Goal: Task Accomplishment & Management: Use online tool/utility

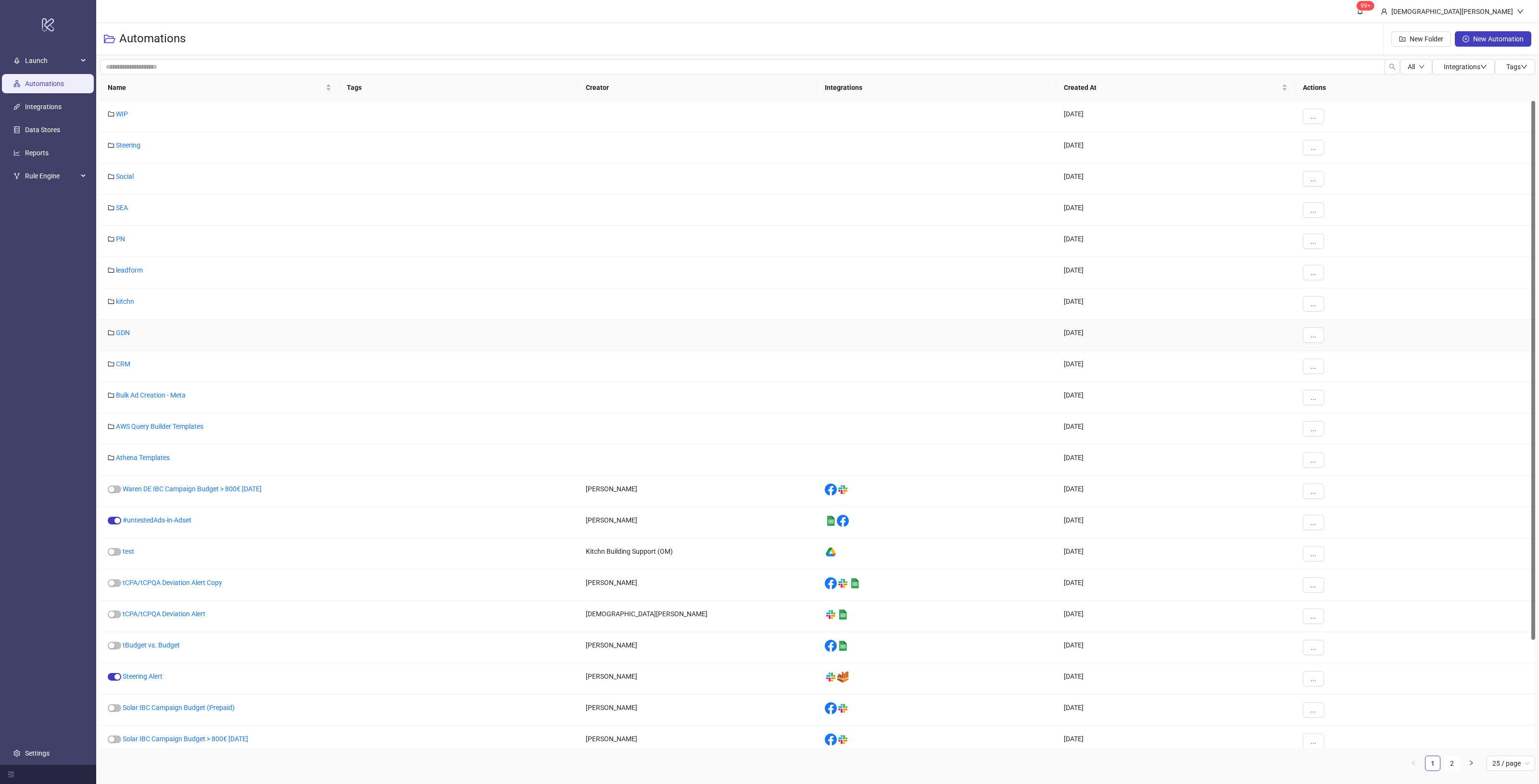
drag, startPoint x: 123, startPoint y: 334, endPoint x: 133, endPoint y: 334, distance: 10.0
click at [123, 334] on link "GDN" at bounding box center [123, 333] width 14 height 8
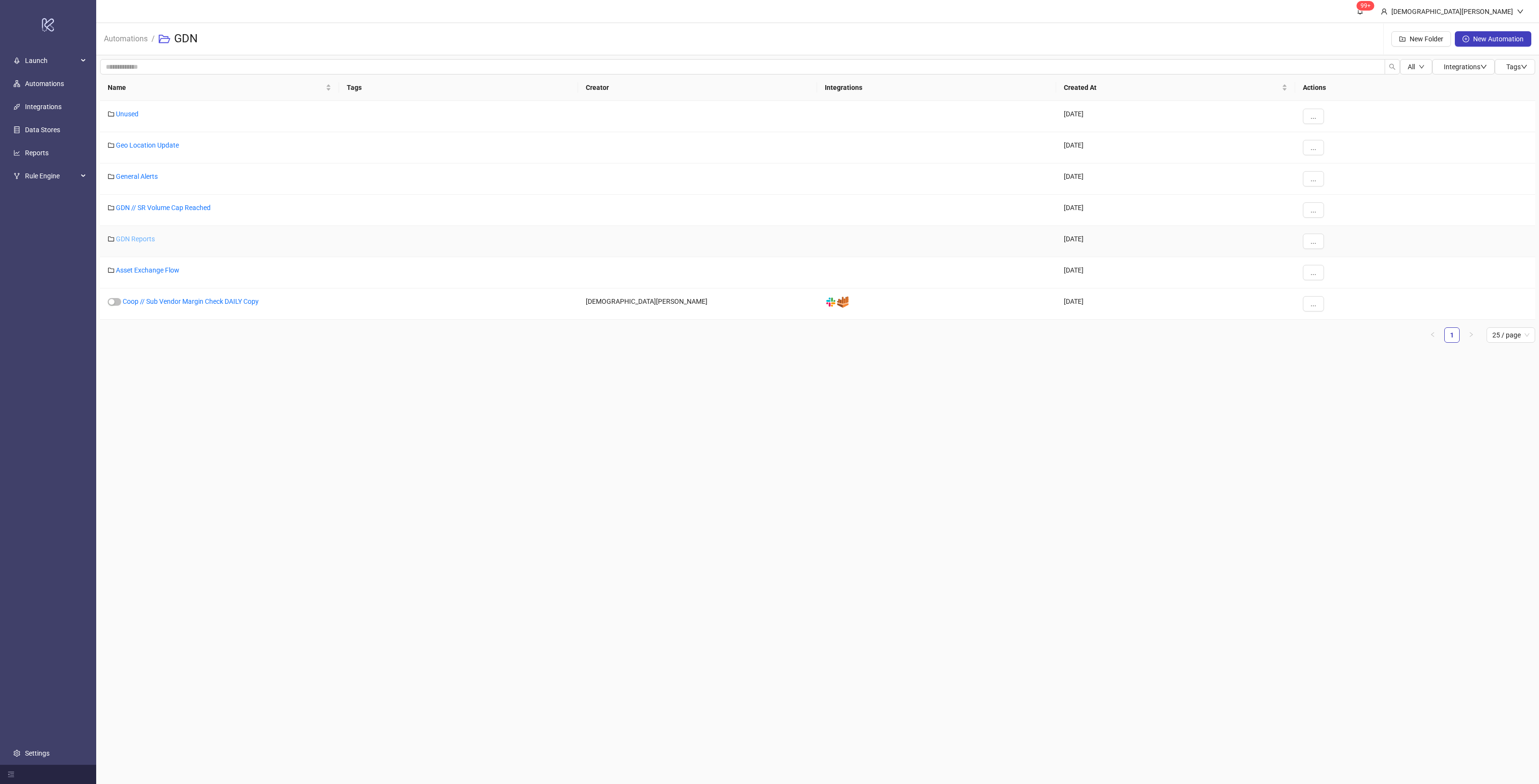
click at [140, 242] on link "GDN Reports" at bounding box center [135, 239] width 39 height 8
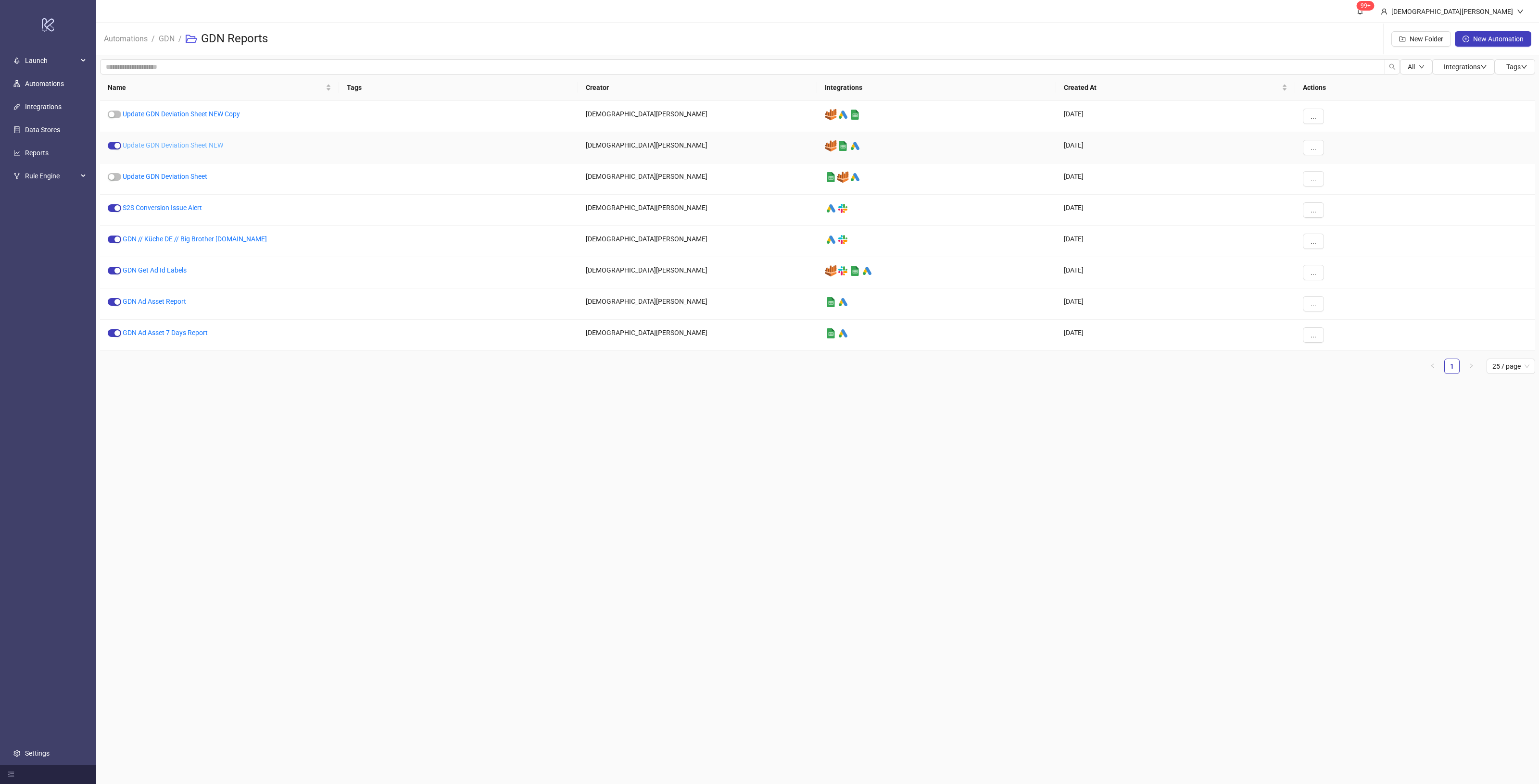
click at [178, 145] on link "Update GDN Deviation Sheet NEW" at bounding box center [173, 145] width 101 height 8
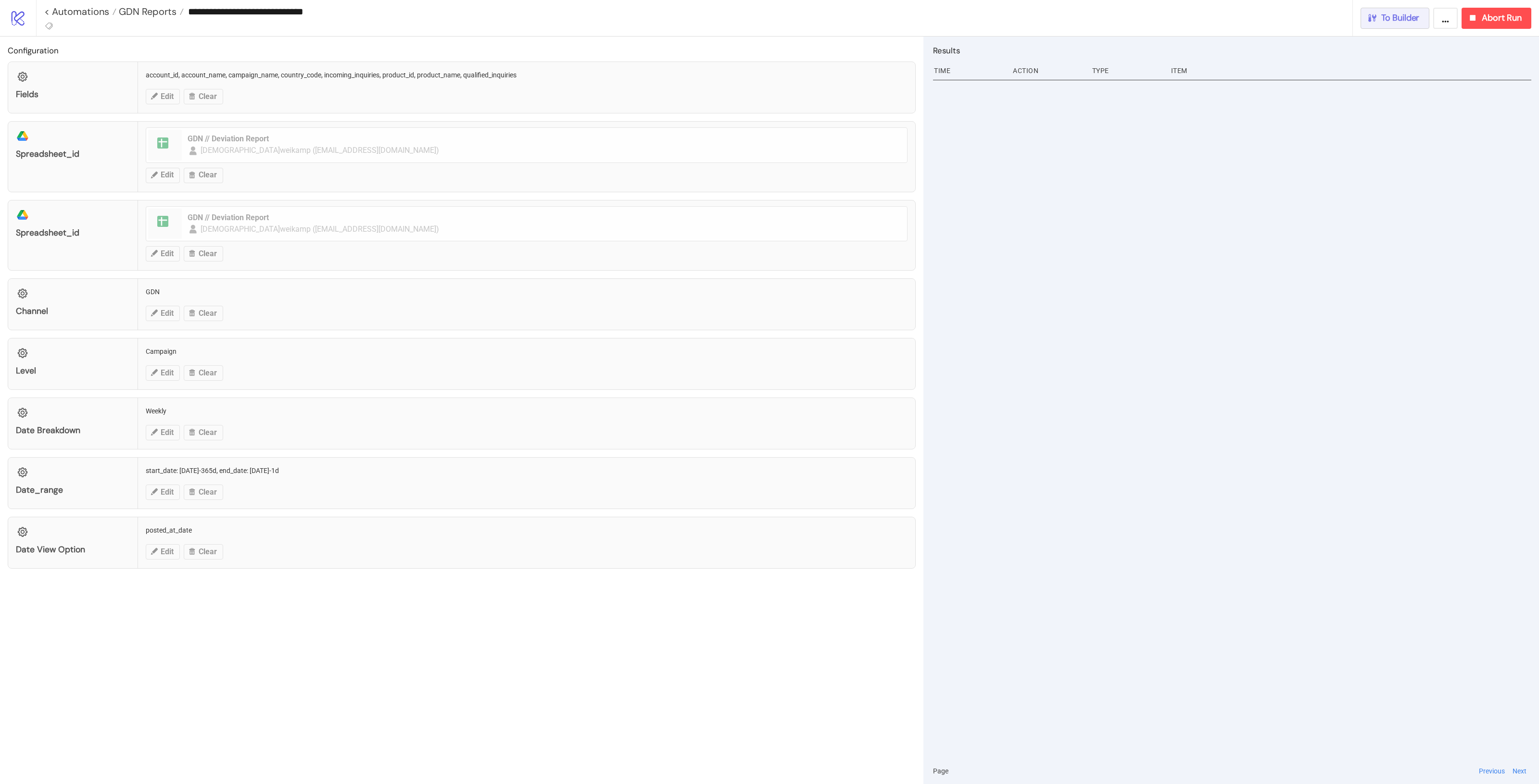
click at [1381, 20] on span "To Builder" at bounding box center [1400, 18] width 39 height 11
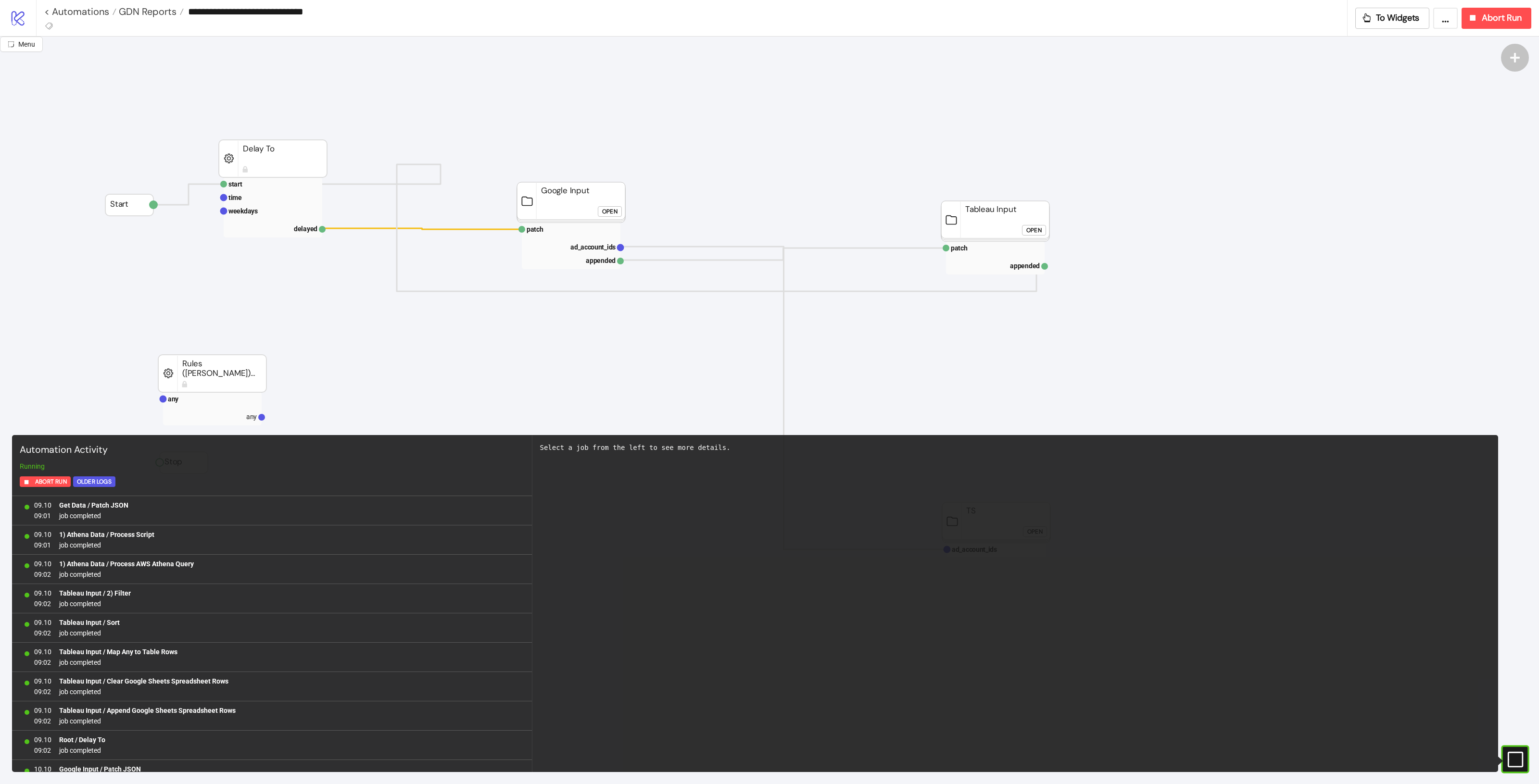
scroll to position [725, 0]
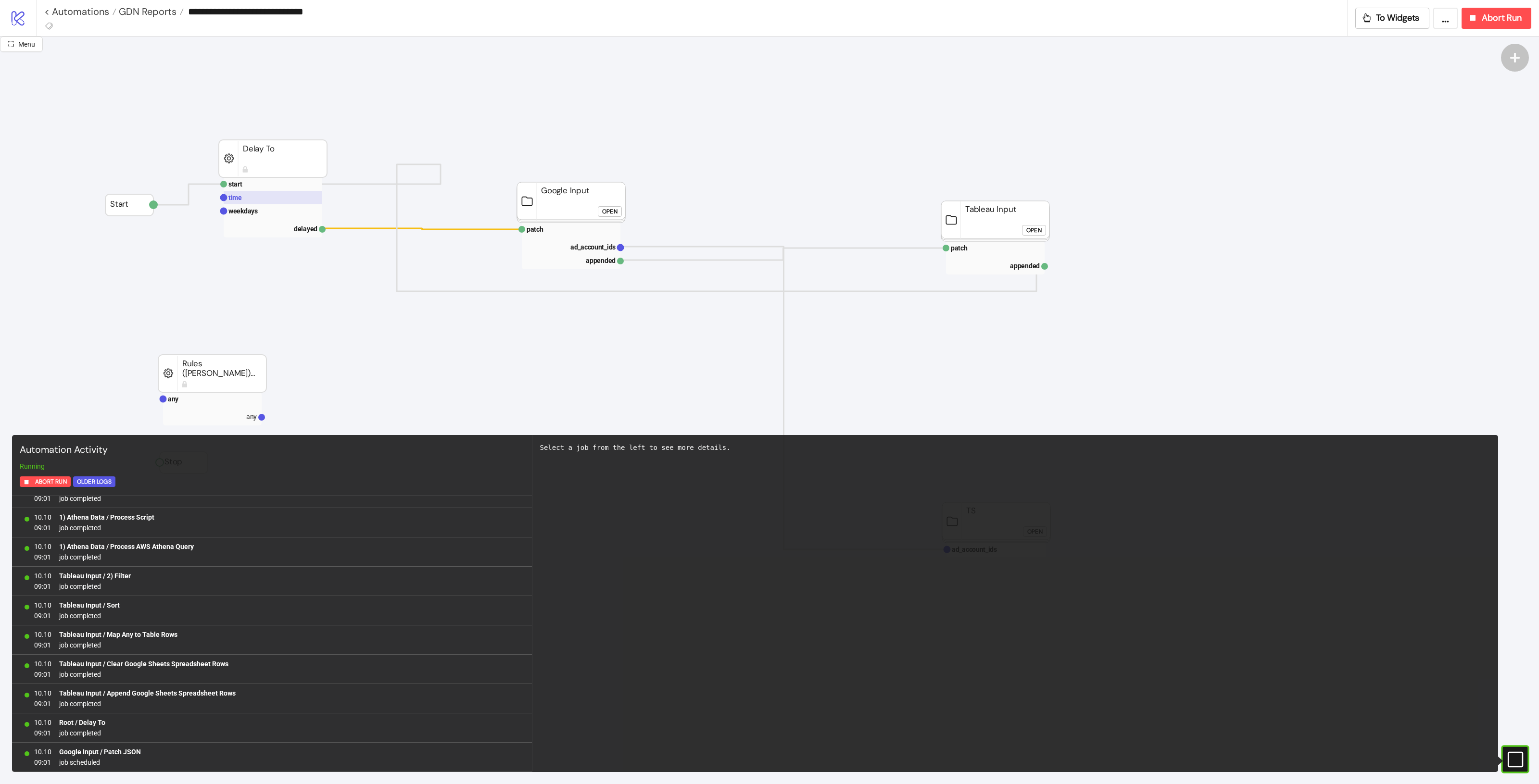
click at [267, 192] on rect at bounding box center [273, 197] width 99 height 13
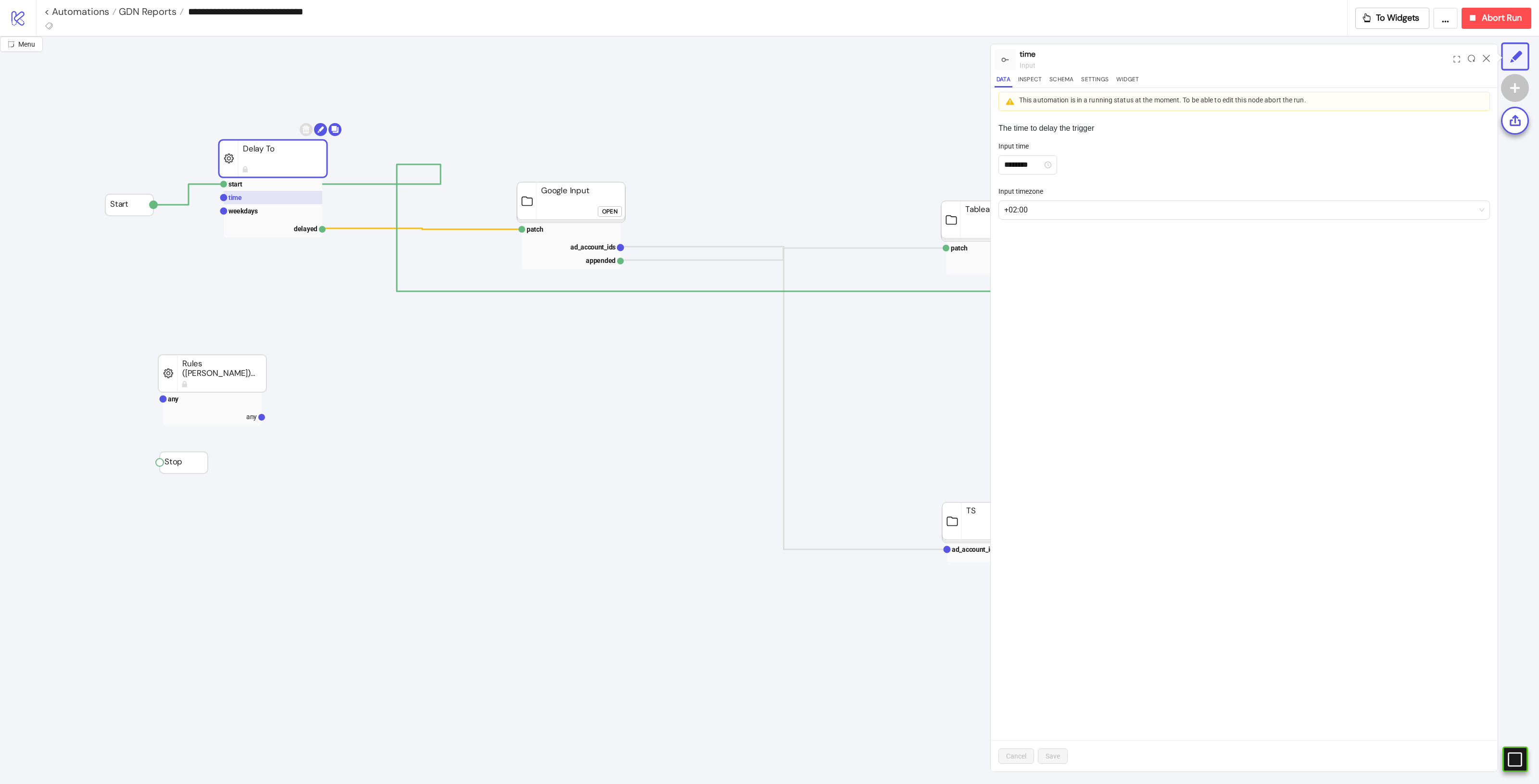
click at [272, 202] on rect at bounding box center [273, 197] width 99 height 13
click at [256, 210] on text "weekdays" at bounding box center [243, 211] width 29 height 8
click at [256, 204] on rect at bounding box center [273, 197] width 99 height 13
click at [1490, 55] on div at bounding box center [1487, 59] width 15 height 26
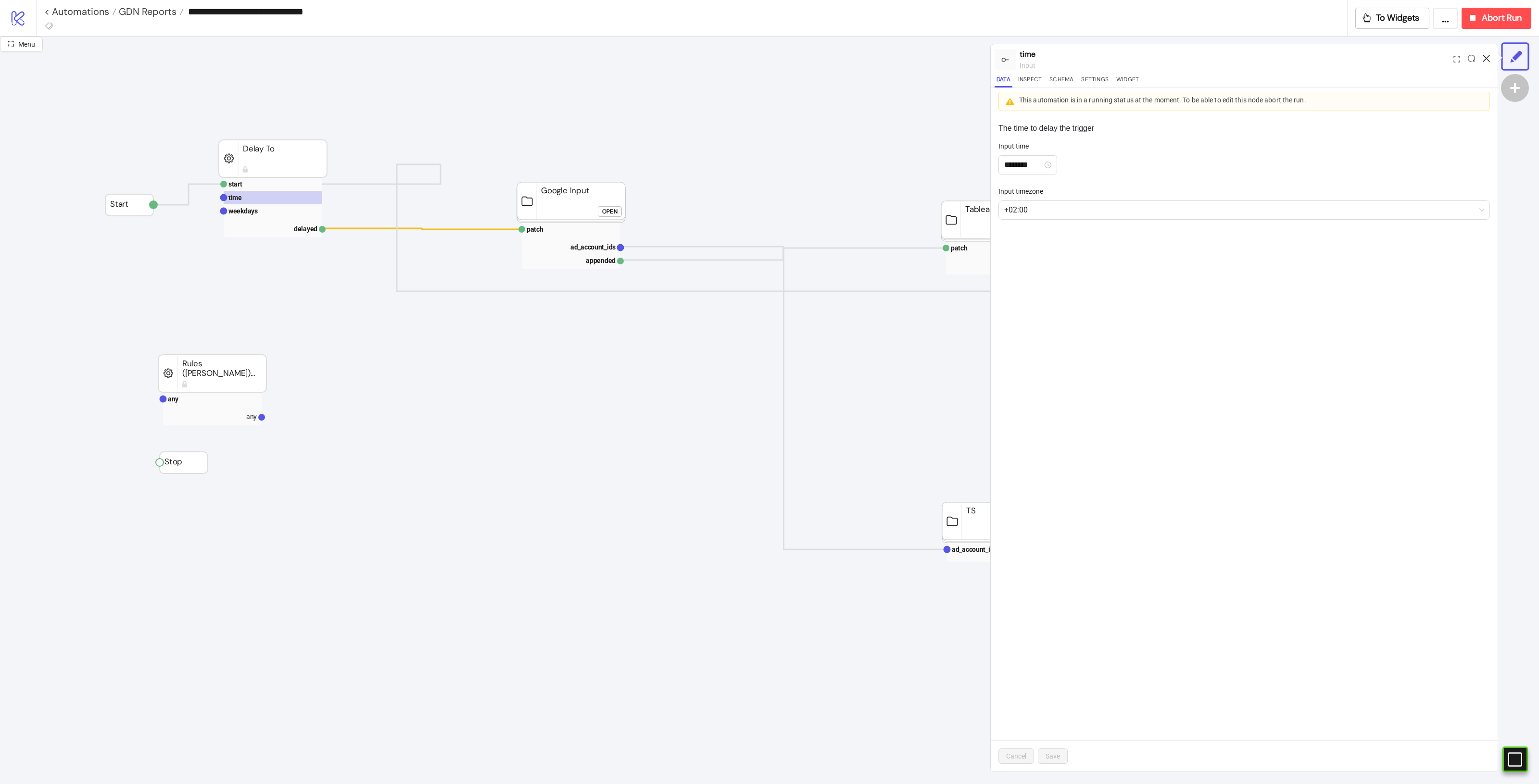
click at [1489, 57] on icon at bounding box center [1487, 58] width 8 height 8
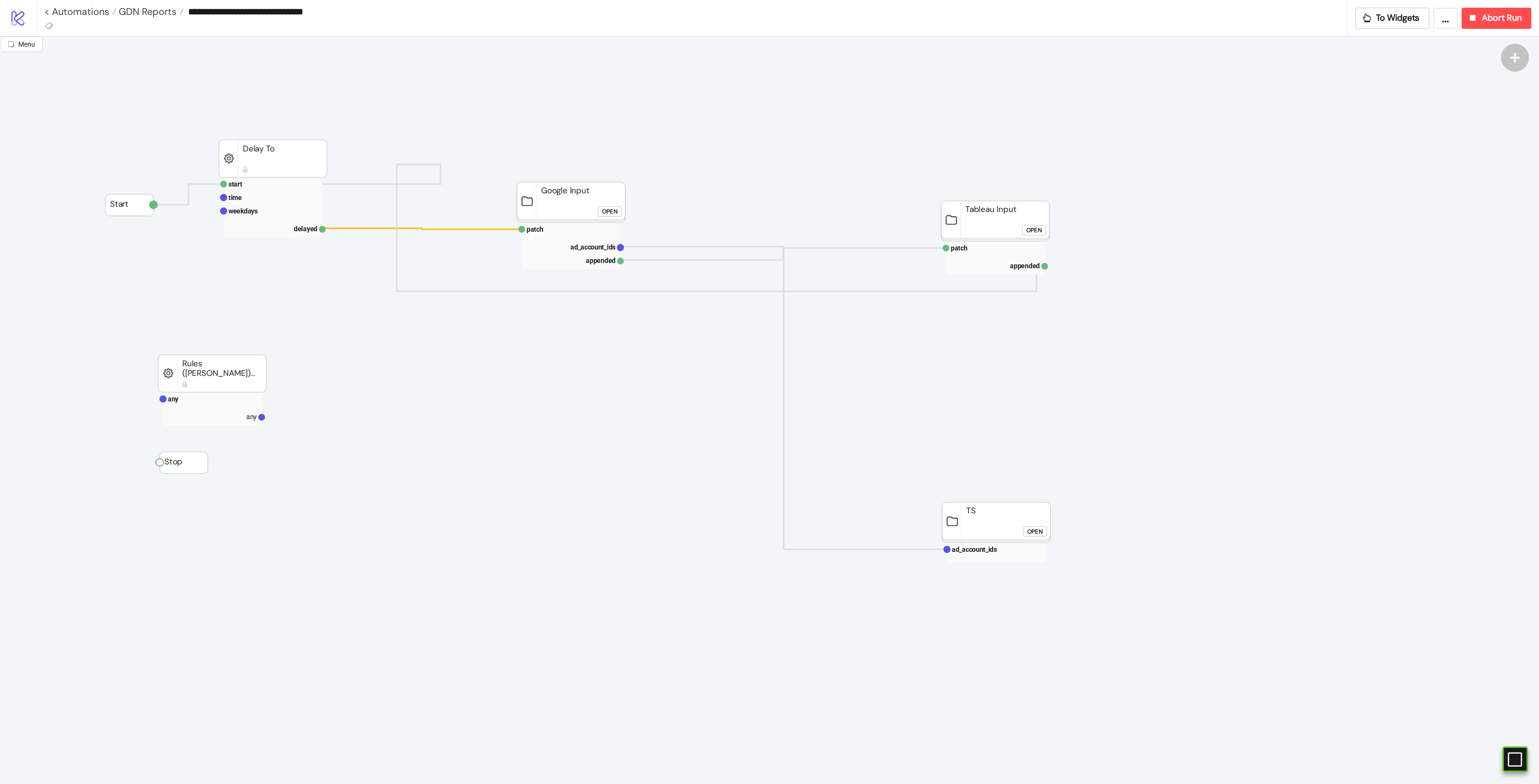
click at [997, 214] on rect at bounding box center [995, 221] width 109 height 41
click at [287, 158] on rect at bounding box center [273, 158] width 109 height 38
click at [1020, 223] on rect at bounding box center [995, 221] width 109 height 41
click at [1494, 18] on span "Abort Run" at bounding box center [1502, 18] width 40 height 11
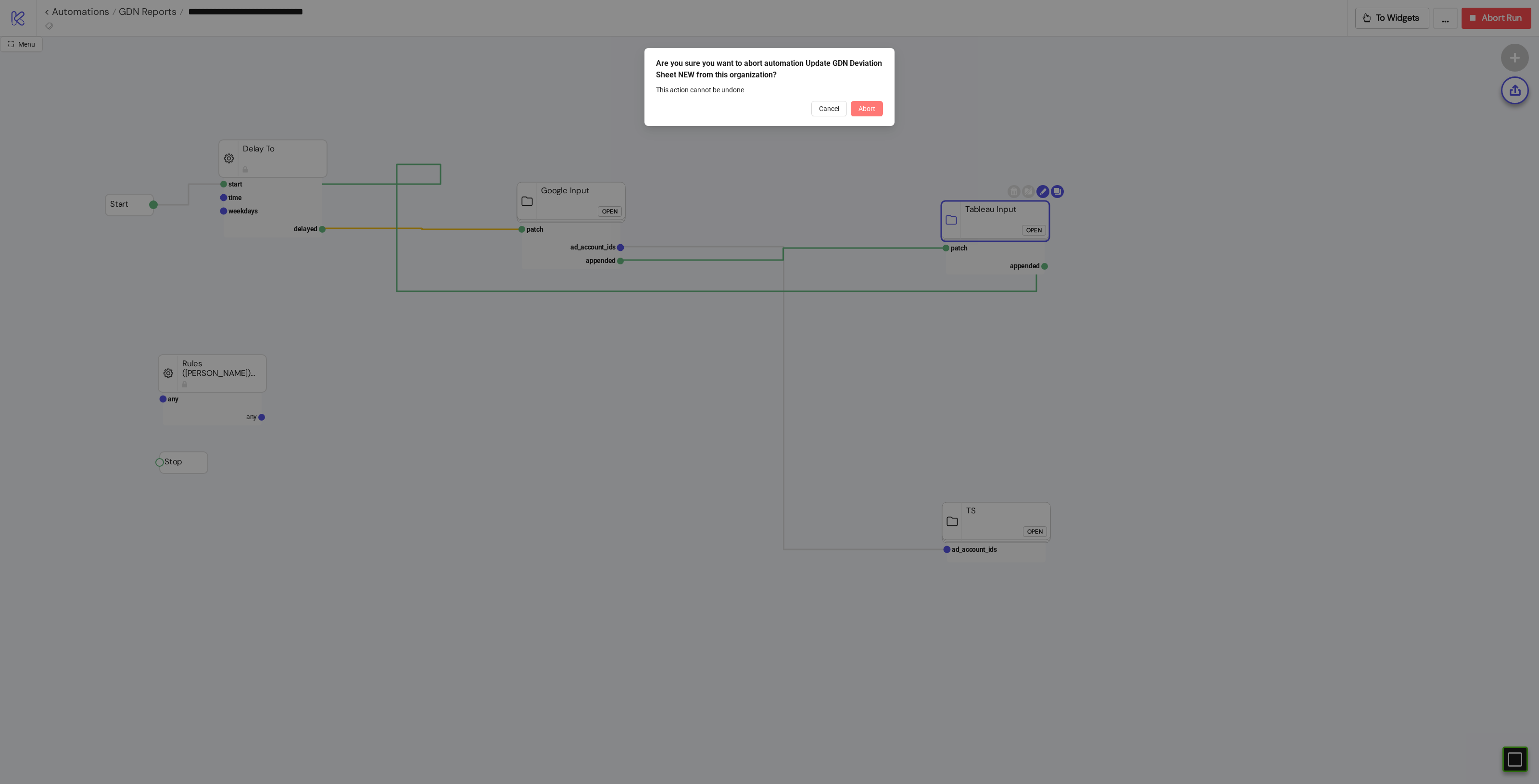
click at [860, 108] on span "Abort" at bounding box center [867, 108] width 17 height 8
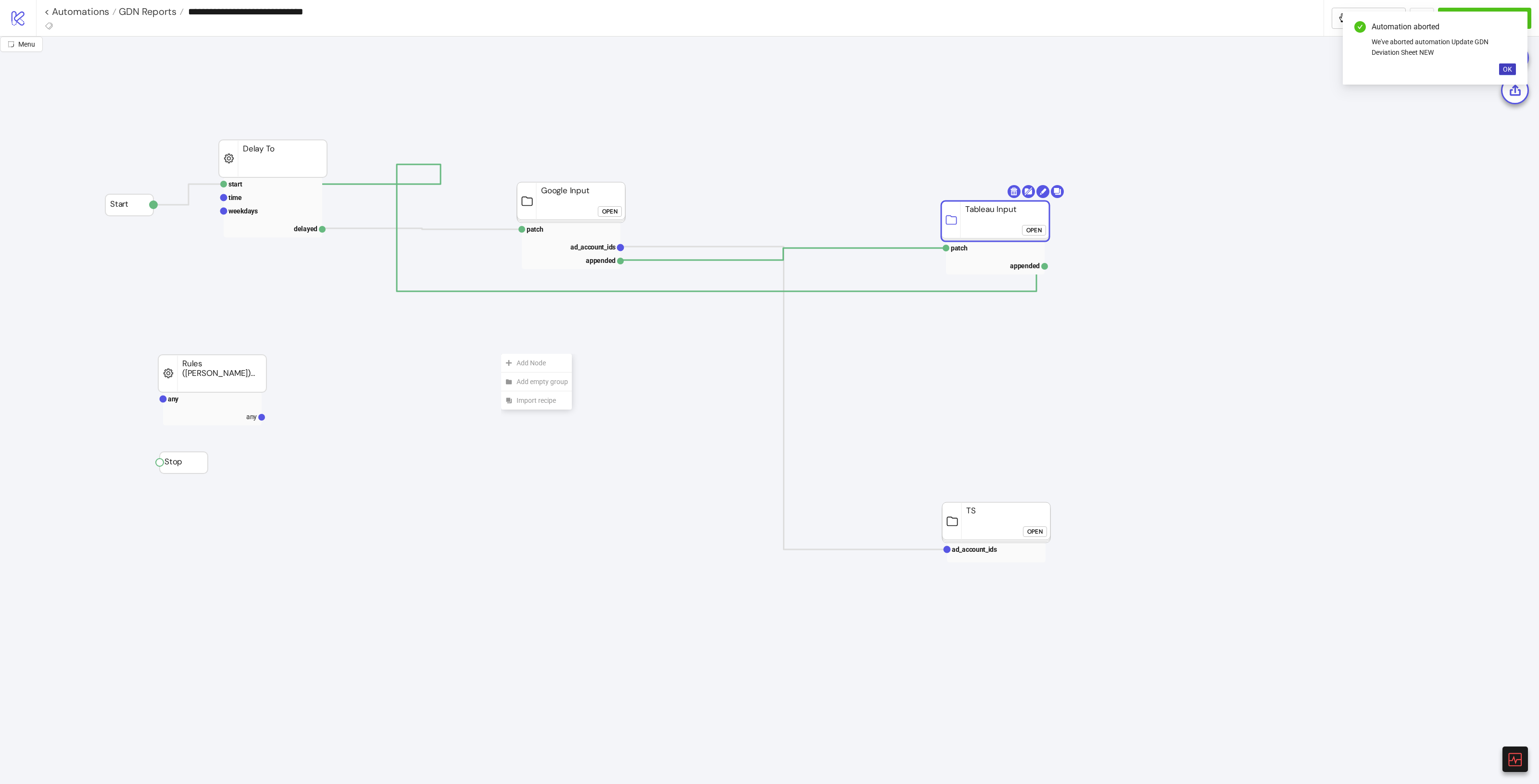
drag, startPoint x: 539, startPoint y: 365, endPoint x: 401, endPoint y: 357, distance: 138.2
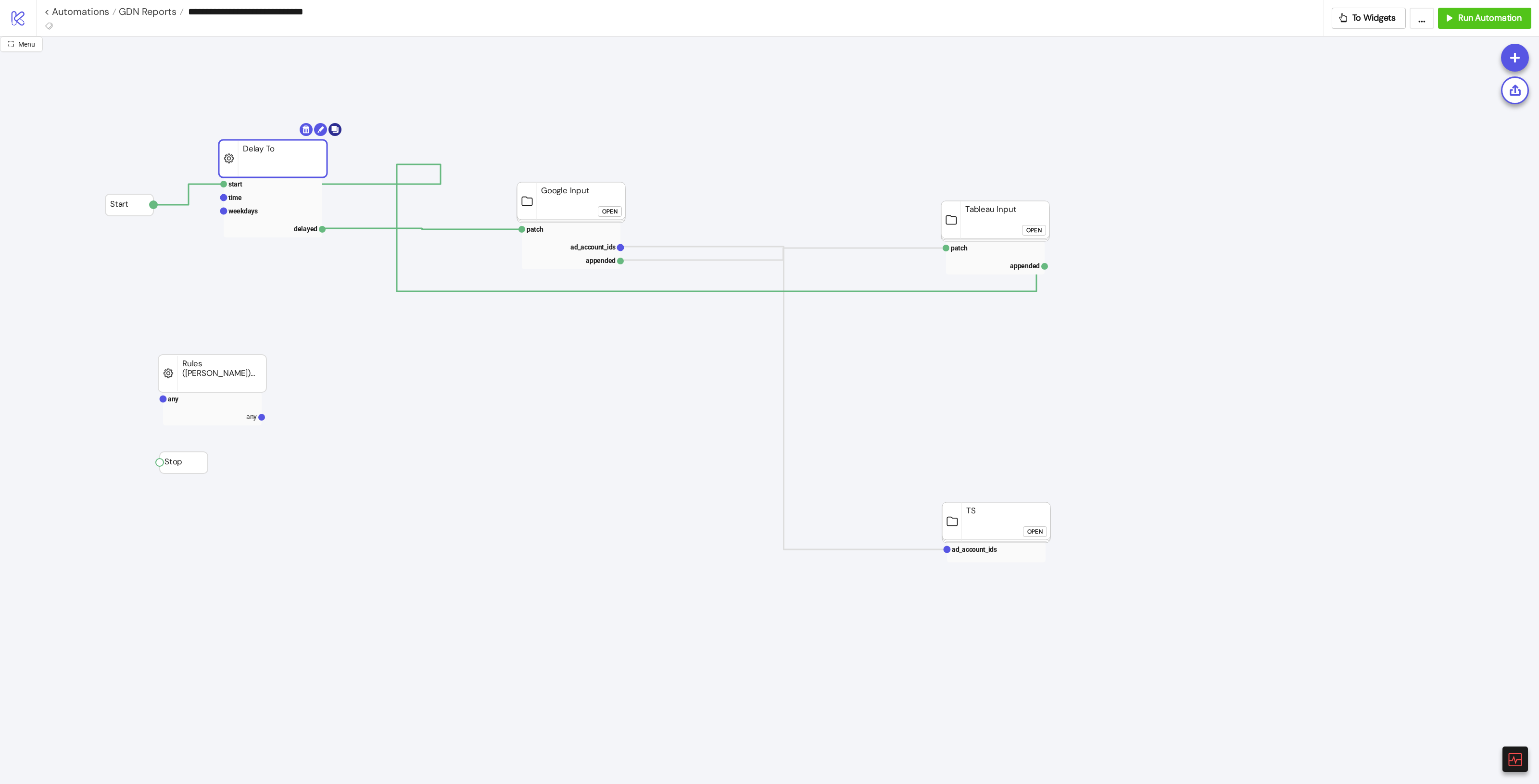
click at [333, 127] on body "**********" at bounding box center [769, 392] width 1539 height 784
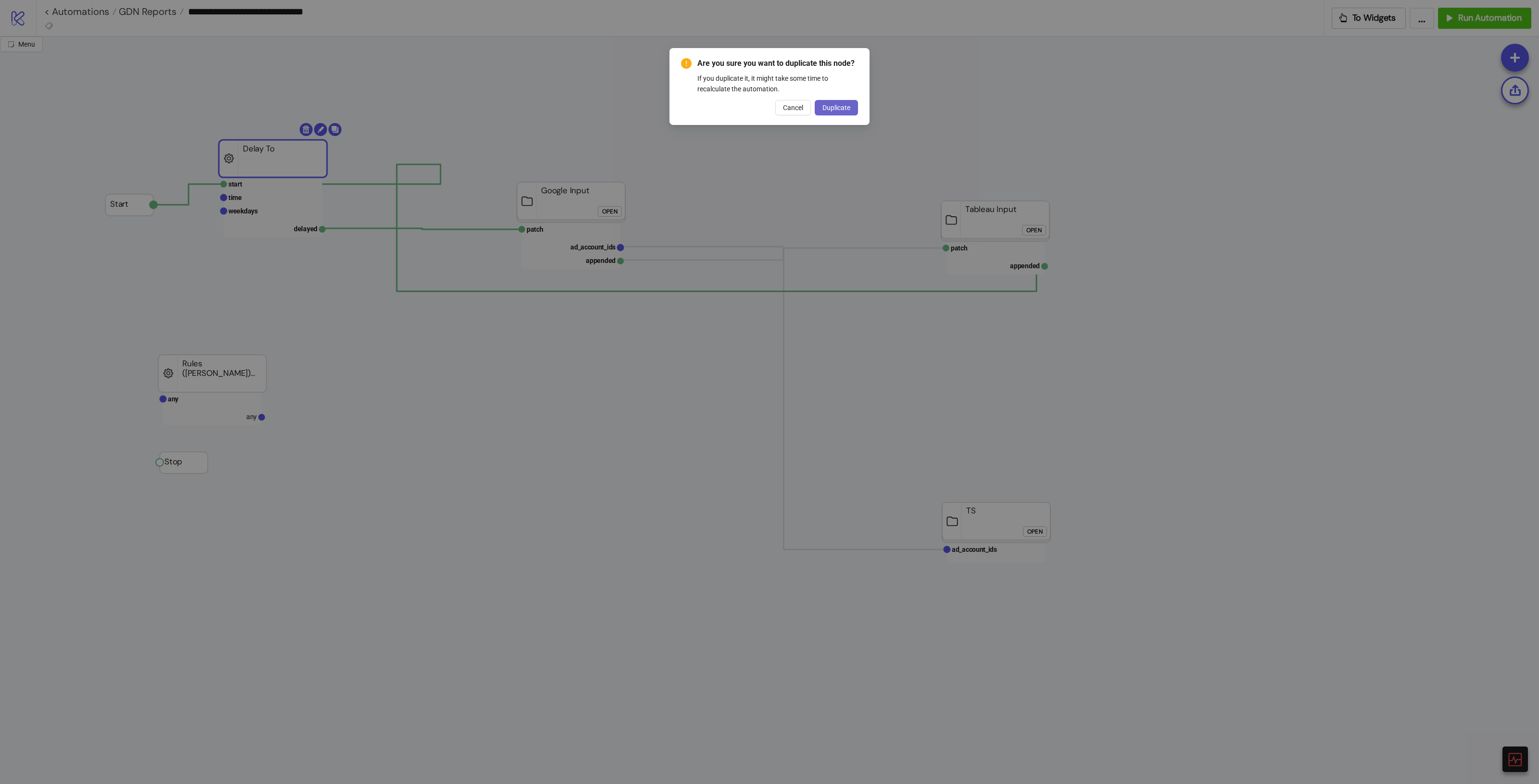
drag, startPoint x: 859, startPoint y: 107, endPoint x: 852, endPoint y: 107, distance: 7.0
click at [857, 107] on div "Are you sure you want to duplicate this node? If you duplicate it, it might tak…" at bounding box center [770, 87] width 200 height 77
click at [852, 106] on button "Duplicate" at bounding box center [837, 108] width 43 height 15
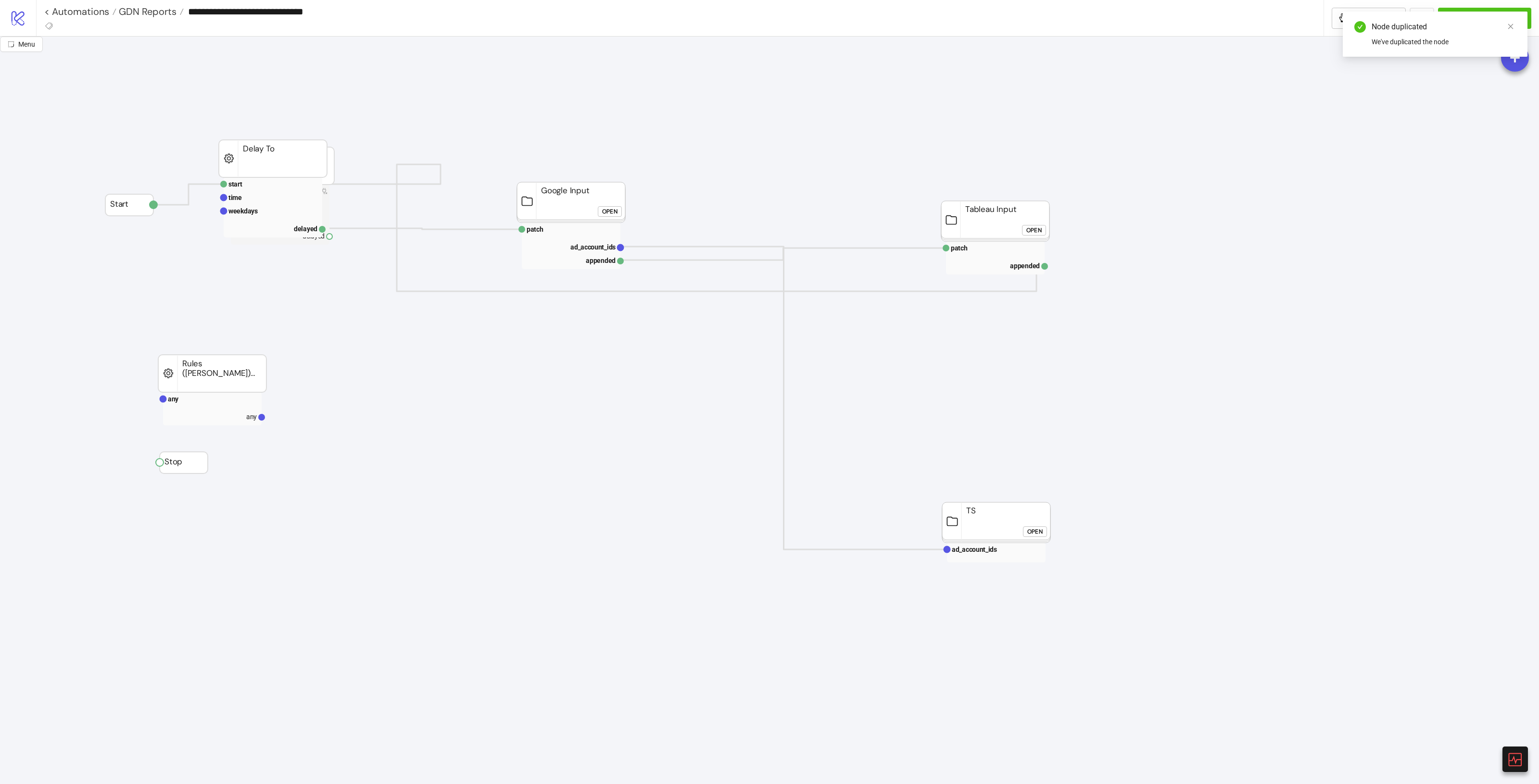
drag, startPoint x: 293, startPoint y: 157, endPoint x: 290, endPoint y: 166, distance: 9.5
click at [290, 166] on rect at bounding box center [273, 158] width 109 height 38
drag, startPoint x: 323, startPoint y: 166, endPoint x: 428, endPoint y: 359, distance: 219.7
click at [424, 394] on rect at bounding box center [443, 413] width 109 height 38
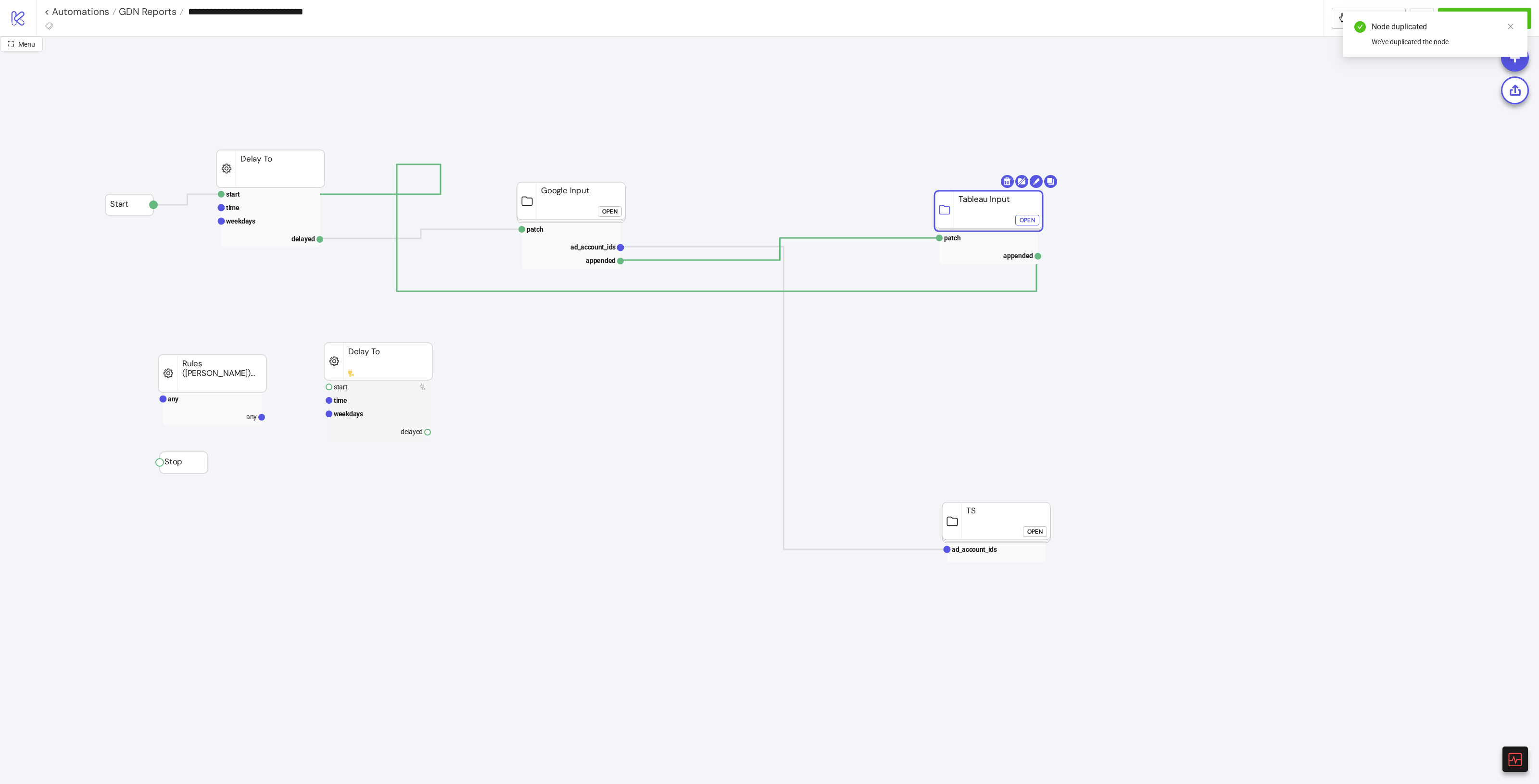
drag, startPoint x: 991, startPoint y: 214, endPoint x: 985, endPoint y: 205, distance: 10.8
click at [244, 191] on rect at bounding box center [271, 194] width 99 height 13
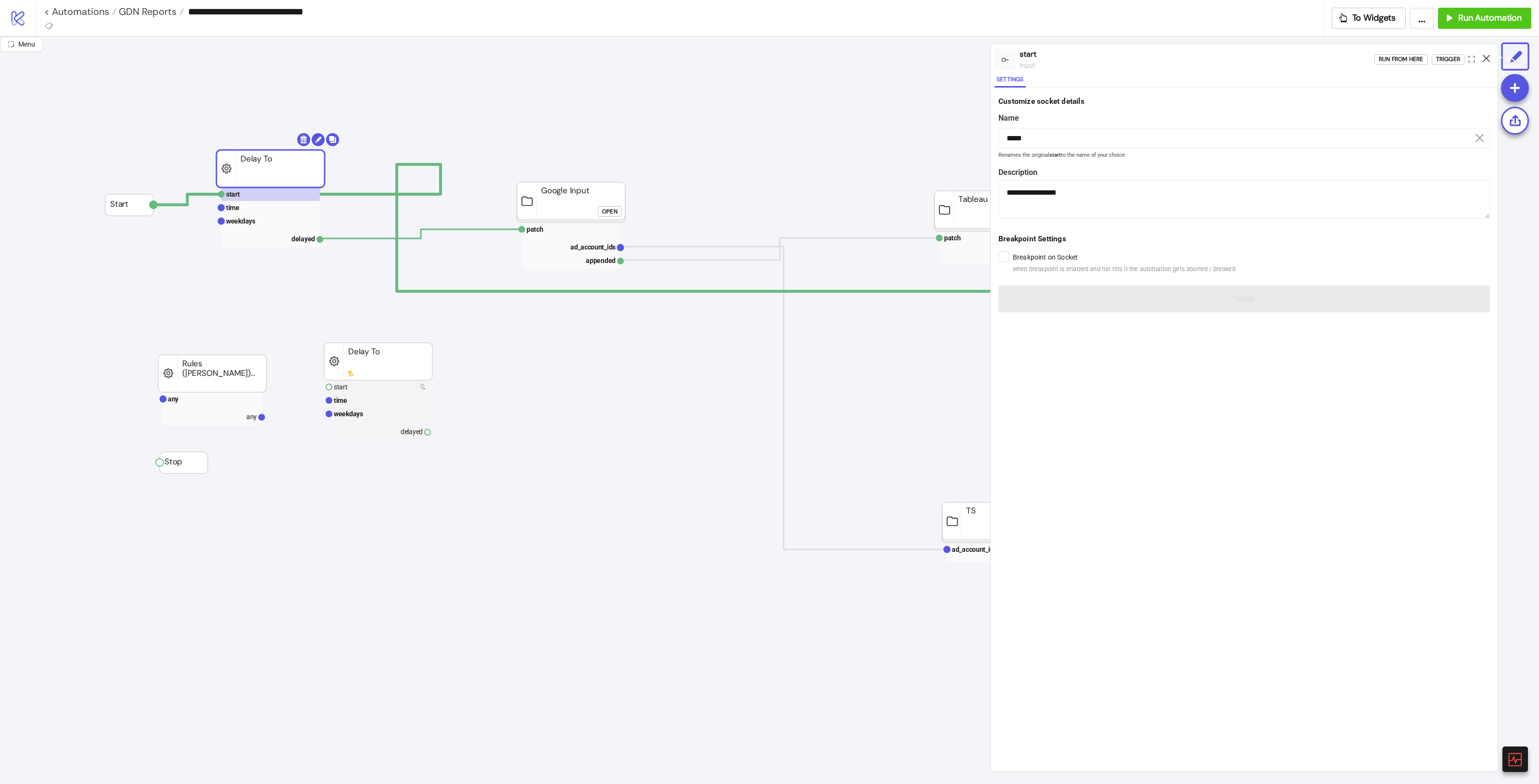
click at [1484, 57] on icon at bounding box center [1487, 58] width 8 height 8
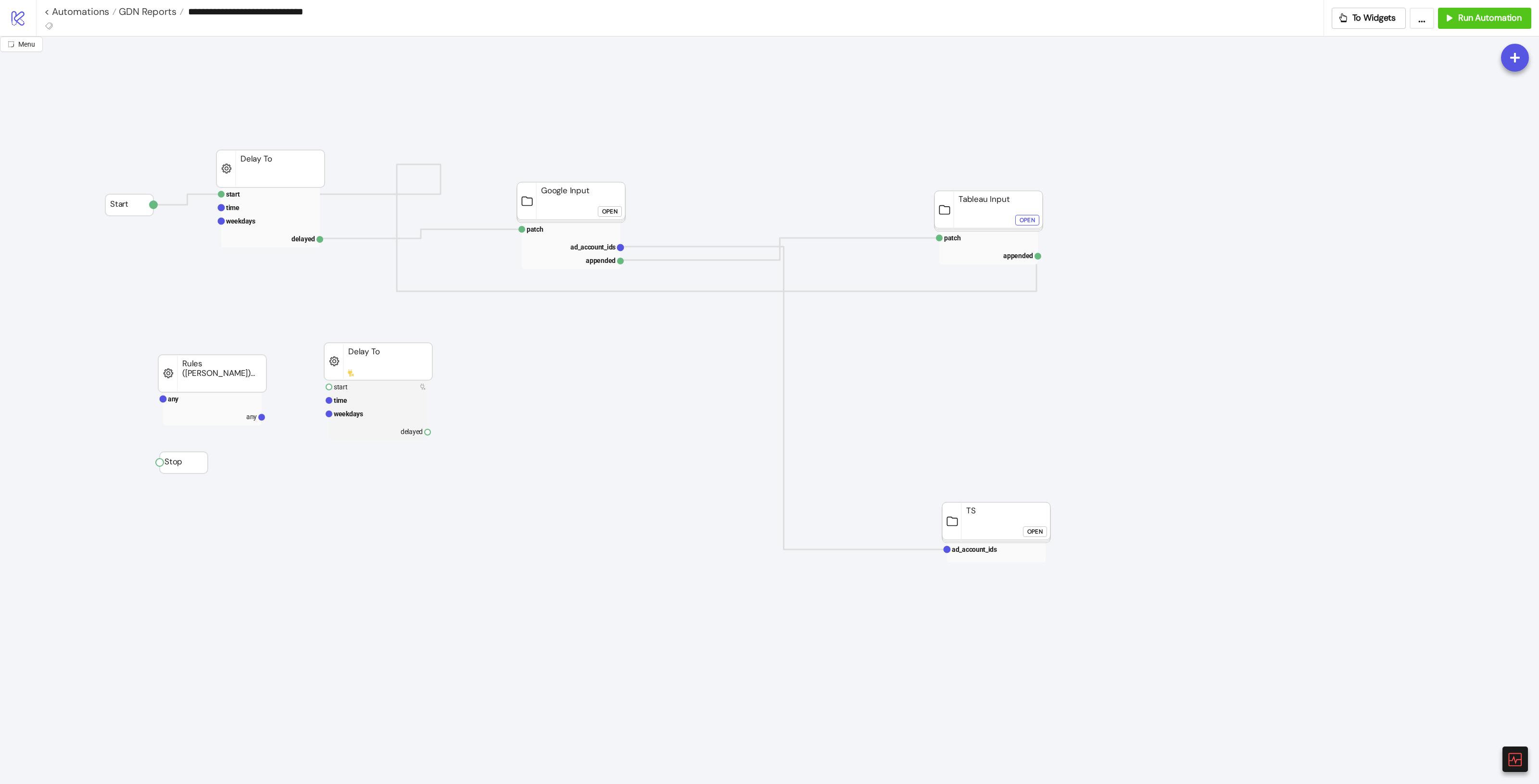
click at [992, 208] on rect at bounding box center [989, 210] width 109 height 41
click at [994, 220] on rect at bounding box center [989, 210] width 109 height 41
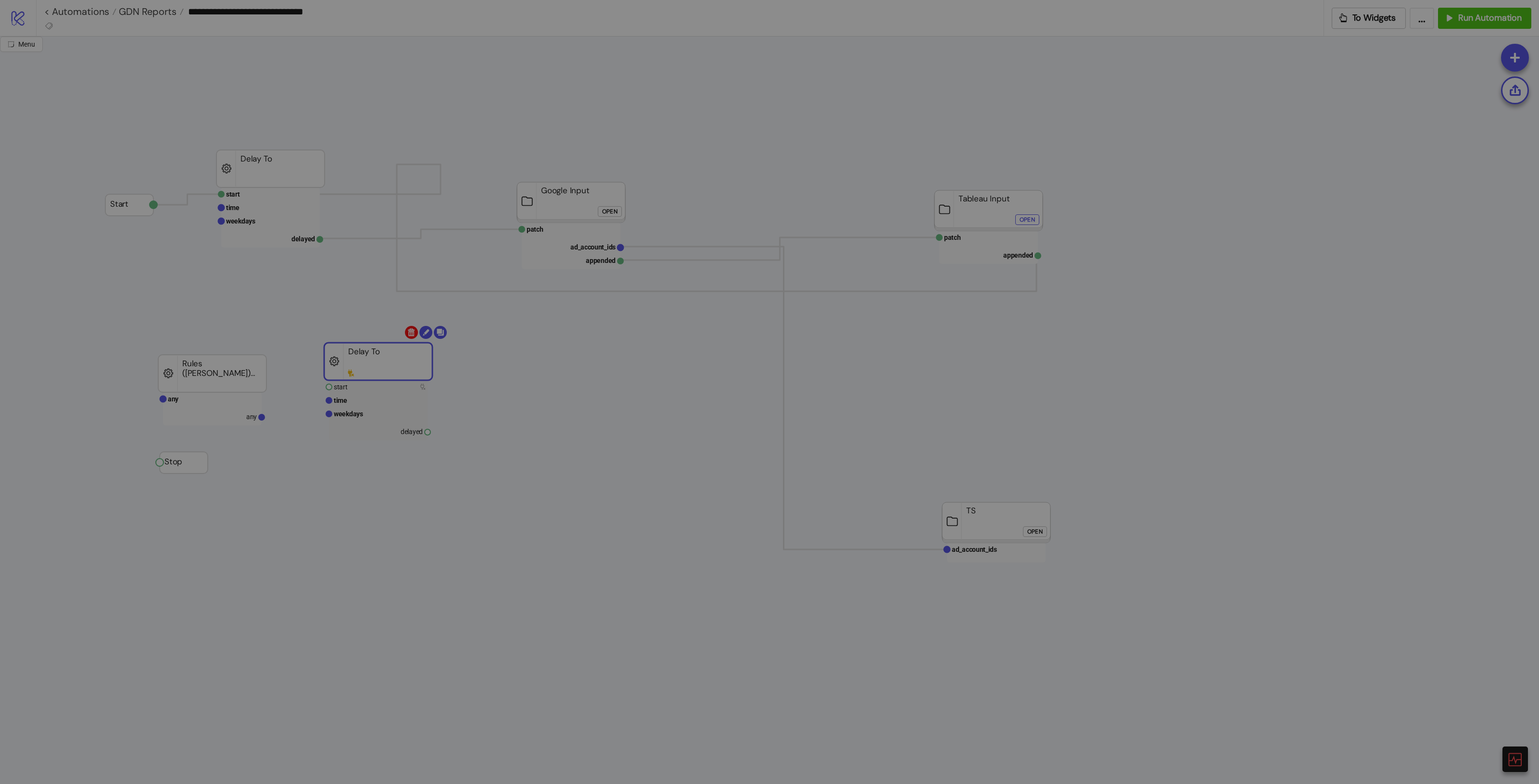
click at [407, 337] on body "**********" at bounding box center [769, 392] width 1539 height 784
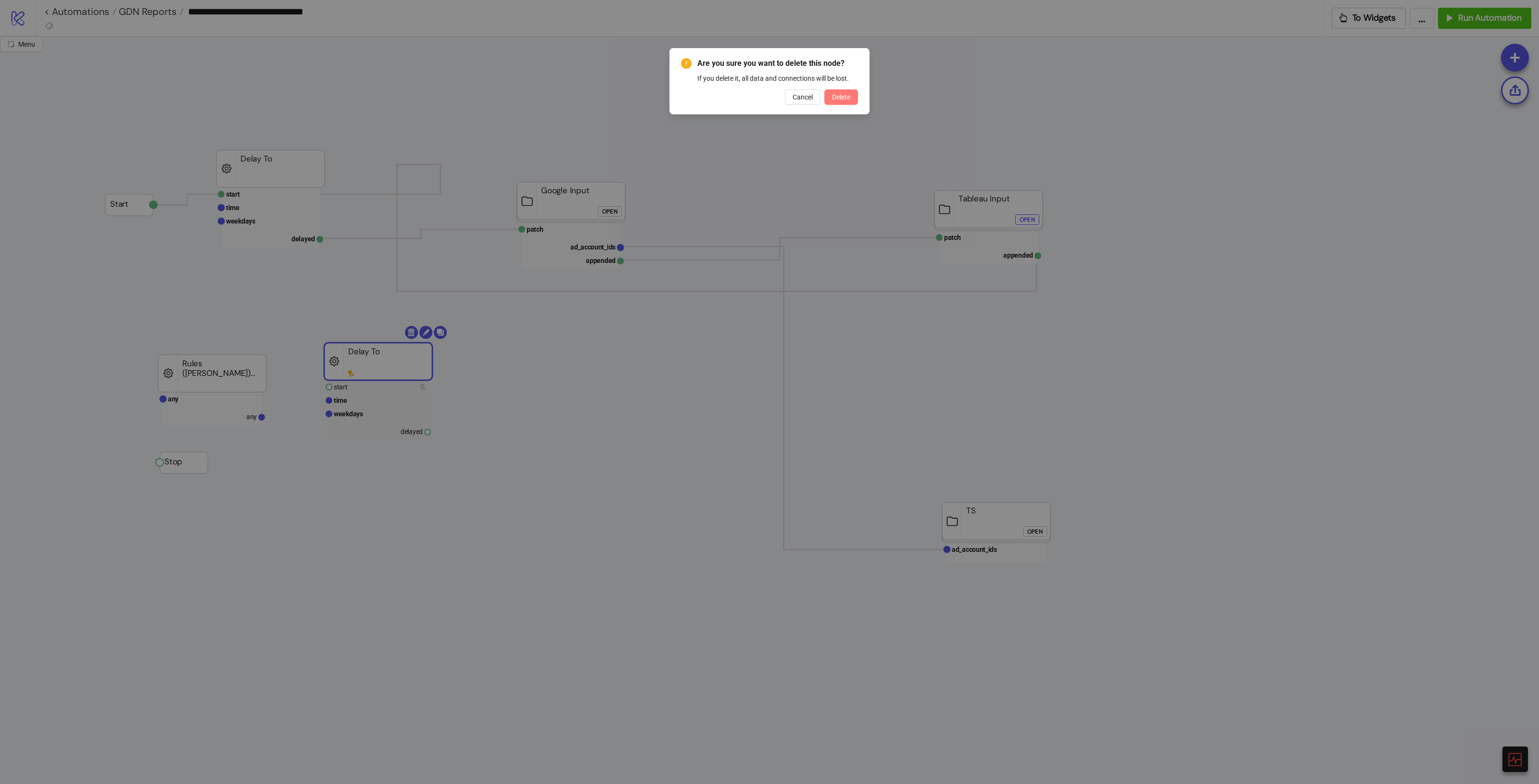
click at [852, 94] on button "Delete" at bounding box center [842, 97] width 34 height 15
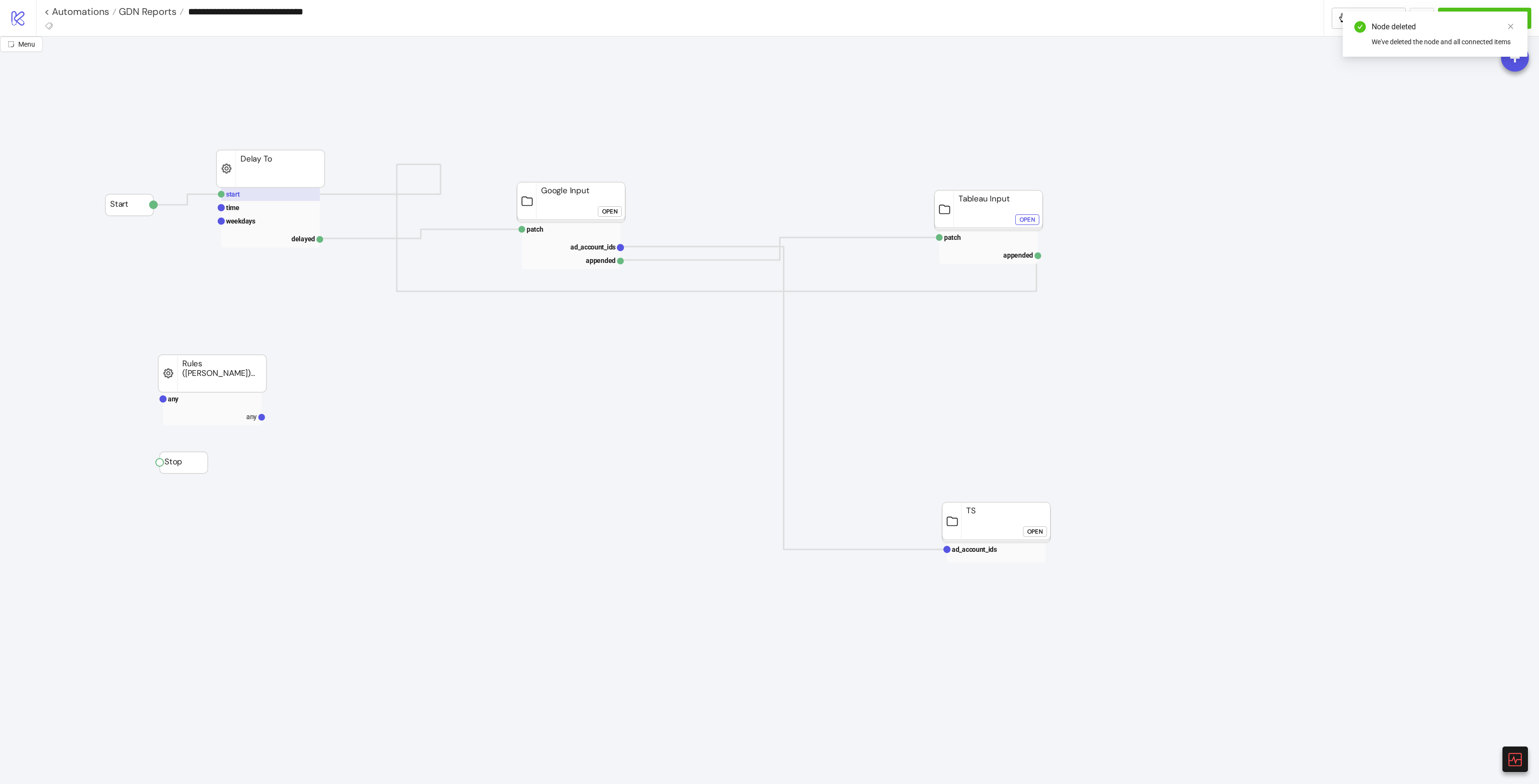
drag, startPoint x: 253, startPoint y: 184, endPoint x: 256, endPoint y: 191, distance: 7.6
click at [257, 192] on rect at bounding box center [270, 194] width 99 height 13
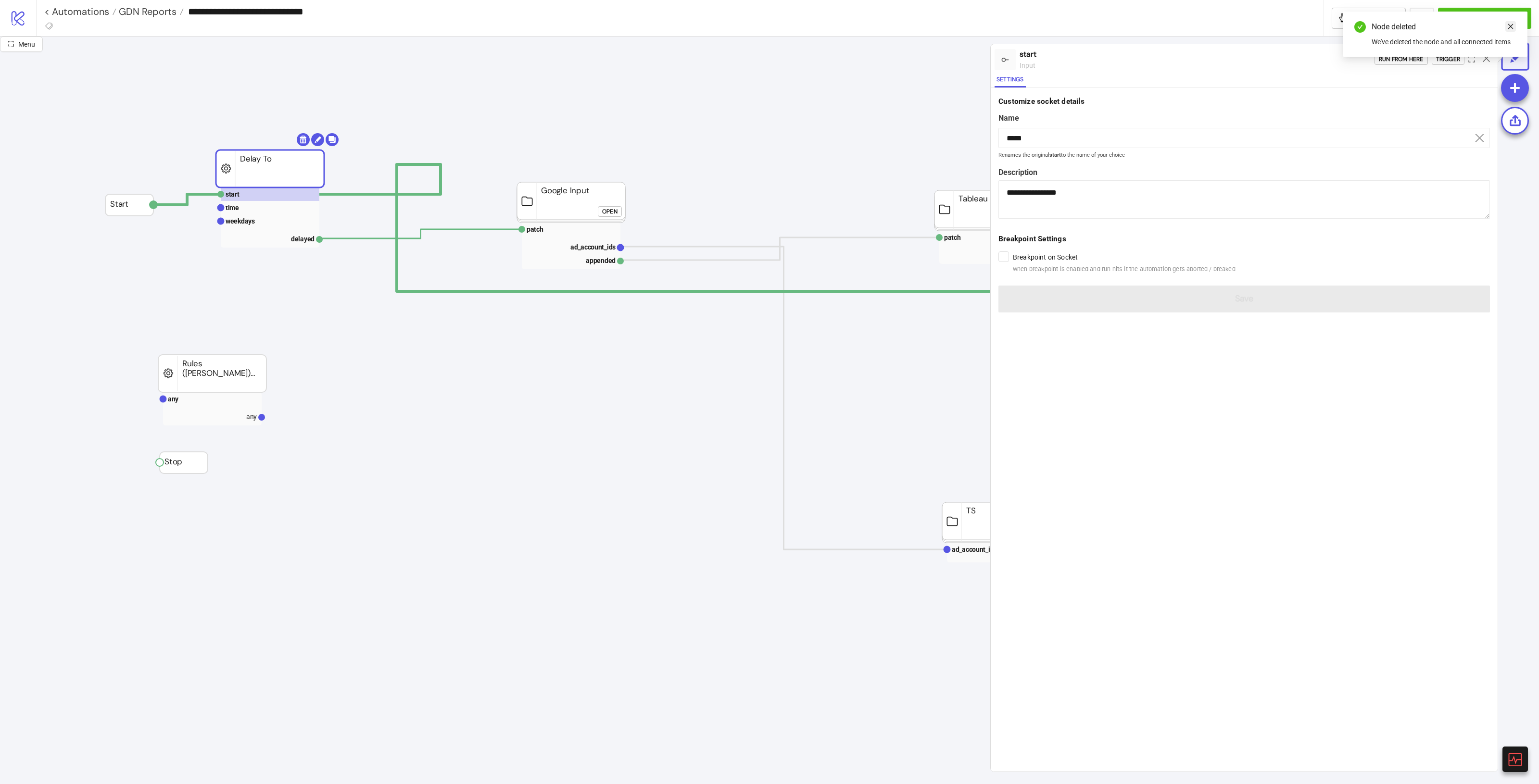
click at [1510, 23] on icon "close" at bounding box center [1511, 25] width 7 height 7
click at [1439, 58] on div "Trigger" at bounding box center [1447, 59] width 24 height 11
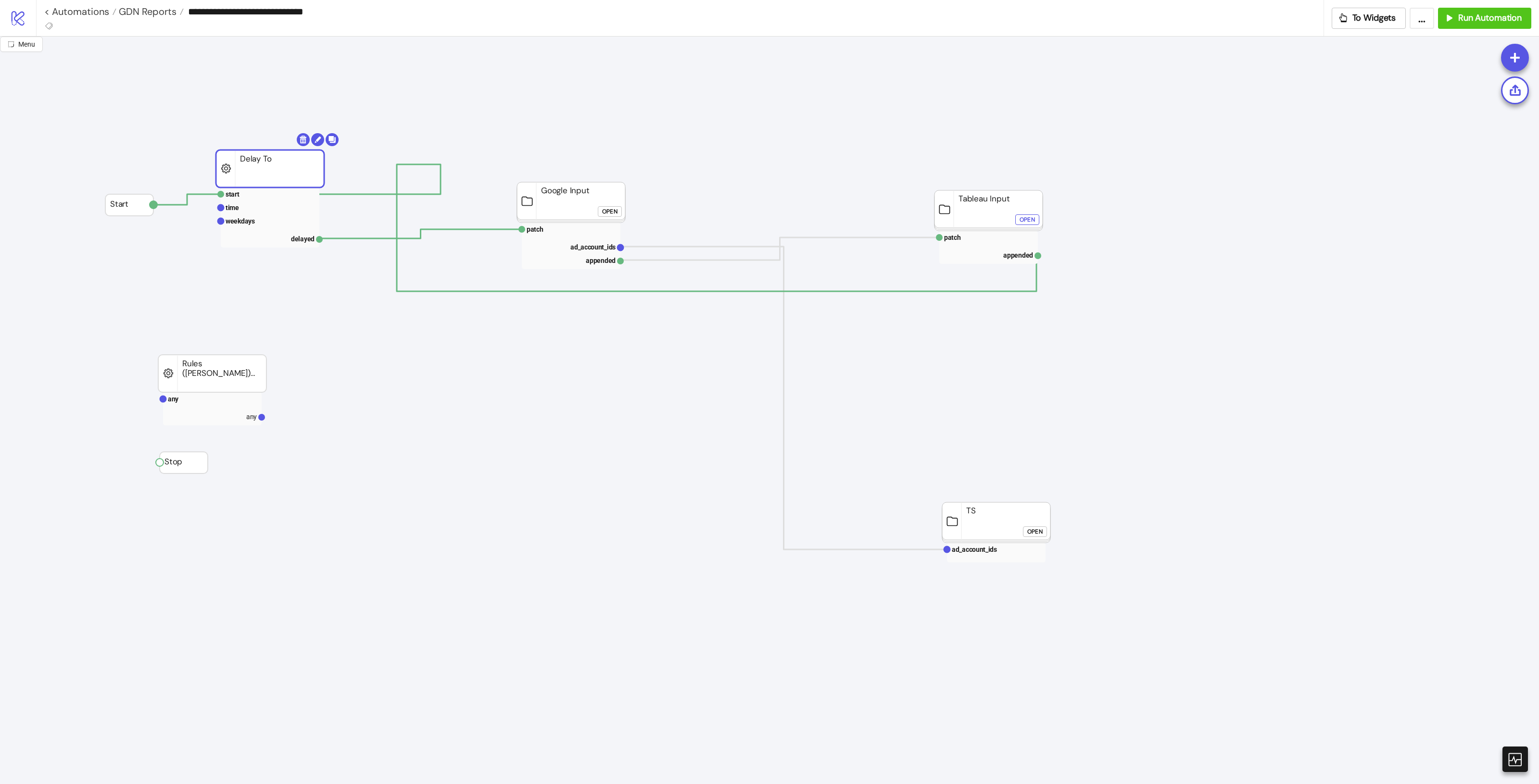
click at [319, 10] on input "**********" at bounding box center [754, 11] width 1140 height 14
click at [147, 8] on span "GDN Reports" at bounding box center [146, 11] width 60 height 12
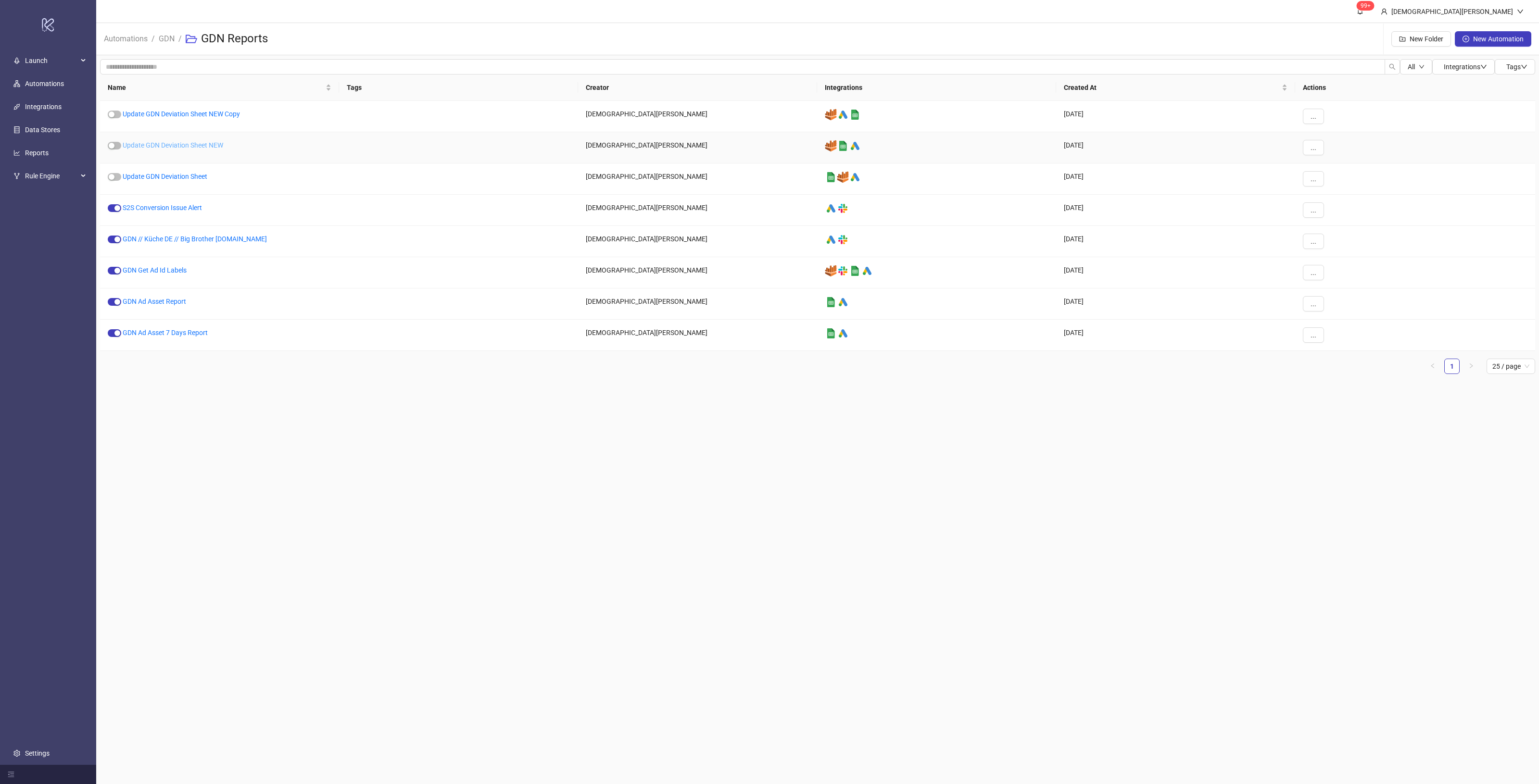
click at [203, 145] on link "Update GDN Deviation Sheet NEW" at bounding box center [173, 145] width 101 height 8
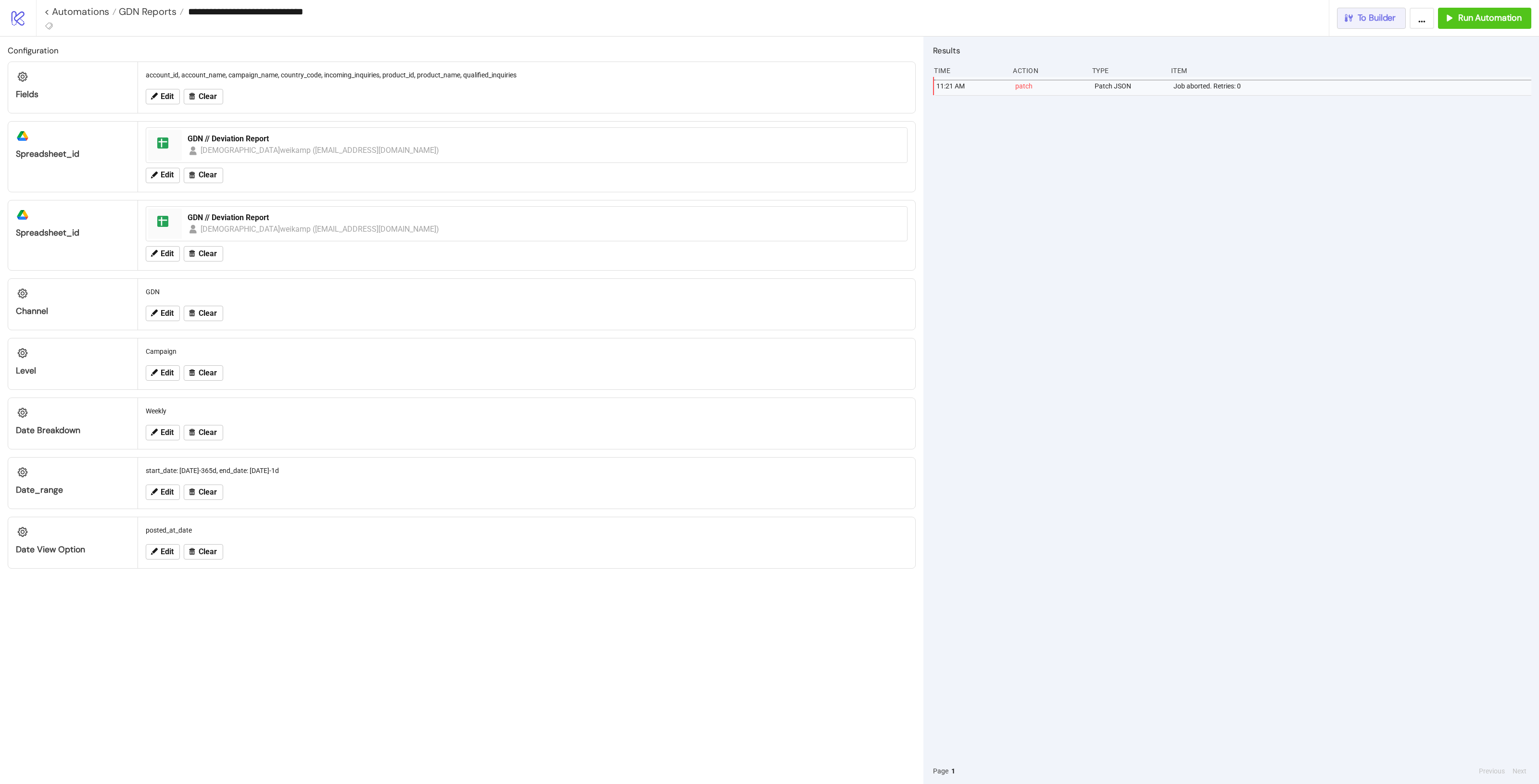
click at [1361, 17] on span "To Builder" at bounding box center [1377, 18] width 39 height 11
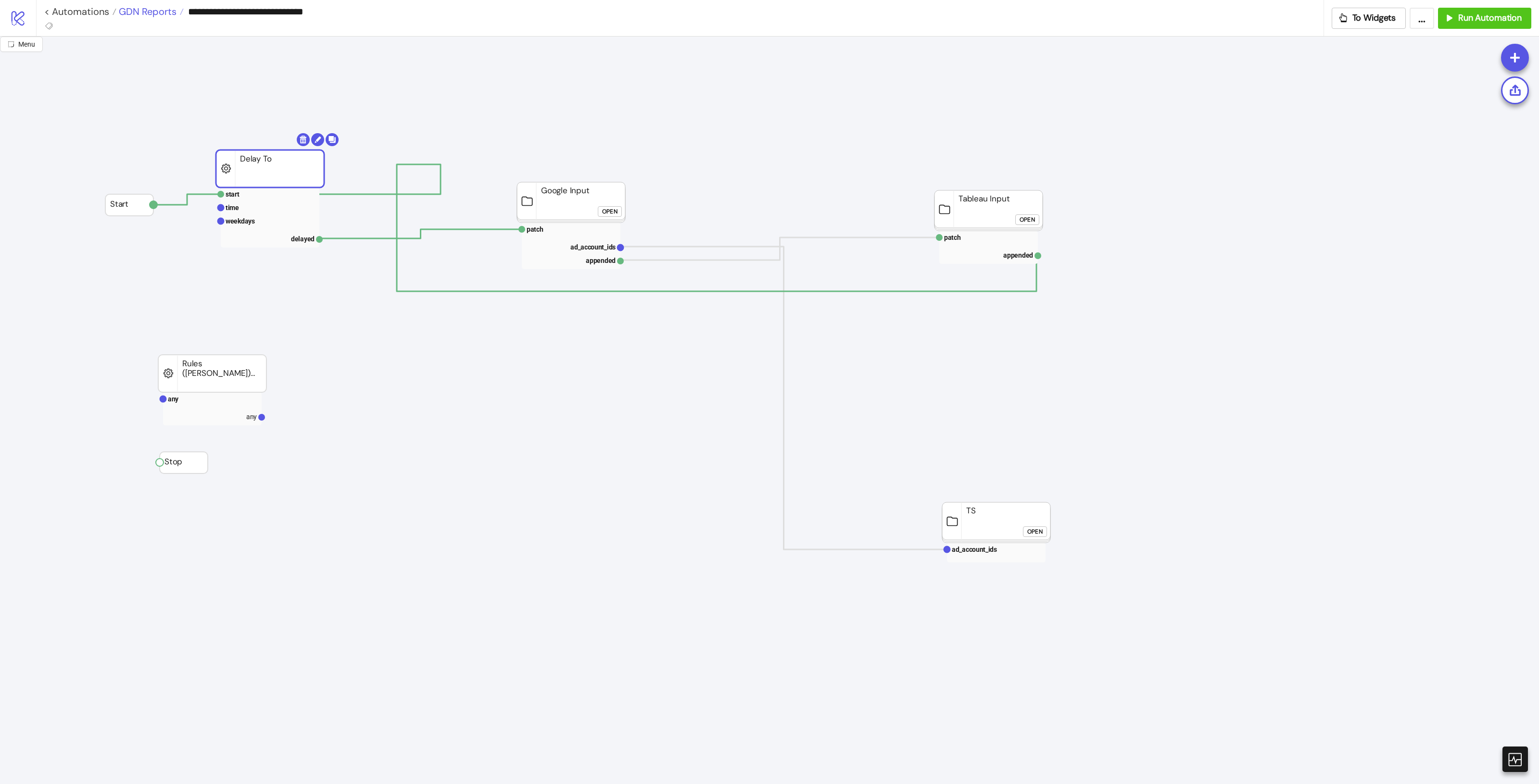
click at [148, 8] on span "GDN Reports" at bounding box center [146, 11] width 60 height 12
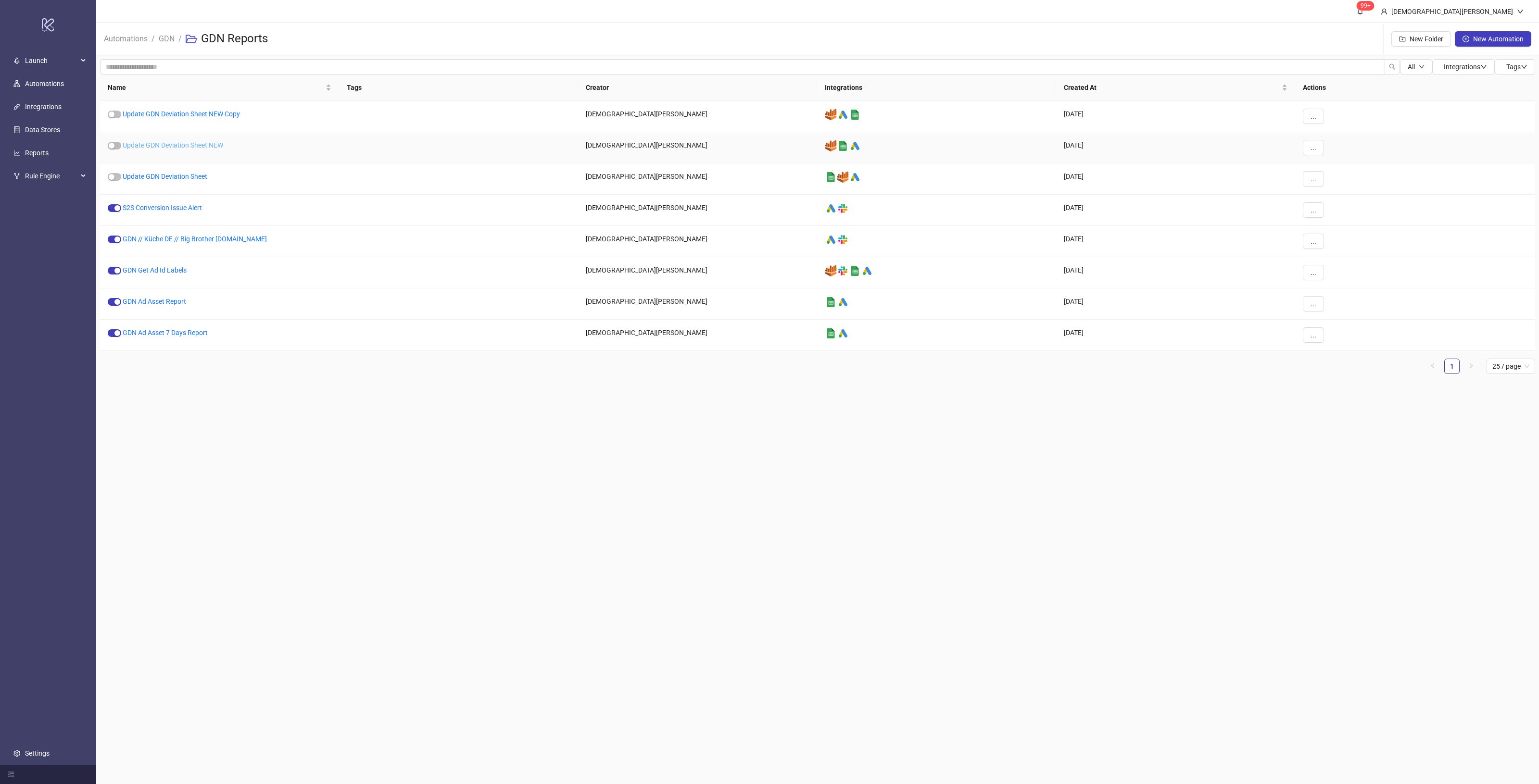
click at [184, 144] on link "Update GDN Deviation Sheet NEW" at bounding box center [173, 145] width 101 height 8
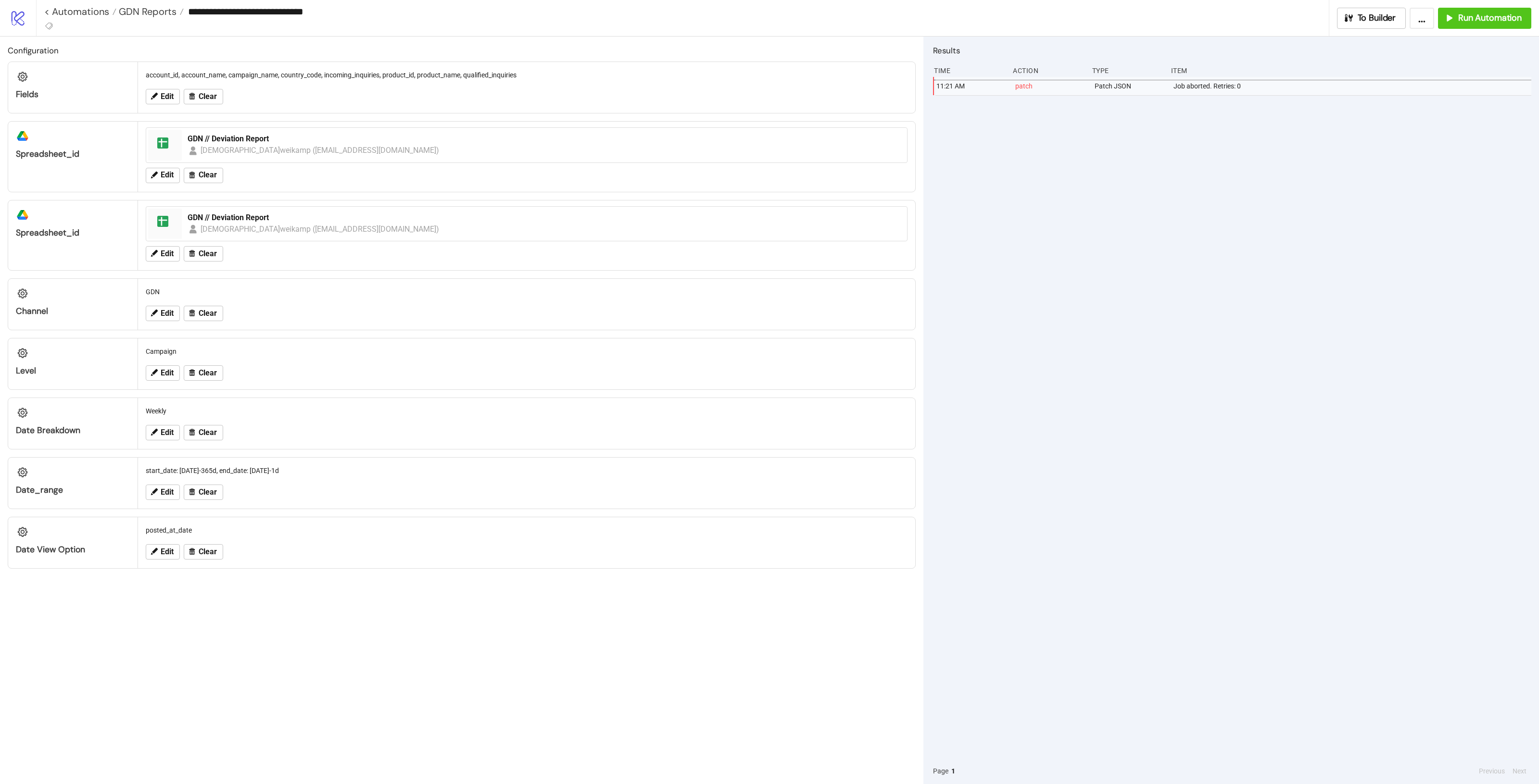
click at [1474, 32] on div "**********" at bounding box center [787, 18] width 1503 height 36
drag, startPoint x: 1479, startPoint y: 21, endPoint x: 1446, endPoint y: 15, distance: 33.5
click at [1479, 20] on span "Run Automation" at bounding box center [1490, 18] width 63 height 11
click at [321, 18] on input "**********" at bounding box center [768, 11] width 1169 height 14
drag, startPoint x: 347, startPoint y: 11, endPoint x: 318, endPoint y: 8, distance: 29.2
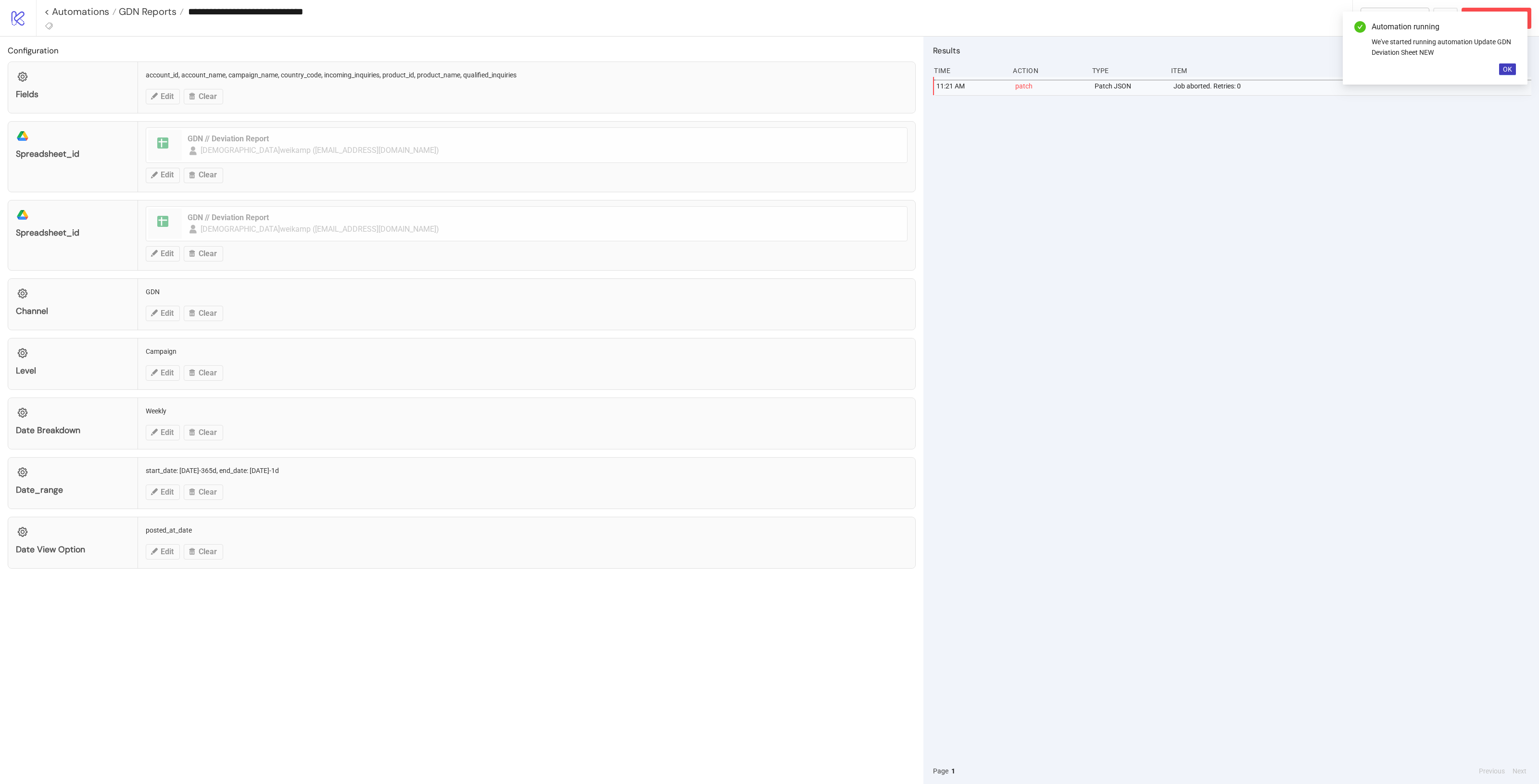
click at [318, 8] on input "**********" at bounding box center [768, 11] width 1169 height 14
type input "**********"
click at [1253, 355] on div "11:21 AM patch Patch JSON Job aborted. Retries: 0" at bounding box center [1232, 418] width 598 height 681
click at [136, 8] on span "GDN Reports" at bounding box center [146, 11] width 60 height 12
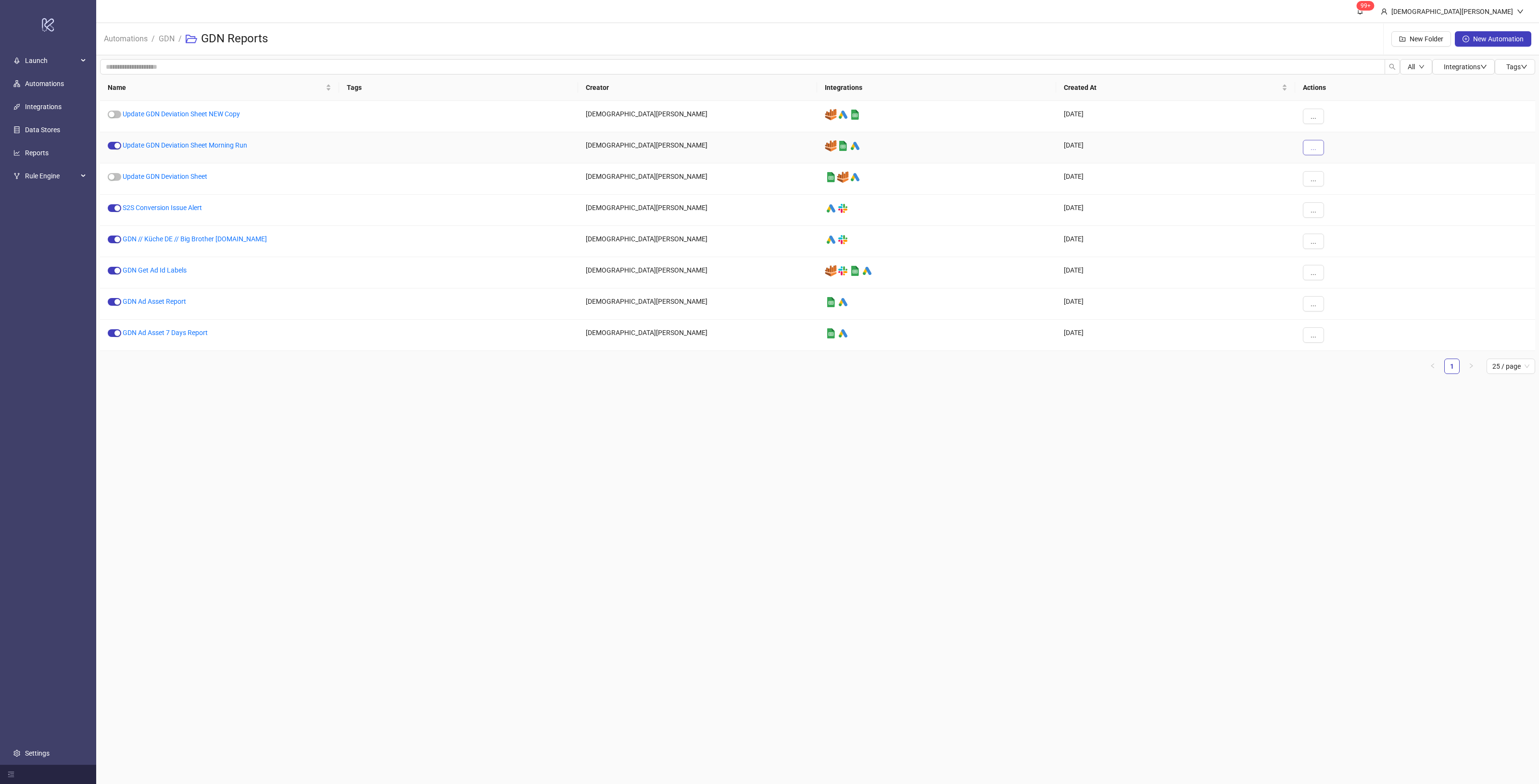
click at [1309, 146] on button "..." at bounding box center [1313, 147] width 21 height 15
click at [1335, 228] on span "Duplicate" at bounding box center [1335, 228] width 28 height 10
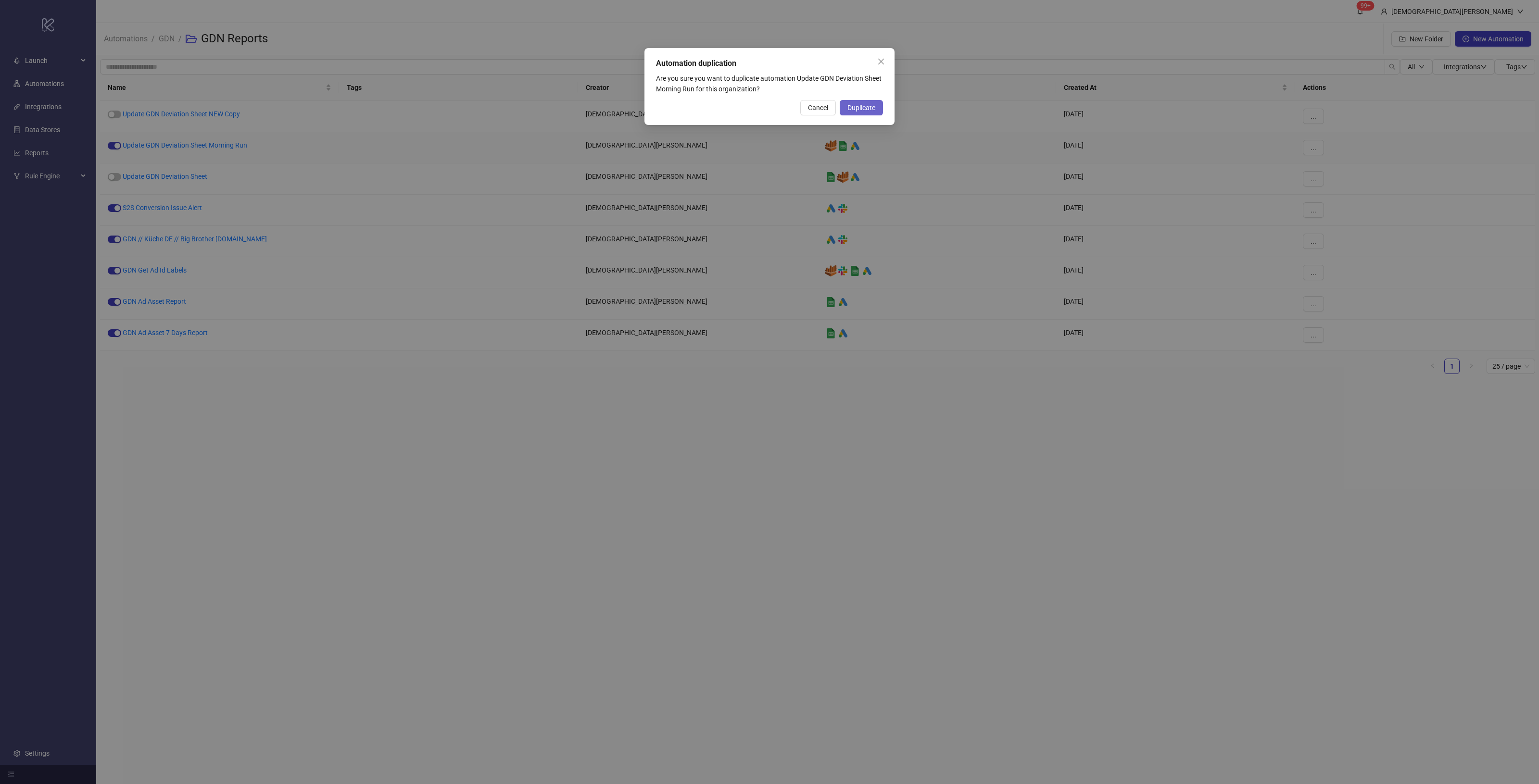
click at [882, 108] on button "Duplicate" at bounding box center [862, 108] width 43 height 15
click at [874, 108] on span "Duplicate" at bounding box center [862, 108] width 28 height 8
drag, startPoint x: 864, startPoint y: 444, endPoint x: 860, endPoint y: 435, distance: 9.8
click at [863, 442] on div "Automation duplication Are you sure you want to duplicate automation Update GDN…" at bounding box center [769, 392] width 1539 height 784
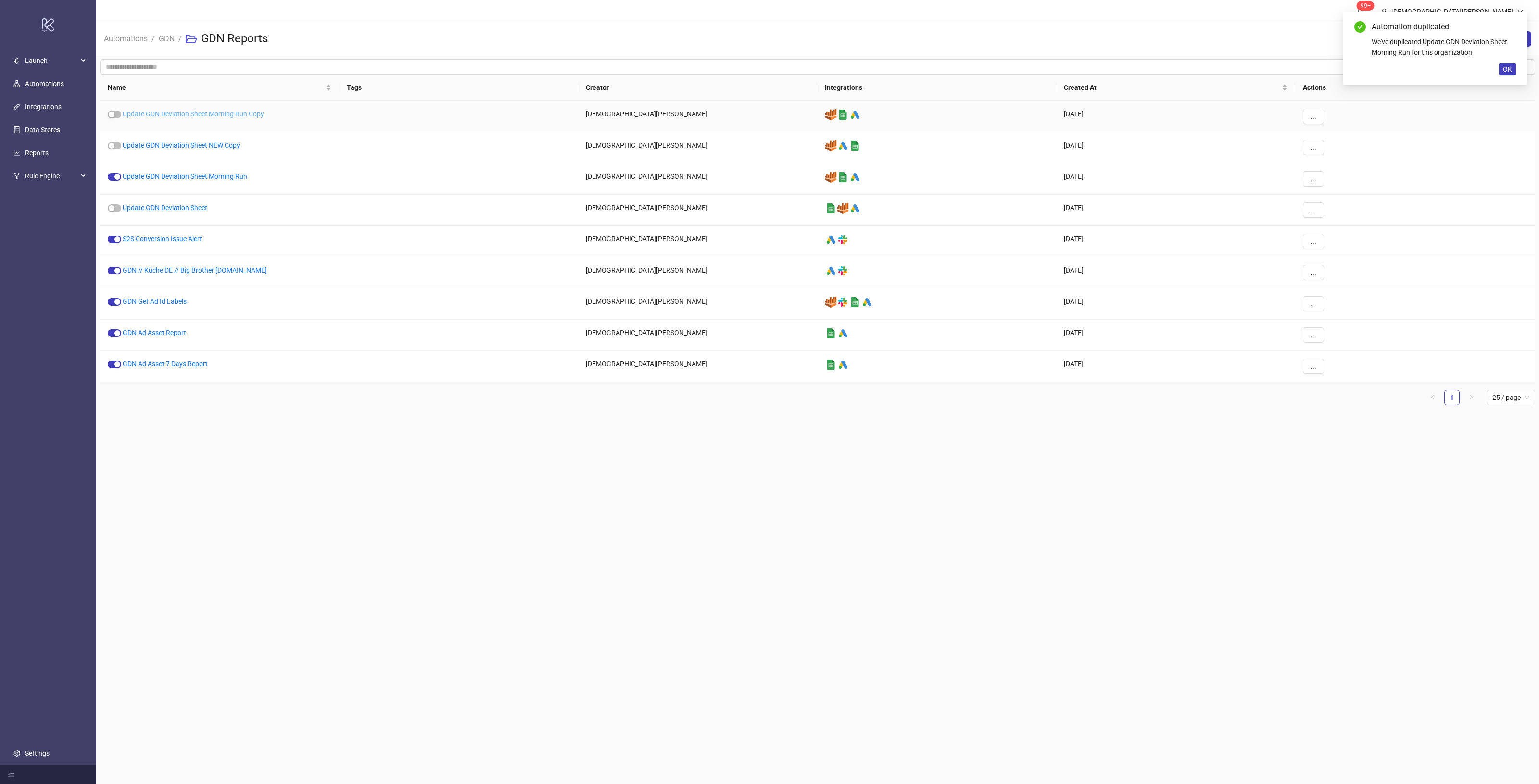
click at [235, 110] on link "Update GDN Deviation Sheet Morning Run Copy" at bounding box center [193, 114] width 142 height 8
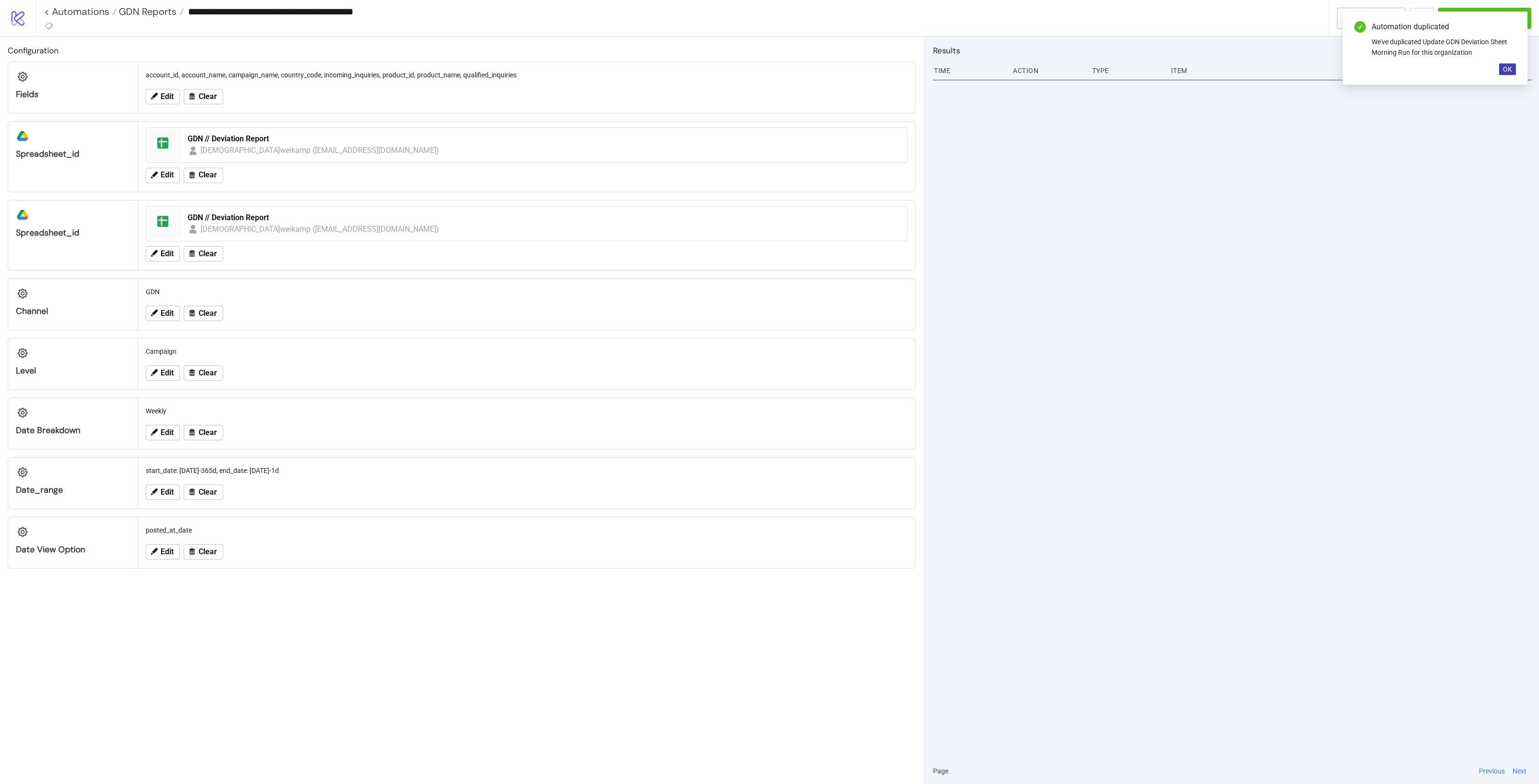
click at [393, 2] on div "**********" at bounding box center [687, 11] width 1285 height 23
click at [354, 12] on input "**********" at bounding box center [756, 11] width 1145 height 14
drag, startPoint x: 357, startPoint y: 11, endPoint x: 318, endPoint y: 10, distance: 39.0
click at [318, 10] on input "**********" at bounding box center [756, 11] width 1145 height 14
drag, startPoint x: 401, startPoint y: 14, endPoint x: 376, endPoint y: 10, distance: 25.3
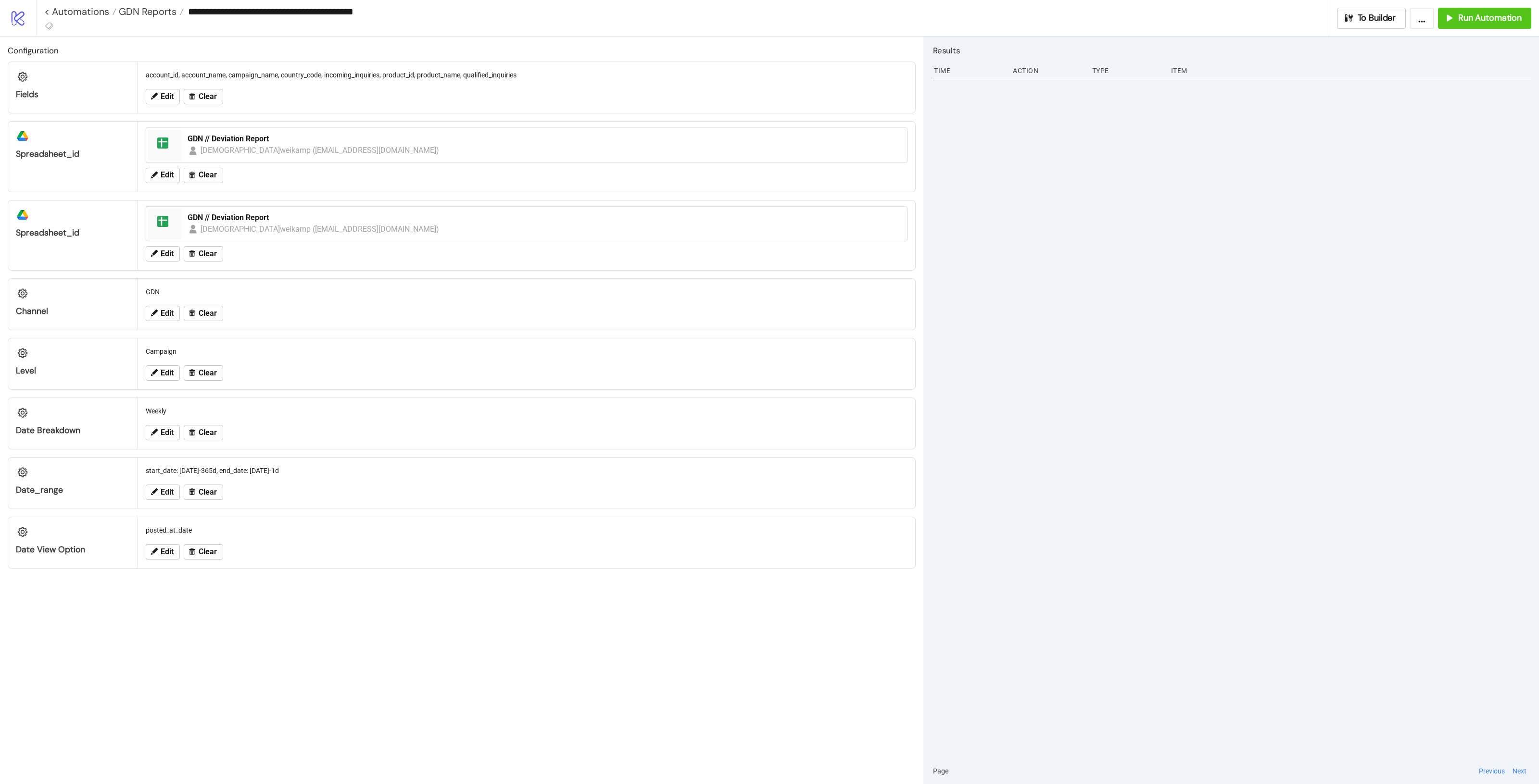
click at [376, 10] on input "**********" at bounding box center [756, 11] width 1145 height 14
type input "**********"
click at [1038, 304] on div at bounding box center [1232, 418] width 598 height 681
click at [1369, 16] on span "To Builder" at bounding box center [1377, 18] width 39 height 11
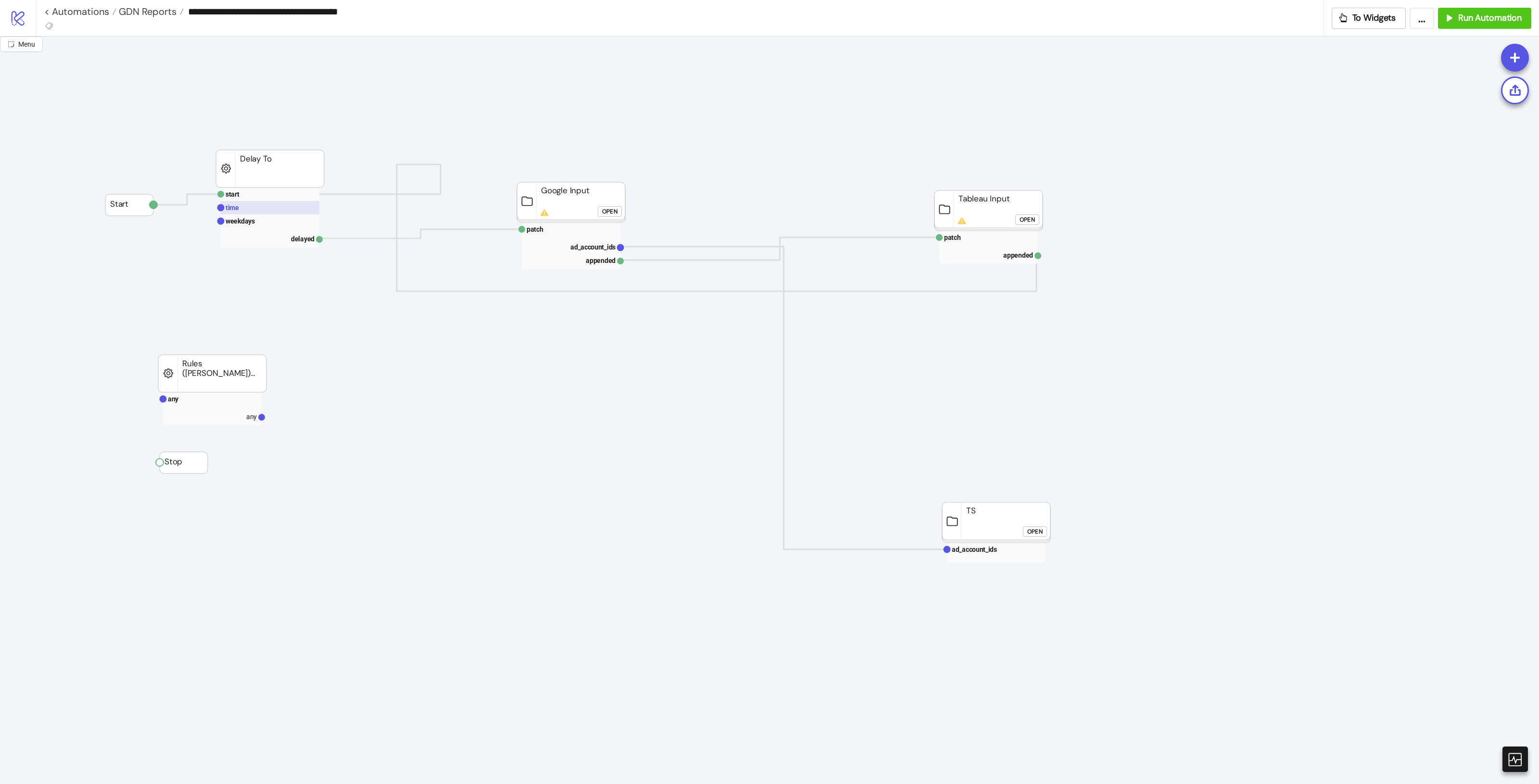
click at [259, 212] on rect at bounding box center [270, 208] width 99 height 13
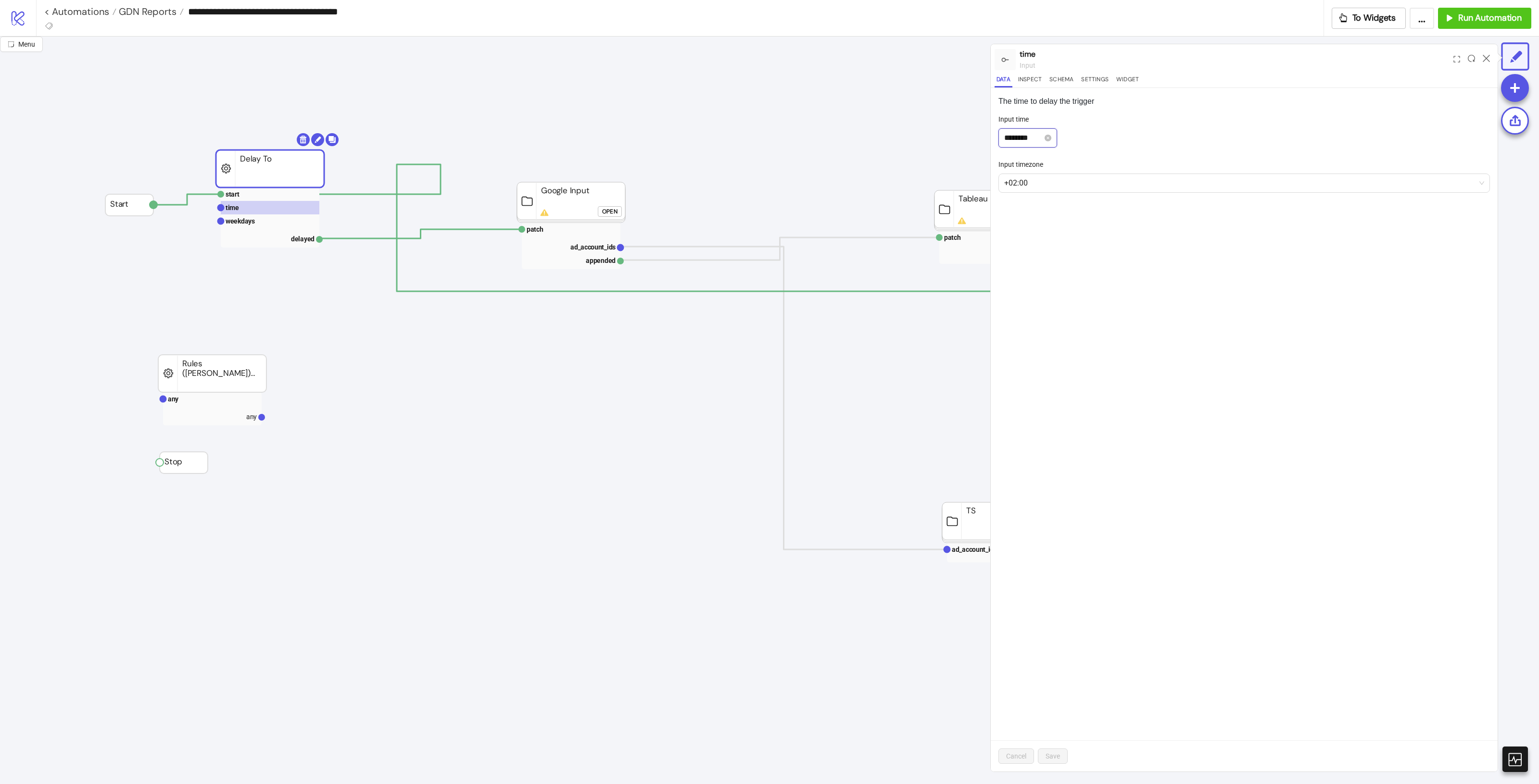
click at [1032, 140] on input "********" at bounding box center [1023, 138] width 39 height 11
click at [1213, 131] on div "********" at bounding box center [1244, 138] width 492 height 19
click at [1174, 258] on div "The time to delay the trigger Input time ******** Input timezone +02:00 Cancel …" at bounding box center [1244, 429] width 507 height 684
click at [1029, 187] on span "+02:00" at bounding box center [1244, 183] width 480 height 18
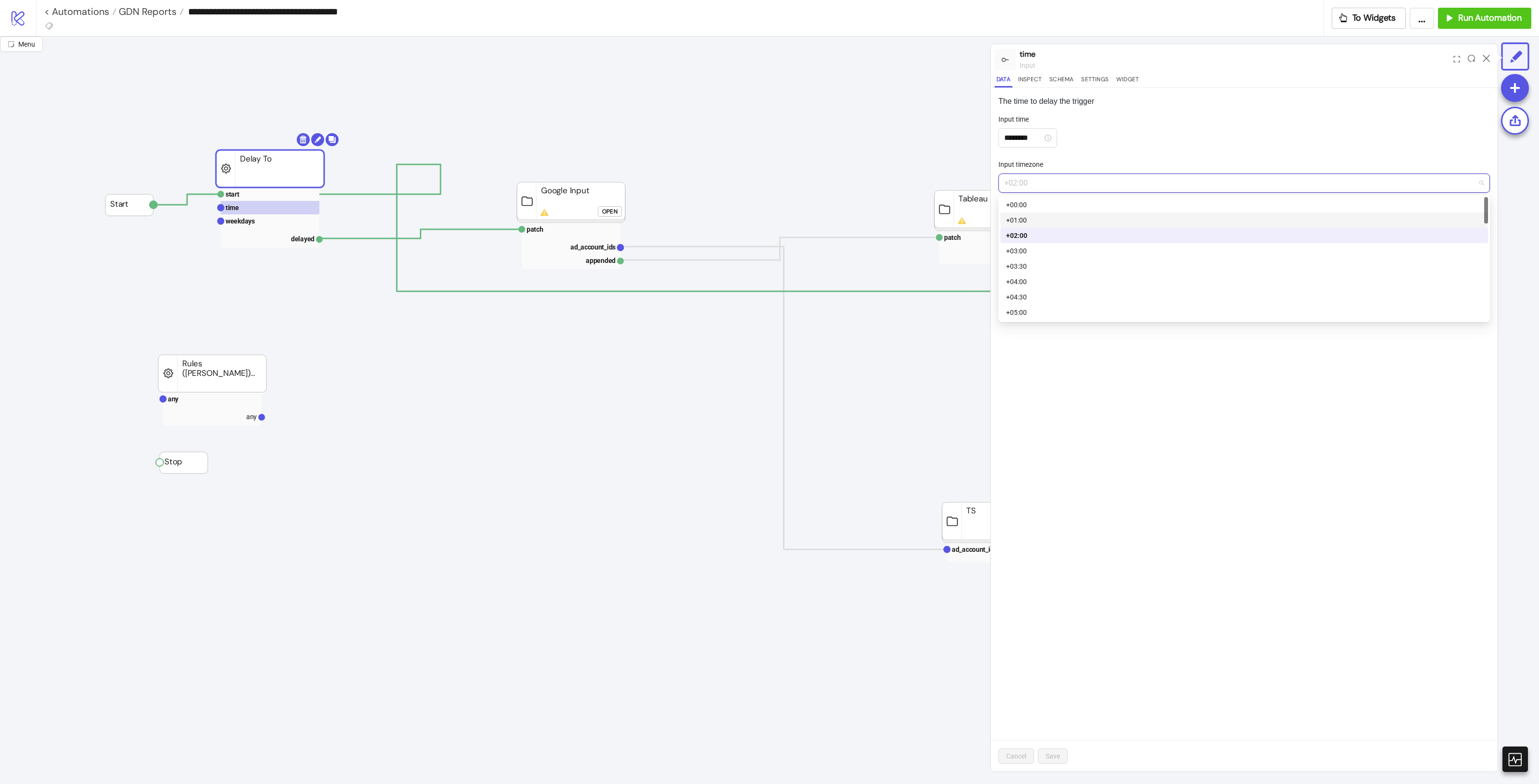
click at [1029, 225] on div "+01:00" at bounding box center [1245, 220] width 477 height 10
click at [1176, 111] on div "The time to delay the trigger Input time ******** Input timezone +01:00 +01:00 …" at bounding box center [1244, 429] width 507 height 684
click at [1018, 139] on input "********" at bounding box center [1023, 138] width 39 height 11
drag, startPoint x: 1143, startPoint y: 119, endPoint x: 1139, endPoint y: 125, distance: 7.2
click at [1143, 120] on div "Input time" at bounding box center [1244, 121] width 492 height 14
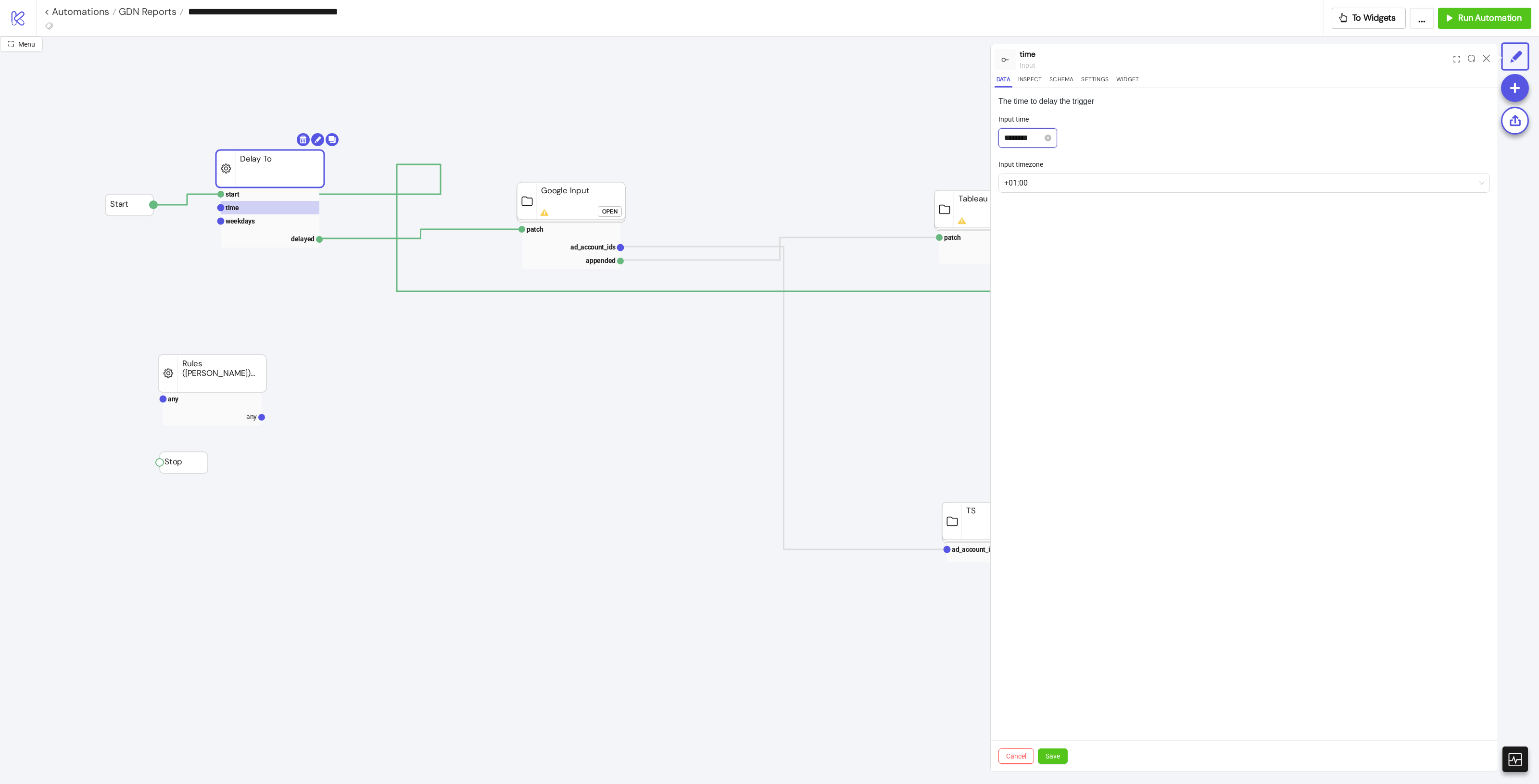
click at [1028, 136] on input "********" at bounding box center [1023, 138] width 39 height 11
click at [1064, 173] on div "PM" at bounding box center [1066, 174] width 23 height 13
click at [1012, 187] on div "02" at bounding box center [1012, 188] width 23 height 13
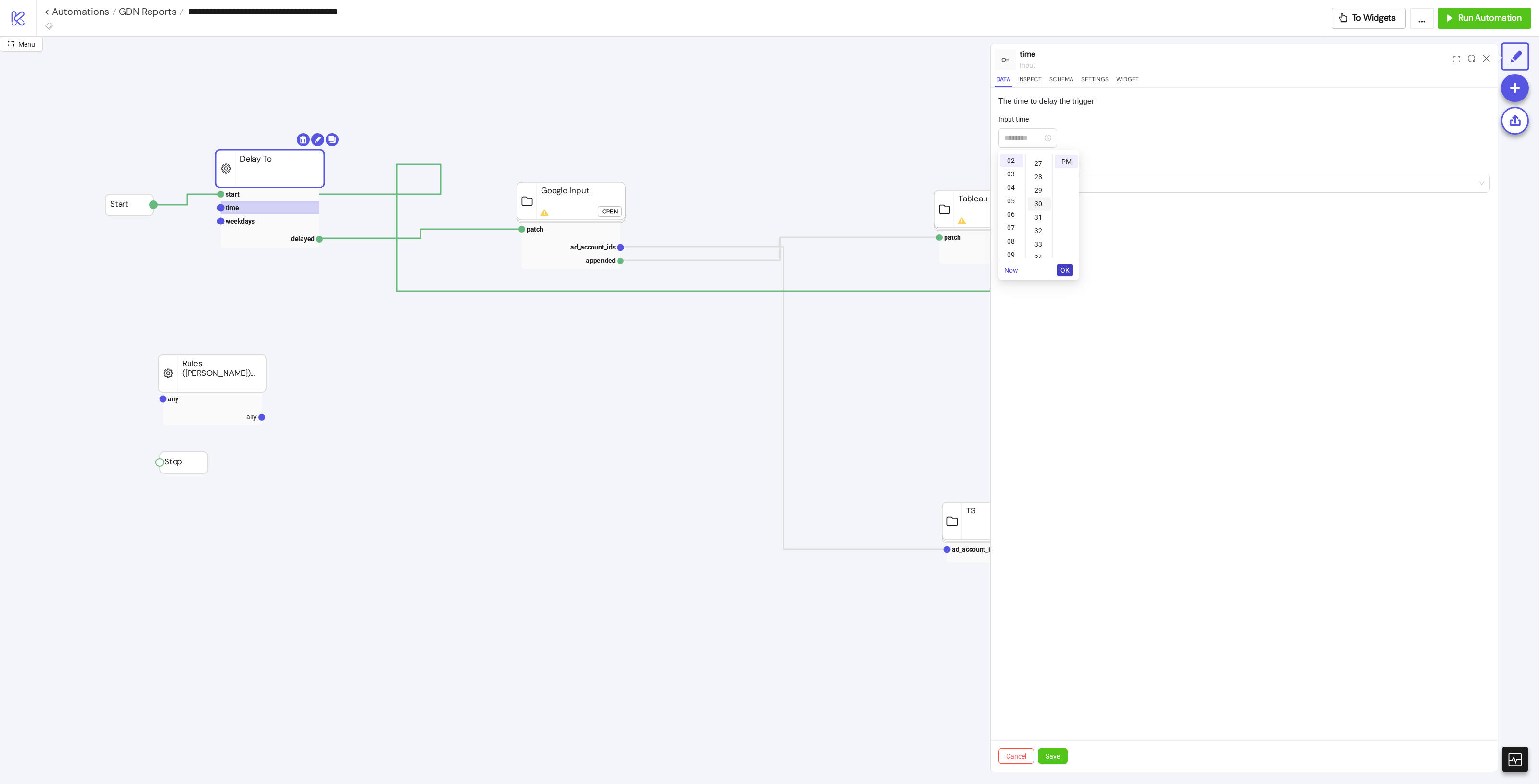
click at [1040, 199] on div "30" at bounding box center [1039, 204] width 23 height 13
click at [1193, 92] on div "The time to delay the trigger Input time ******** Input timezone +01:00 Cancel …" at bounding box center [1244, 429] width 507 height 684
click at [1023, 139] on input "********" at bounding box center [1023, 138] width 39 height 11
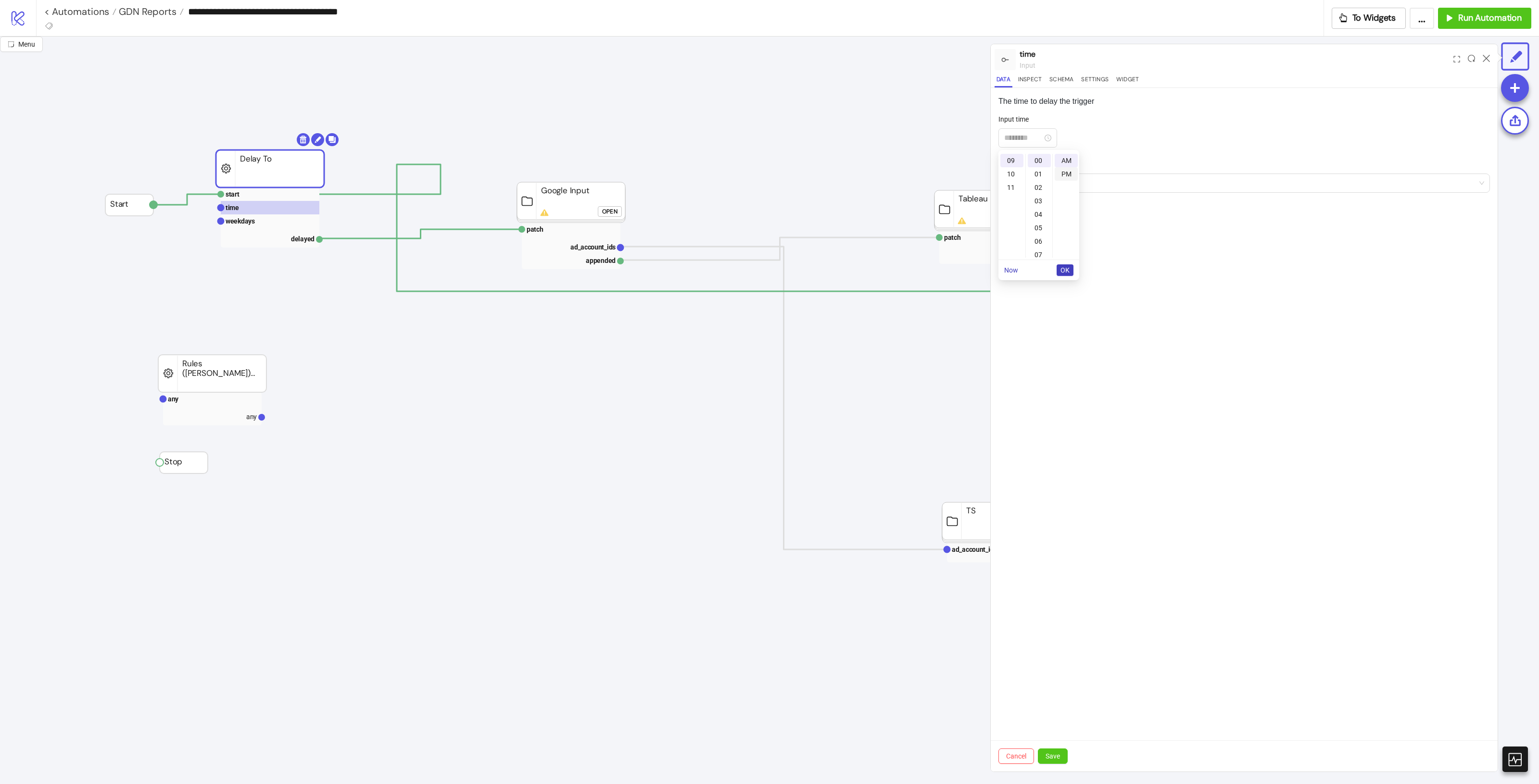
click at [1066, 169] on div "PM" at bounding box center [1066, 174] width 23 height 13
click at [1011, 184] on div "02" at bounding box center [1012, 187] width 23 height 13
click at [1038, 205] on div "30" at bounding box center [1039, 204] width 23 height 13
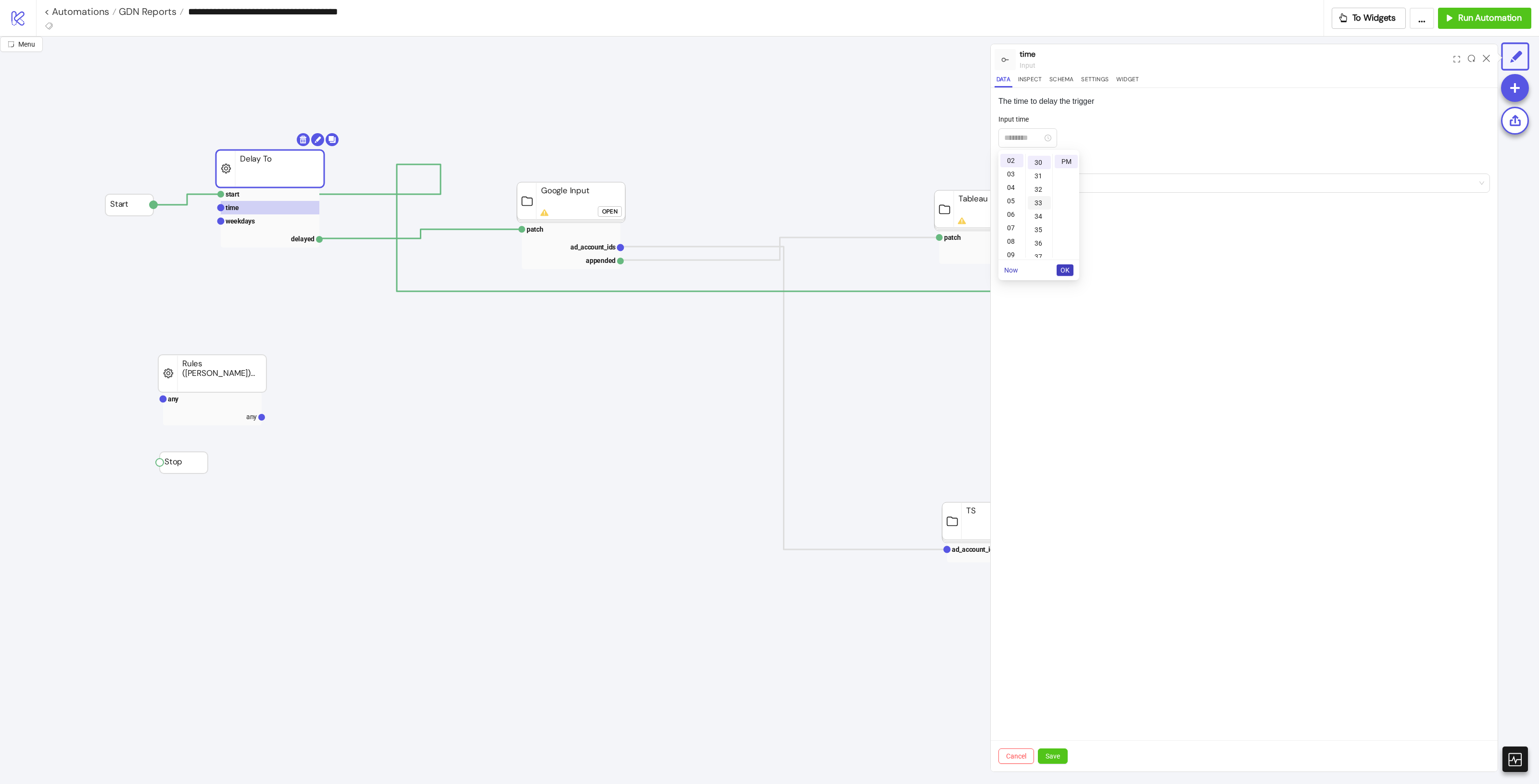
scroll to position [404, 0]
type input "********"
click at [1065, 273] on span "OK" at bounding box center [1065, 270] width 9 height 8
click at [1216, 292] on div "The time to delay the trigger Input time ******** Input timezone +01:00 Cancel …" at bounding box center [1244, 429] width 507 height 684
click at [1061, 756] on span "Save" at bounding box center [1052, 757] width 14 height 8
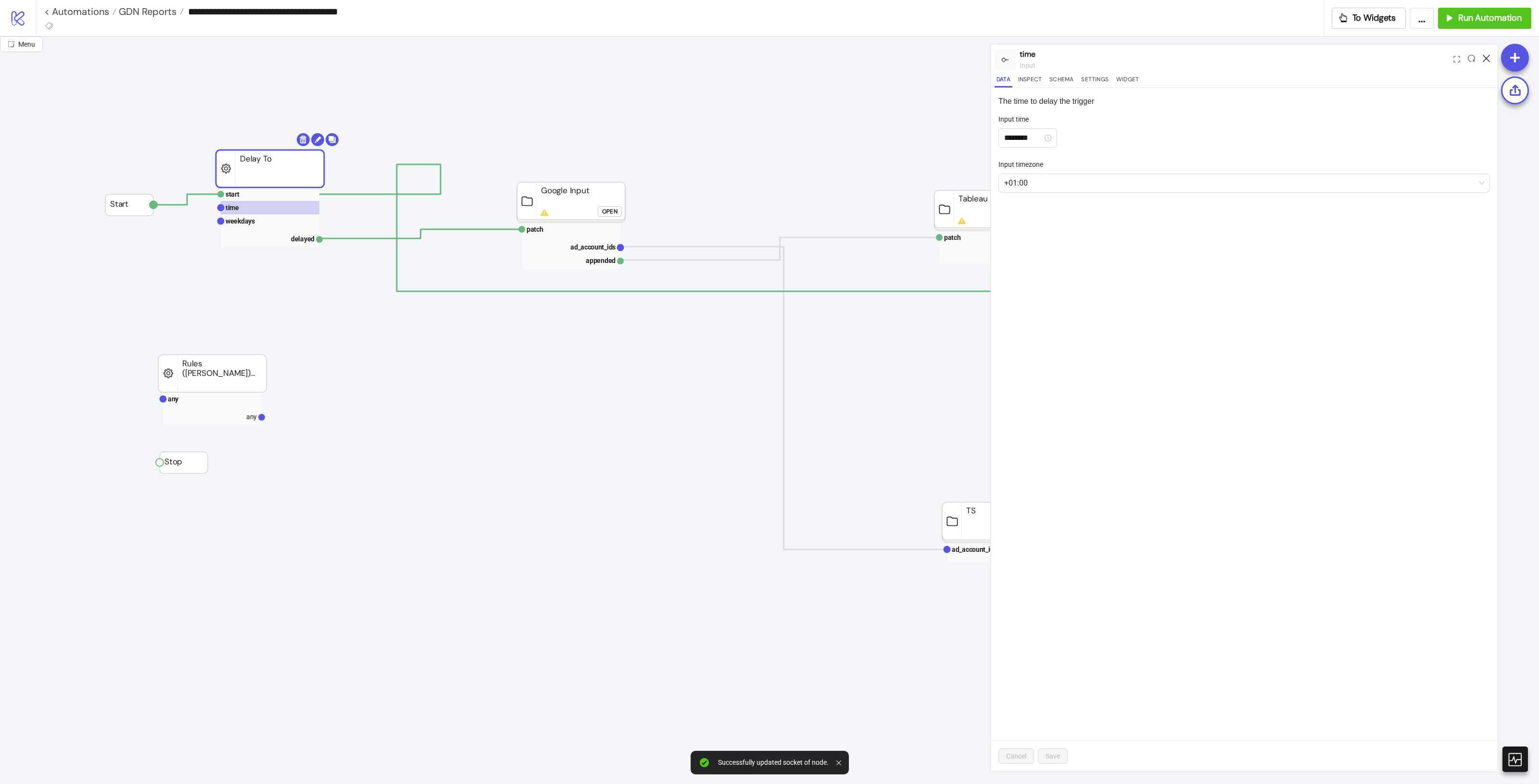
click at [1489, 58] on icon at bounding box center [1487, 58] width 8 height 8
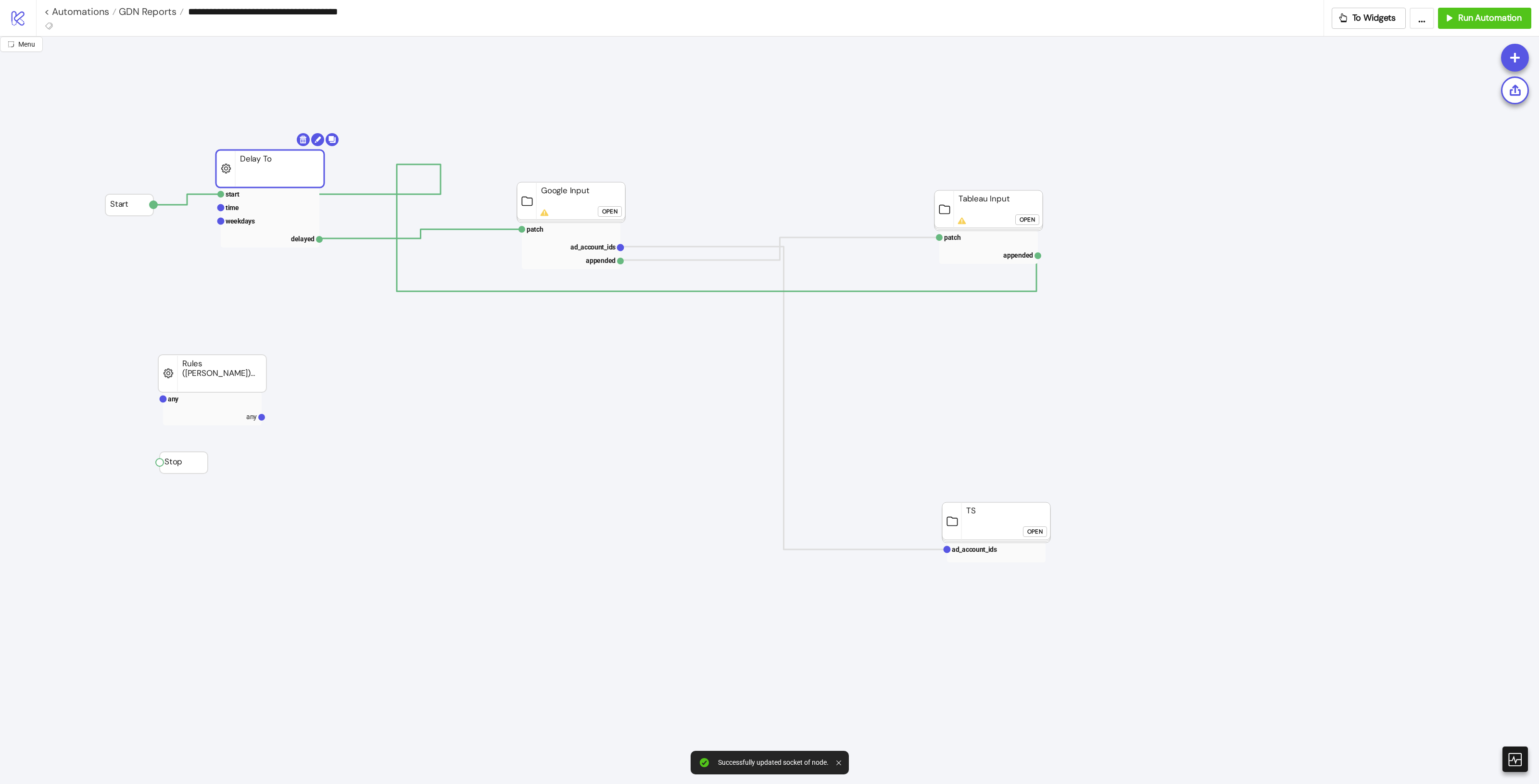
drag, startPoint x: 235, startPoint y: 173, endPoint x: 255, endPoint y: 179, distance: 20.9
click at [164, 12] on span "GDN Reports" at bounding box center [146, 11] width 60 height 12
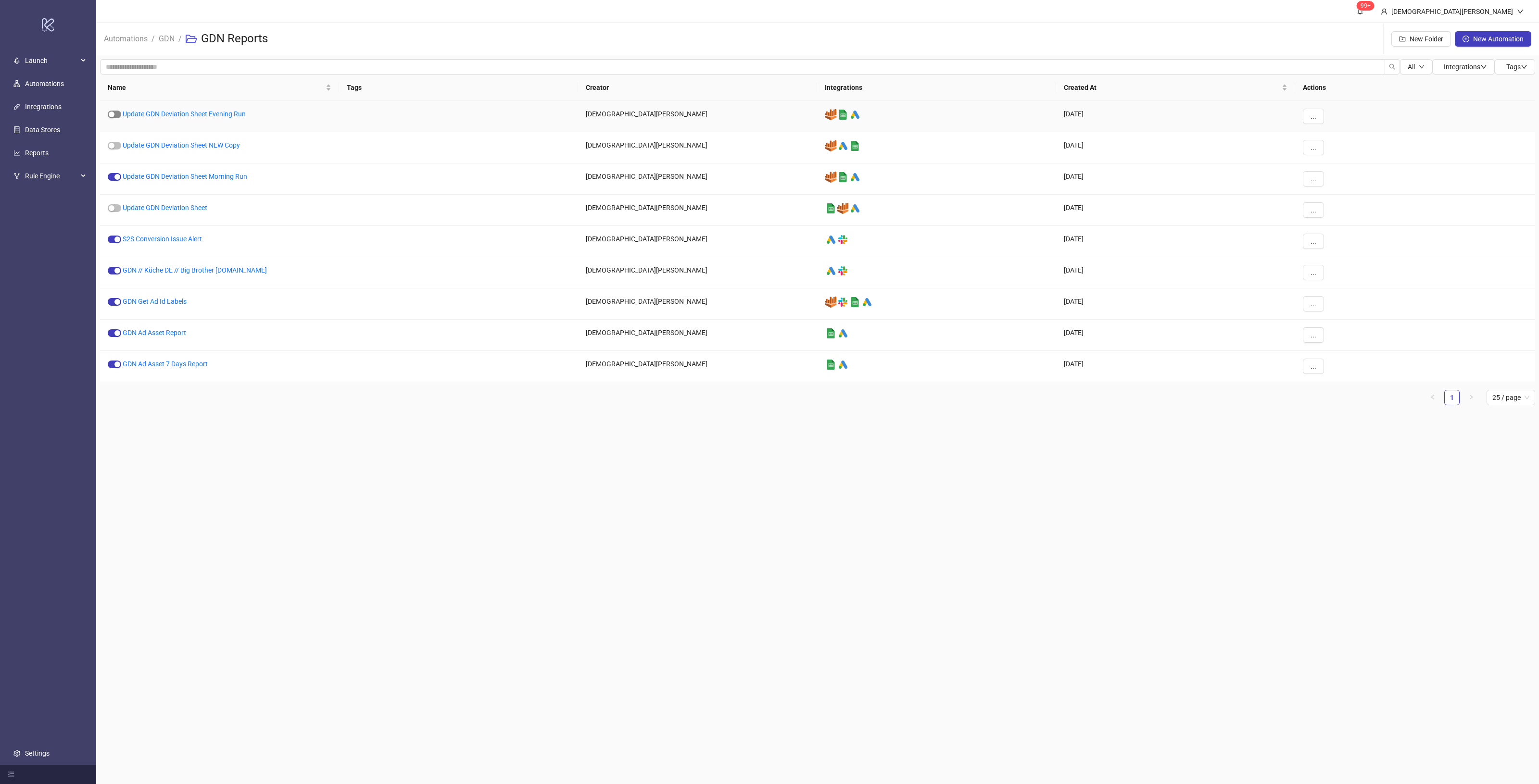
click at [113, 114] on div "button" at bounding box center [111, 114] width 6 height 6
click at [163, 115] on link "Update GDN Deviation Sheet Evening Run" at bounding box center [184, 114] width 124 height 8
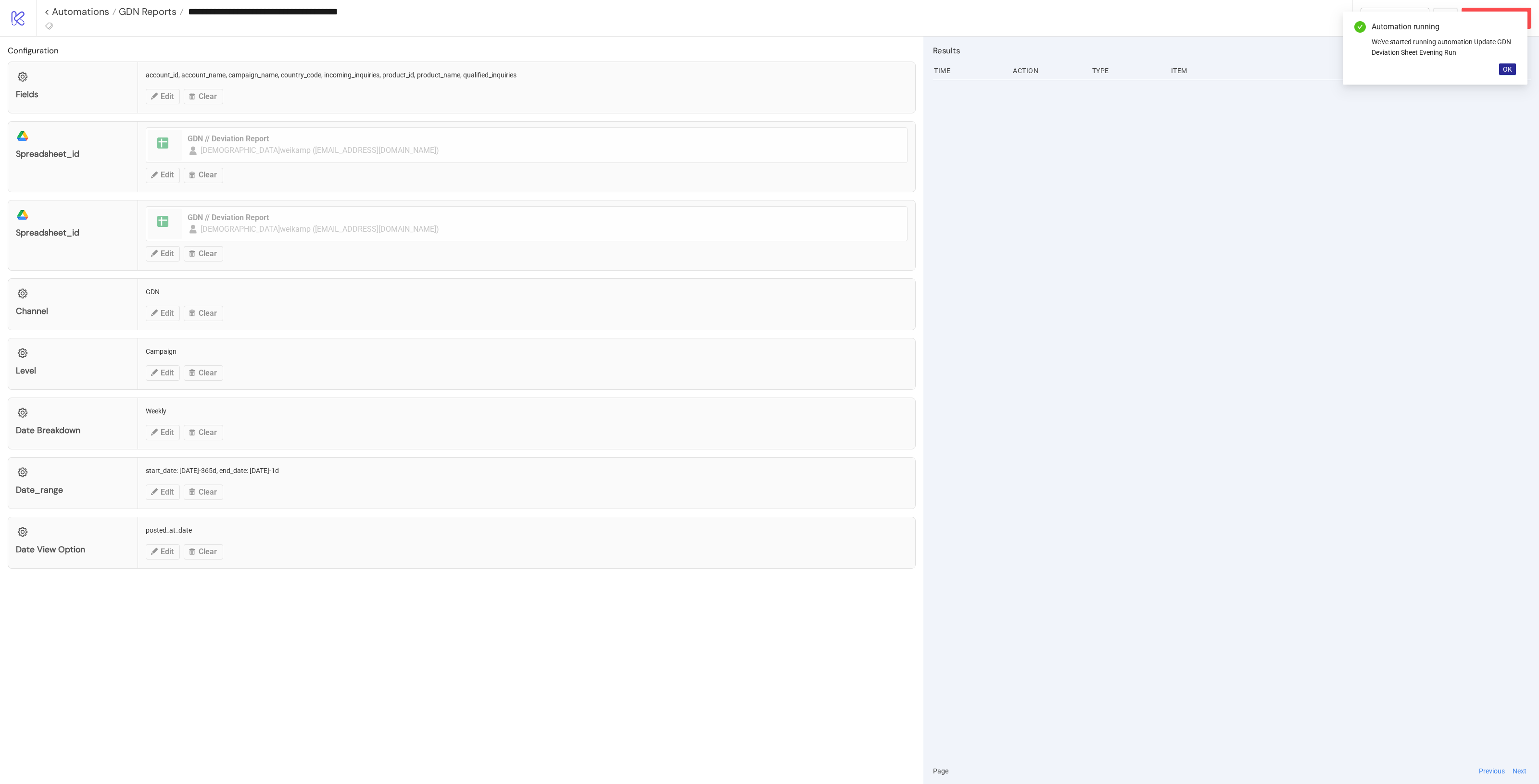
click at [1512, 73] on button "OK" at bounding box center [1508, 69] width 17 height 11
click at [1498, 23] on div "Automation running We've started running automation Update GDN Deviation Sheet …" at bounding box center [1435, 47] width 185 height 73
click at [1500, 22] on span "Abort Run" at bounding box center [1502, 18] width 40 height 11
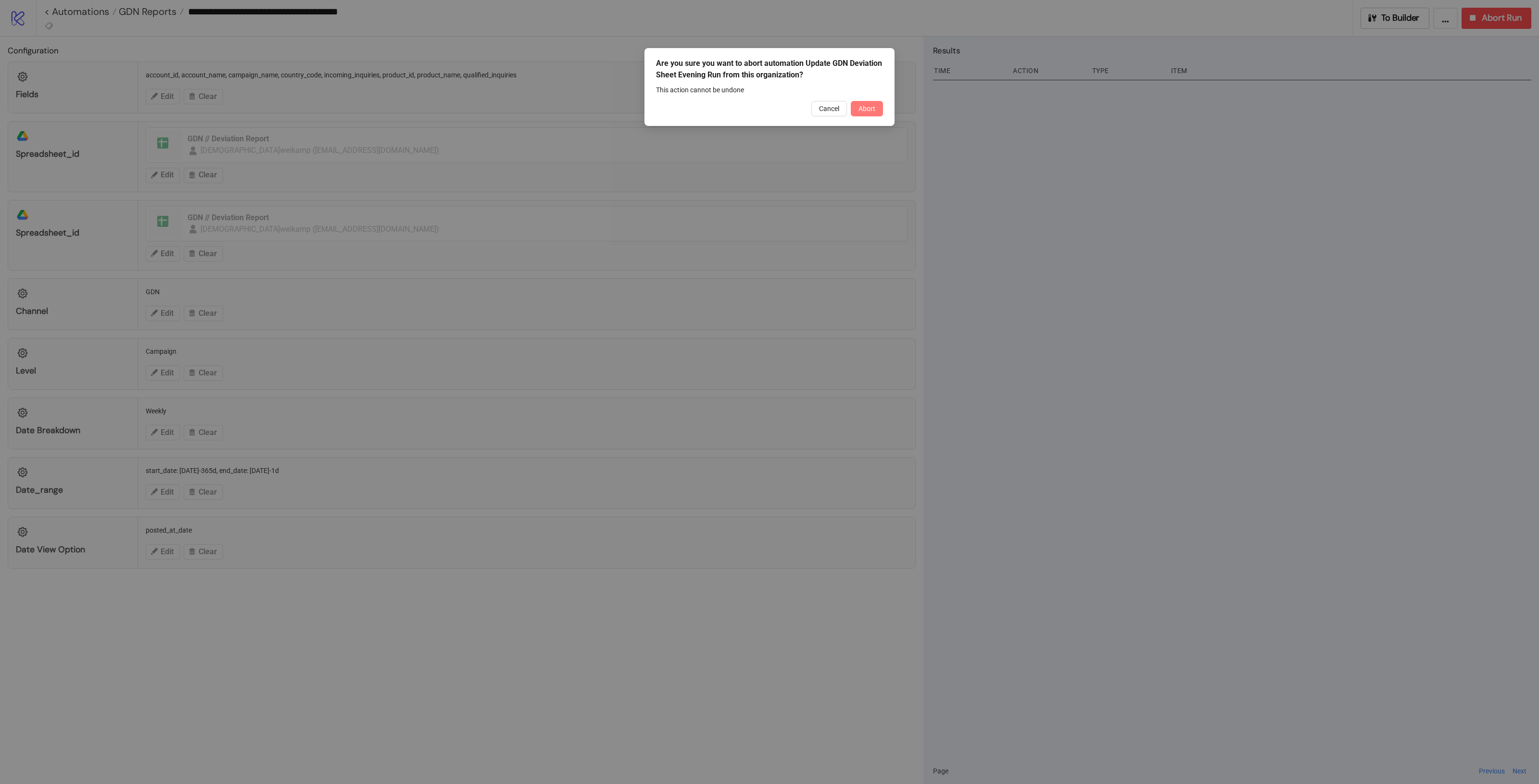
click at [874, 101] on button "Abort" at bounding box center [867, 108] width 32 height 15
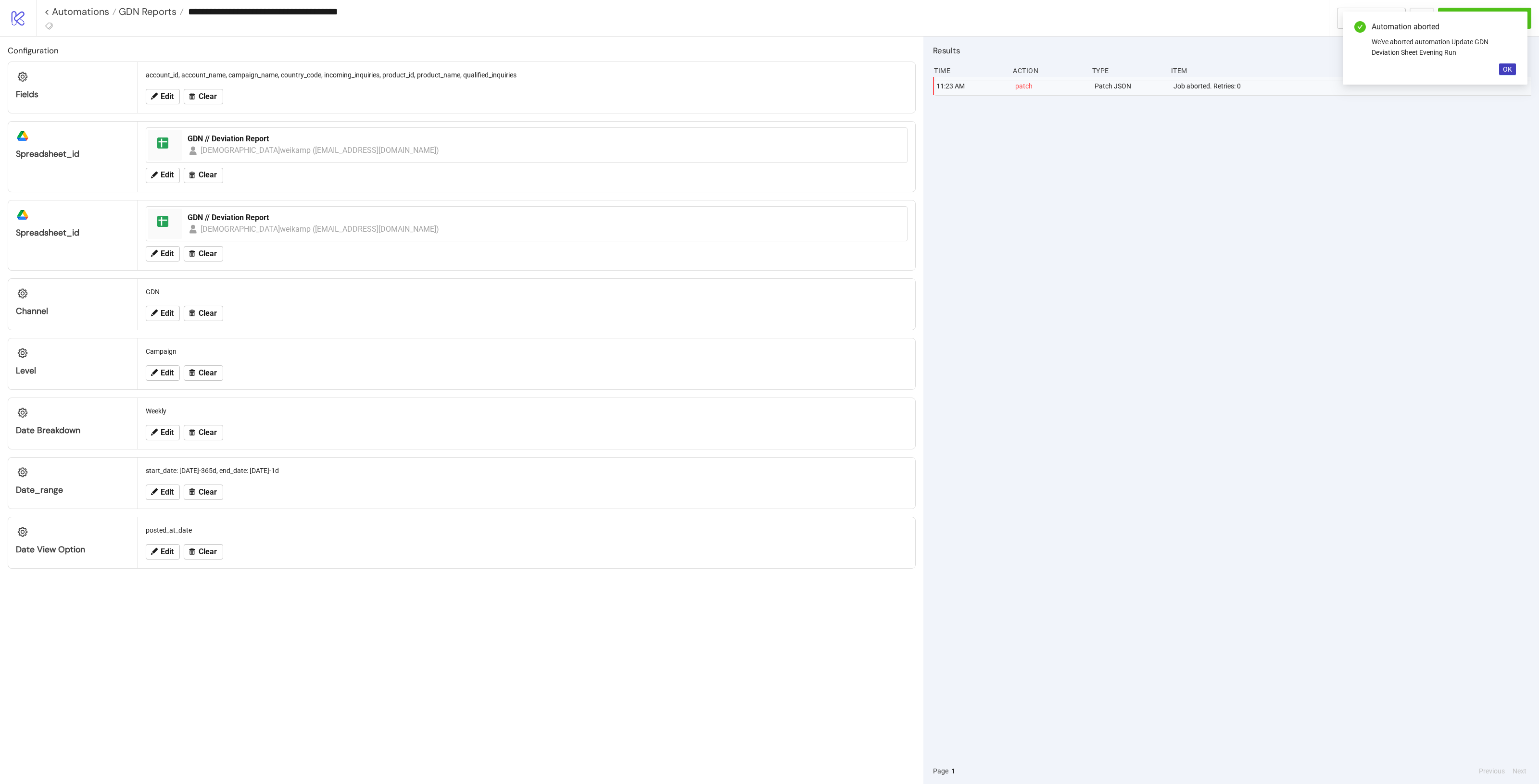
click at [1363, 24] on icon "check-circle" at bounding box center [1361, 26] width 11 height 11
click at [1327, 17] on input "**********" at bounding box center [756, 11] width 1145 height 14
click at [1347, 13] on div "Automation aborted We've aborted automation Update GDN Deviation Sheet Evening …" at bounding box center [1435, 47] width 185 height 73
click at [1338, 12] on button "To Builder" at bounding box center [1371, 18] width 69 height 21
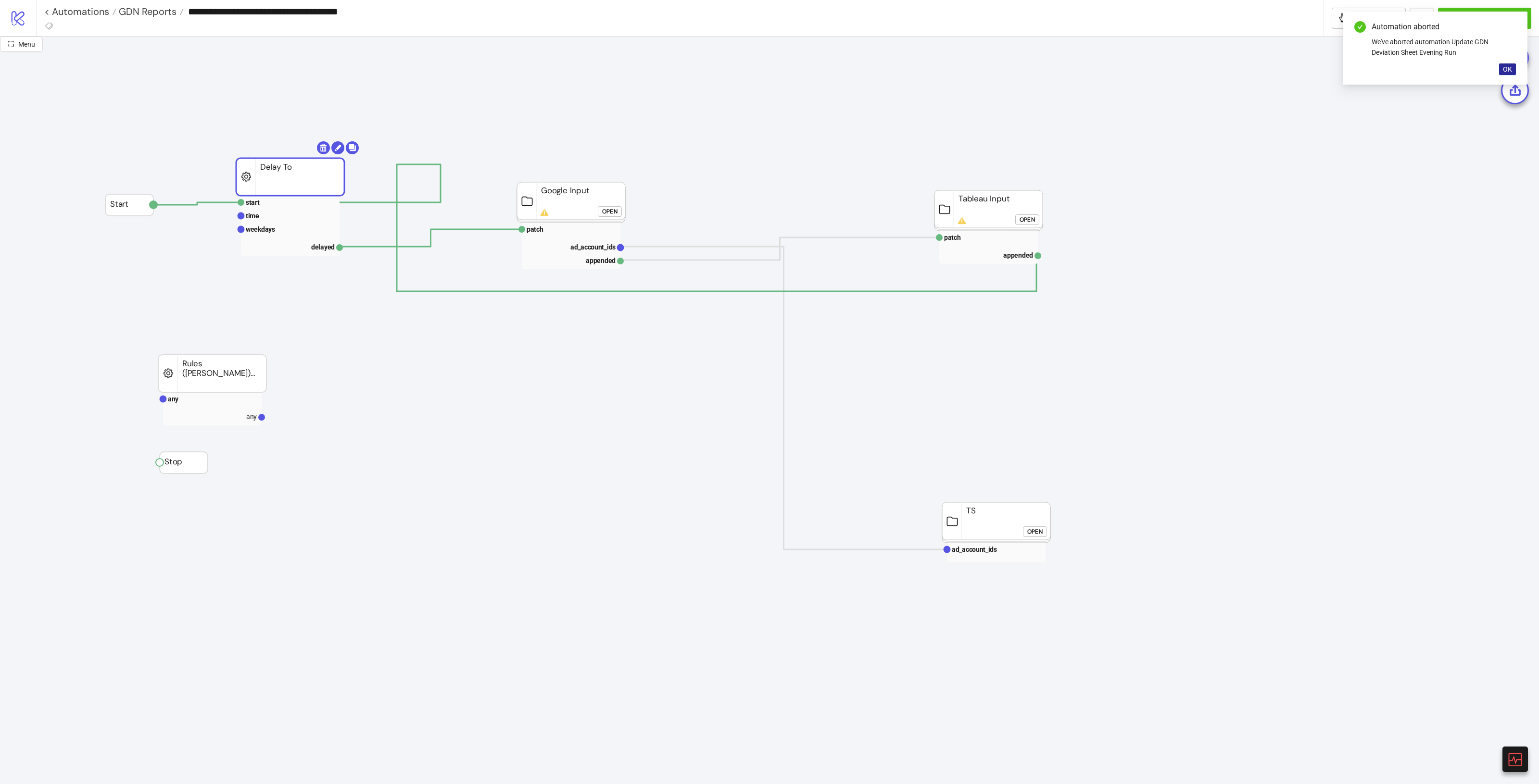
click at [1506, 64] on button "OK" at bounding box center [1508, 69] width 17 height 11
click at [611, 212] on div "Open" at bounding box center [610, 212] width 15 height 11
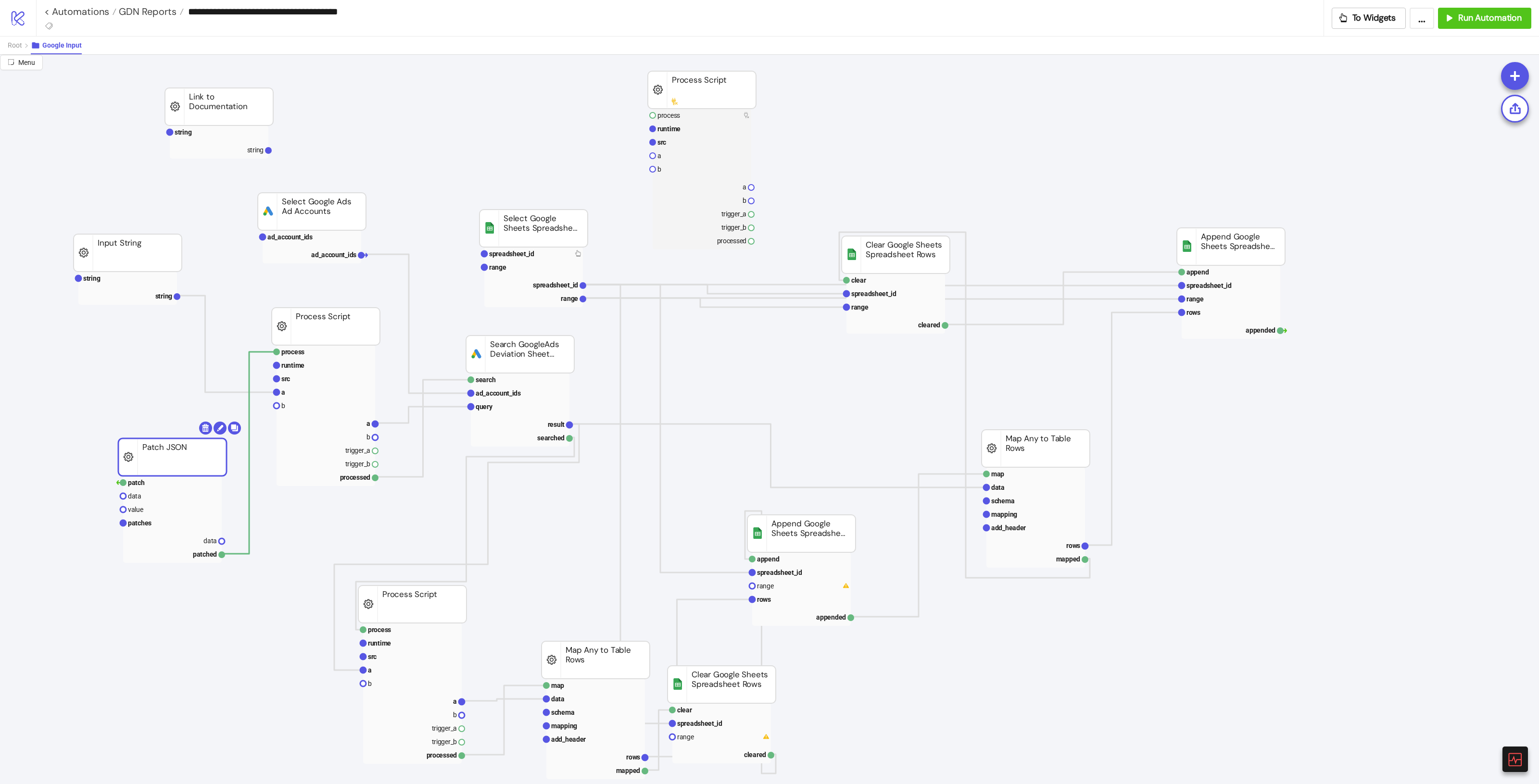
drag, startPoint x: 209, startPoint y: 459, endPoint x: 195, endPoint y: 462, distance: 14.3
click at [151, 525] on text "patches" at bounding box center [140, 524] width 24 height 8
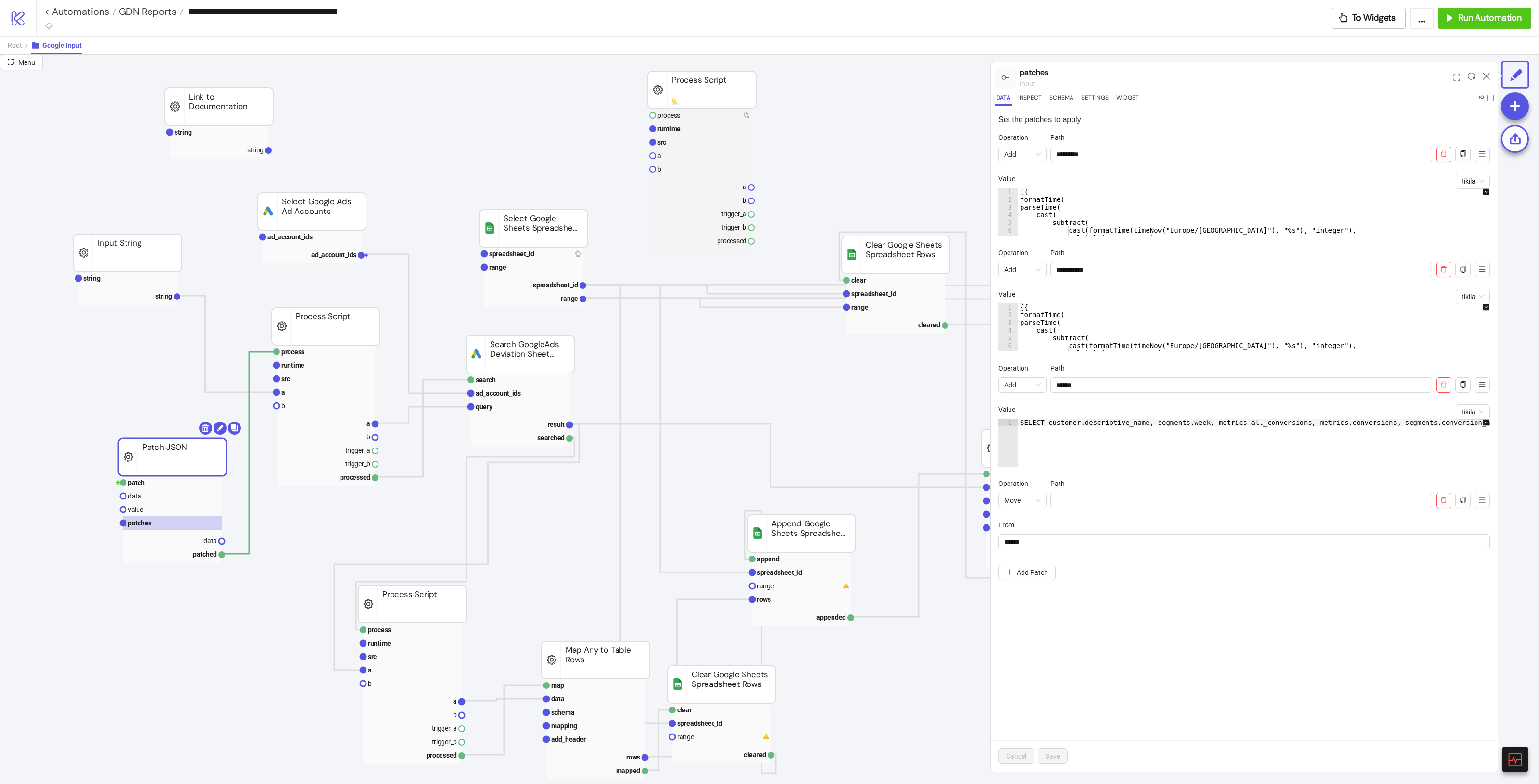
click at [1491, 72] on div at bounding box center [1487, 77] width 15 height 26
click at [1485, 75] on icon at bounding box center [1487, 76] width 8 height 8
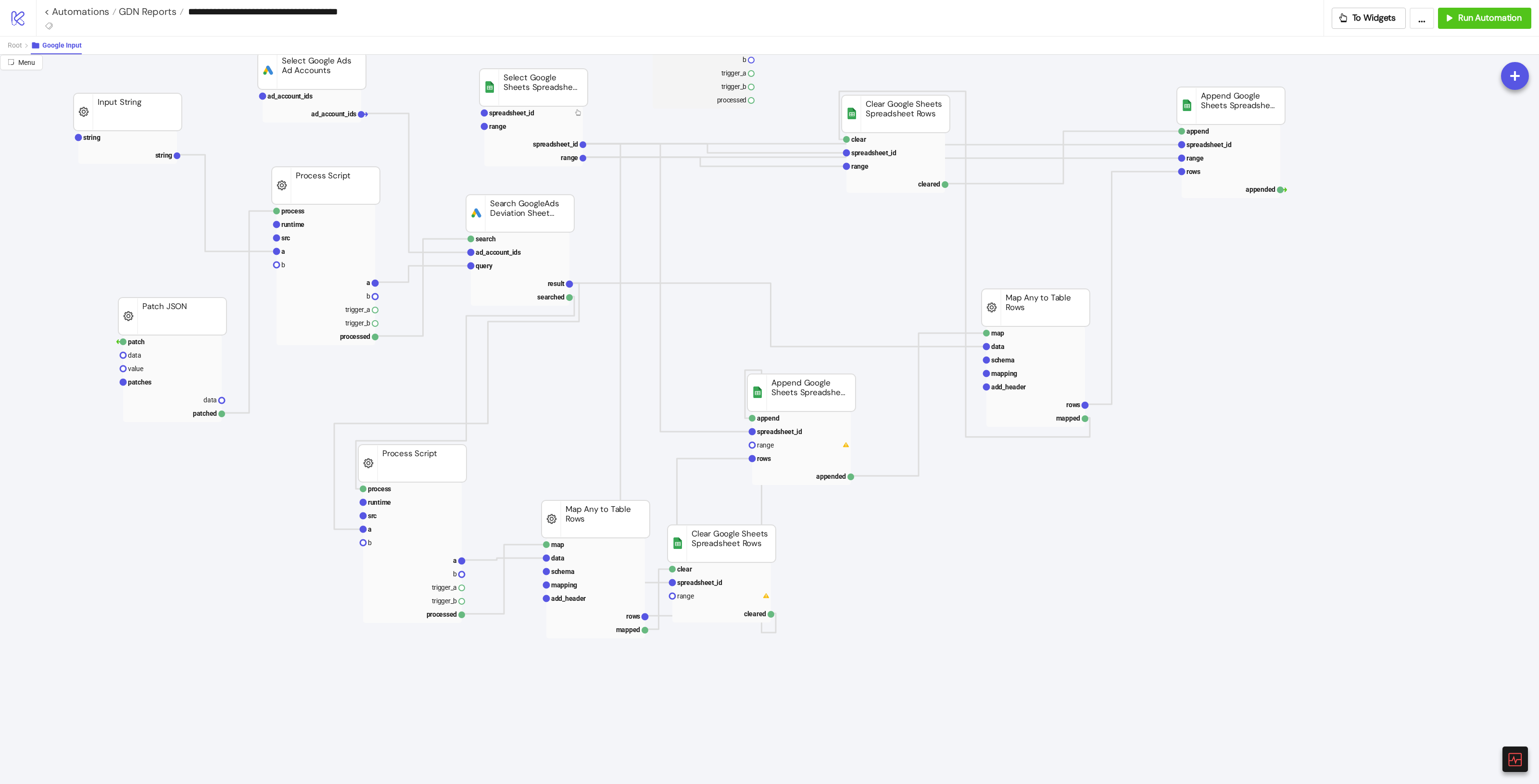
scroll to position [120, 0]
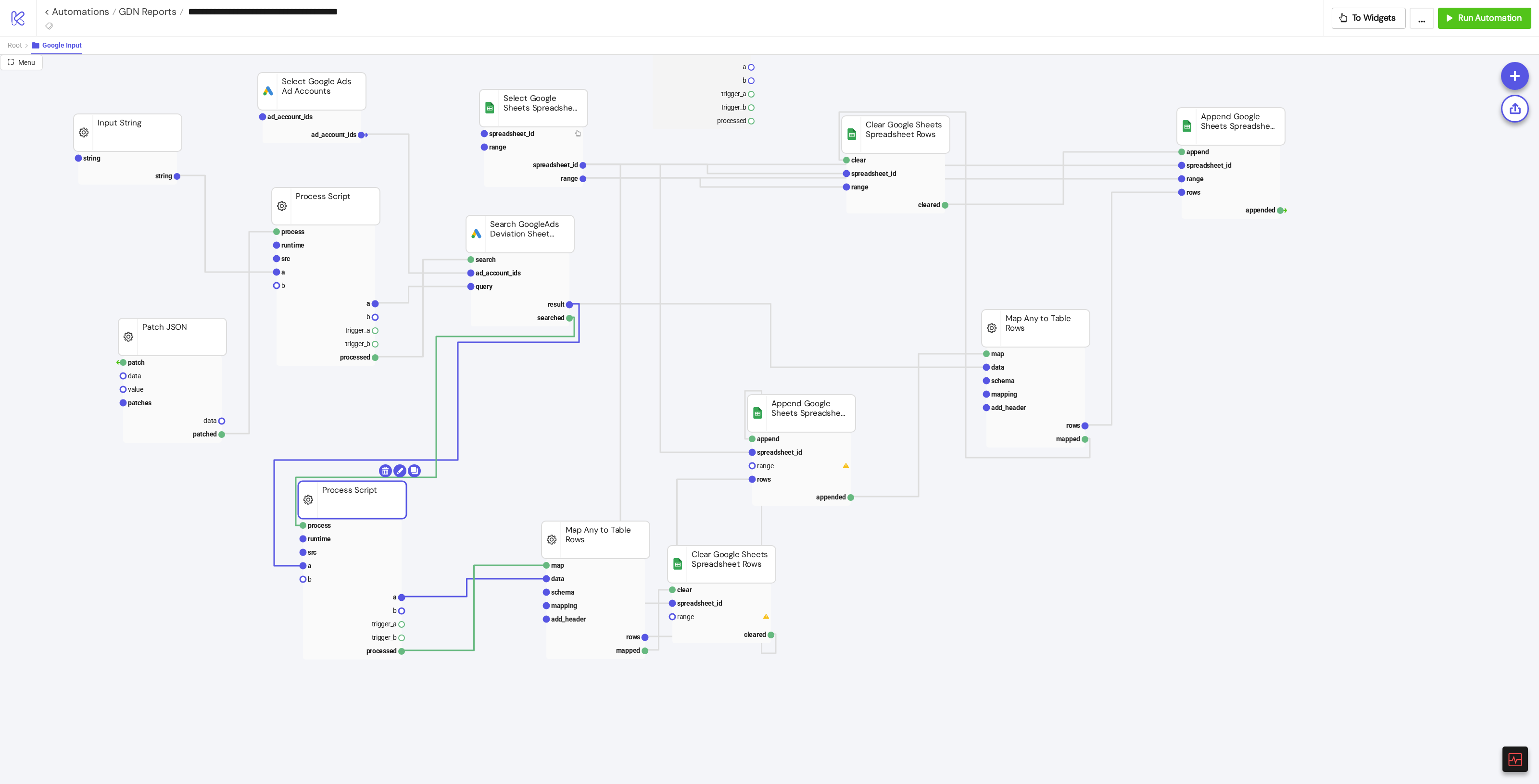
drag, startPoint x: 407, startPoint y: 482, endPoint x: 347, endPoint y: 498, distance: 62.1
click at [347, 498] on rect at bounding box center [352, 500] width 109 height 38
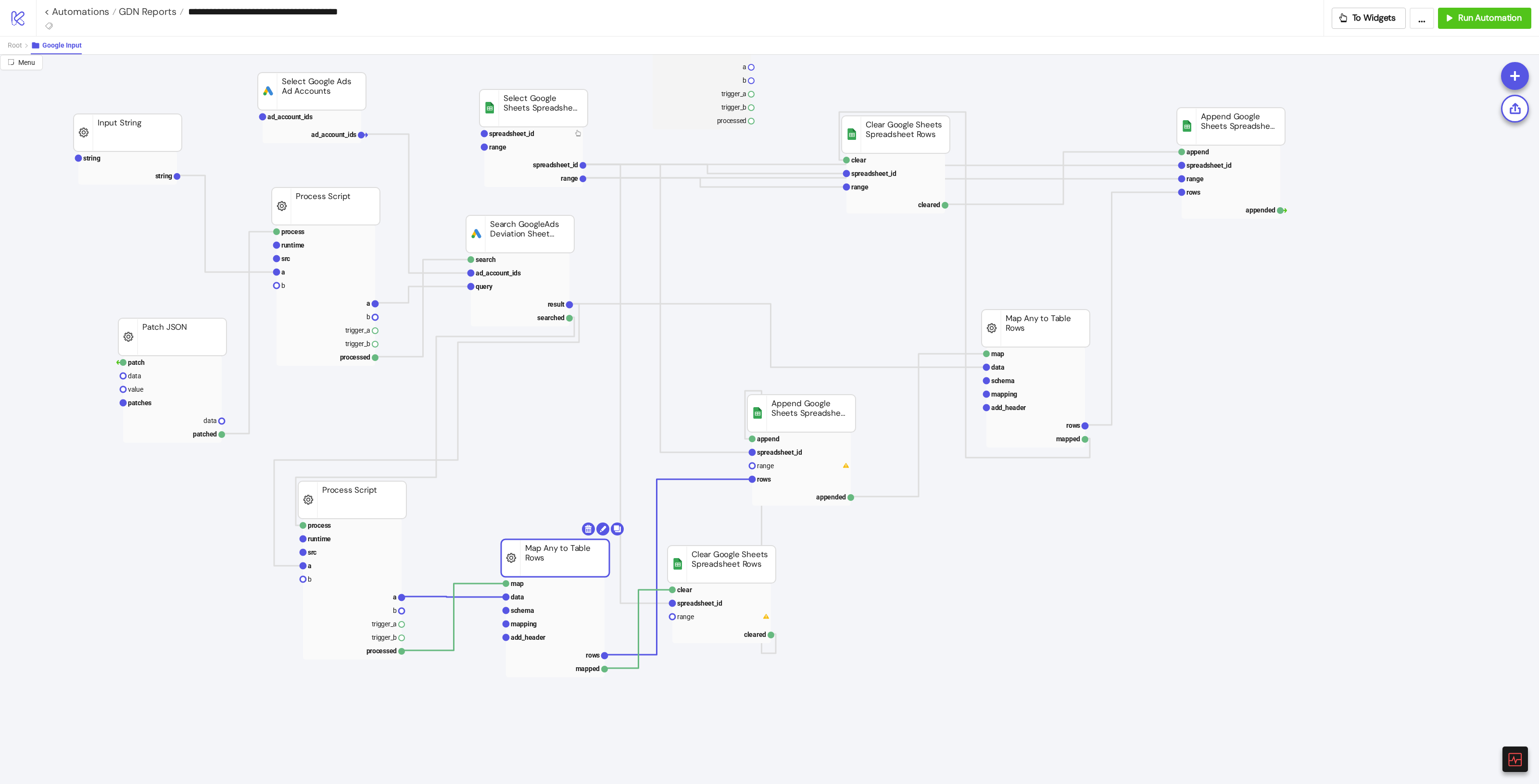
drag, startPoint x: 587, startPoint y: 528, endPoint x: 557, endPoint y: 546, distance: 35.0
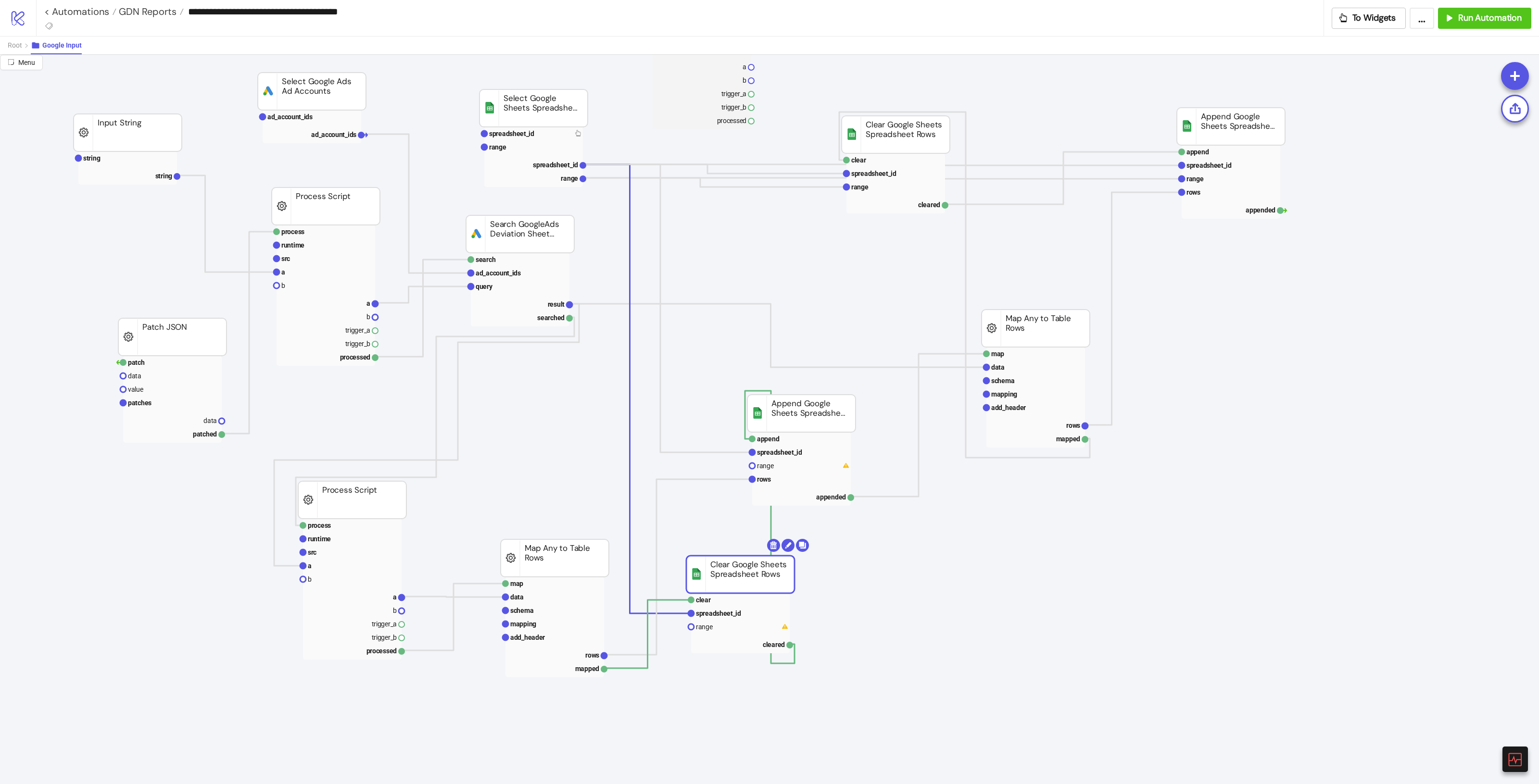
drag, startPoint x: 756, startPoint y: 578, endPoint x: 775, endPoint y: 588, distance: 21.5
click at [788, 465] on rect at bounding box center [801, 465] width 99 height 13
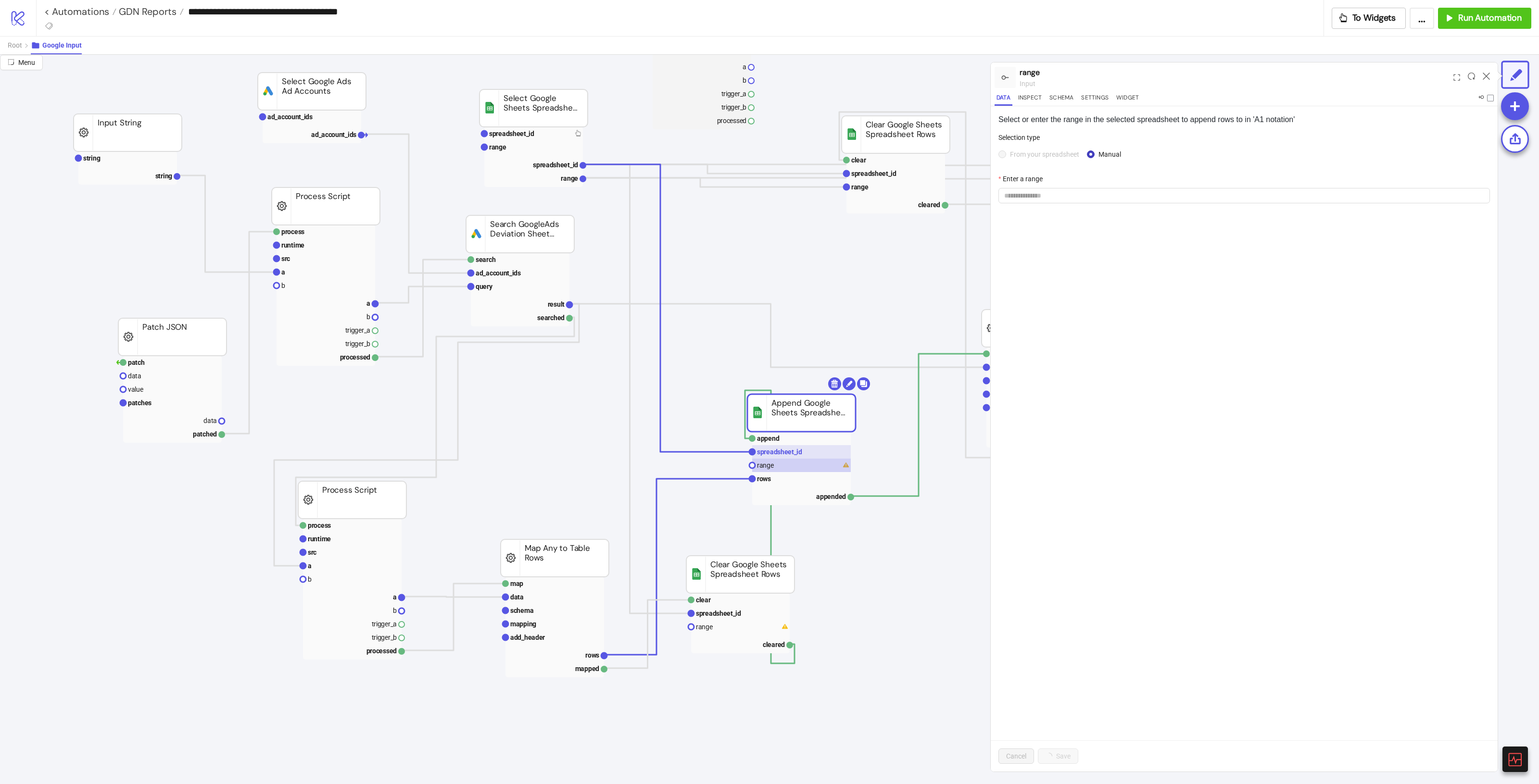
click at [809, 456] on rect at bounding box center [801, 452] width 99 height 13
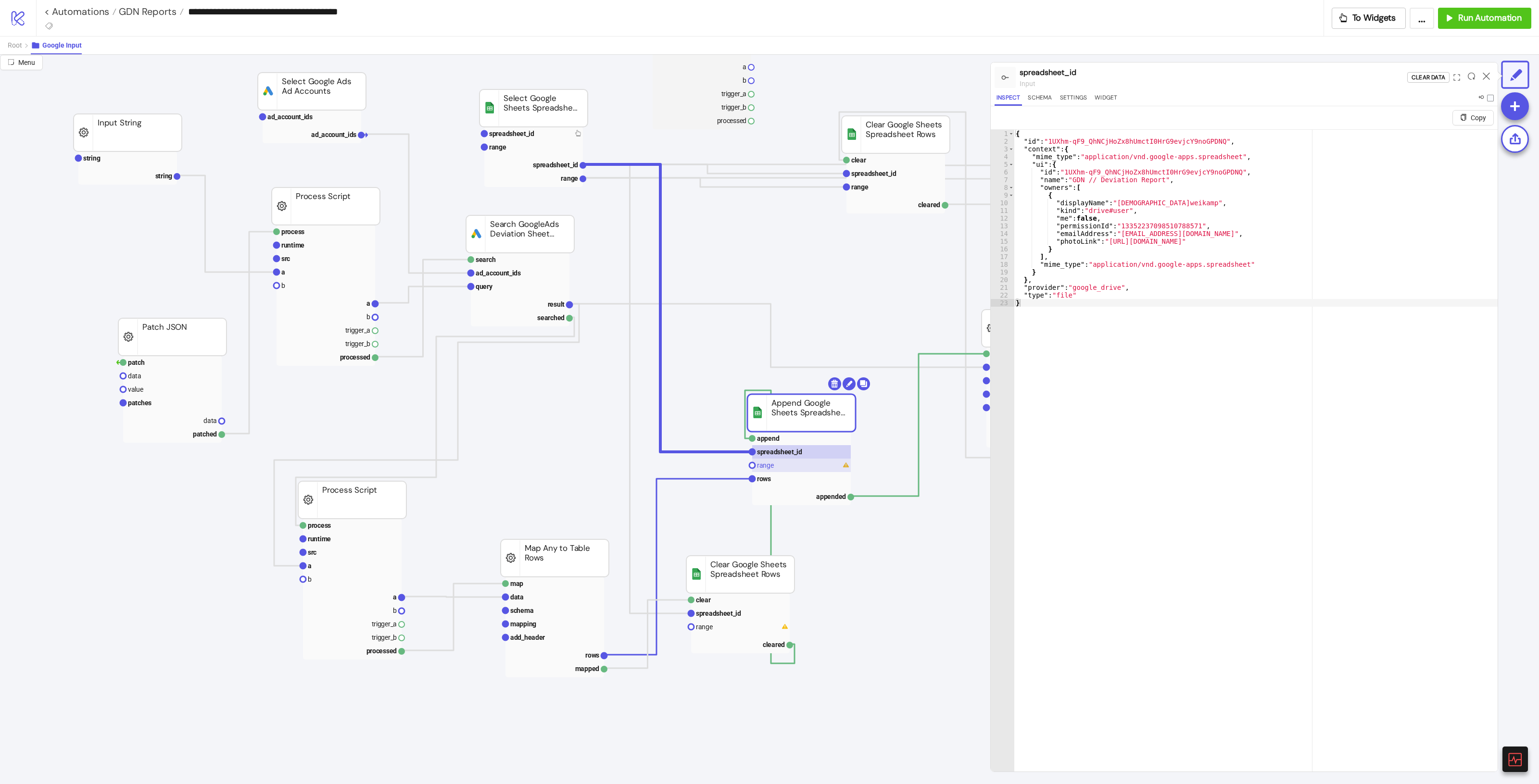
click at [809, 465] on rect at bounding box center [801, 465] width 99 height 13
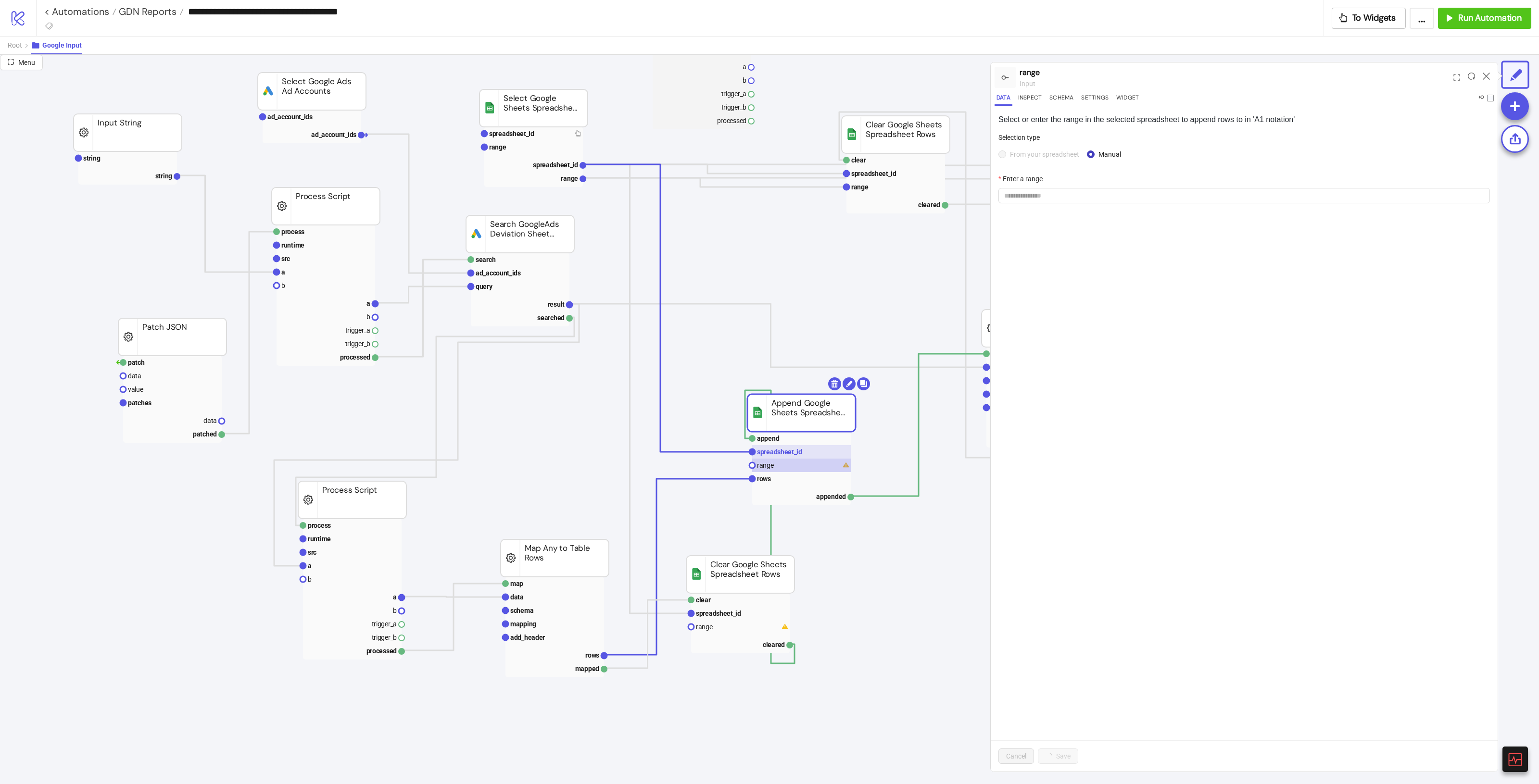
click at [811, 452] on rect at bounding box center [801, 452] width 99 height 13
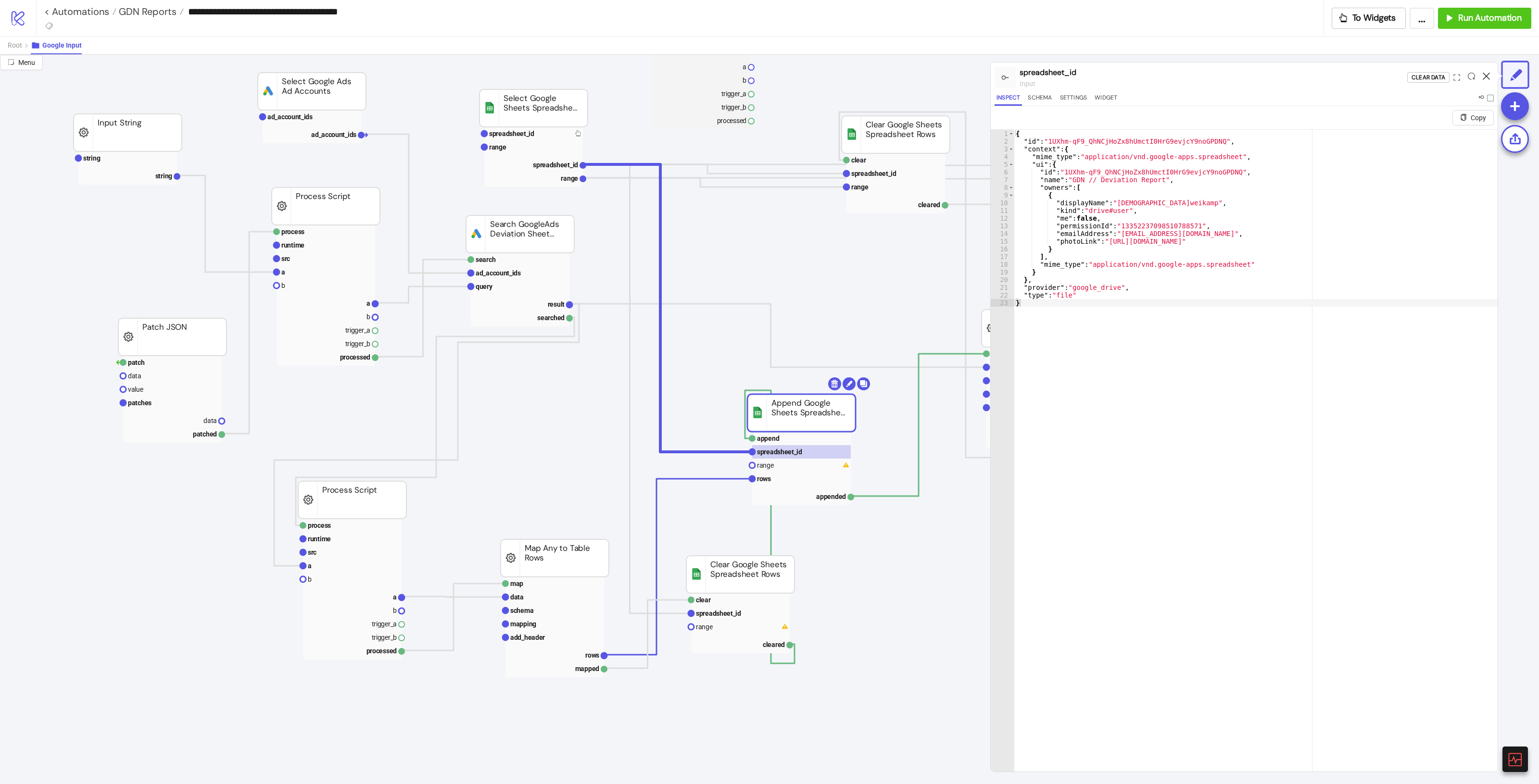
click at [1488, 75] on div at bounding box center [1487, 77] width 15 height 26
click at [1487, 75] on icon at bounding box center [1487, 76] width 8 height 8
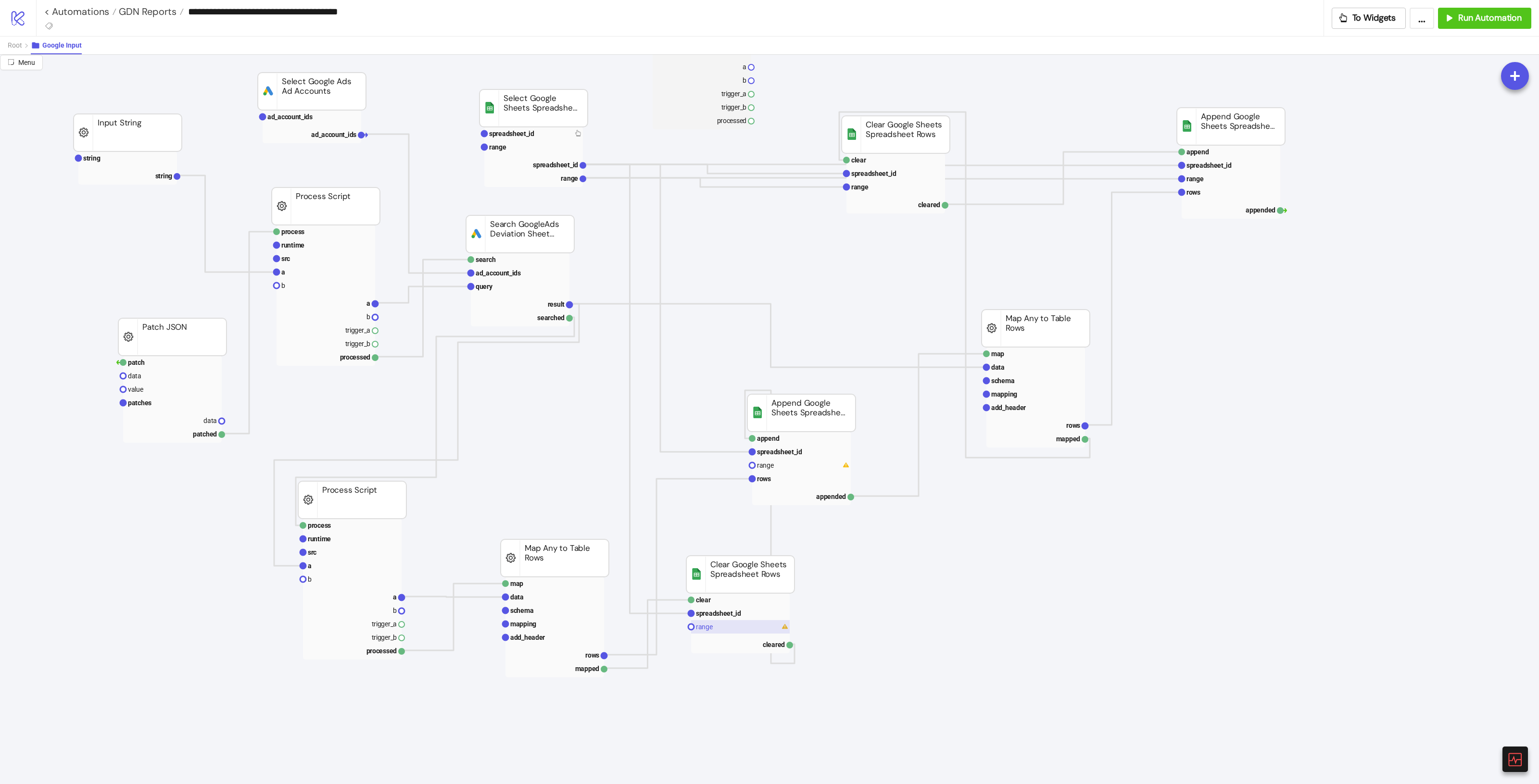
click at [718, 630] on rect at bounding box center [741, 627] width 99 height 13
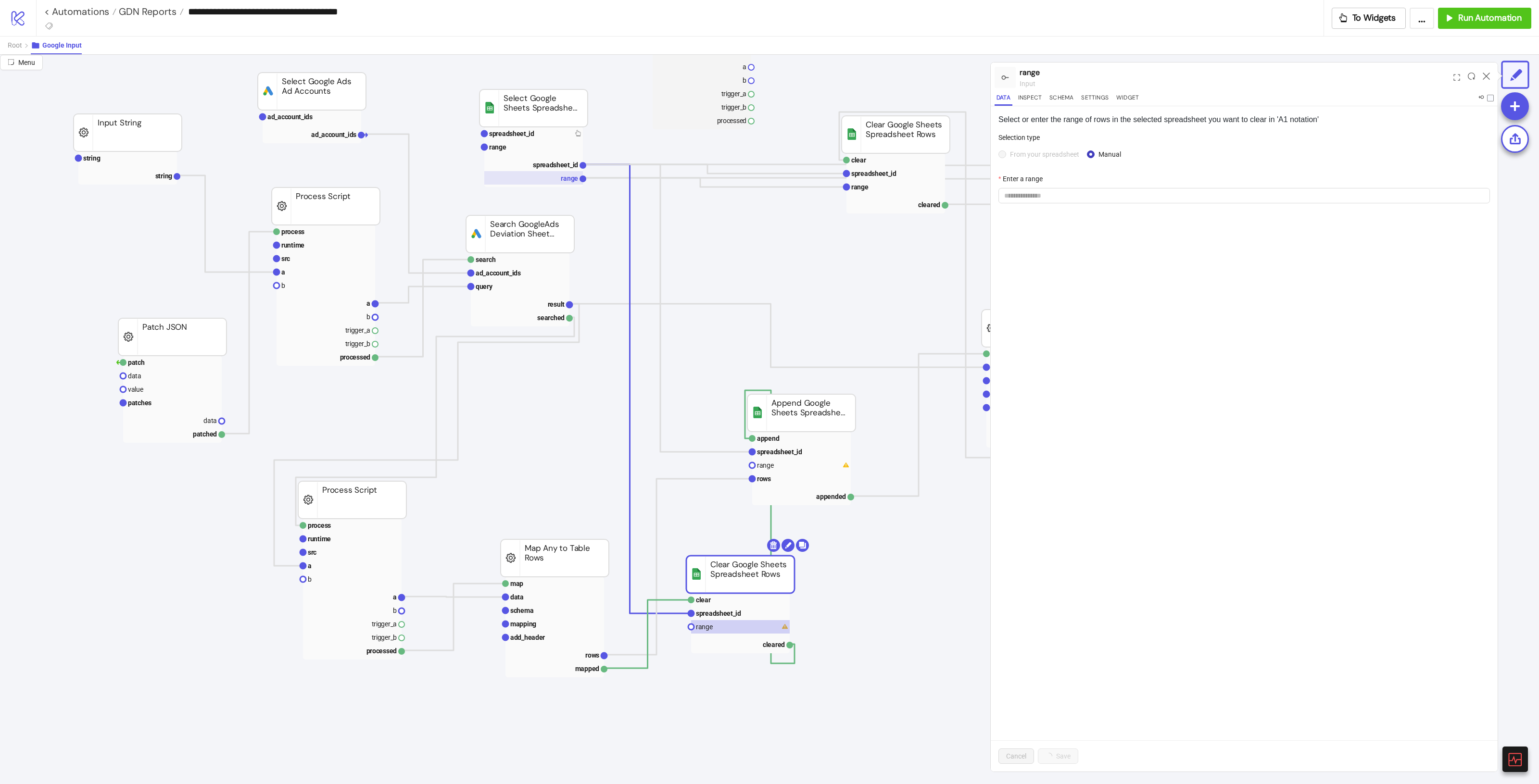
click at [535, 179] on rect at bounding box center [533, 177] width 99 height 13
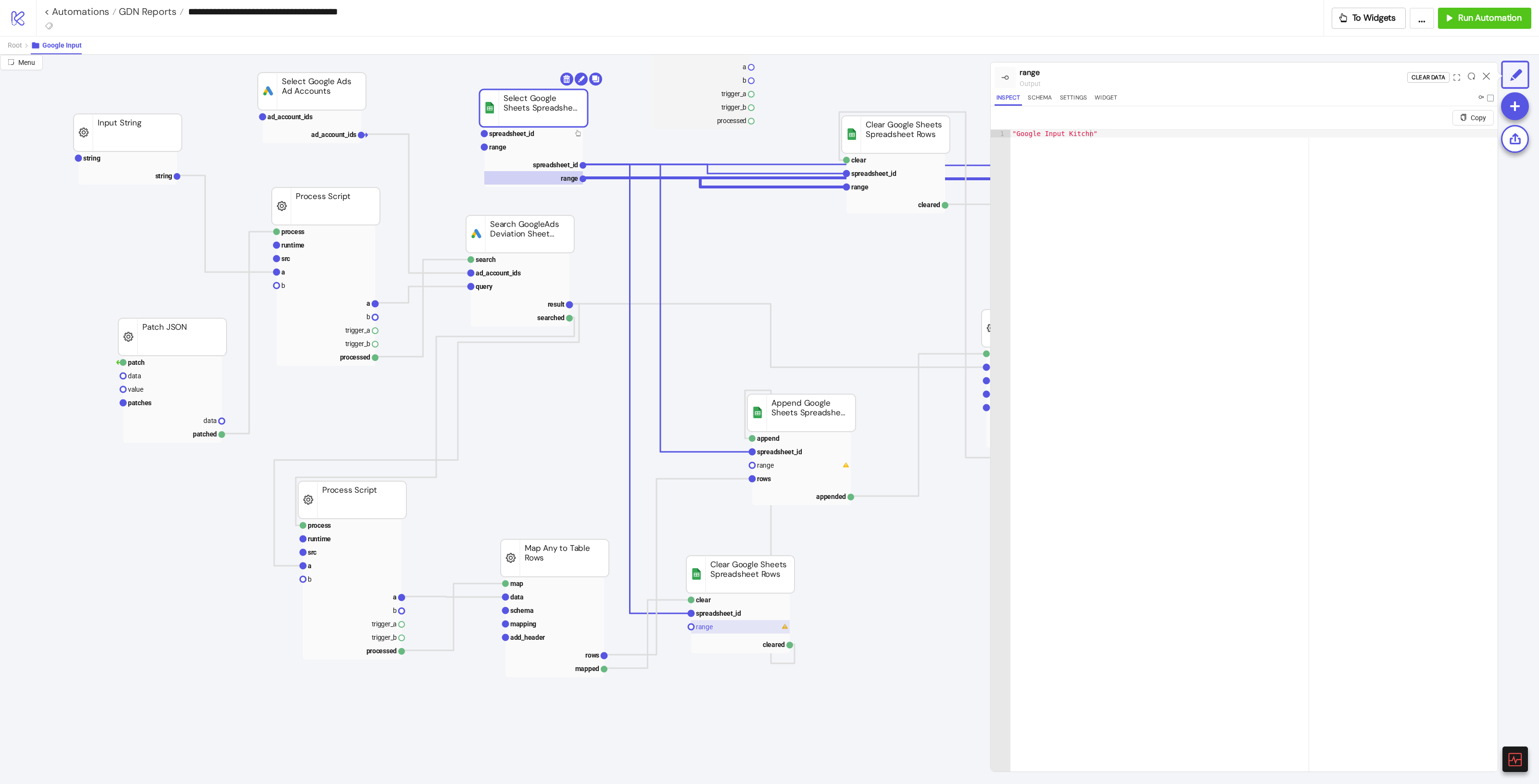
click at [734, 624] on rect at bounding box center [741, 627] width 99 height 13
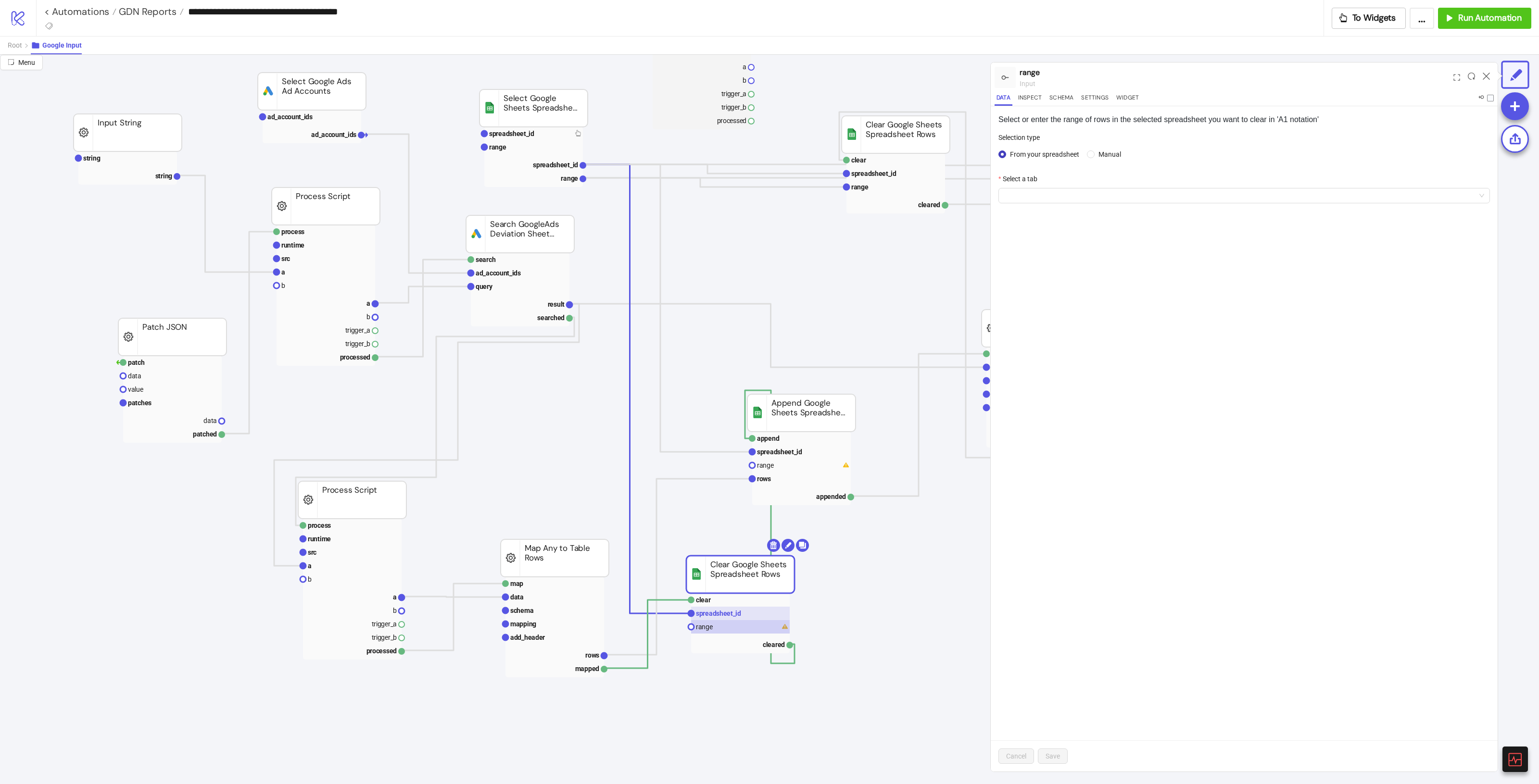
click at [737, 617] on text "spreadsheet_id" at bounding box center [719, 613] width 45 height 8
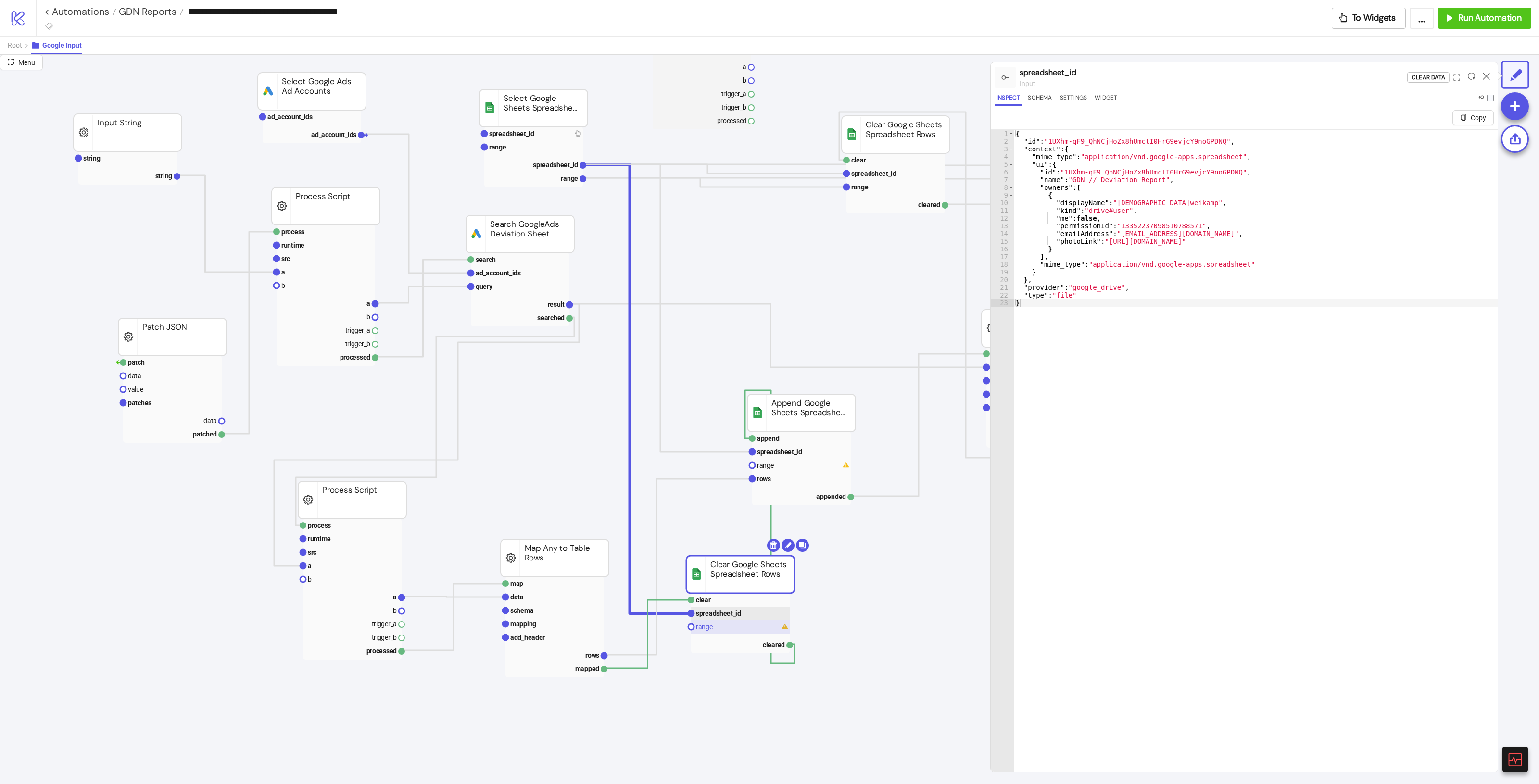
click at [733, 625] on rect at bounding box center [741, 627] width 99 height 13
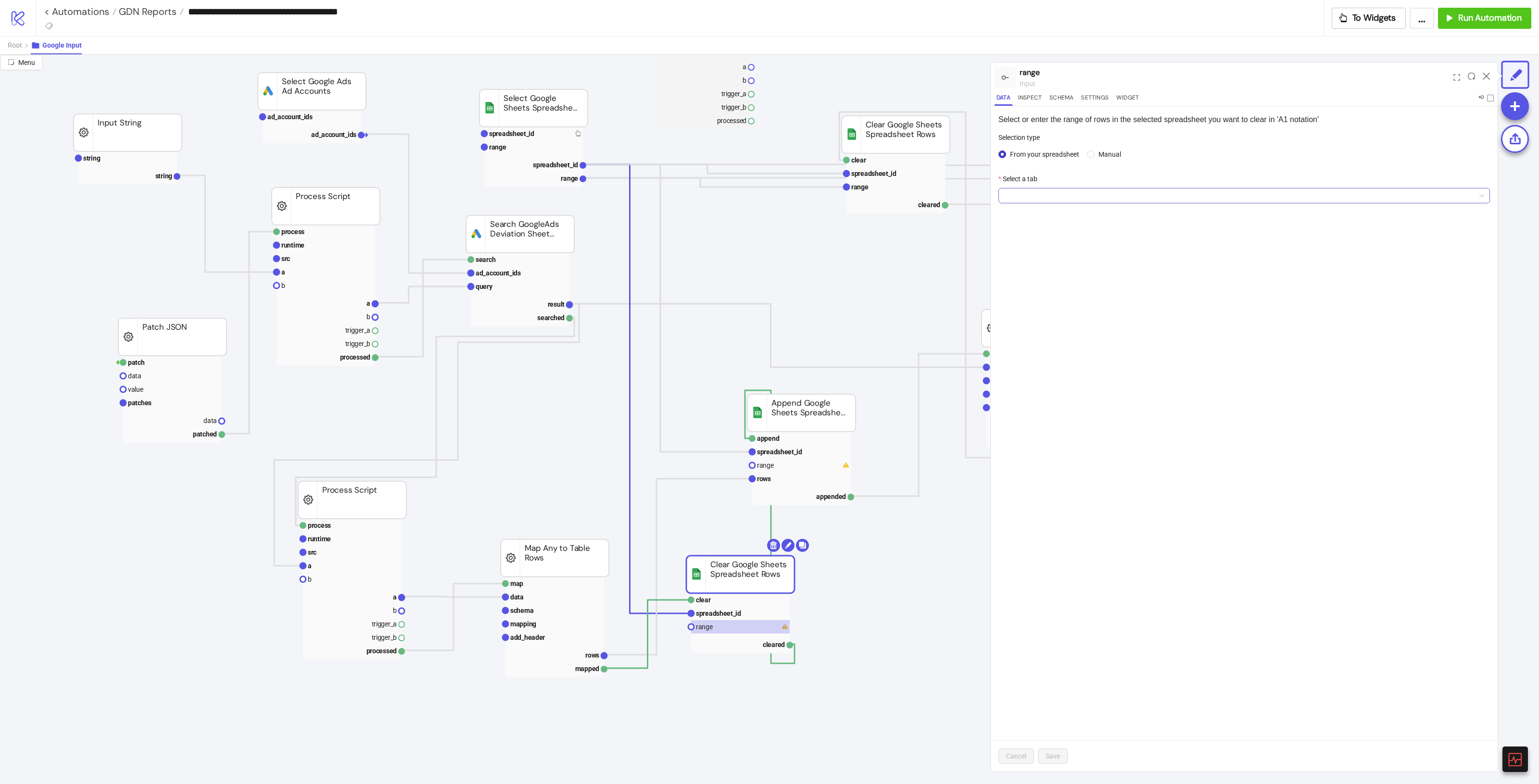
click at [1019, 199] on span at bounding box center [1244, 195] width 480 height 14
click at [1091, 322] on div "Optimierungsevent" at bounding box center [1245, 322] width 477 height 10
click at [1059, 750] on button "Save" at bounding box center [1053, 757] width 30 height 15
click at [1482, 76] on div at bounding box center [1487, 77] width 15 height 26
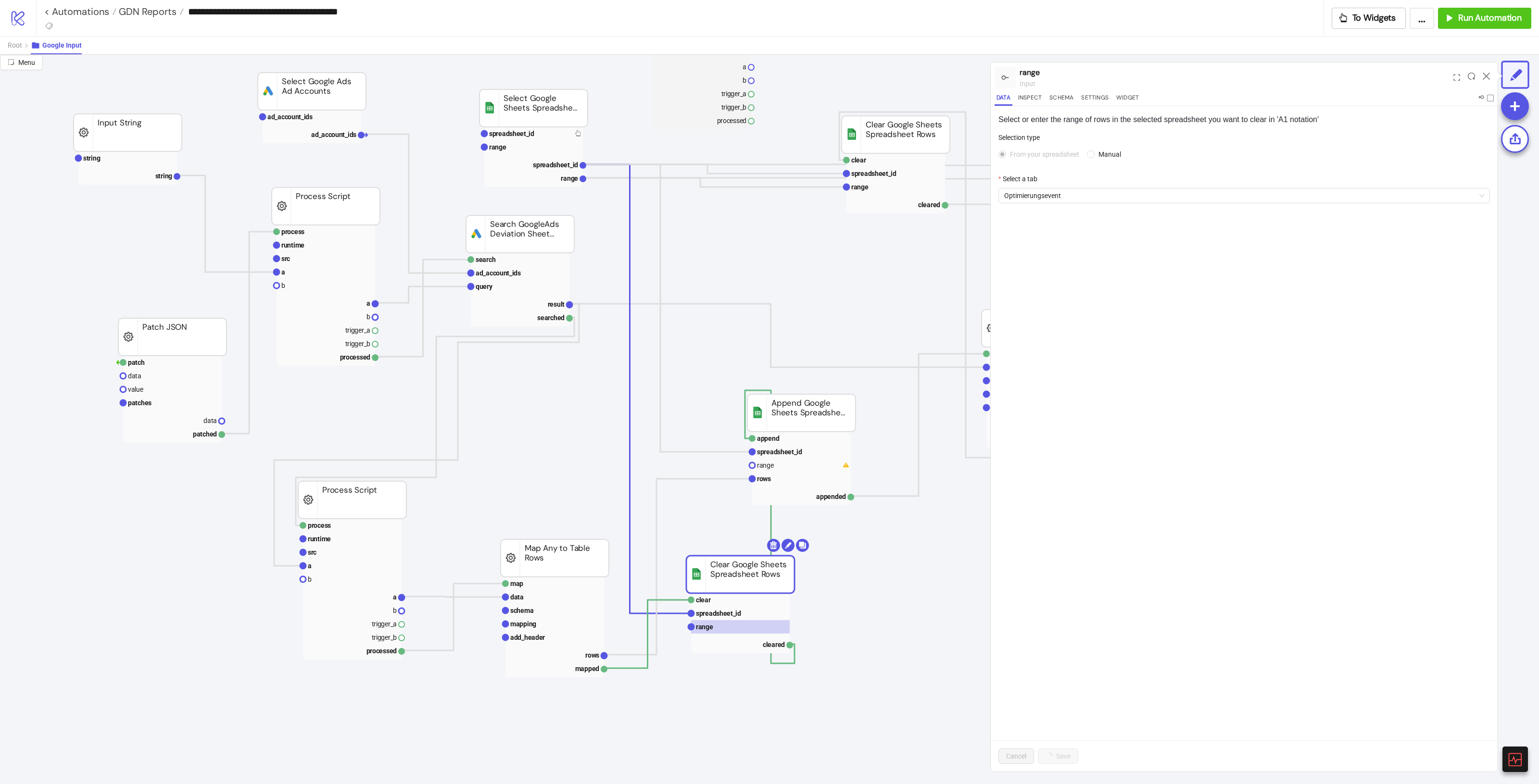
click at [1485, 73] on icon at bounding box center [1487, 76] width 8 height 8
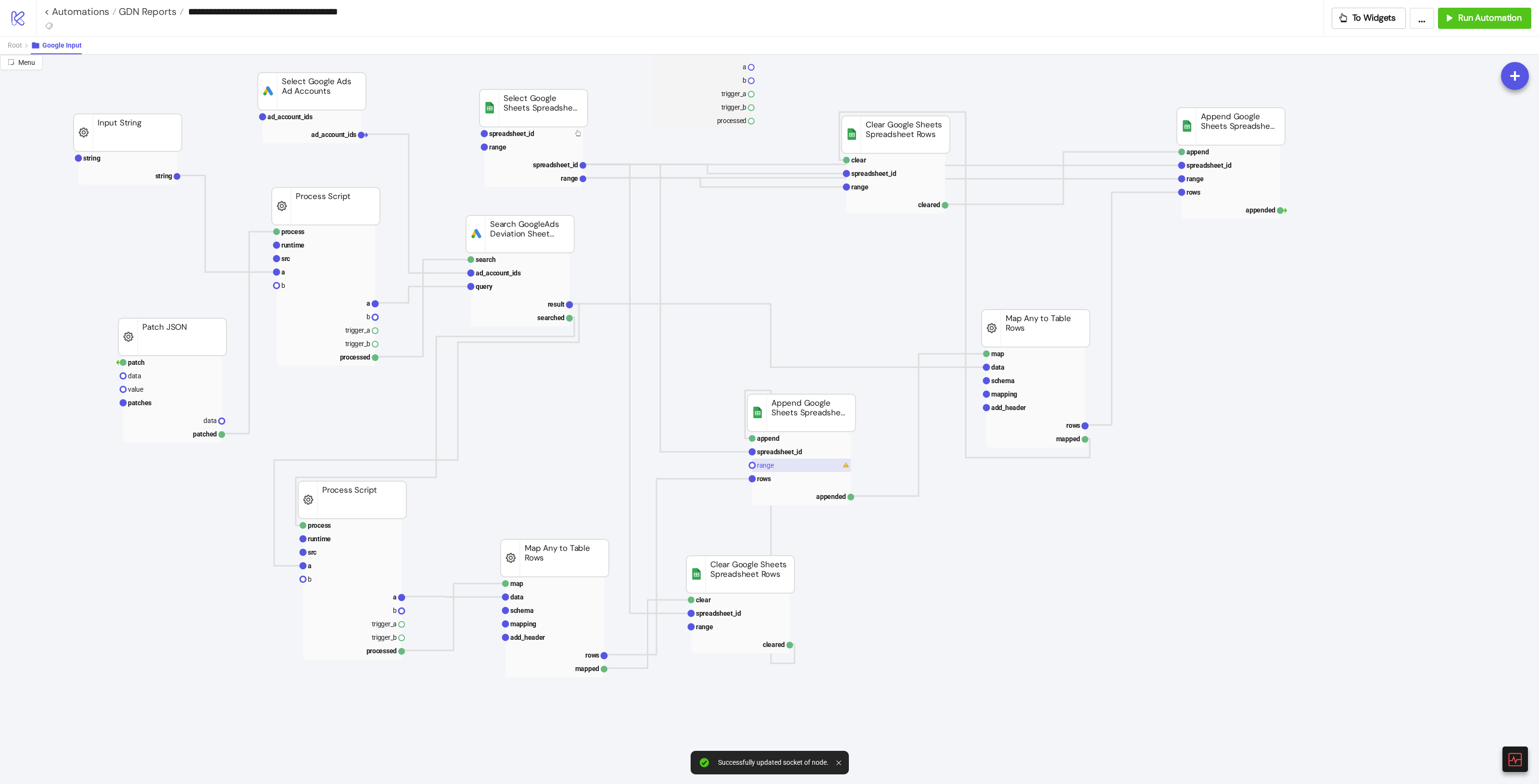
click at [788, 468] on rect at bounding box center [801, 465] width 99 height 13
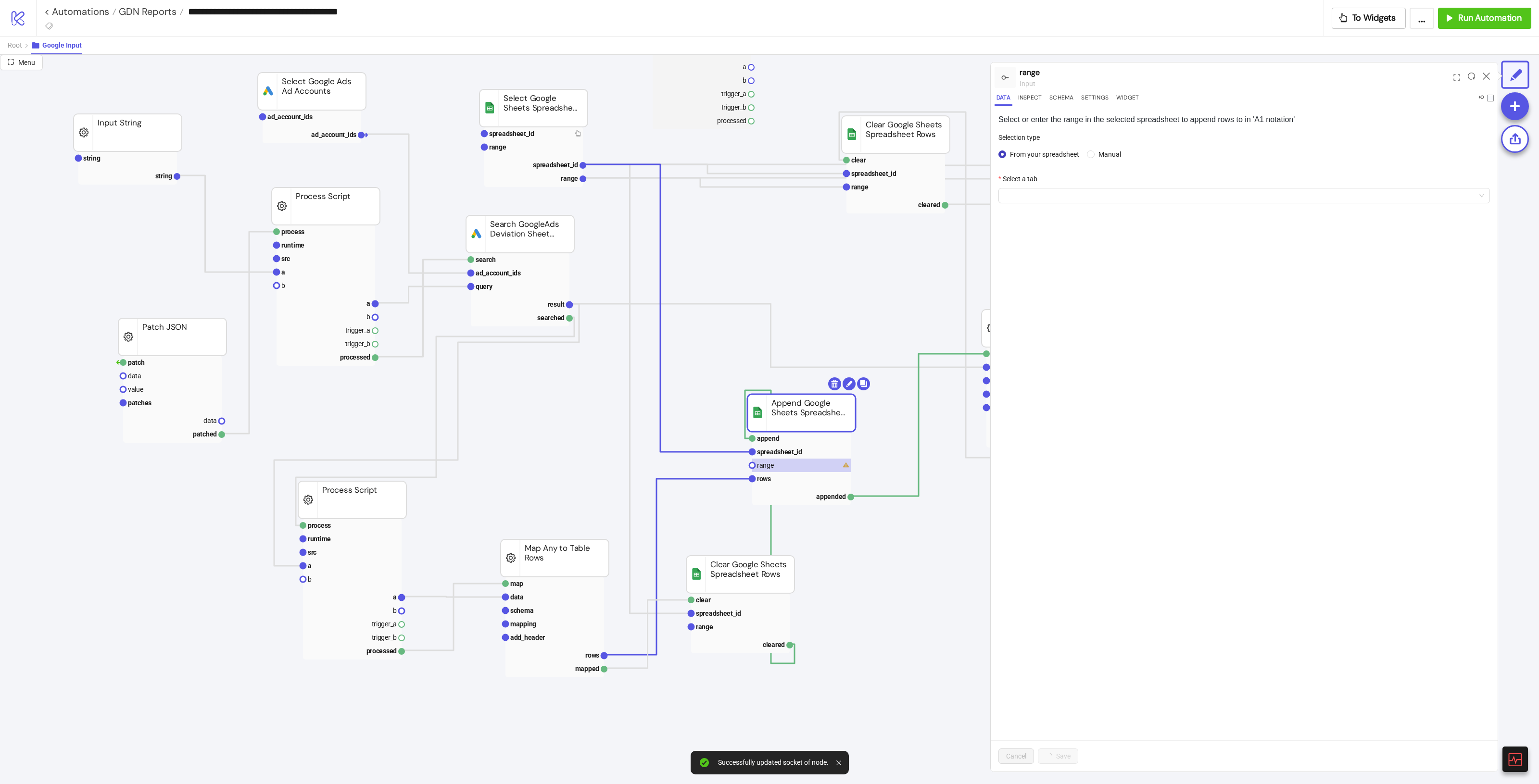
click at [1074, 209] on form "Selection type From your spreadsheet Manual Select a tab" at bounding box center [1244, 174] width 492 height 83
click at [1078, 198] on span at bounding box center [1244, 195] width 480 height 14
click at [1056, 324] on div "Optimierungsevent" at bounding box center [1245, 322] width 477 height 10
click at [1066, 758] on button "Save" at bounding box center [1053, 757] width 30 height 15
click at [1483, 73] on icon at bounding box center [1487, 76] width 8 height 8
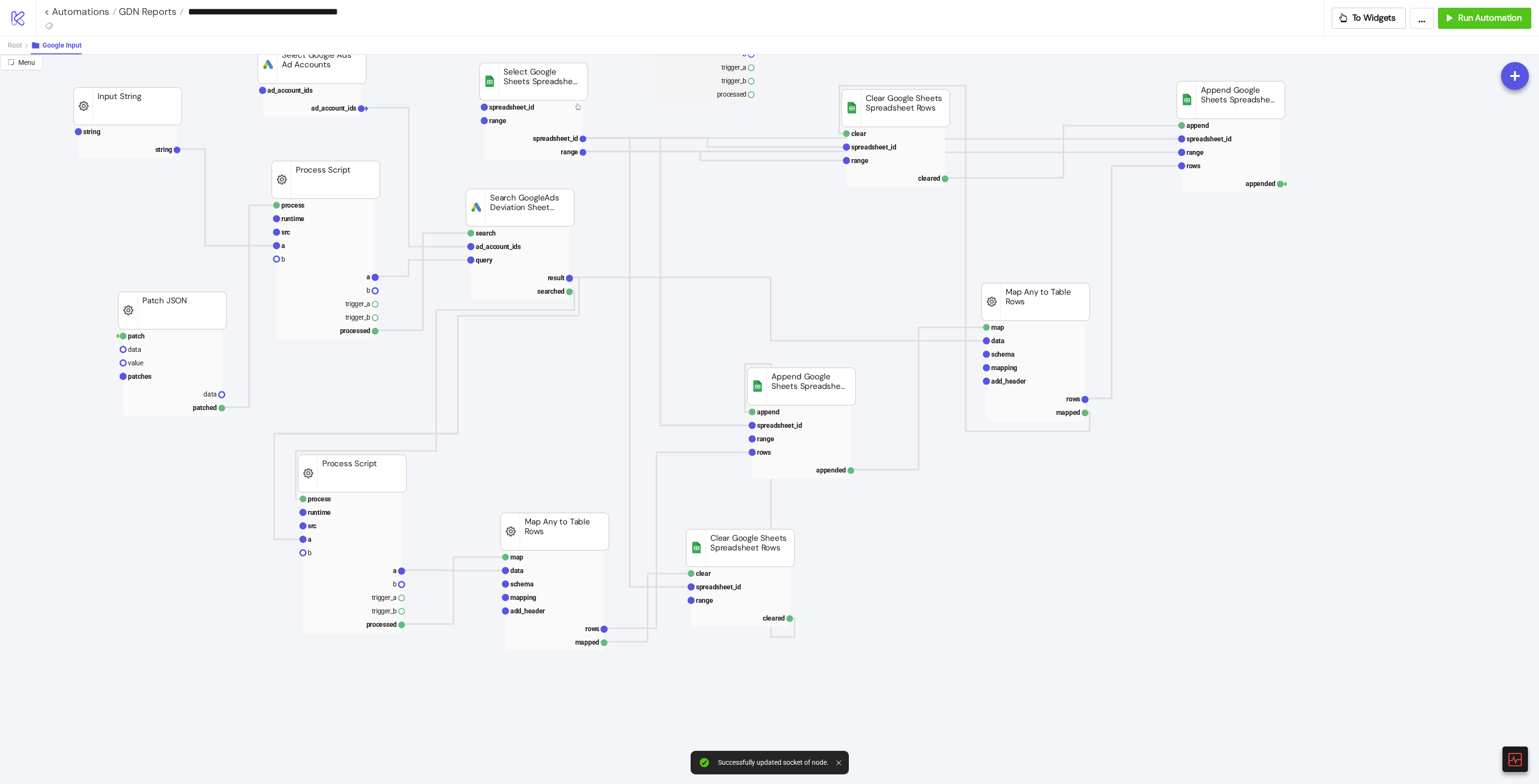
scroll to position [60, 0]
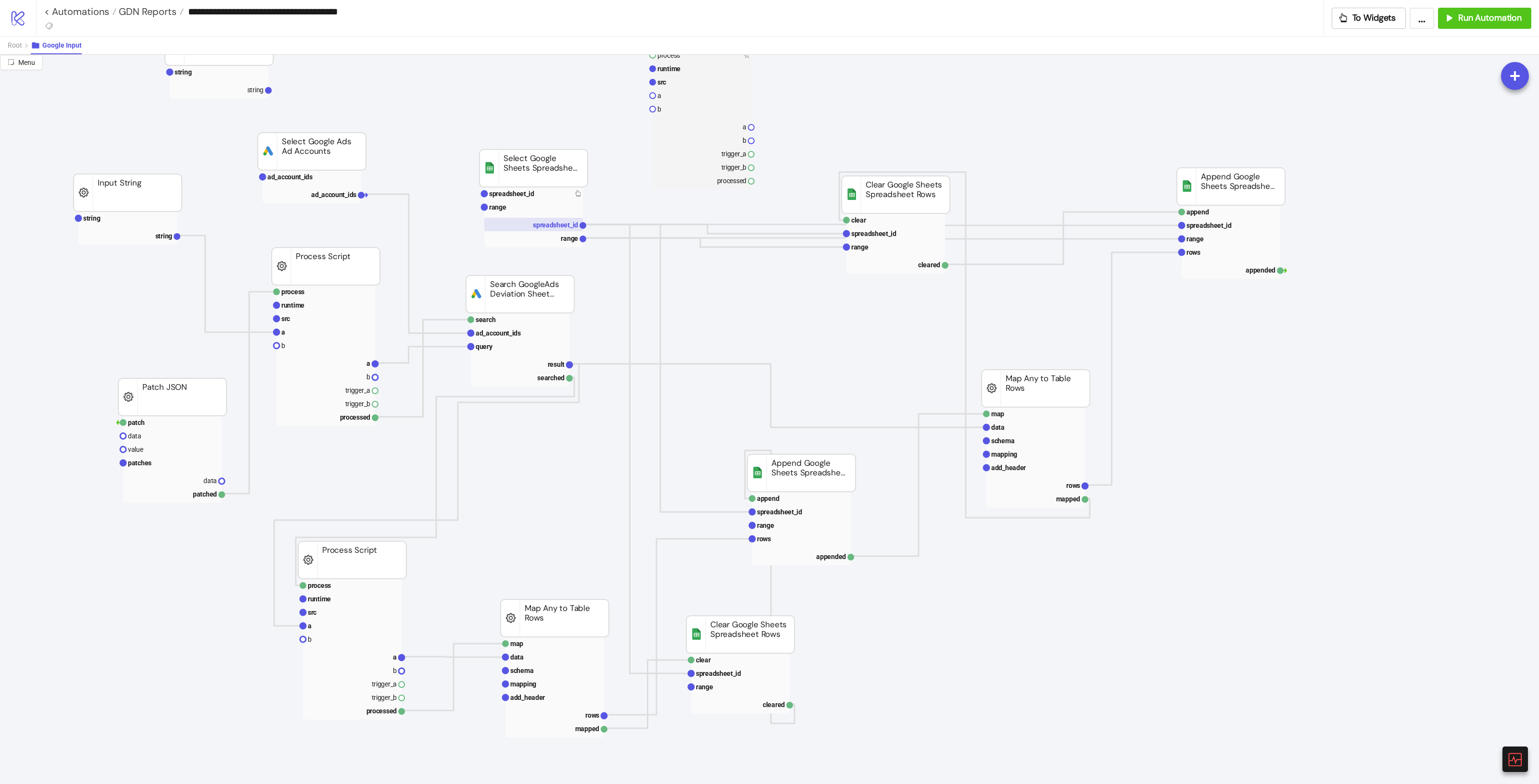
click at [539, 229] on rect at bounding box center [533, 225] width 99 height 13
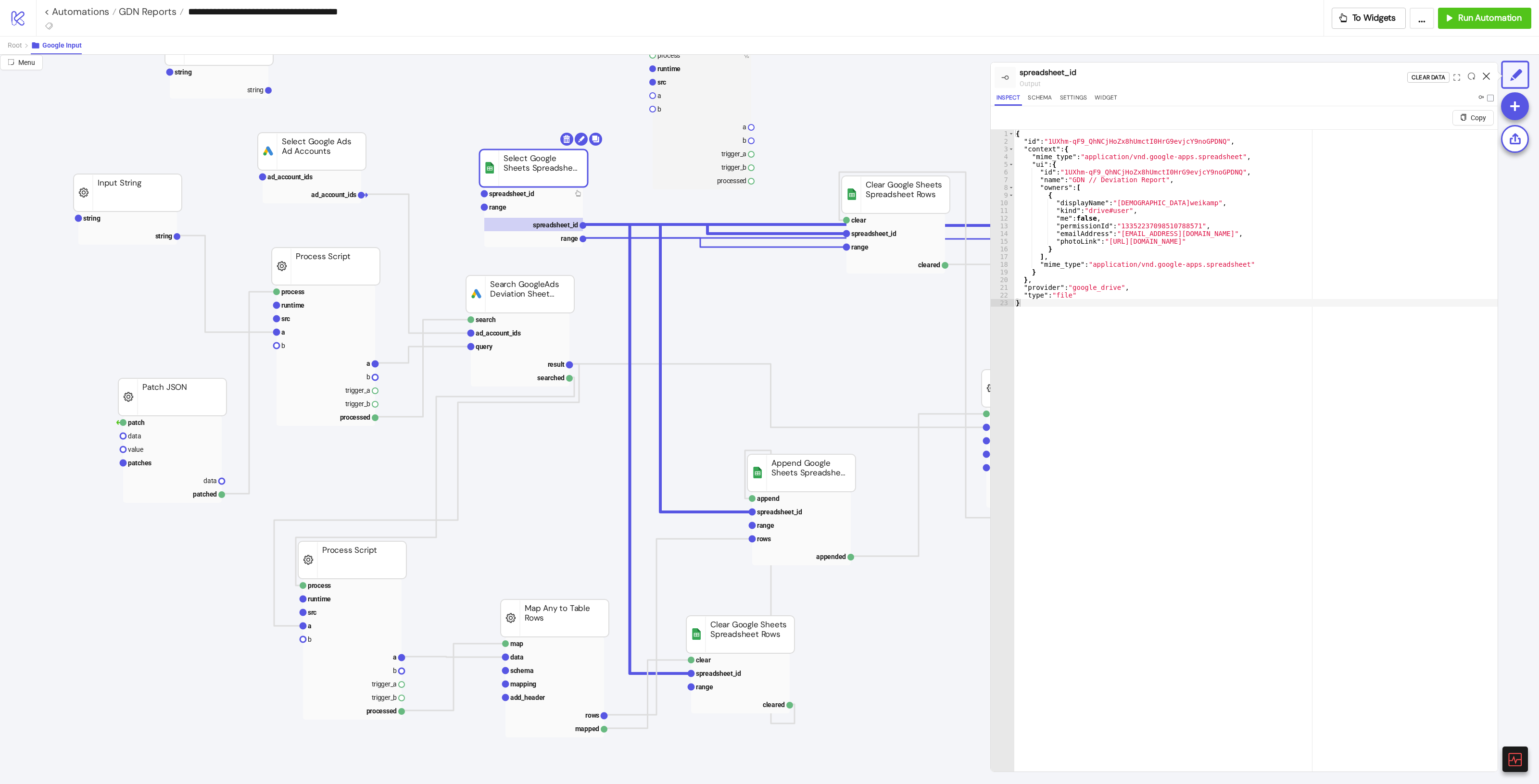
click at [1483, 75] on icon at bounding box center [1487, 76] width 8 height 8
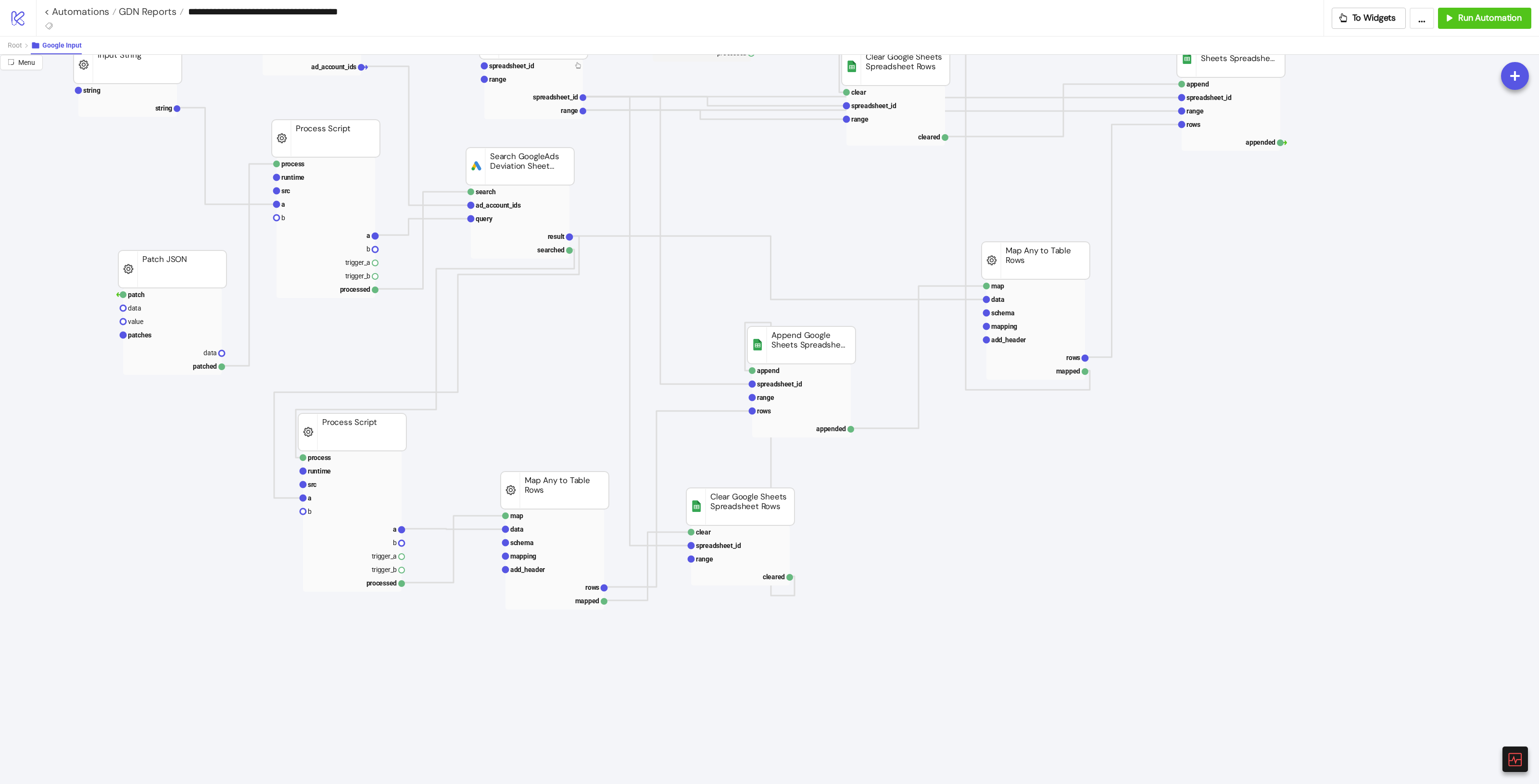
scroll to position [120, 0]
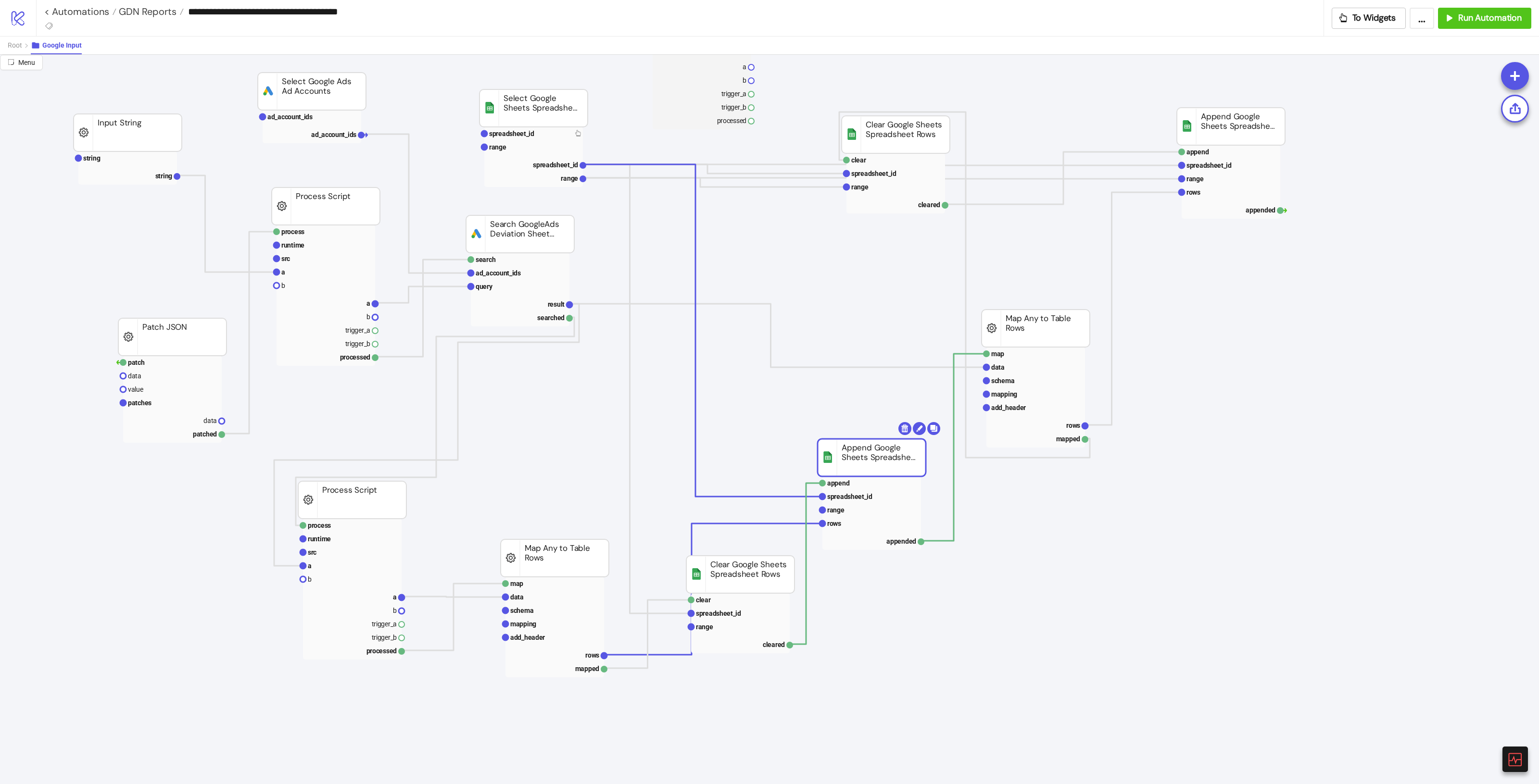
drag, startPoint x: 798, startPoint y: 418, endPoint x: 869, endPoint y: 462, distance: 83.5
click at [869, 462] on rect at bounding box center [872, 458] width 109 height 38
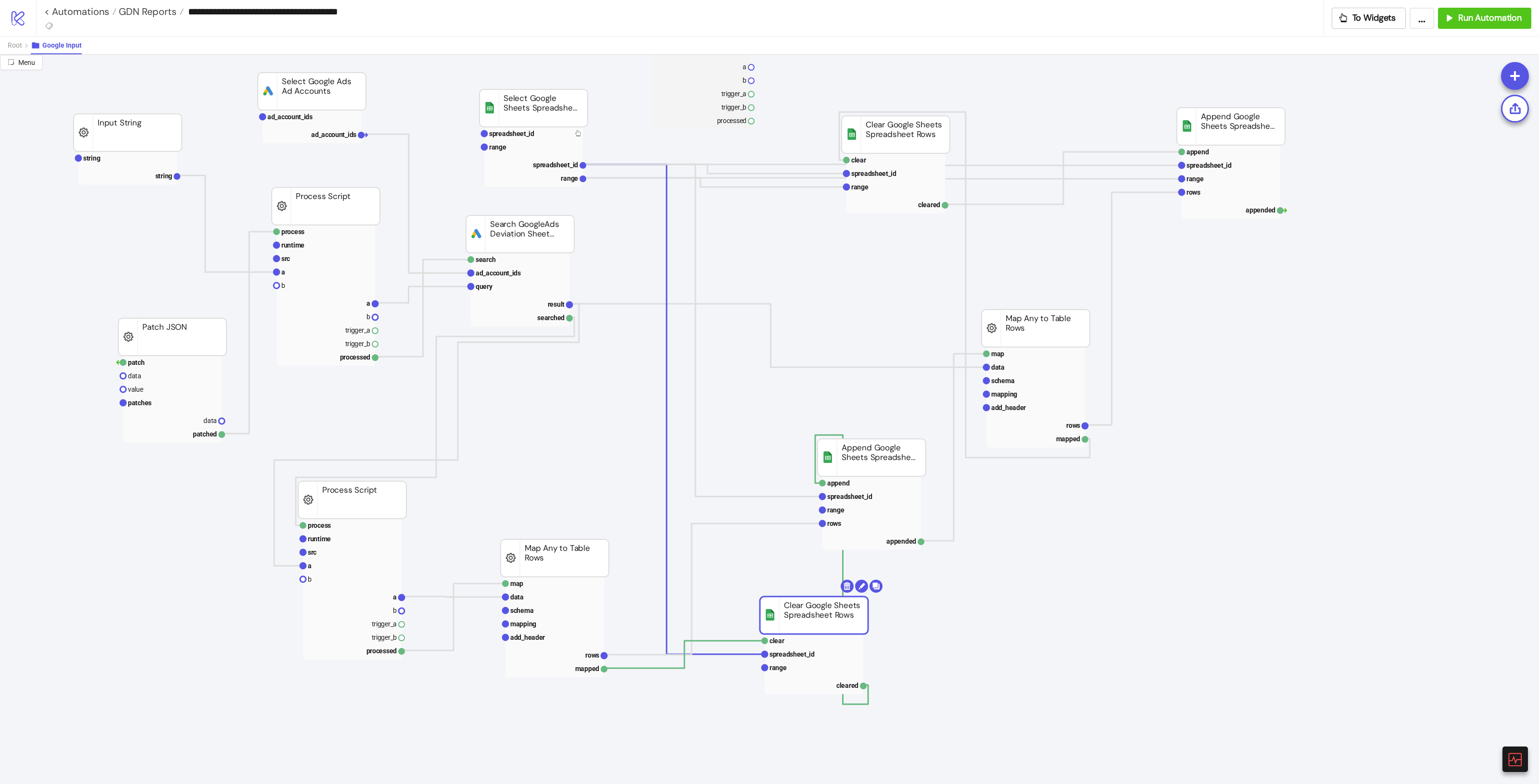
drag, startPoint x: 756, startPoint y: 580, endPoint x: 812, endPoint y: 614, distance: 65.5
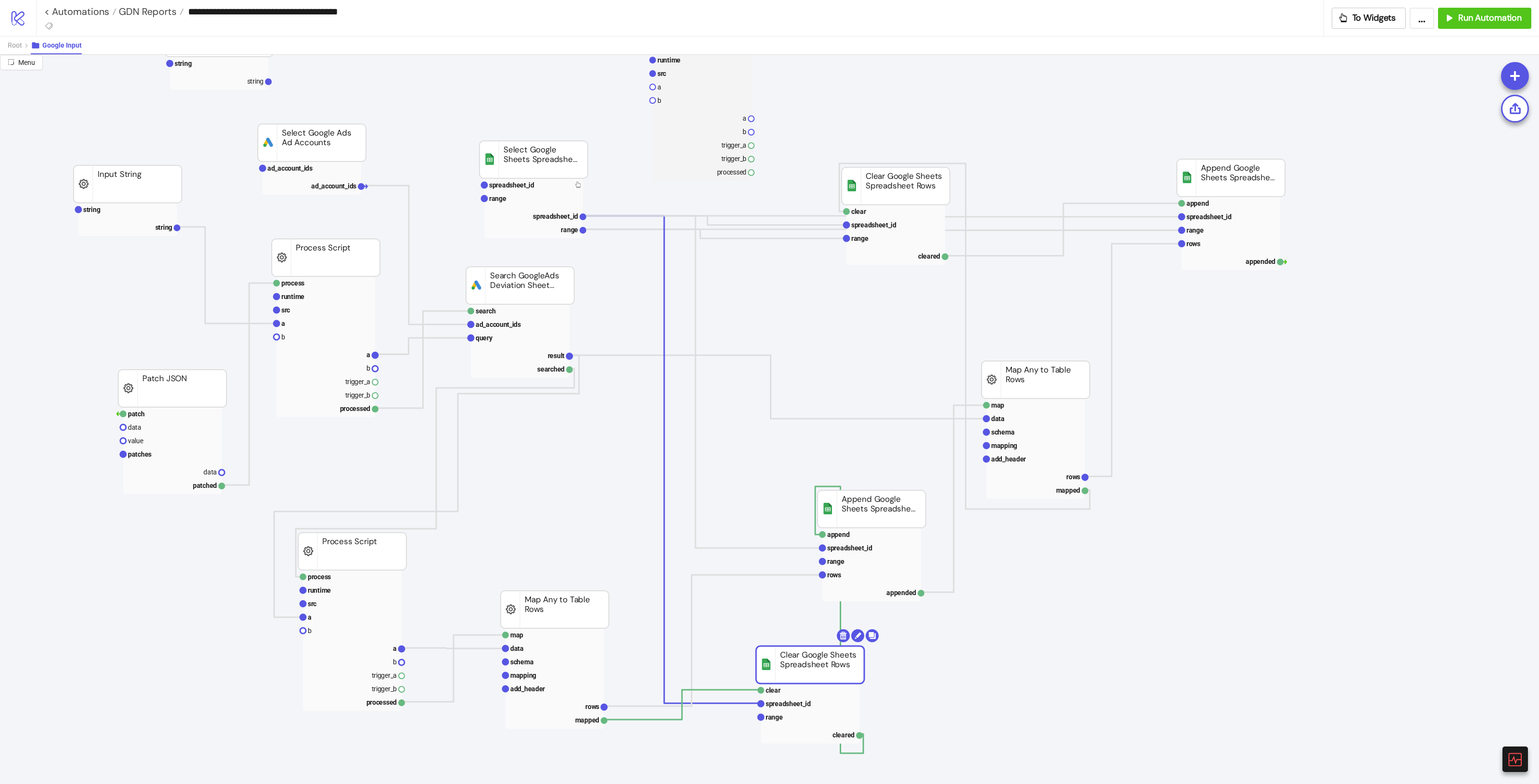
scroll to position [0, 0]
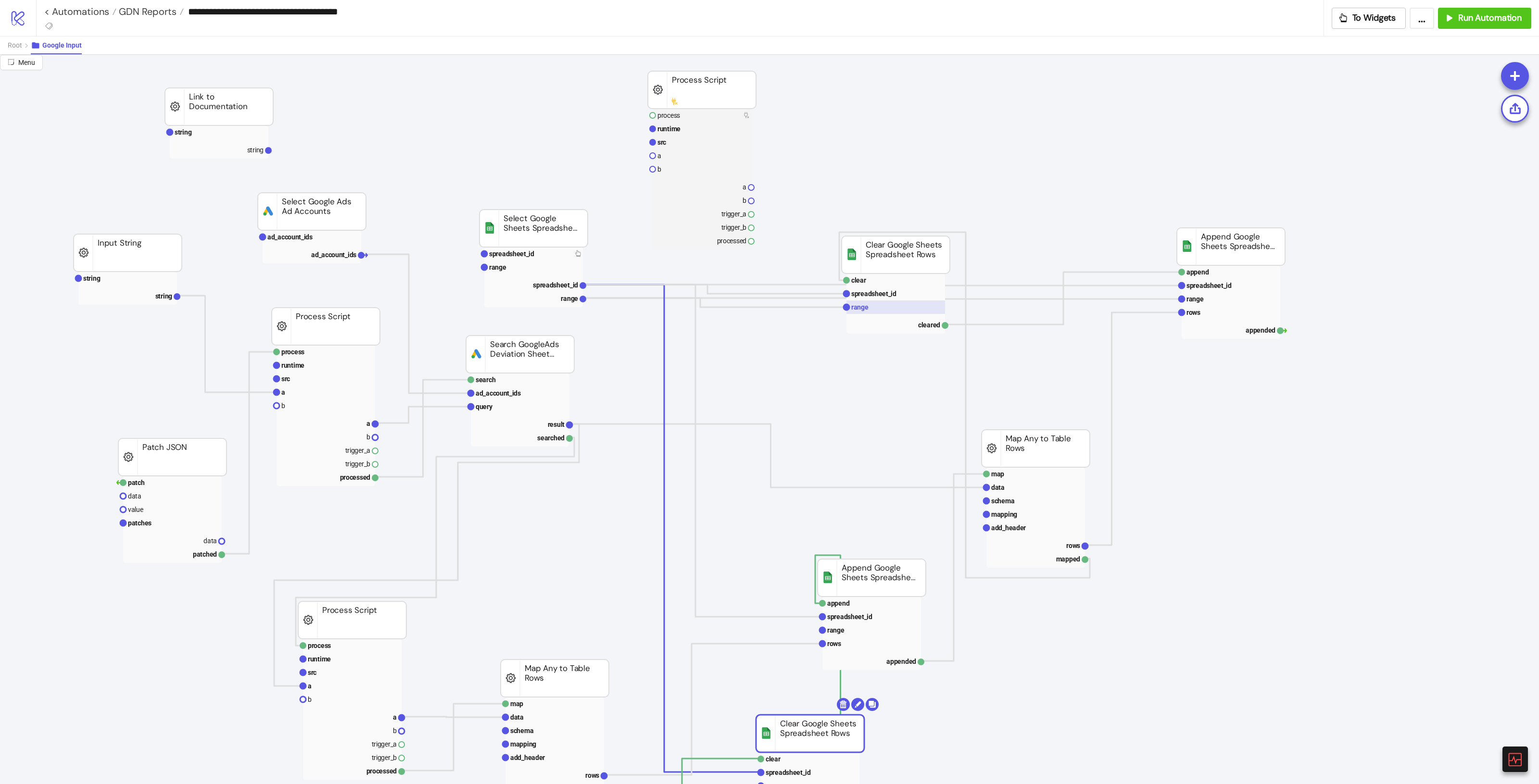
click at [879, 310] on rect at bounding box center [895, 308] width 99 height 13
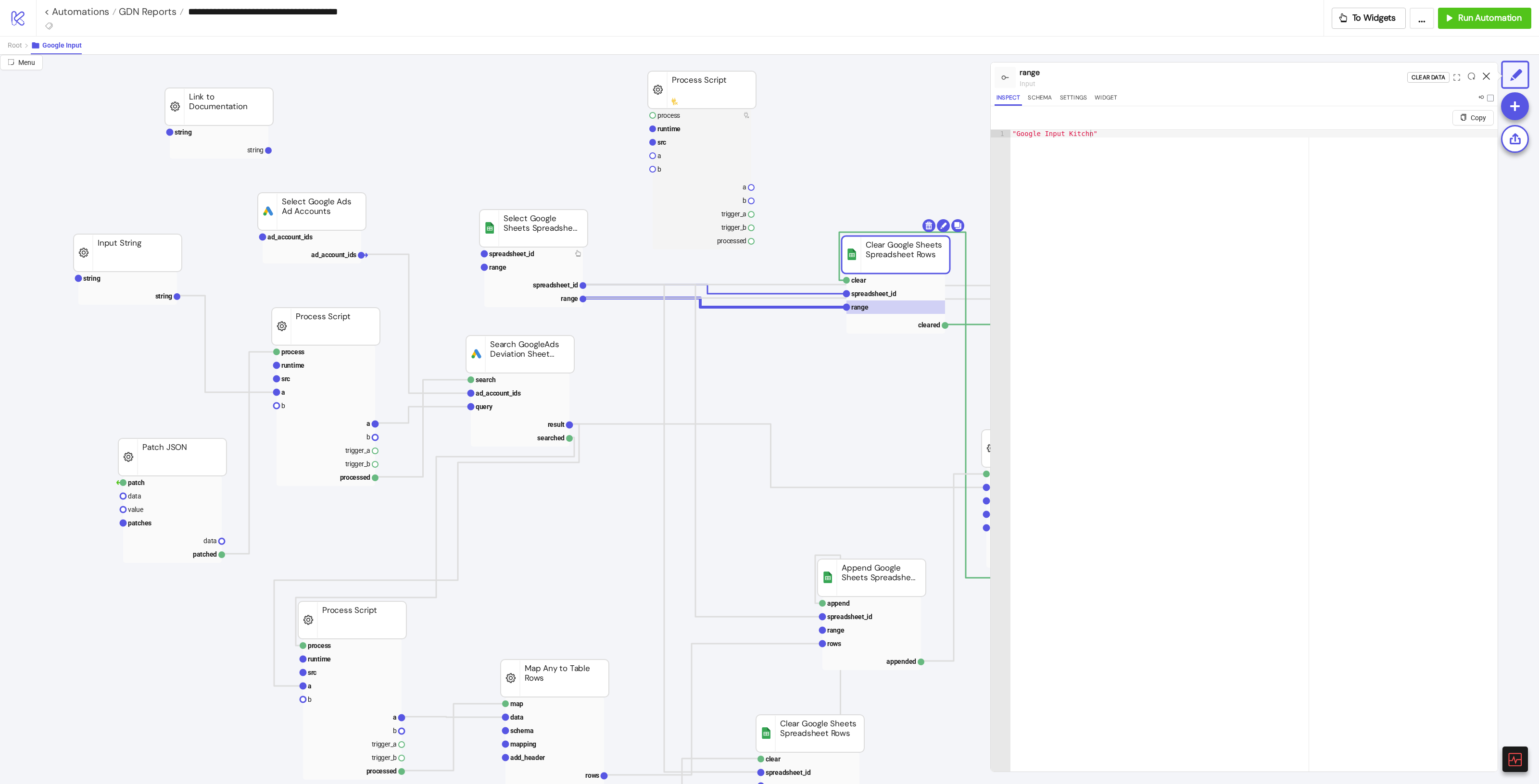
click at [1485, 75] on icon at bounding box center [1487, 76] width 8 height 8
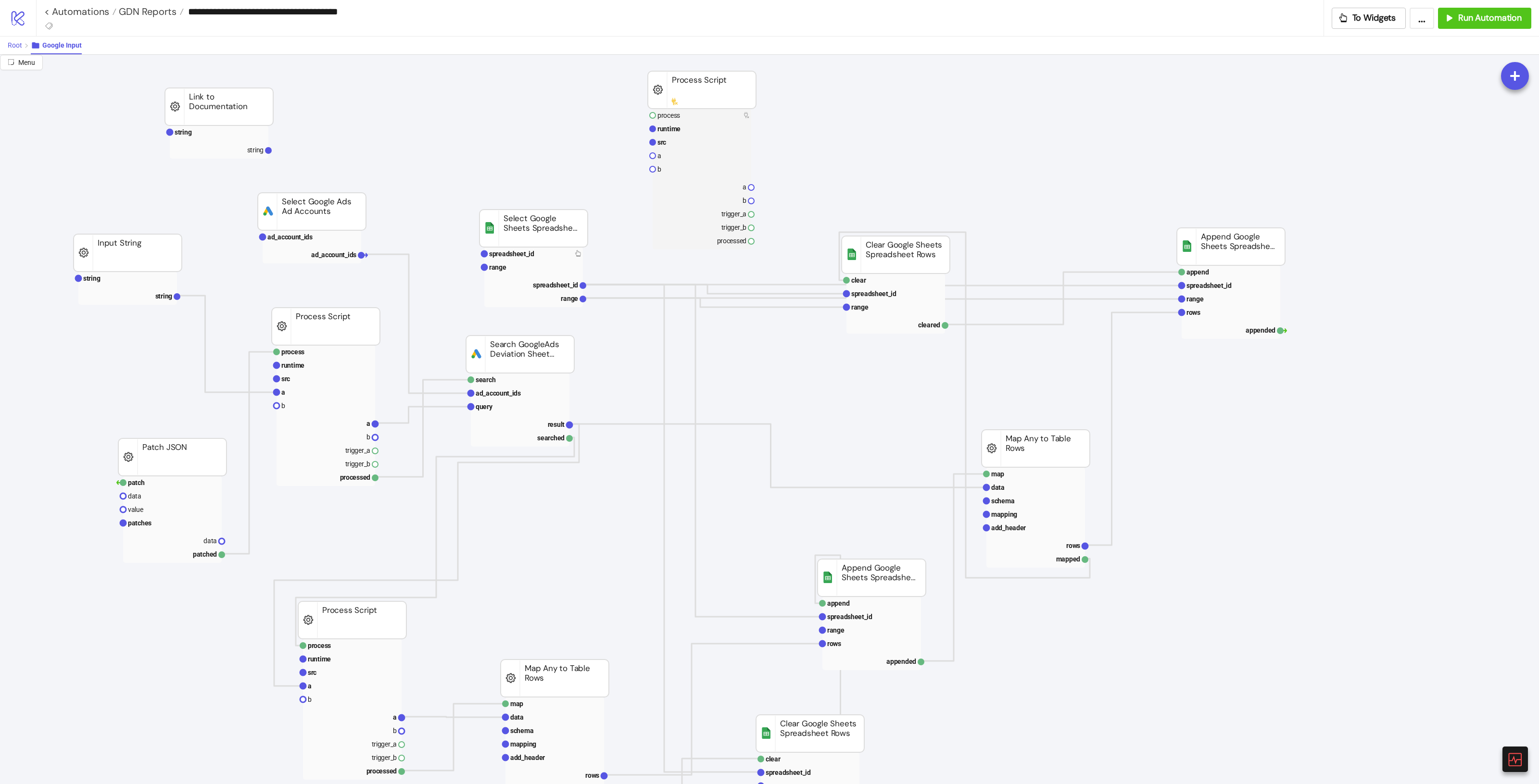
click at [16, 44] on span "Root" at bounding box center [14, 45] width 14 height 8
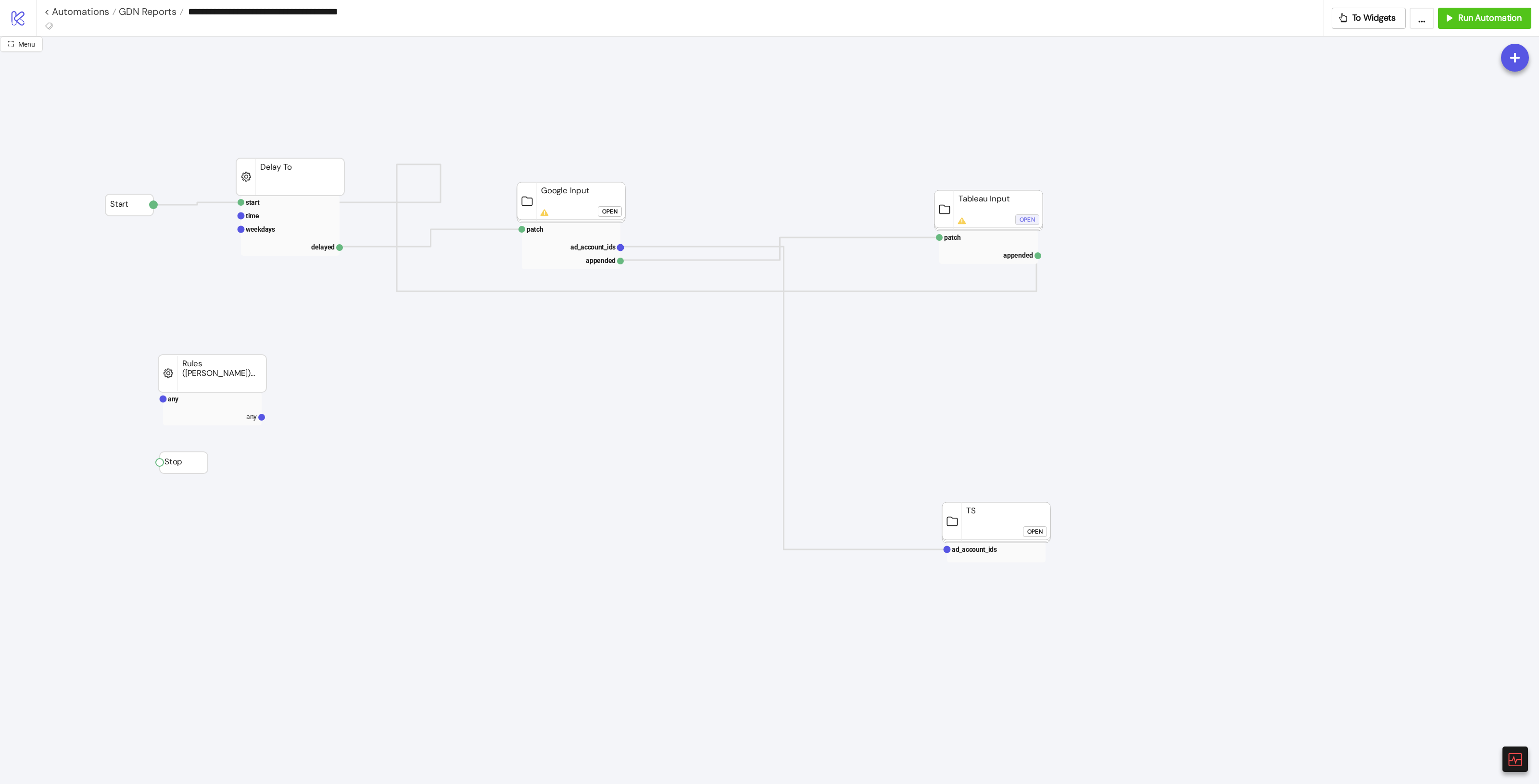
click at [1026, 218] on div "Open" at bounding box center [1028, 220] width 15 height 11
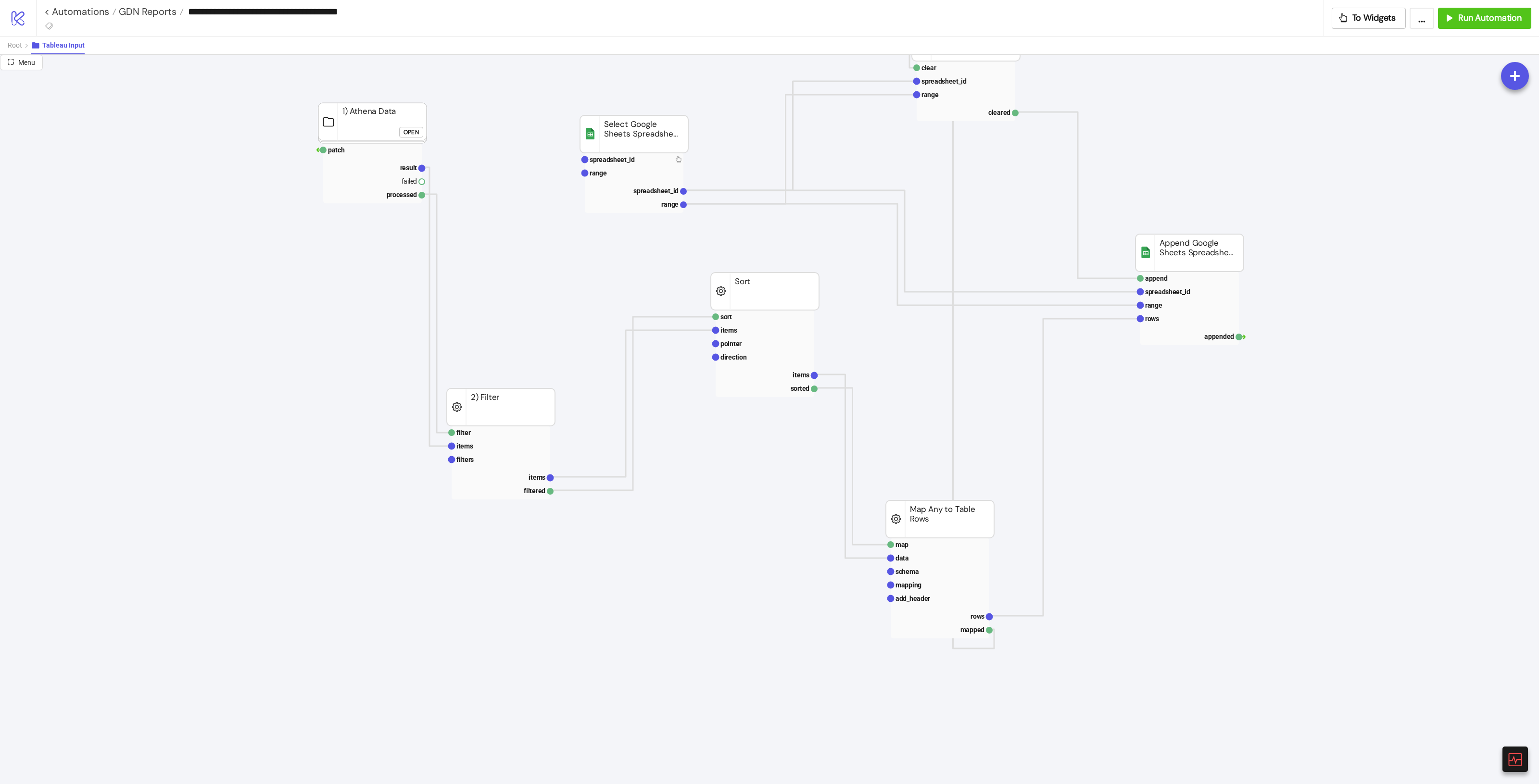
scroll to position [60, 0]
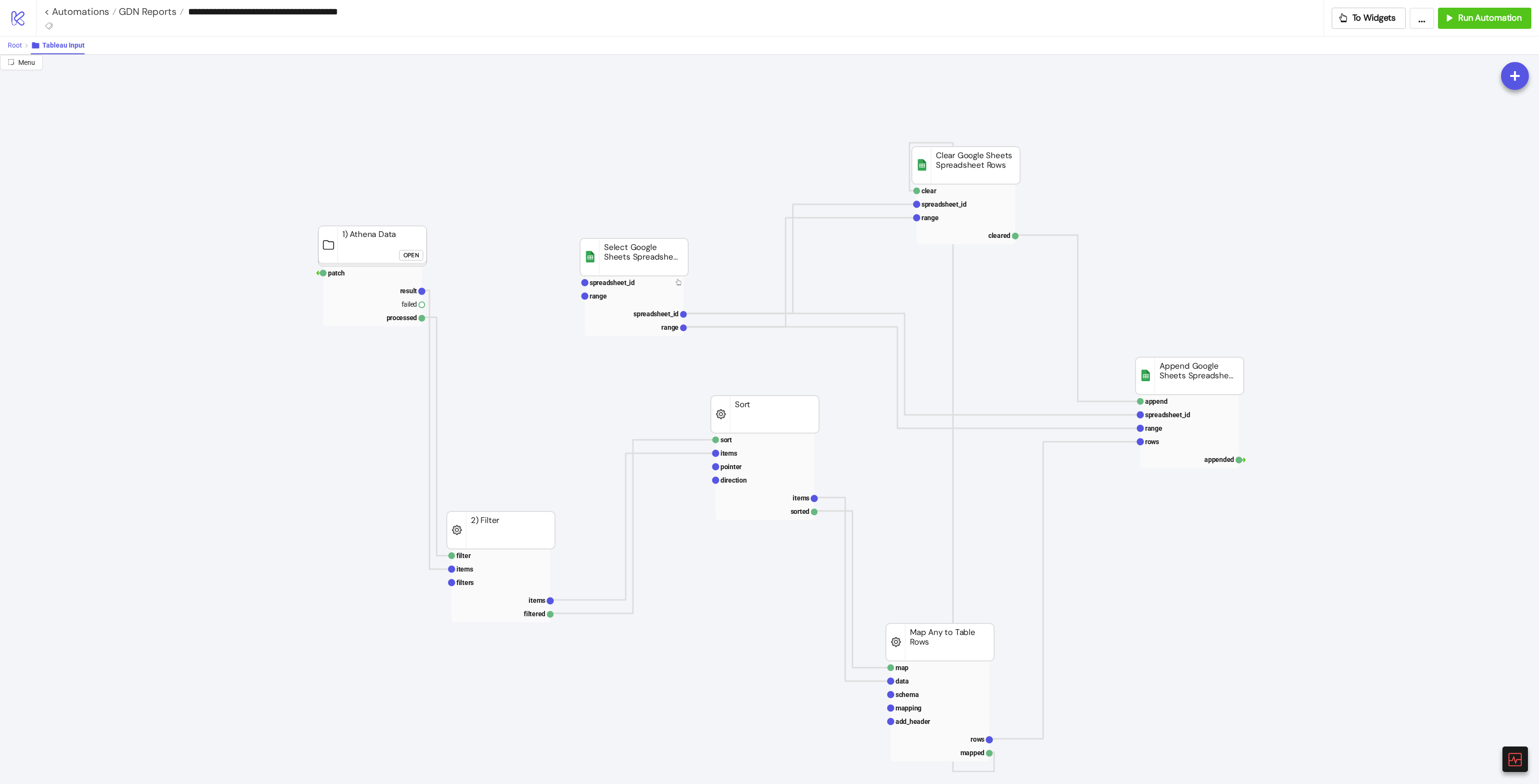
click at [15, 47] on span "Root" at bounding box center [14, 45] width 14 height 8
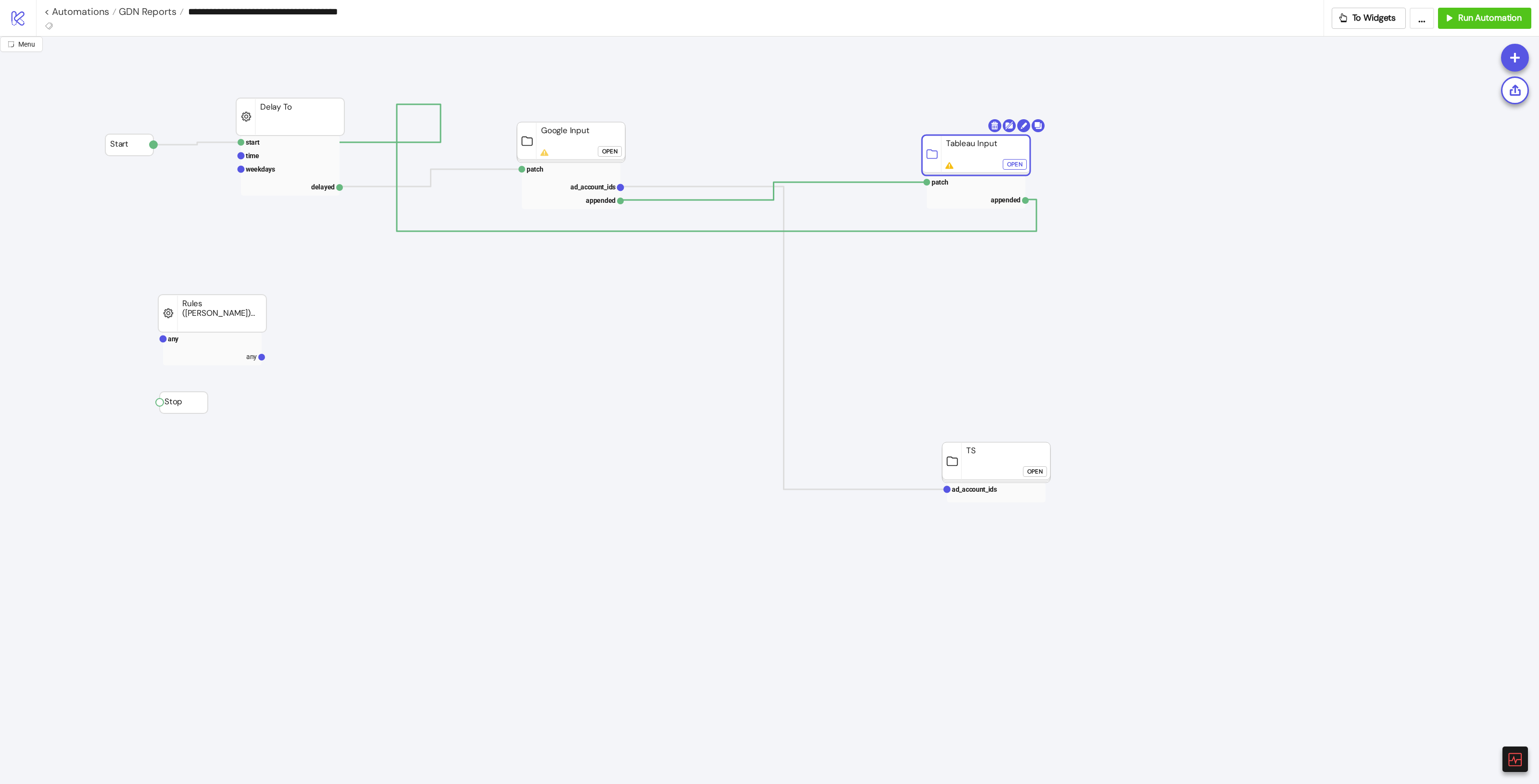
drag, startPoint x: 995, startPoint y: 142, endPoint x: 982, endPoint y: 148, distance: 14.3
click at [568, 170] on rect at bounding box center [571, 169] width 99 height 13
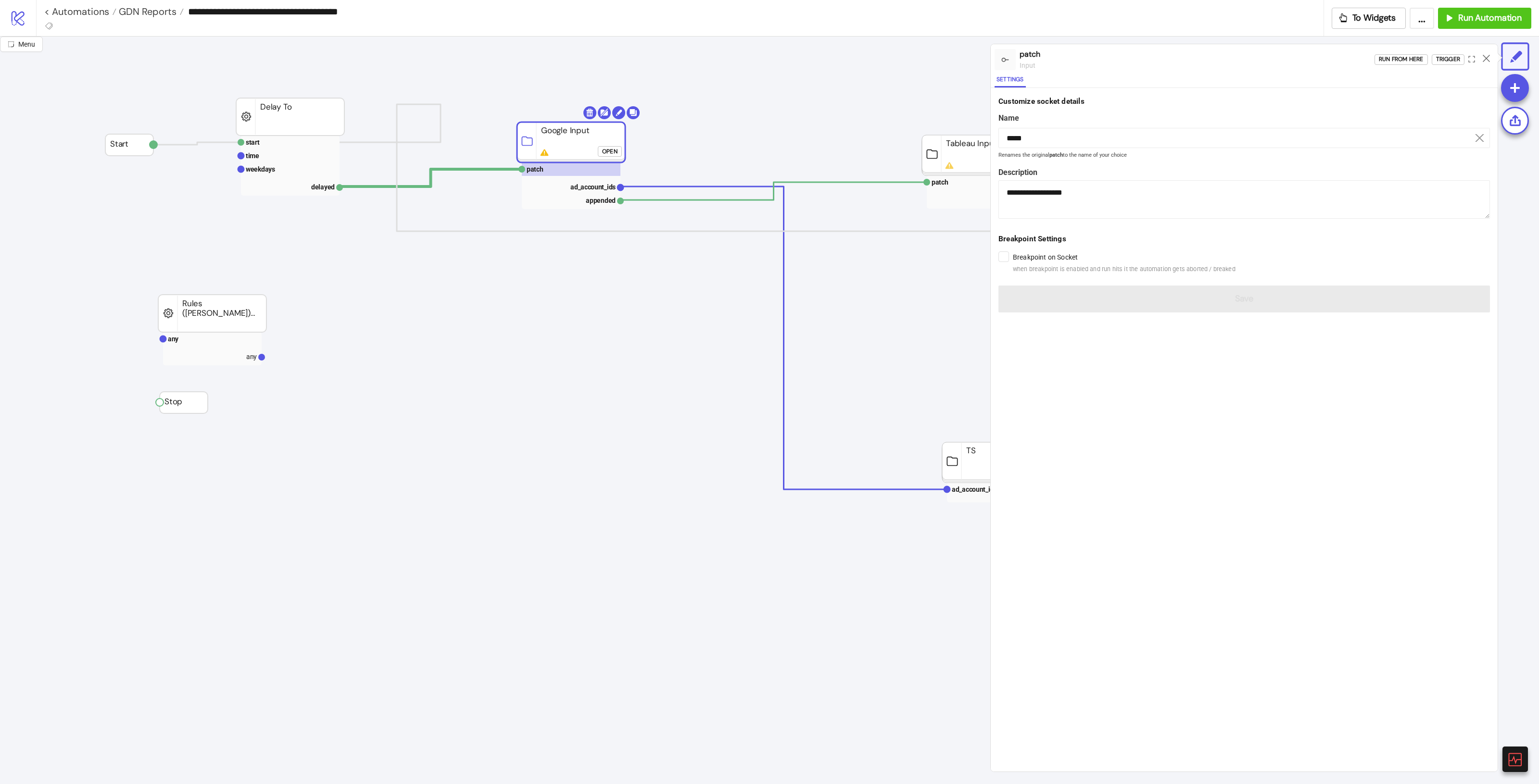
click div "Open"
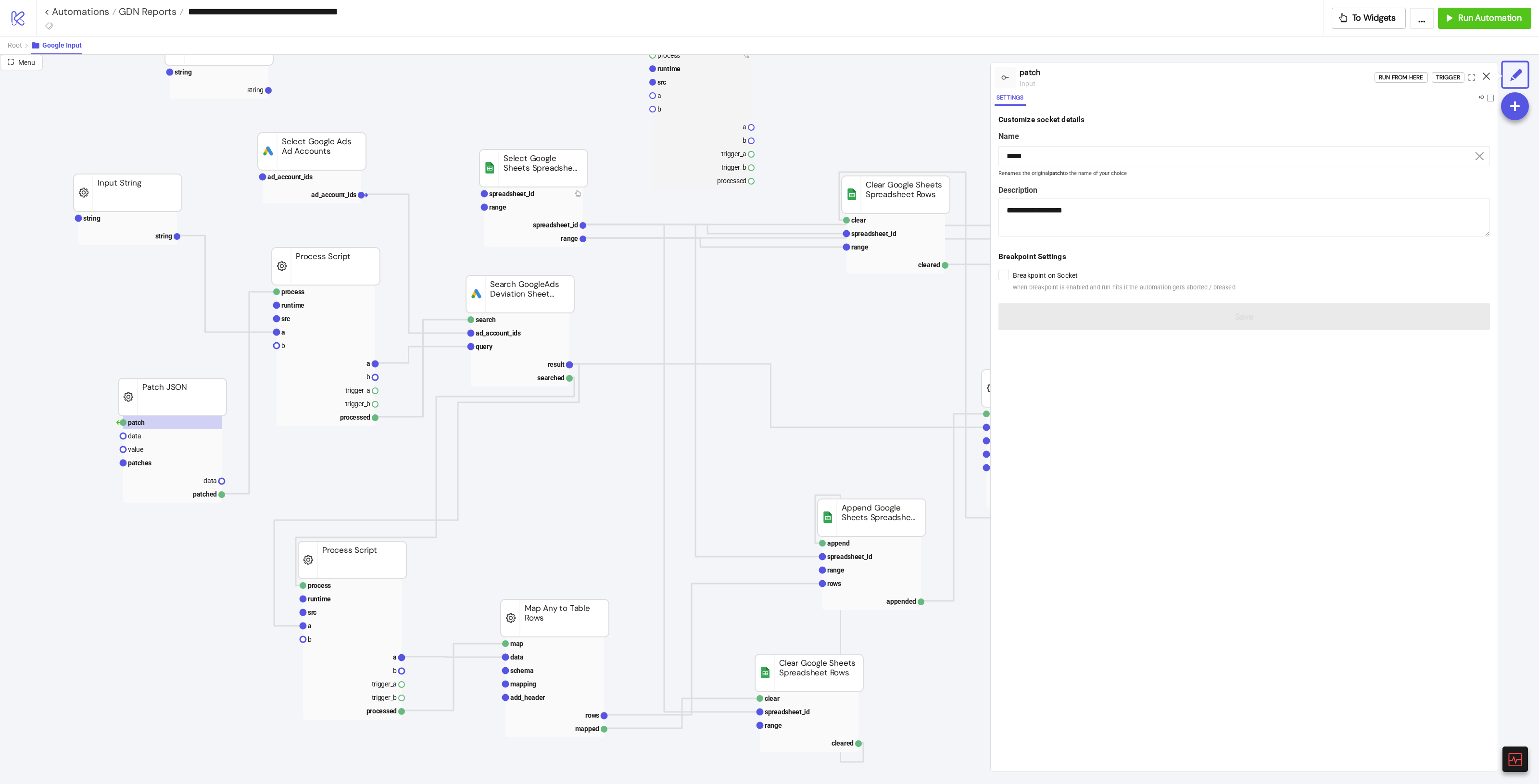
click at [1488, 77] on icon at bounding box center [1487, 76] width 8 height 8
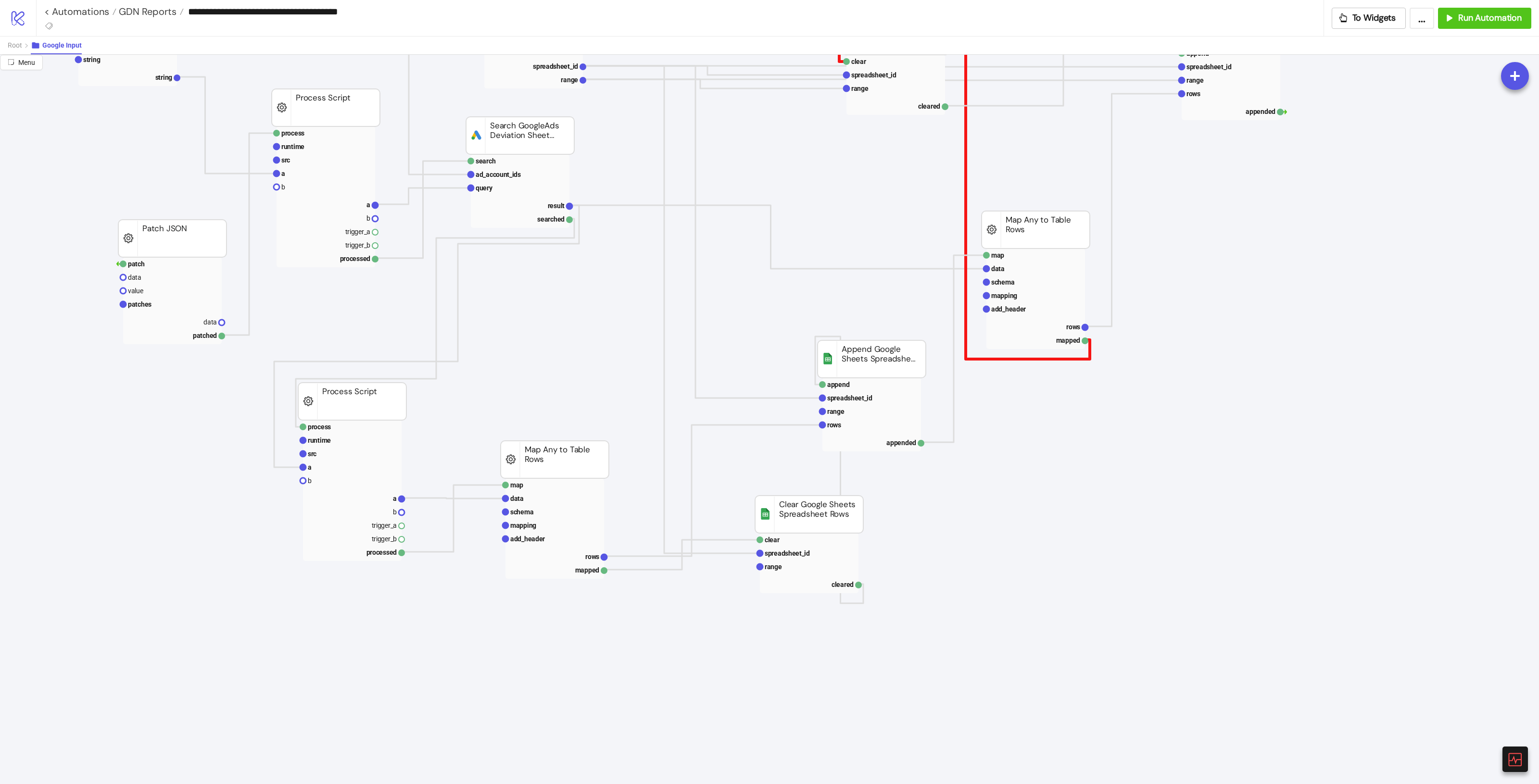
scroll to position [0, 0]
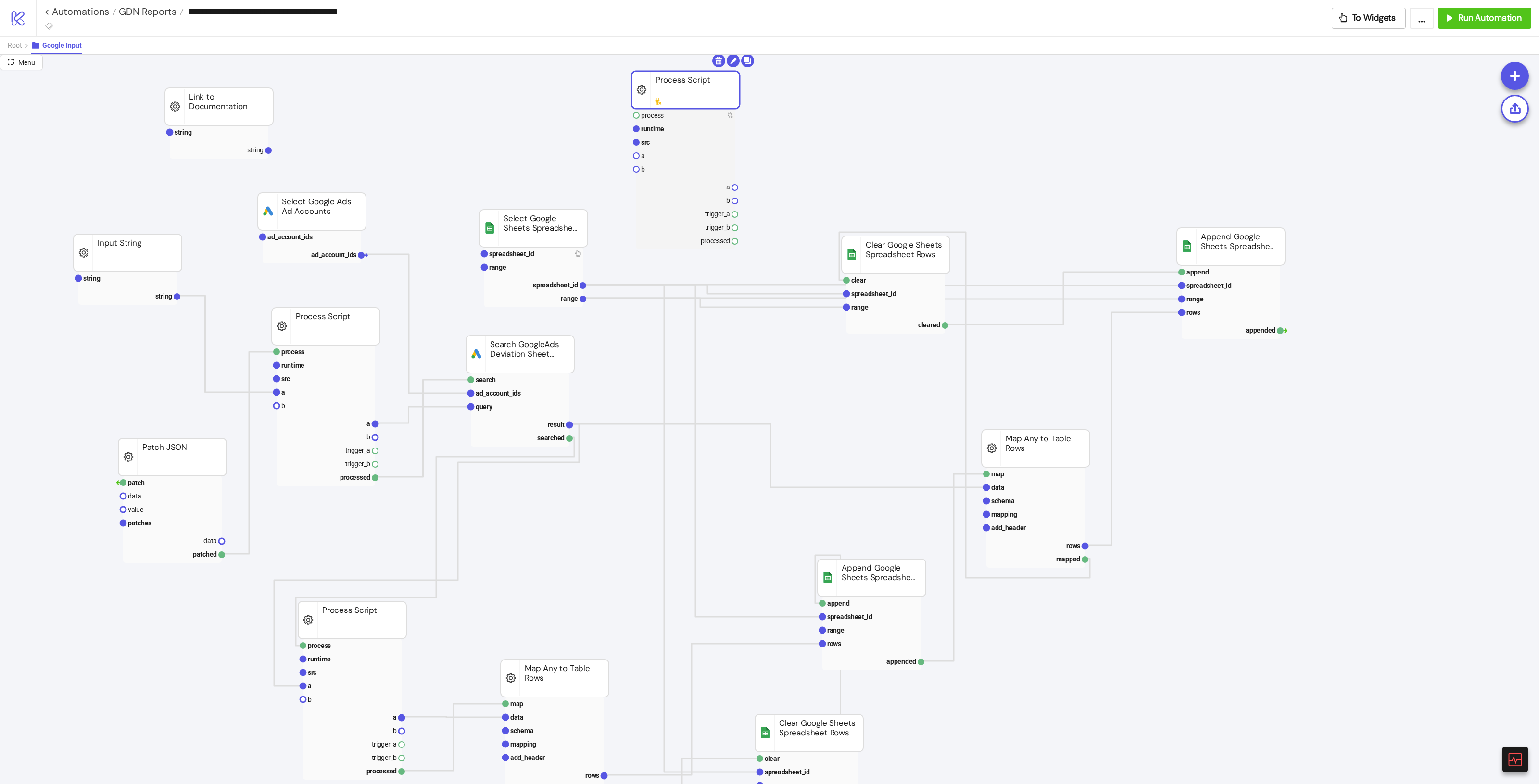
drag, startPoint x: 706, startPoint y: 78, endPoint x: 694, endPoint y: 78, distance: 12.0
click at [694, 78] on rect at bounding box center [685, 90] width 109 height 38
click at [665, 144] on rect at bounding box center [687, 142] width 99 height 13
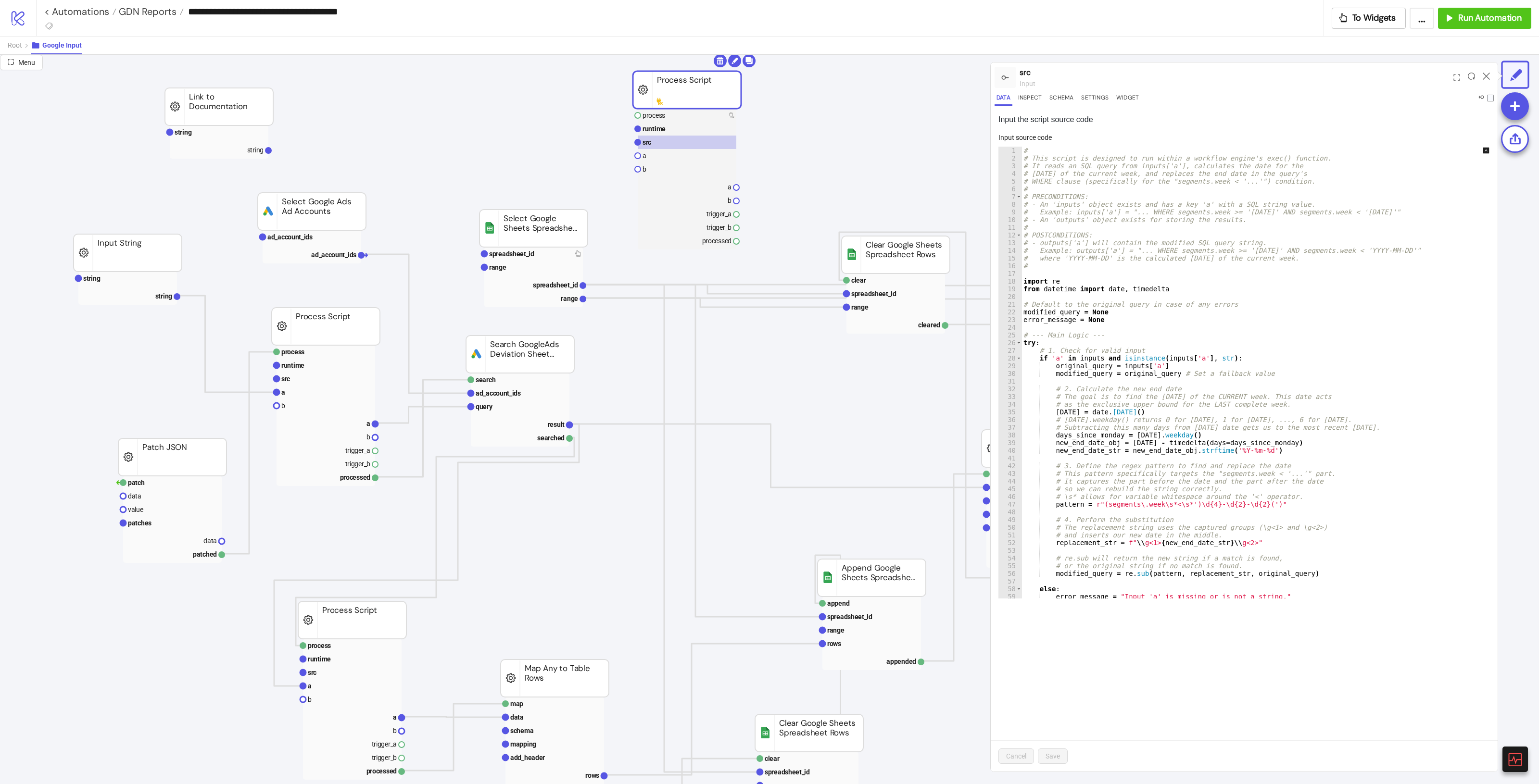
click at [701, 113] on rect at bounding box center [687, 115] width 99 height 13
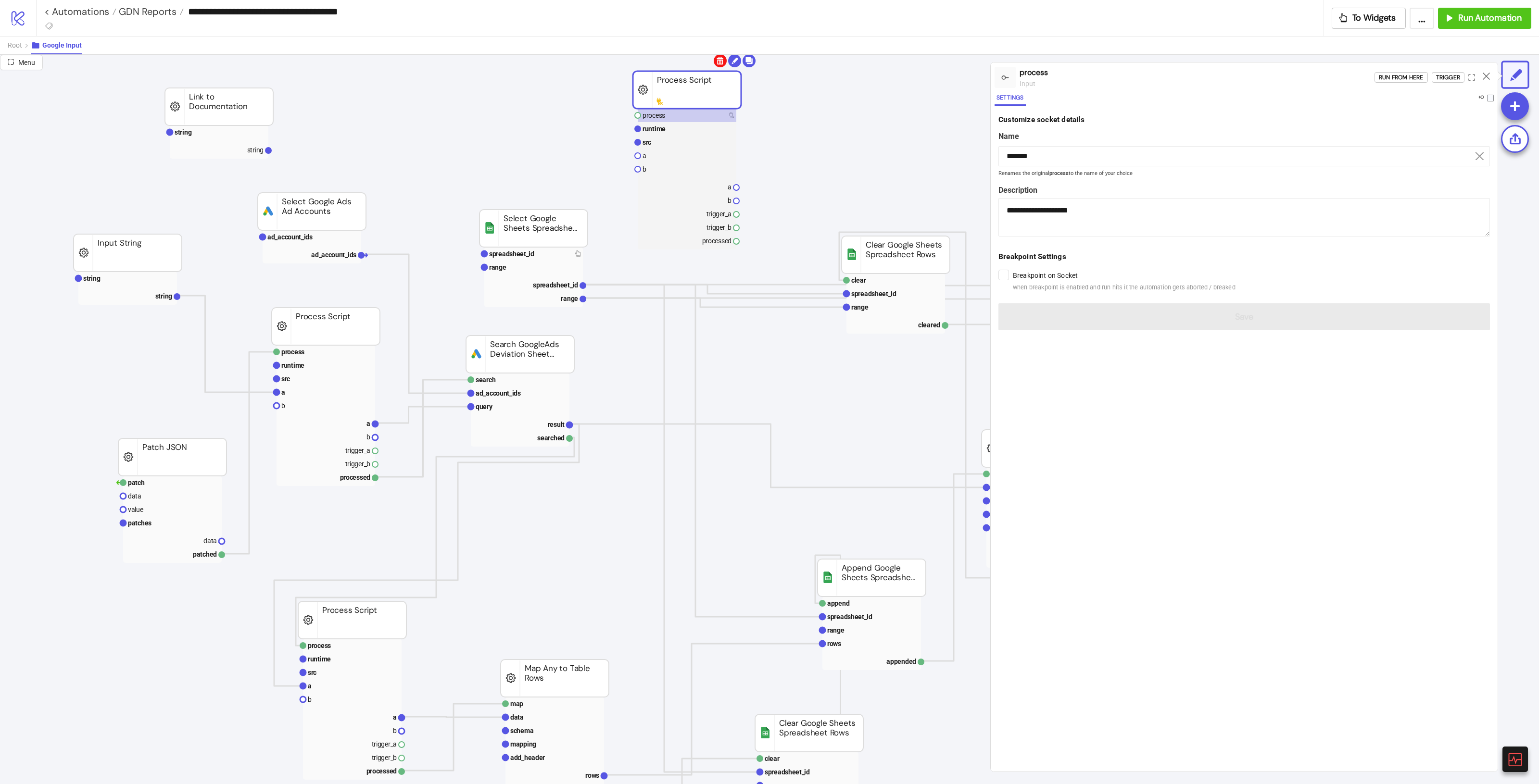
click at [714, 62] on body "**********" at bounding box center [769, 392] width 1539 height 784
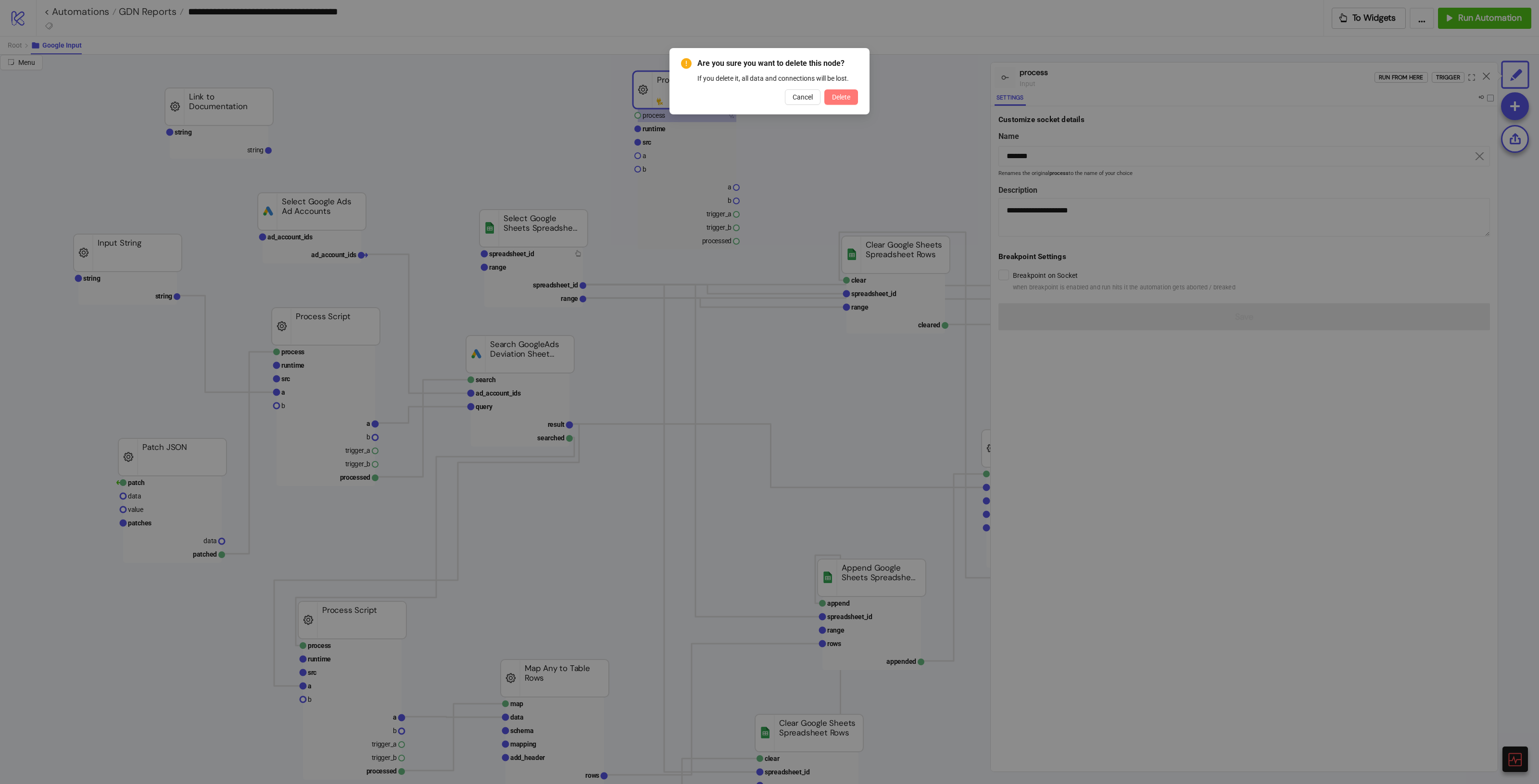
click at [836, 93] on span "Delete" at bounding box center [841, 97] width 18 height 8
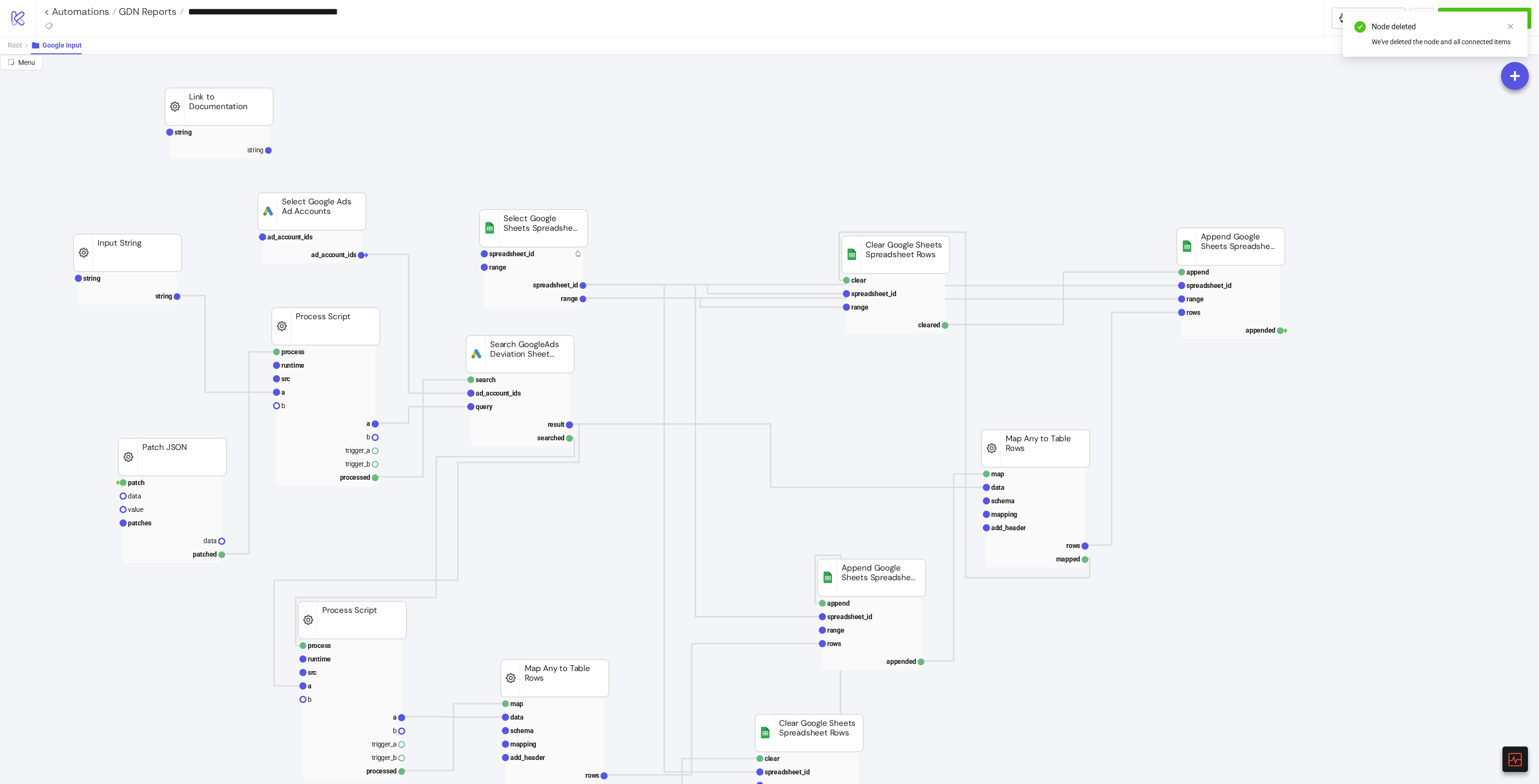
scroll to position [180, 0]
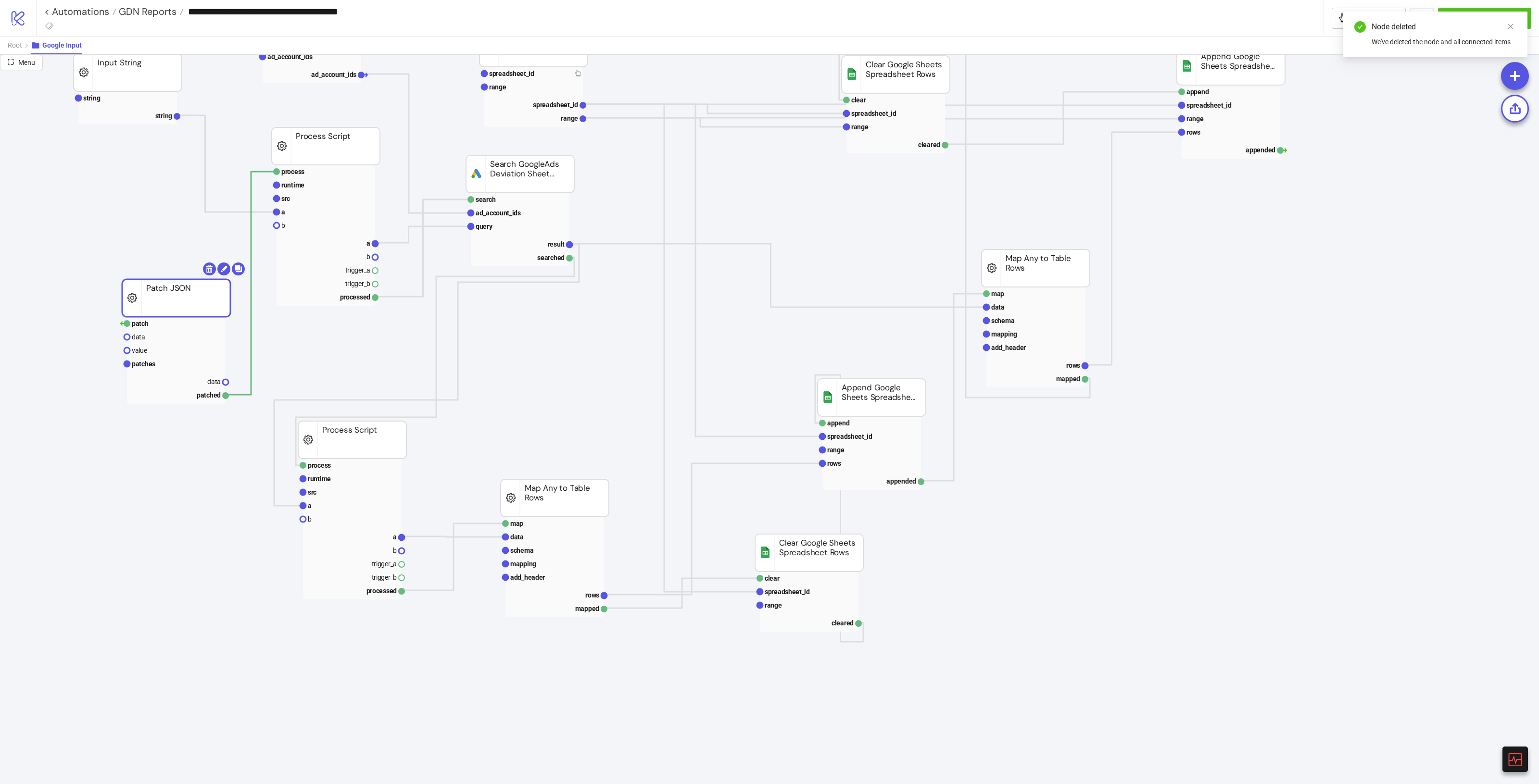
drag, startPoint x: 179, startPoint y: 281, endPoint x: 183, endPoint y: 301, distance: 20.4
click at [164, 363] on rect at bounding box center [176, 367] width 99 height 13
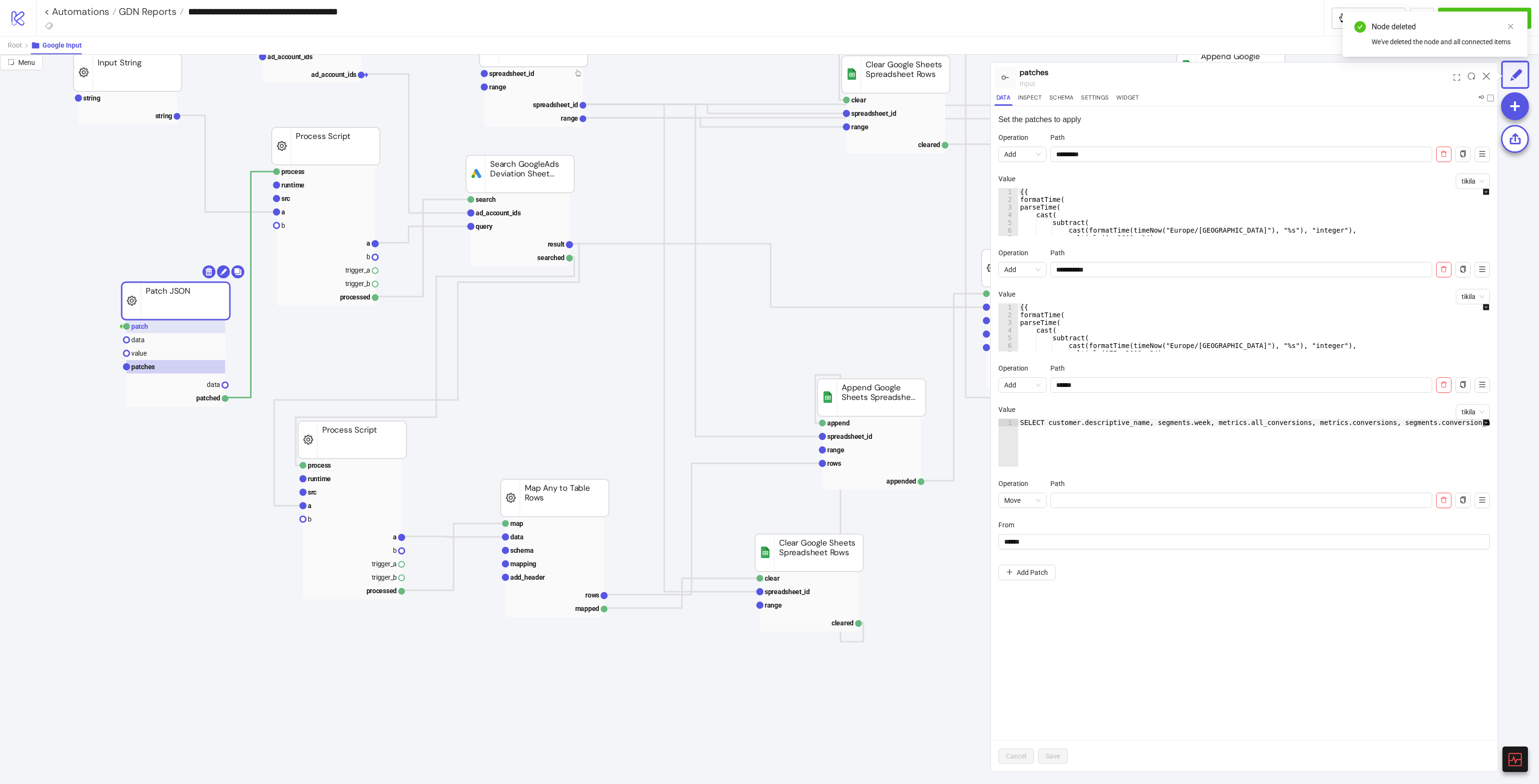
click at [165, 327] on rect at bounding box center [176, 326] width 99 height 13
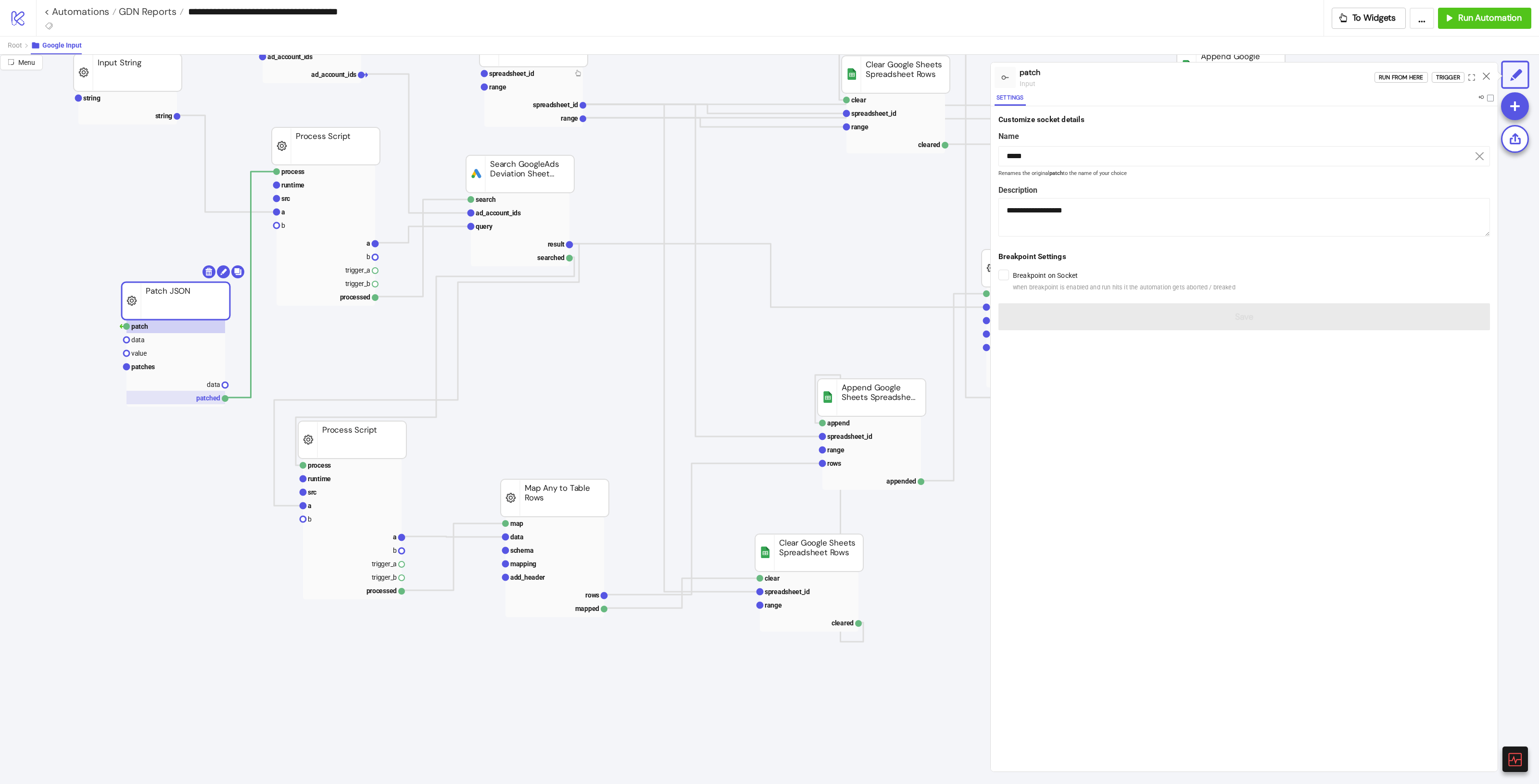
click at [202, 401] on rect at bounding box center [176, 397] width 99 height 13
type input "*******"
type textarea "**********"
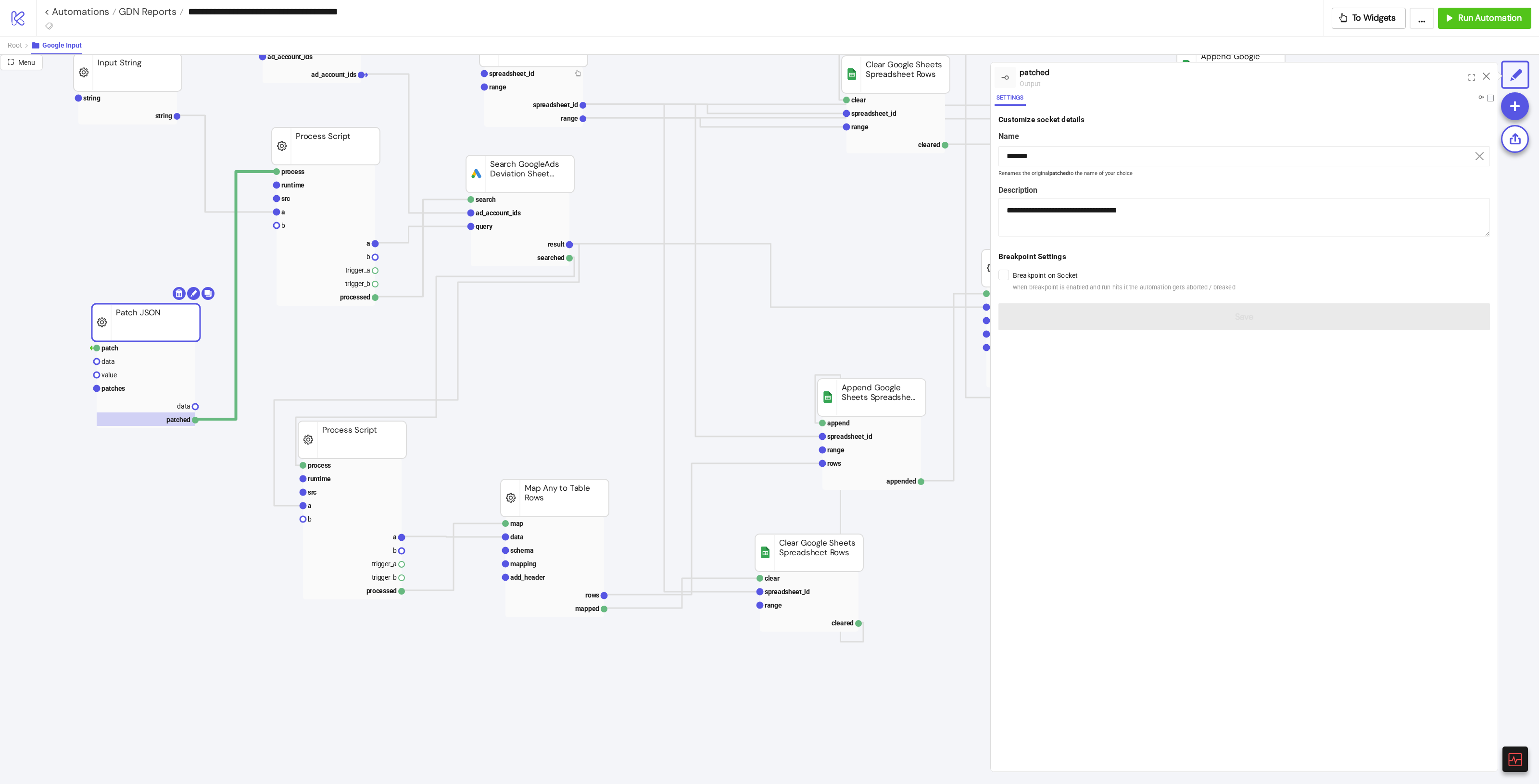
drag, startPoint x: 160, startPoint y: 312, endPoint x: 130, endPoint y: 334, distance: 37.2
click at [130, 334] on rect at bounding box center [145, 323] width 109 height 38
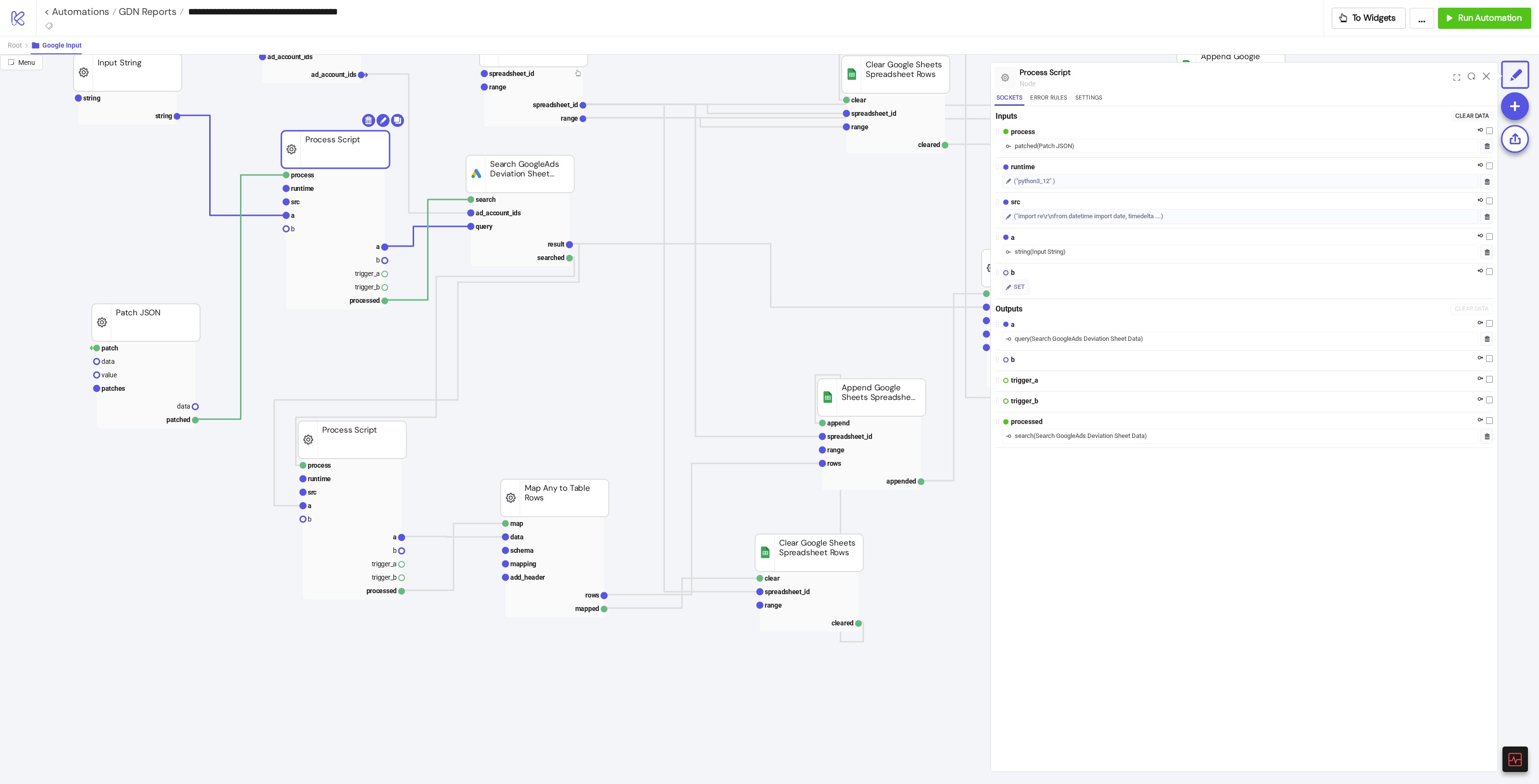
drag, startPoint x: 338, startPoint y: 142, endPoint x: 352, endPoint y: 145, distance: 14.3
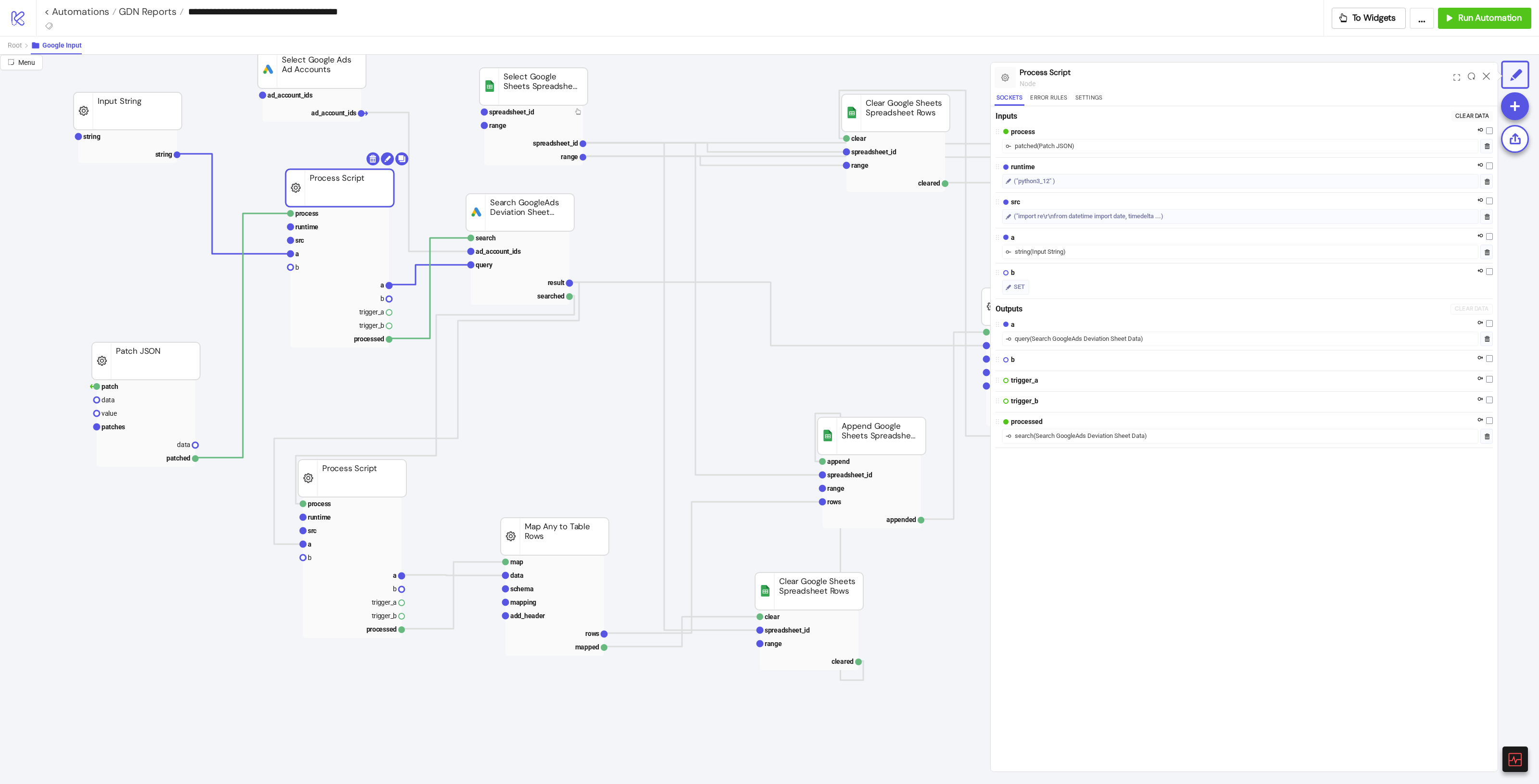
scroll to position [120, 0]
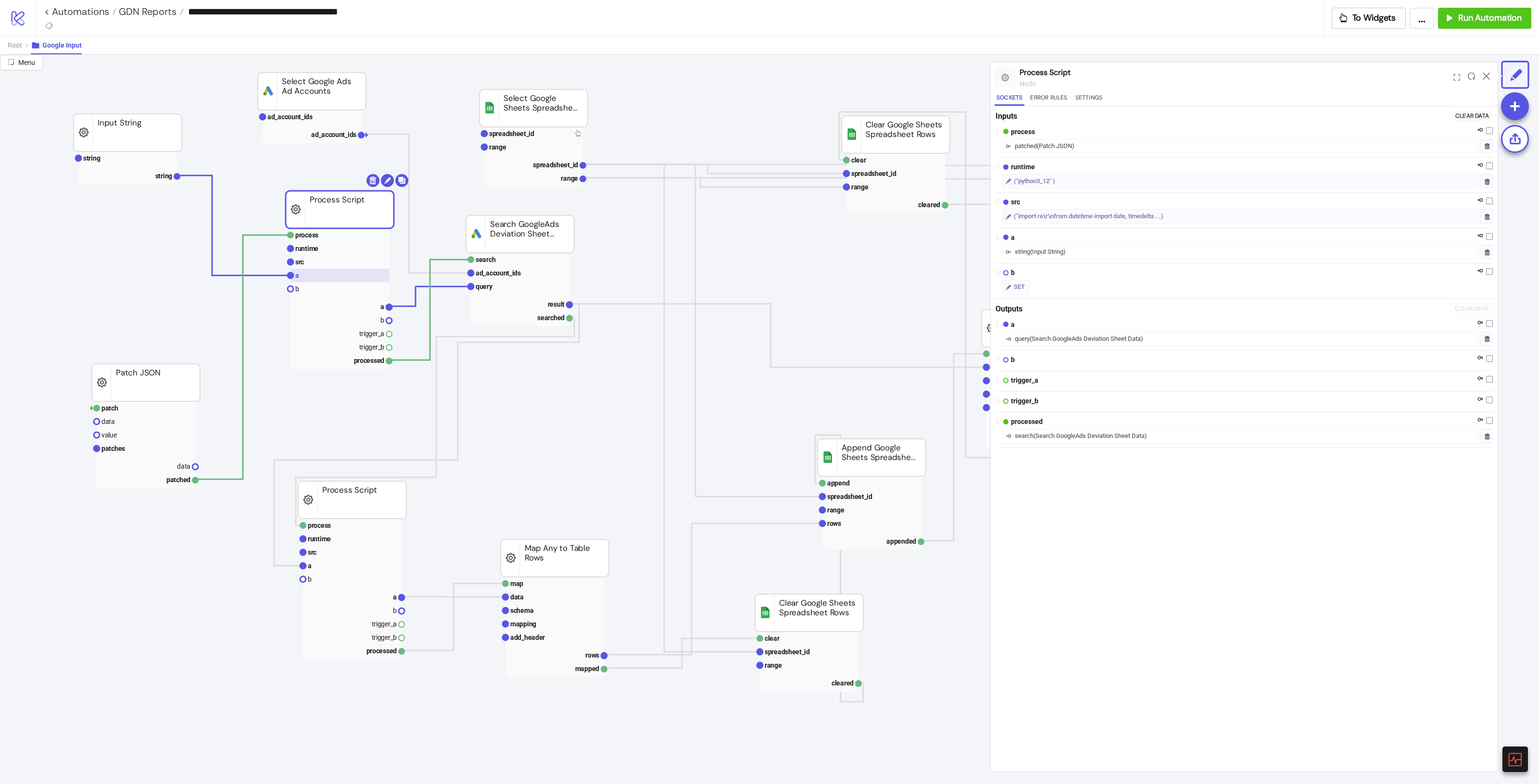
click at [302, 272] on rect at bounding box center [340, 275] width 99 height 13
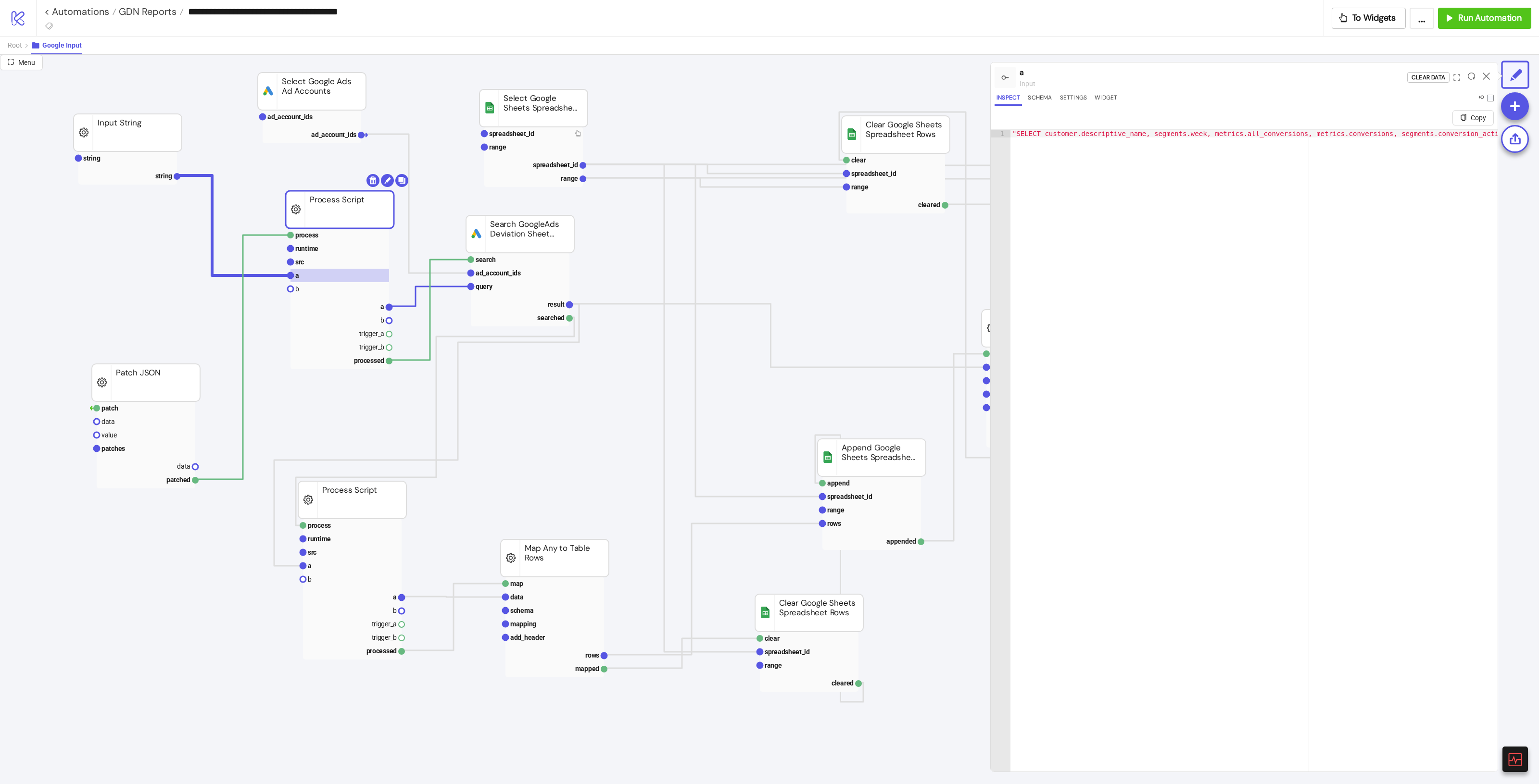
type textarea "**********"
drag, startPoint x: 1122, startPoint y: 134, endPoint x: 1496, endPoint y: 159, distance: 374.8
click at [1496, 159] on div "**********" at bounding box center [1244, 440] width 507 height 666
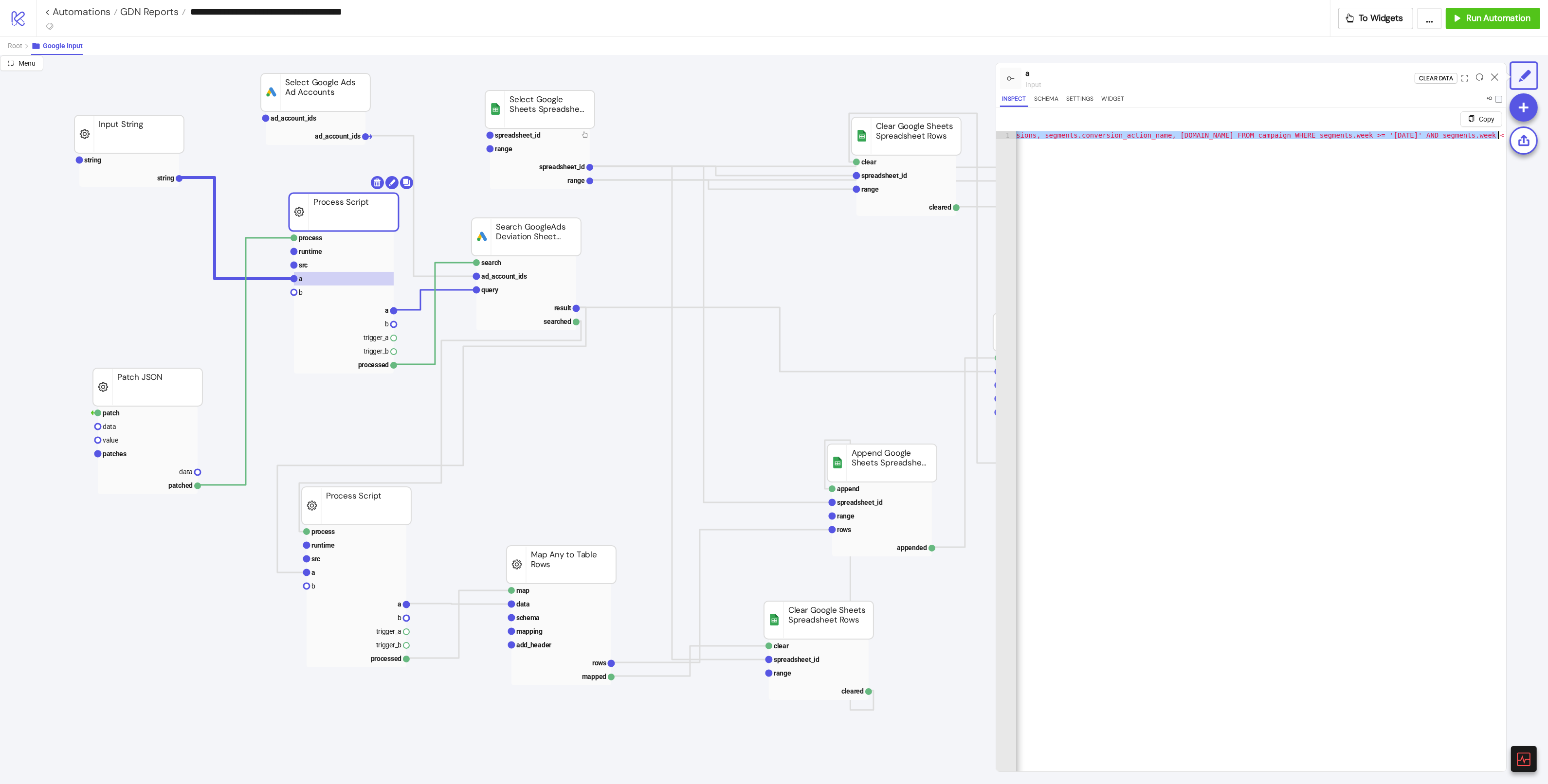
click at [1426, 198] on div ""SELECT customer.descriptive_name, segments.week, metrics.all_conversions, metr…" at bounding box center [1260, 463] width 490 height 663
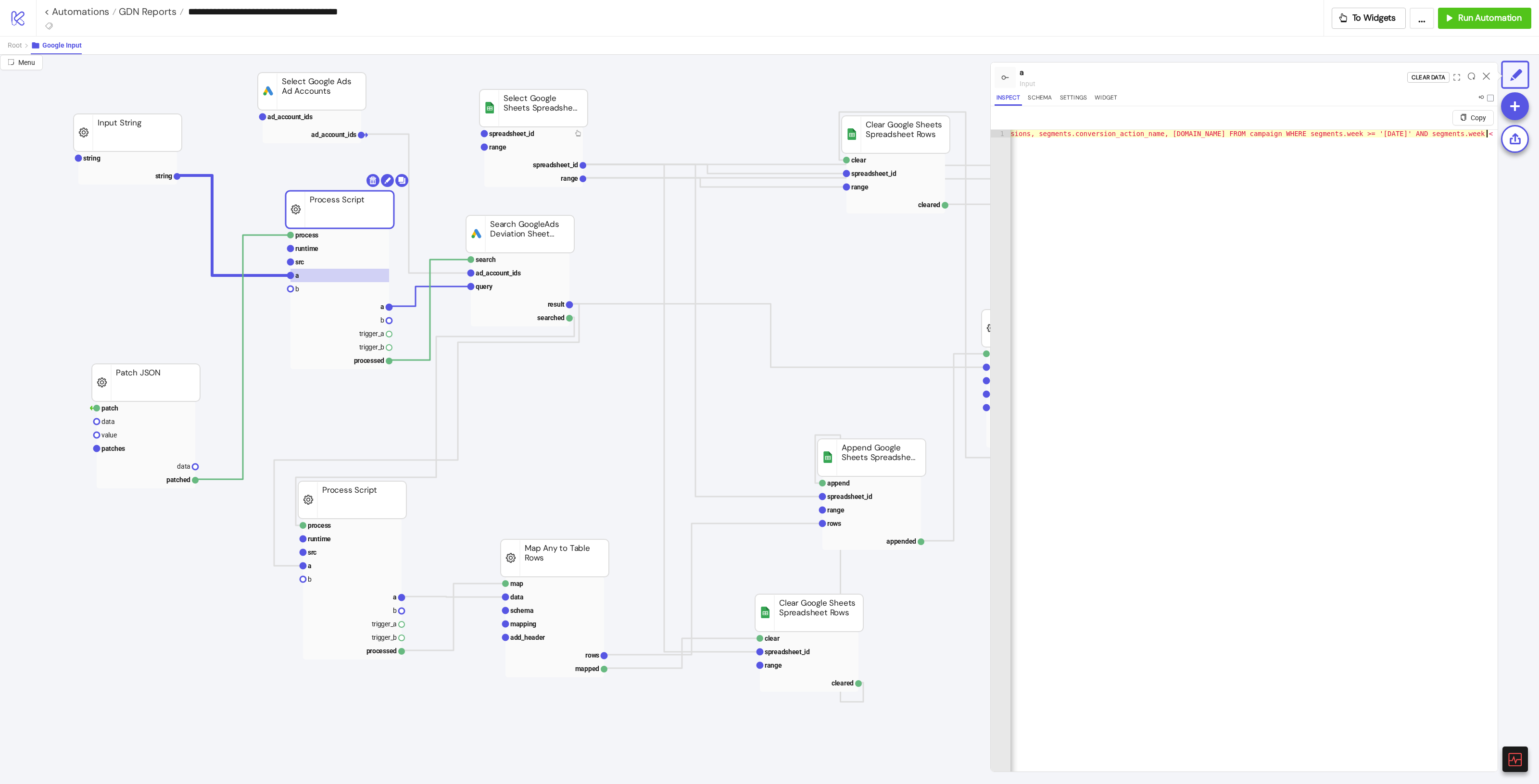
click at [1483, 75] on icon at bounding box center [1487, 76] width 8 height 8
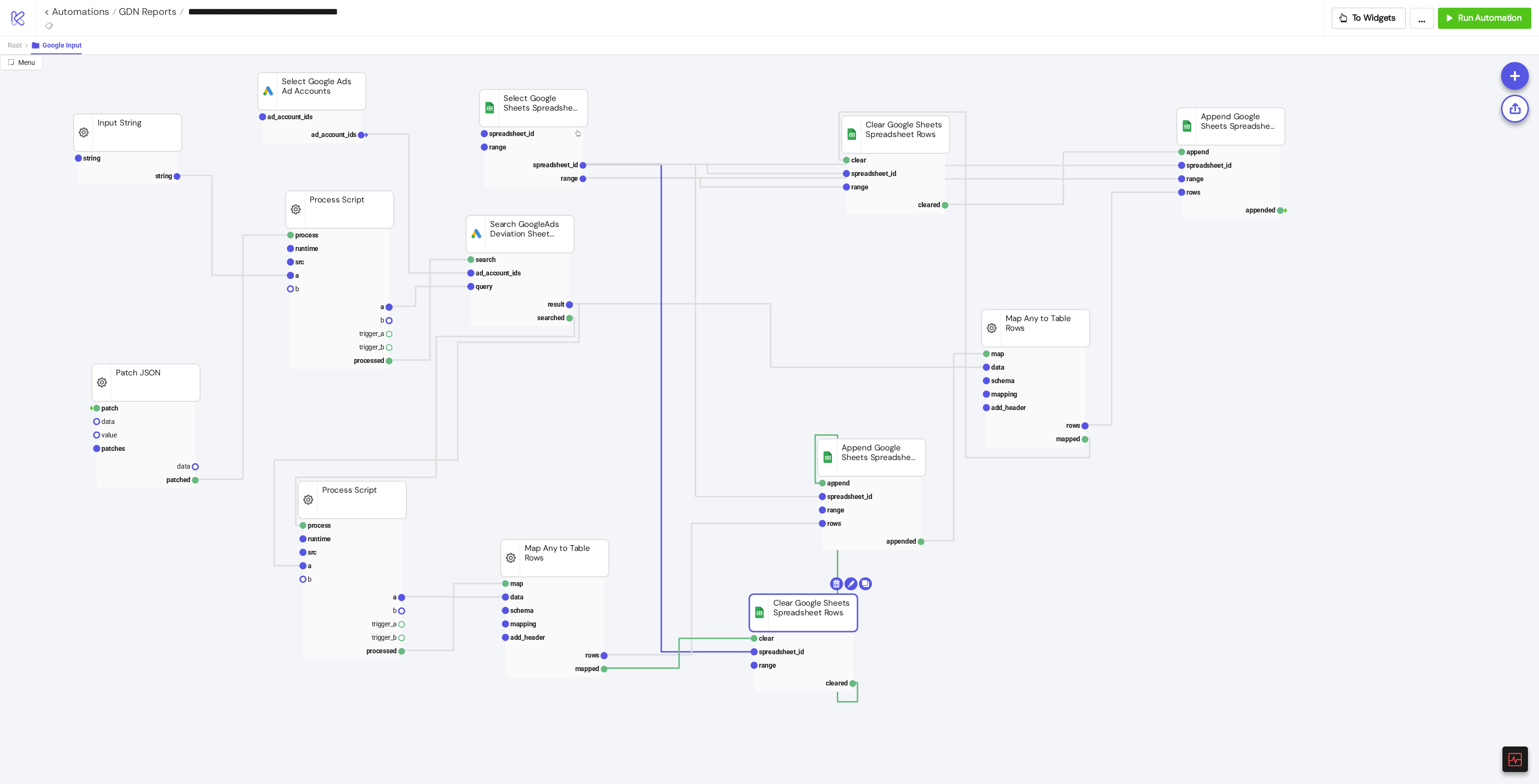
drag, startPoint x: 819, startPoint y: 622, endPoint x: 765, endPoint y: 619, distance: 54.1
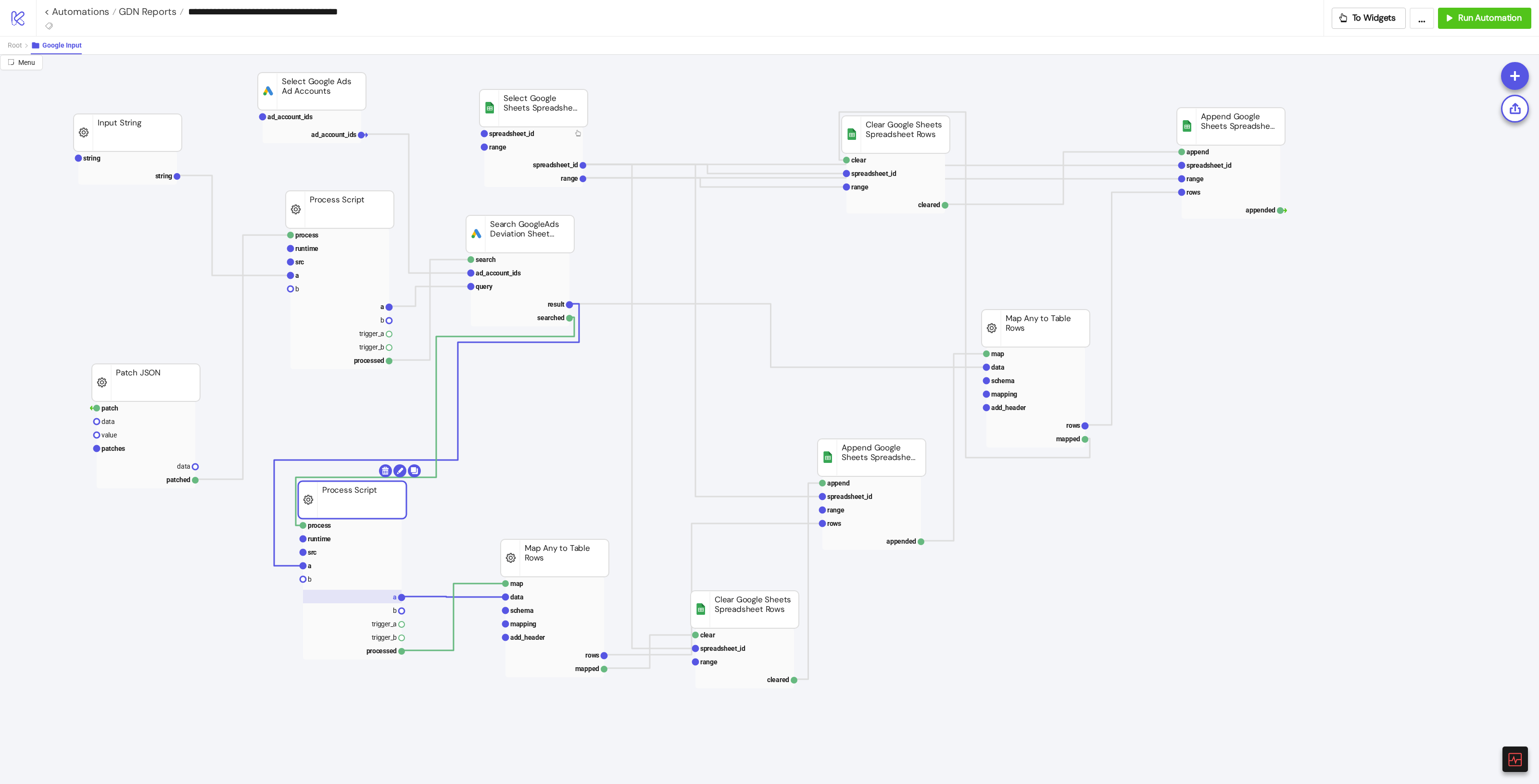
click at [374, 597] on rect at bounding box center [352, 597] width 99 height 13
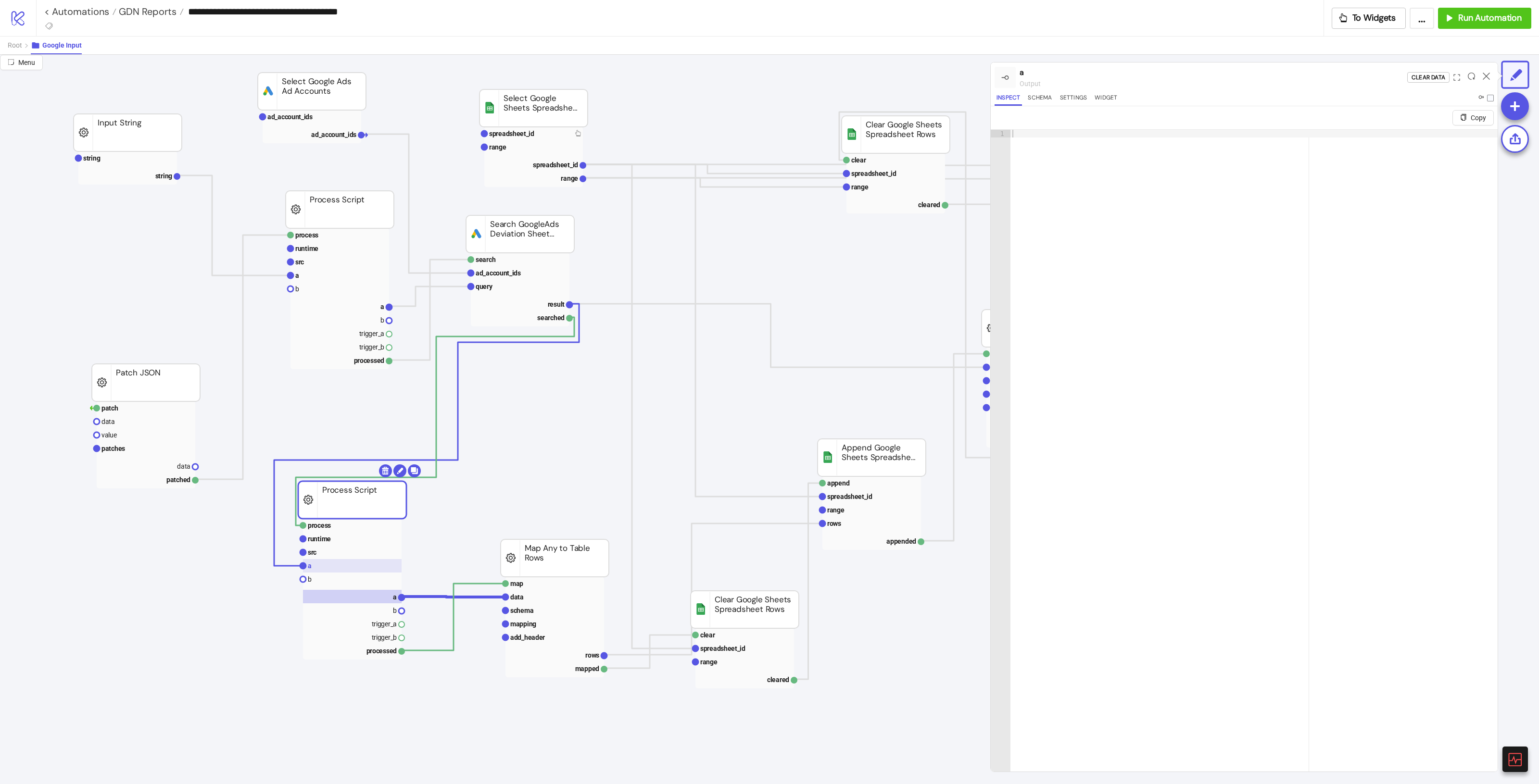
click at [352, 562] on rect at bounding box center [352, 566] width 99 height 13
click at [351, 551] on rect at bounding box center [352, 553] width 99 height 13
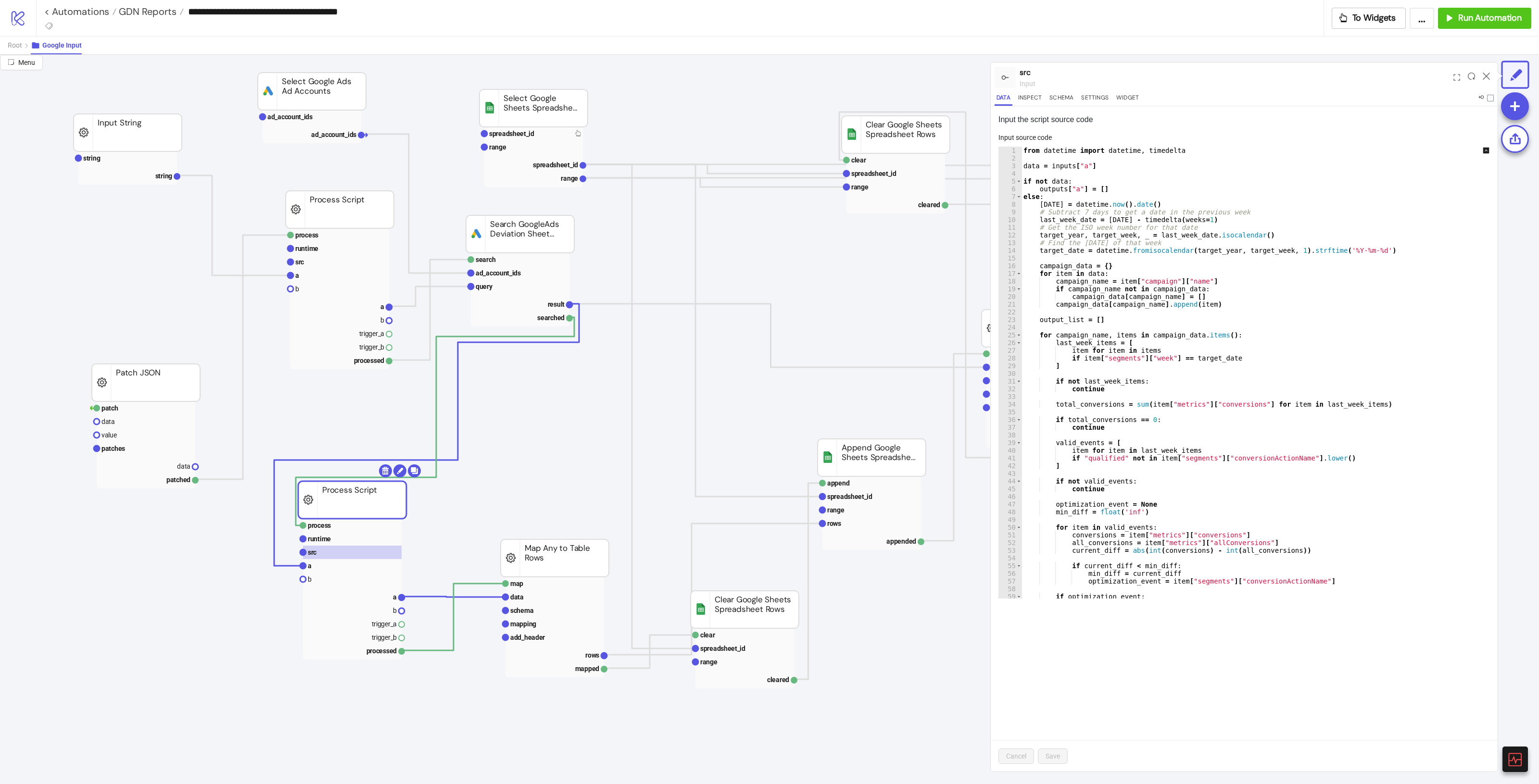
scroll to position [48, 0]
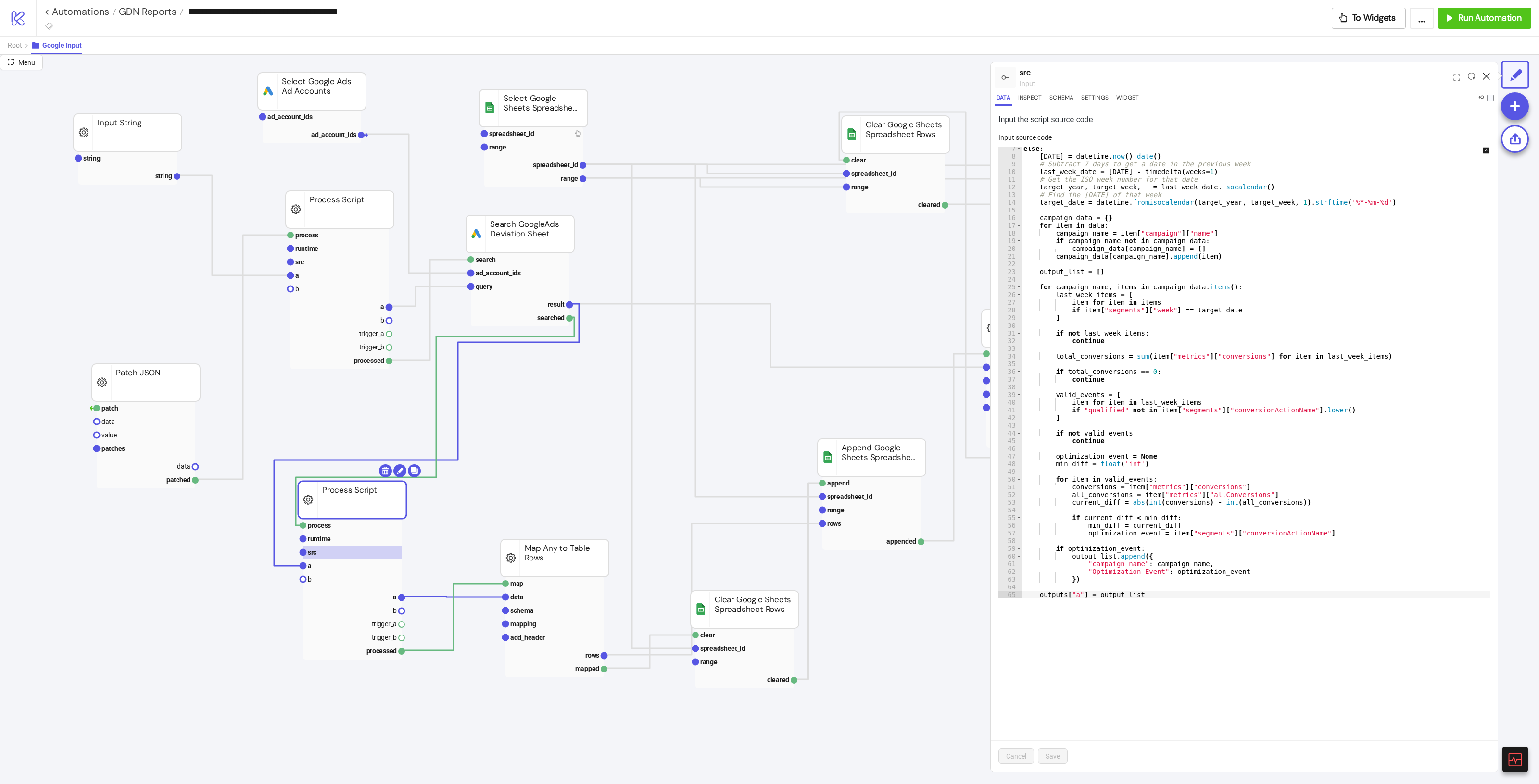
click at [1485, 78] on icon at bounding box center [1487, 76] width 8 height 8
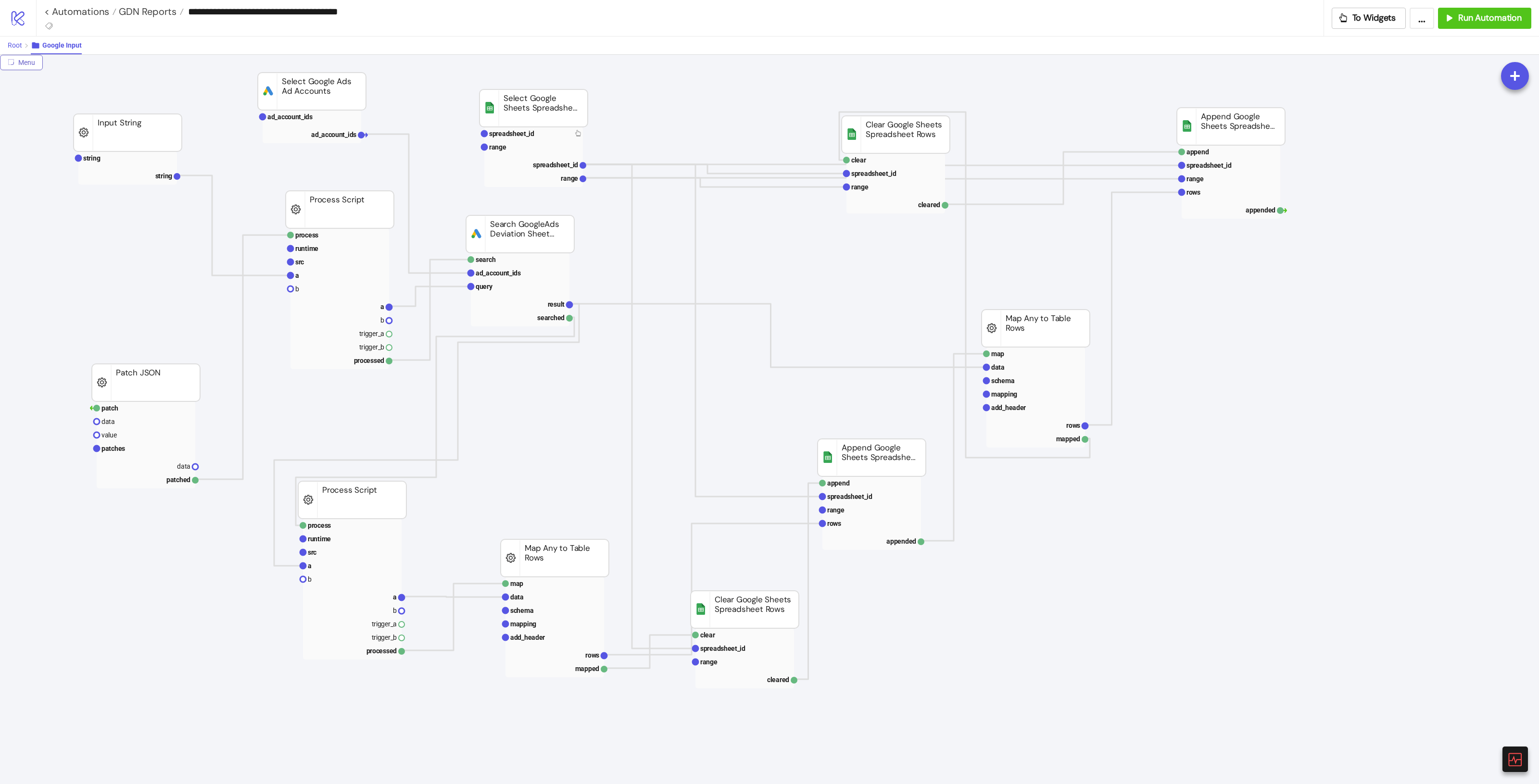
click at [18, 48] on span "Root" at bounding box center [14, 45] width 14 height 8
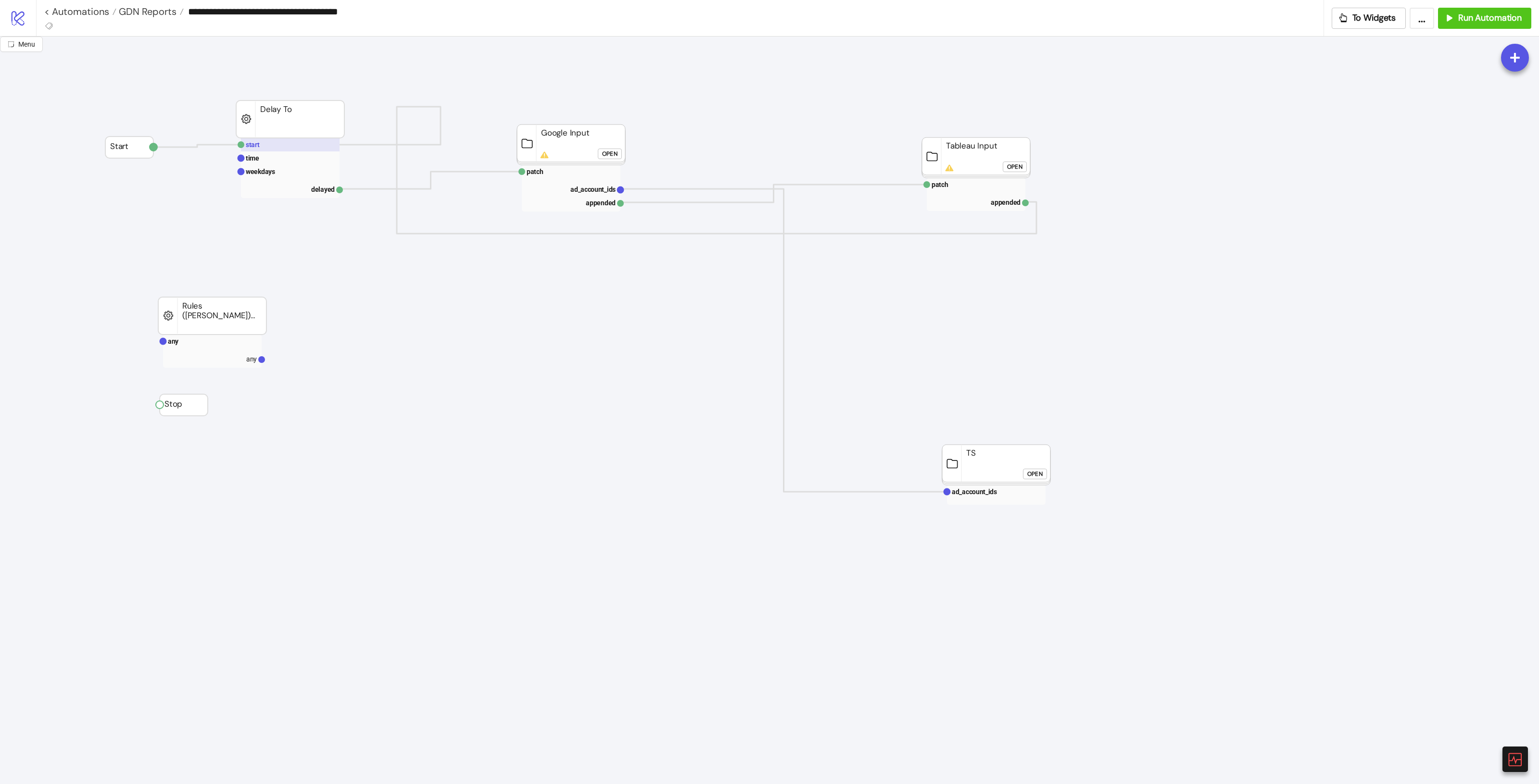
scroll to position [0, 0]
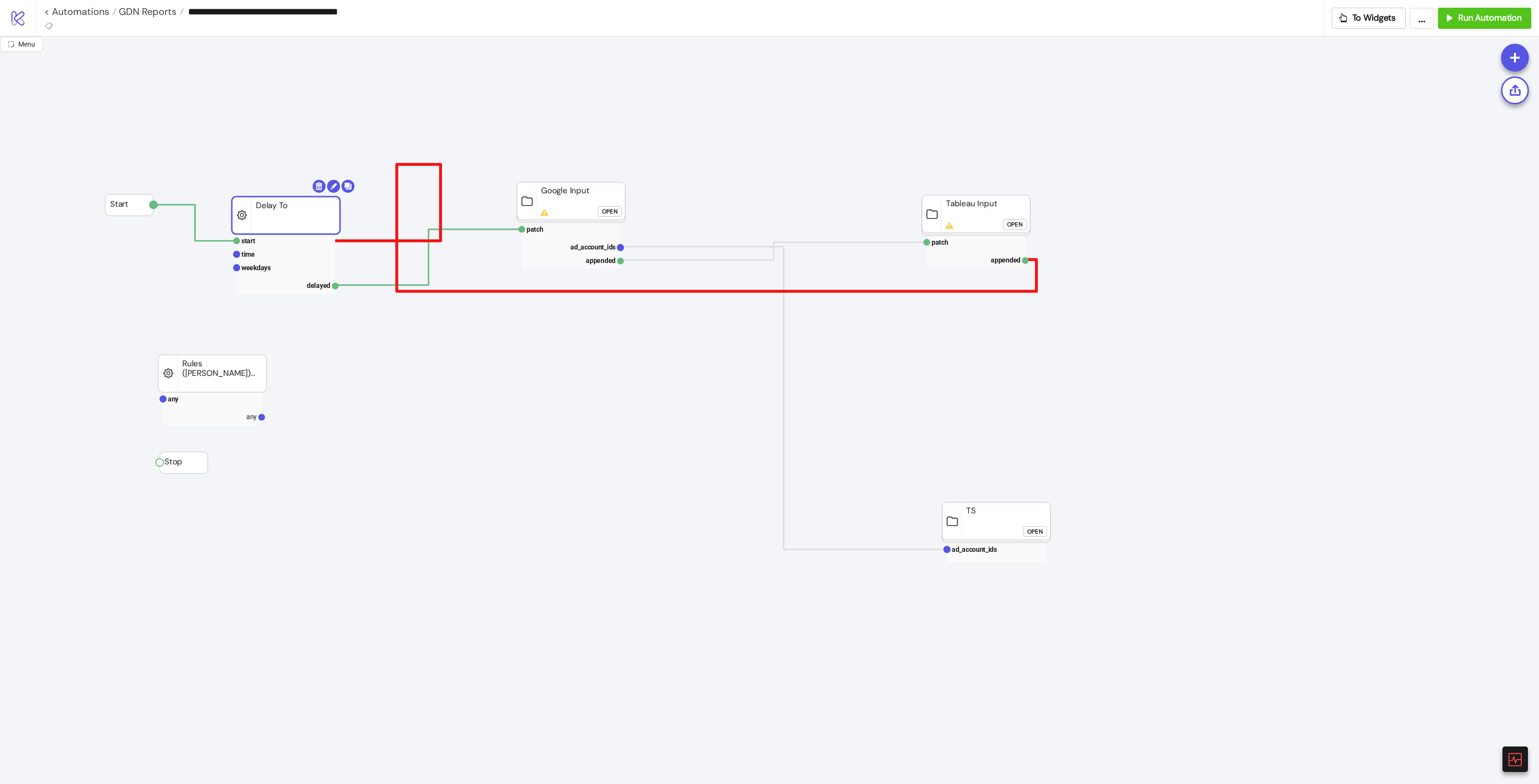
drag, startPoint x: 281, startPoint y: 191, endPoint x: 396, endPoint y: 205, distance: 115.8
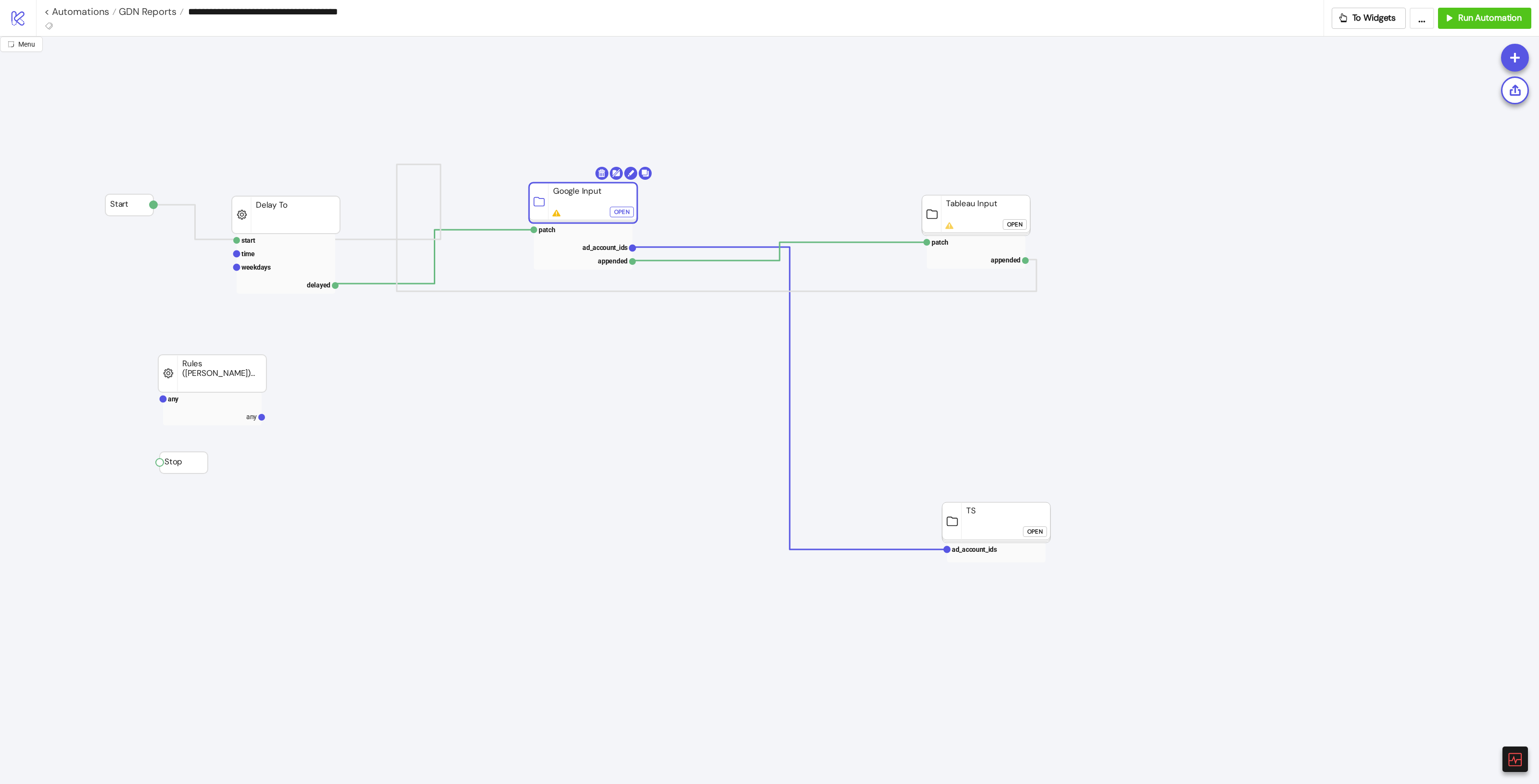
drag, startPoint x: 570, startPoint y: 198, endPoint x: 581, endPoint y: 198, distance: 11.0
drag, startPoint x: 1029, startPoint y: 362, endPoint x: 956, endPoint y: 350, distance: 74.0
click at [620, 215] on div "Open" at bounding box center [622, 212] width 15 height 11
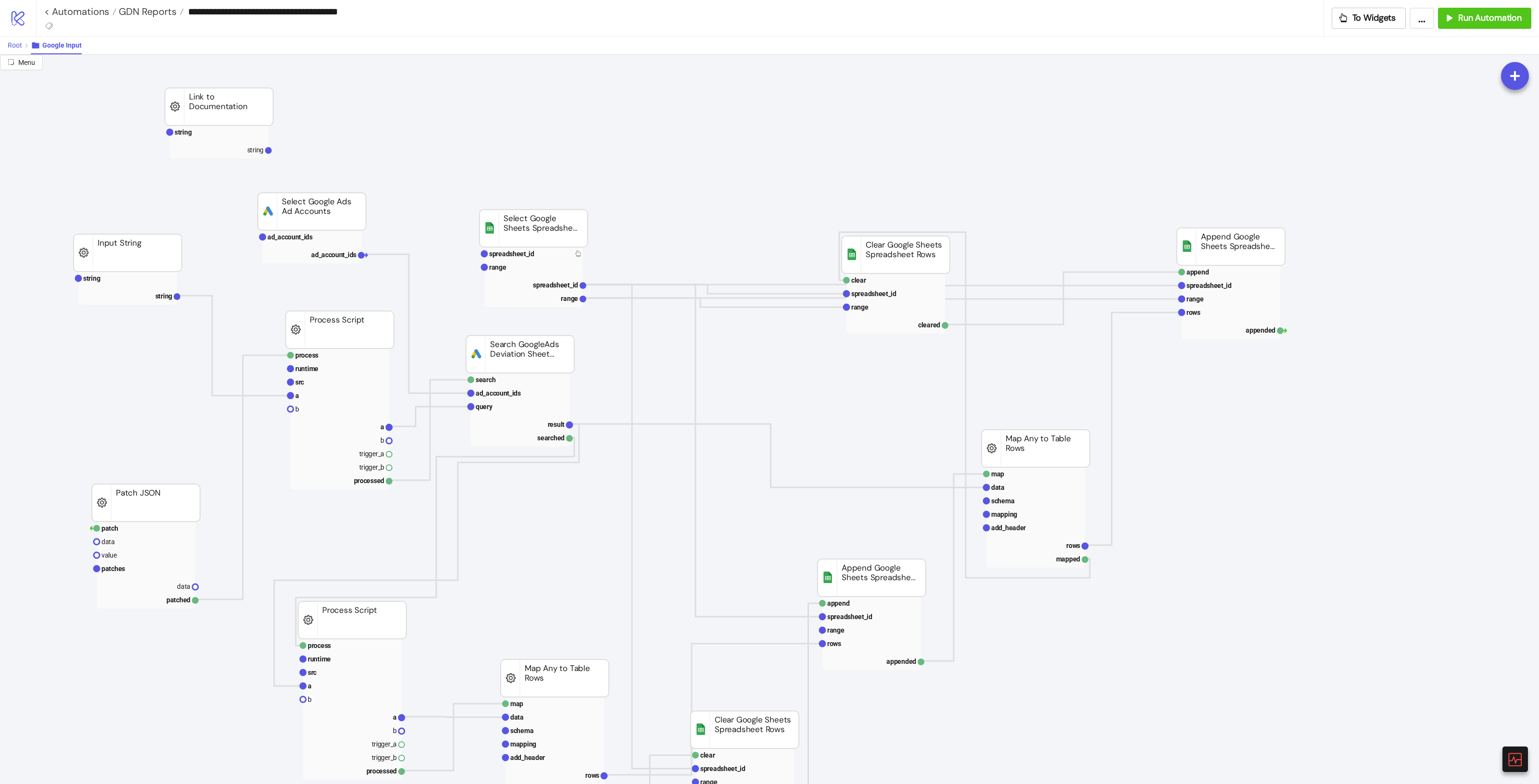
click at [17, 50] on button "Root" at bounding box center [19, 45] width 23 height 18
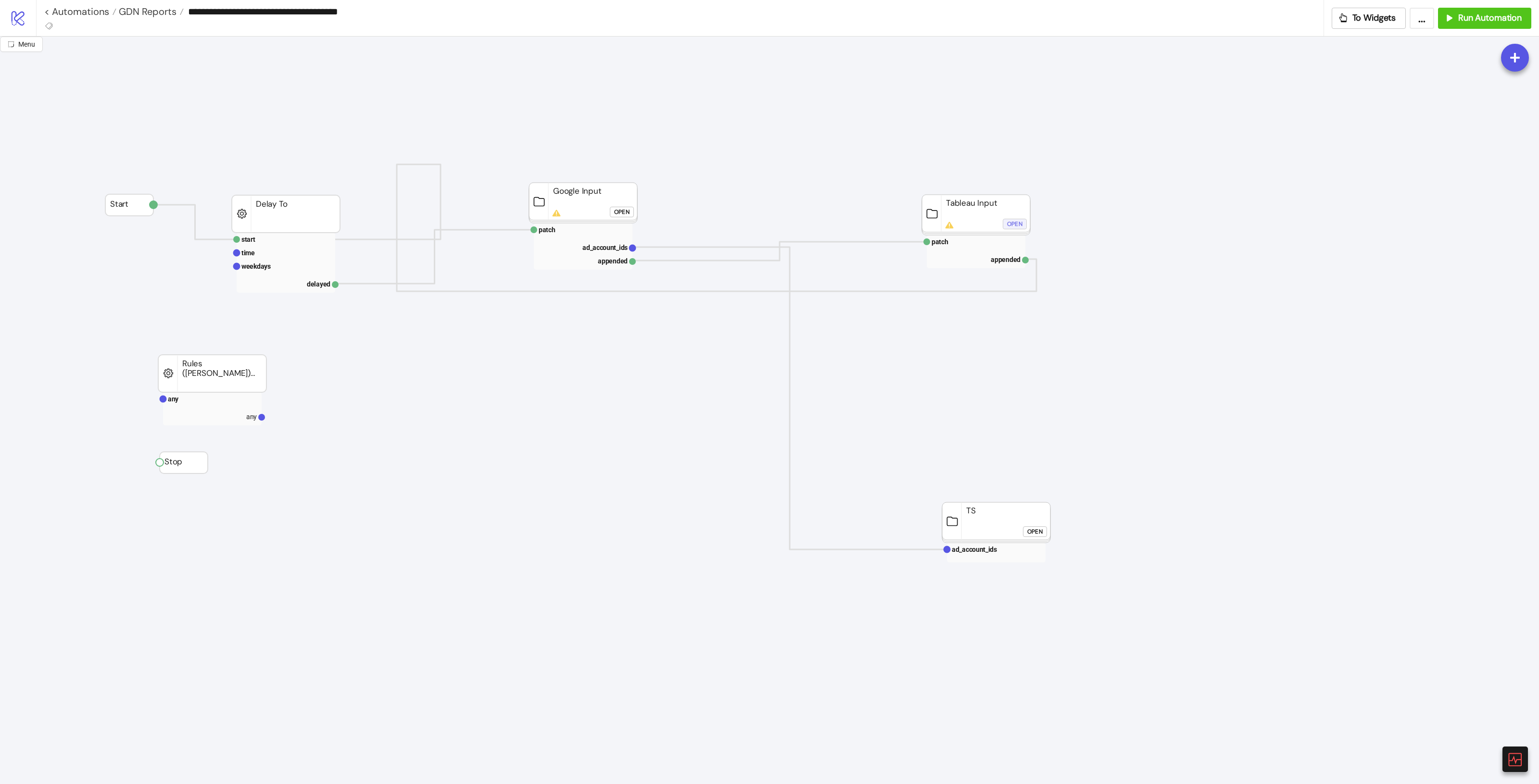
click at [1008, 223] on div "Open" at bounding box center [1015, 225] width 15 height 11
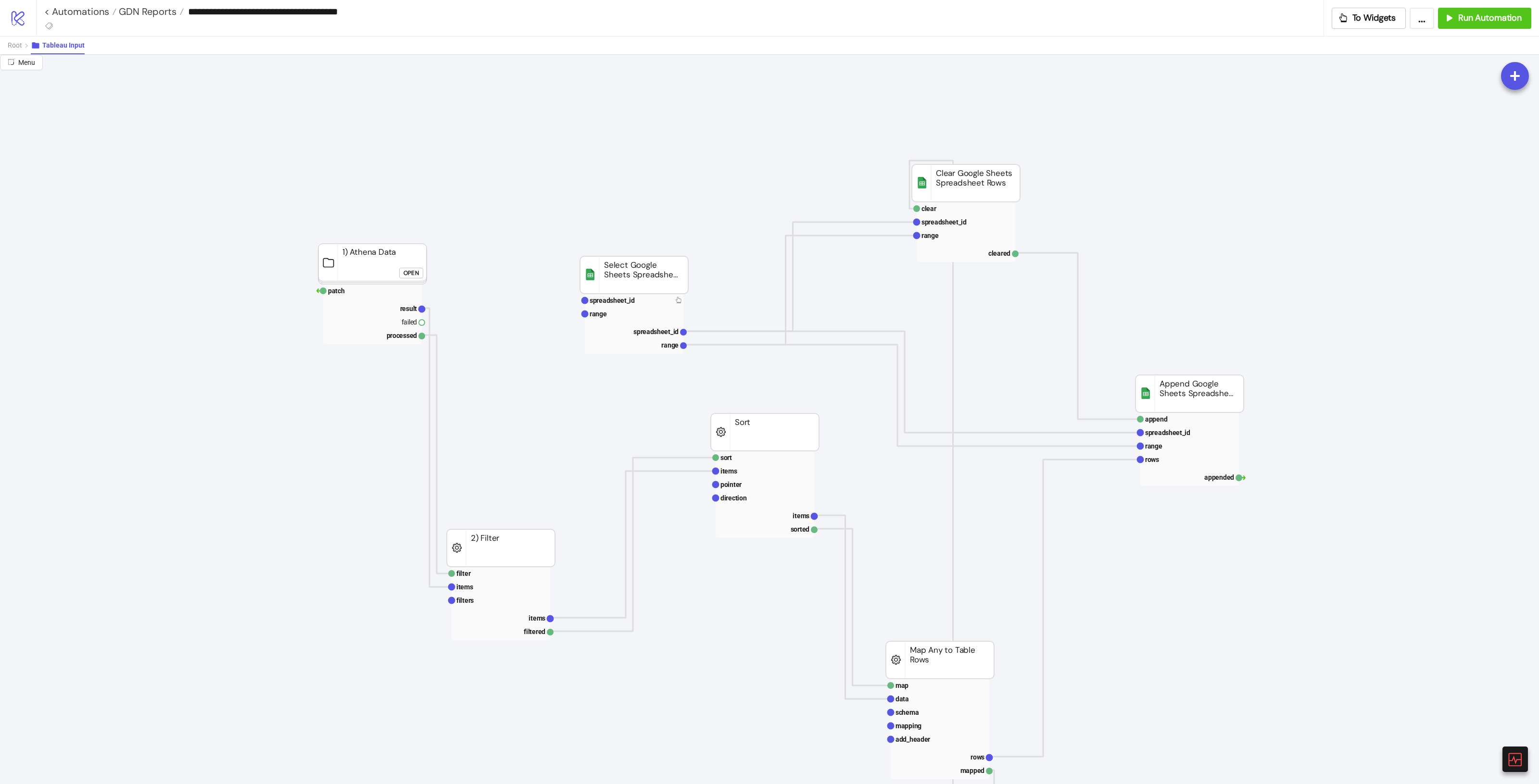
scroll to position [120, 0]
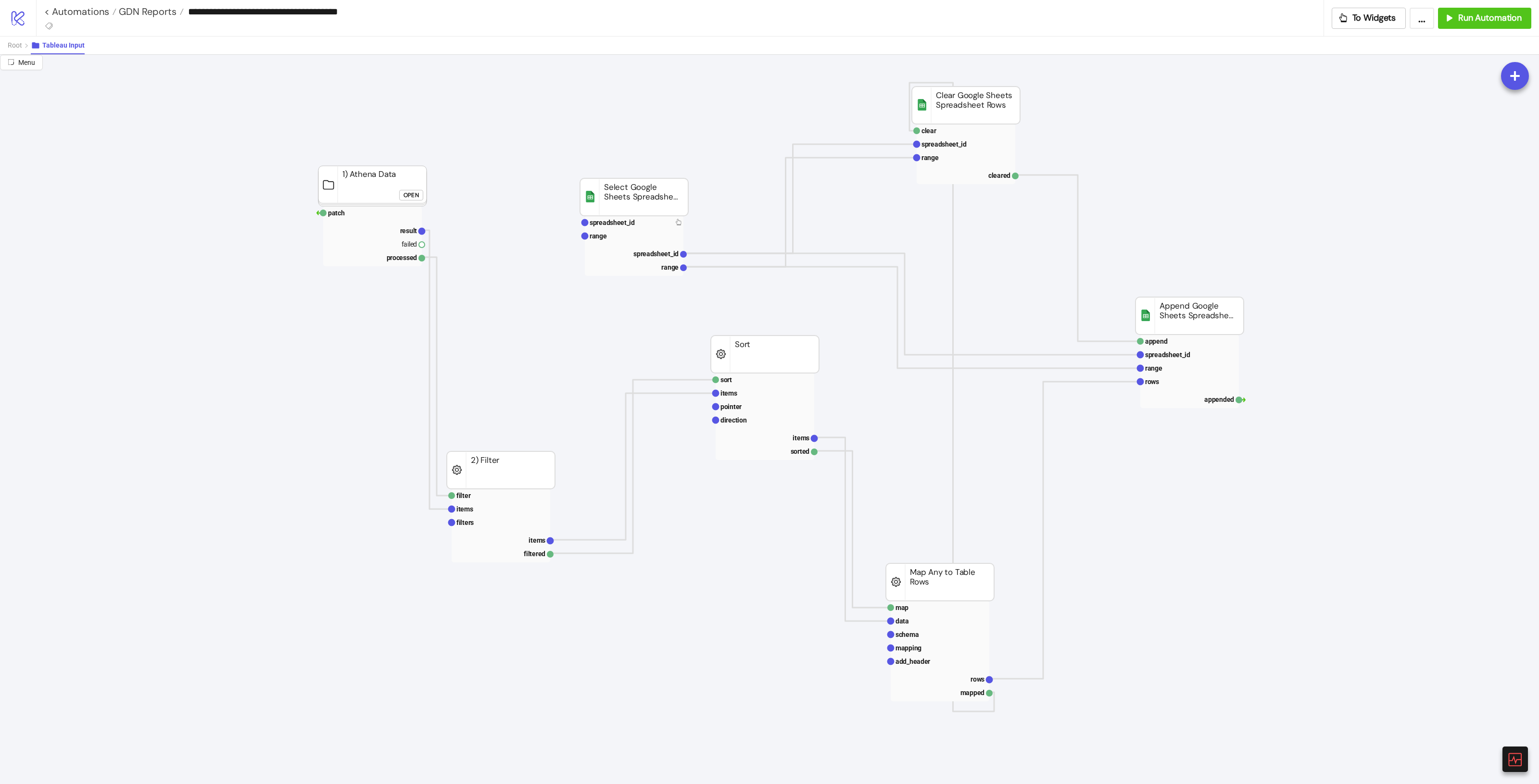
click at [407, 198] on div "Open" at bounding box center [411, 195] width 15 height 11
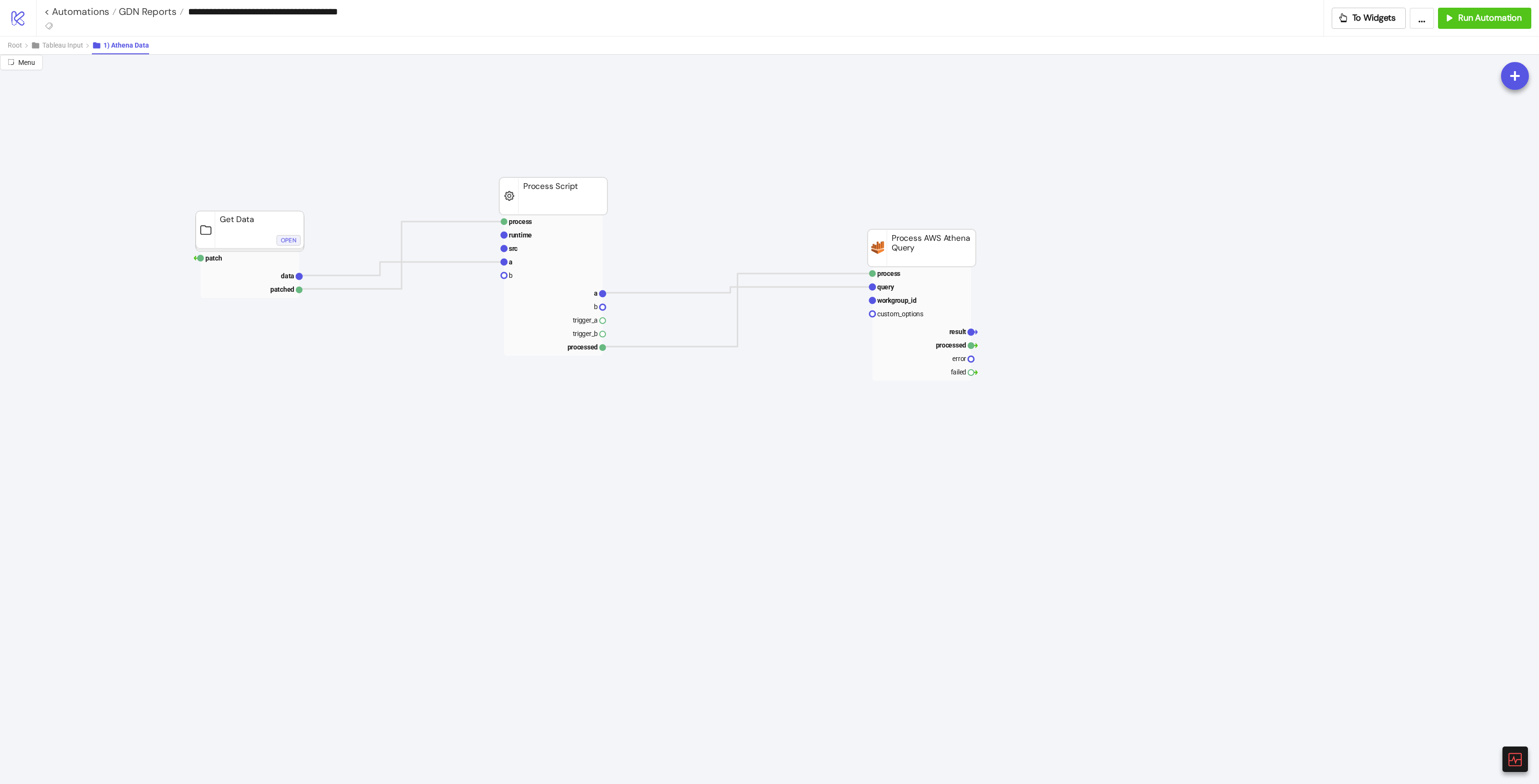
click at [290, 239] on div "Open" at bounding box center [289, 241] width 15 height 11
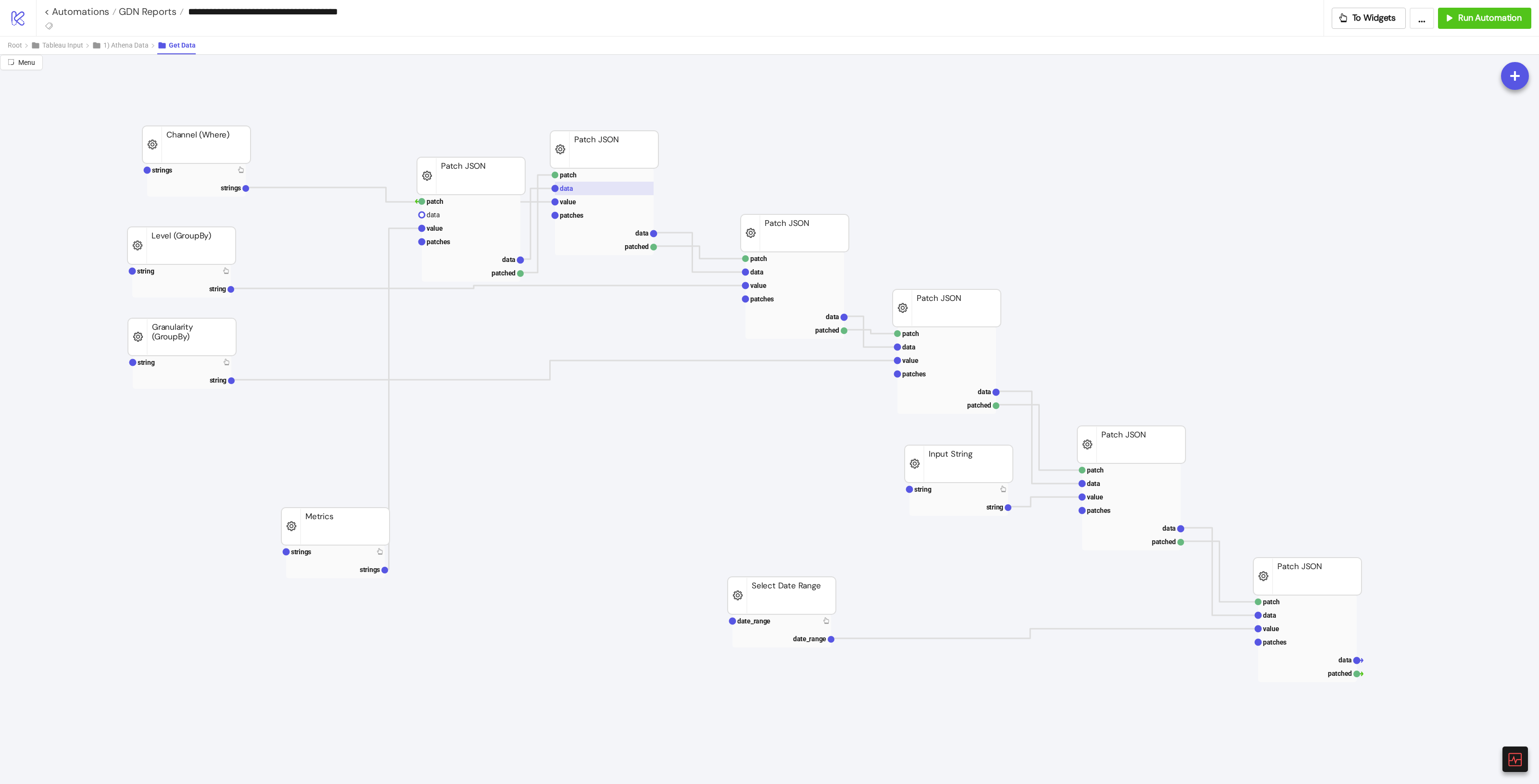
scroll to position [180, 0]
click at [8, 44] on span "Root" at bounding box center [14, 45] width 14 height 8
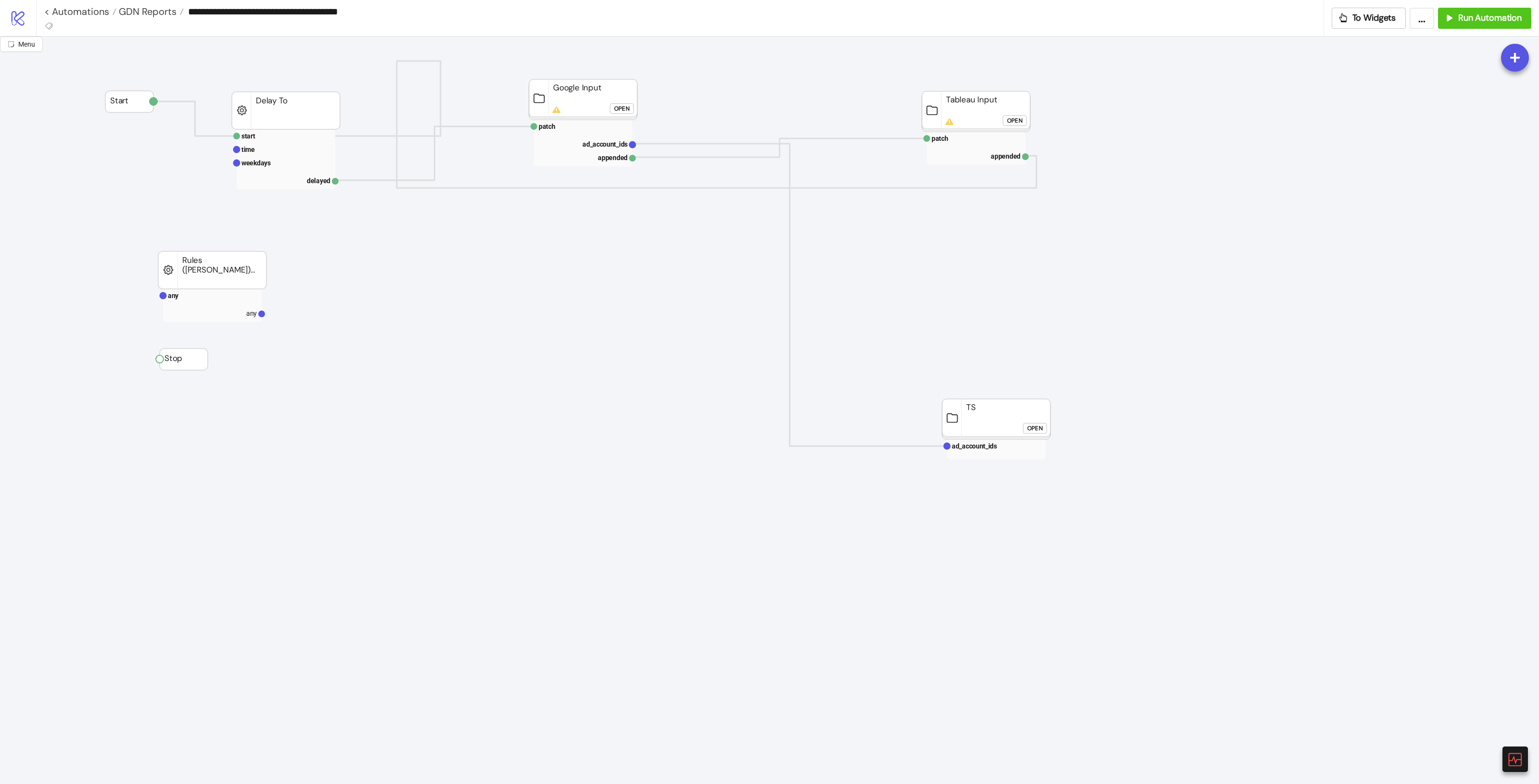
scroll to position [0, 0]
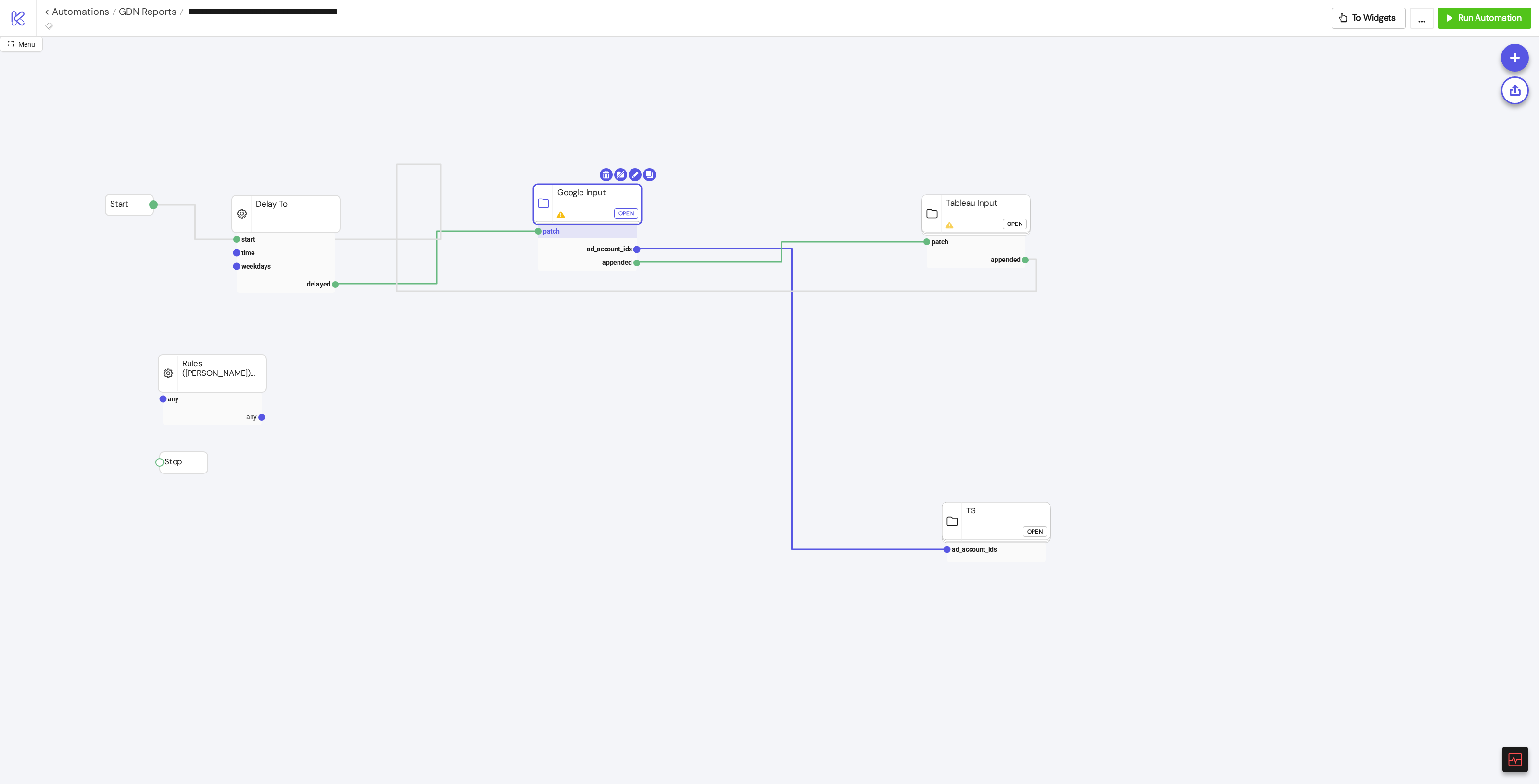
click at [561, 234] on rect at bounding box center [587, 231] width 99 height 13
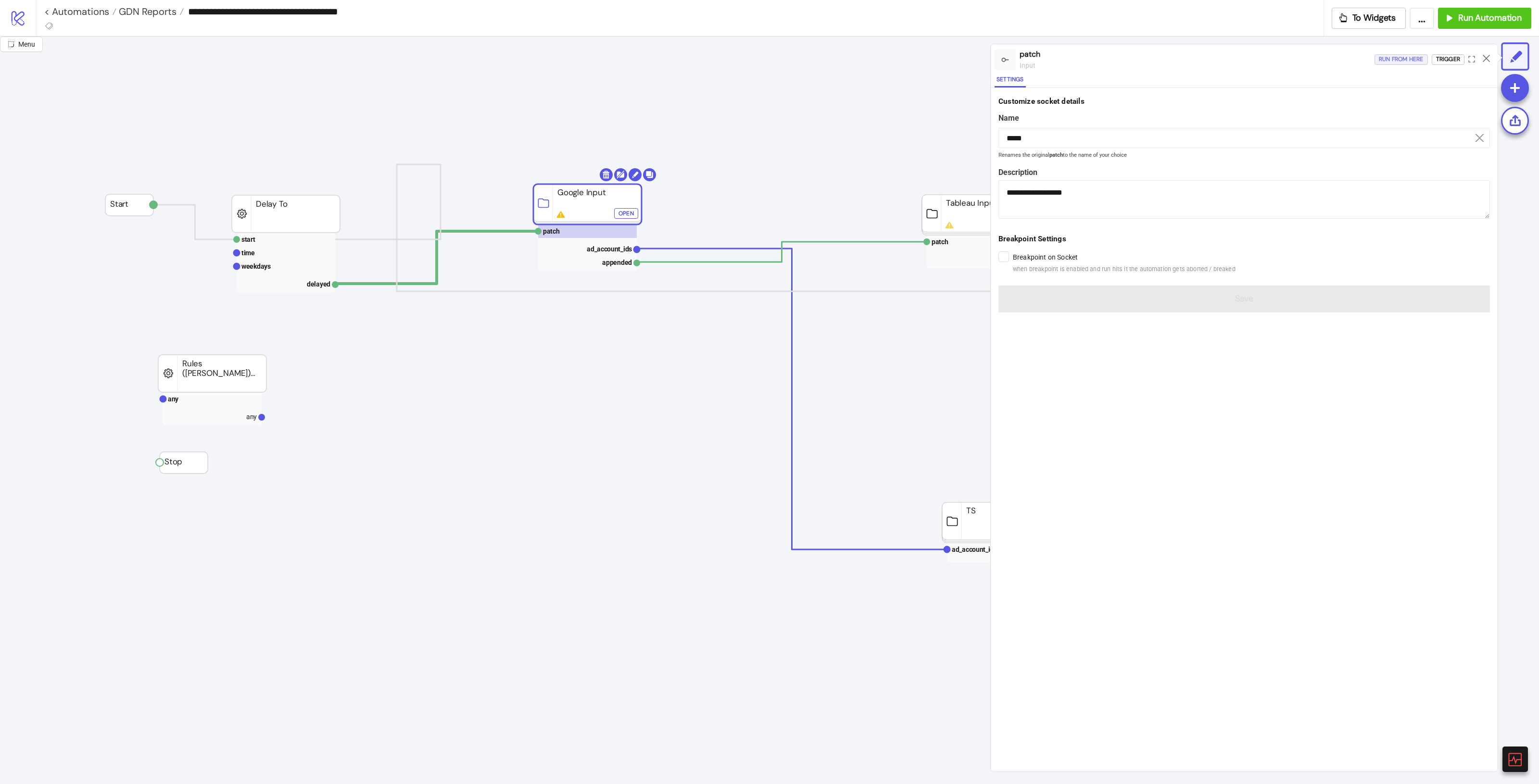
click at [1401, 61] on div "Run from here" at bounding box center [1401, 59] width 44 height 11
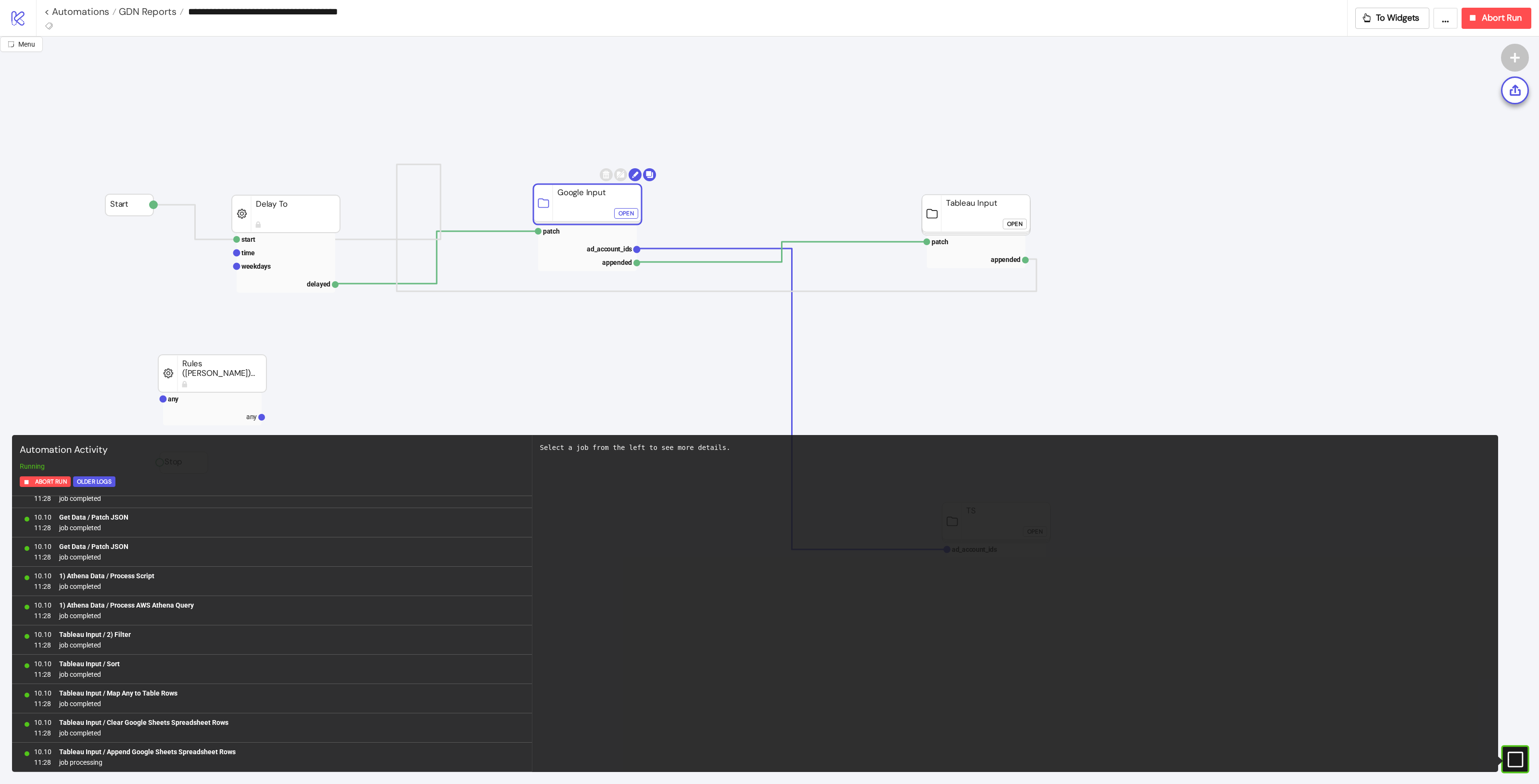
scroll to position [489, 0]
drag, startPoint x: 759, startPoint y: 55, endPoint x: 768, endPoint y: 60, distance: 10.3
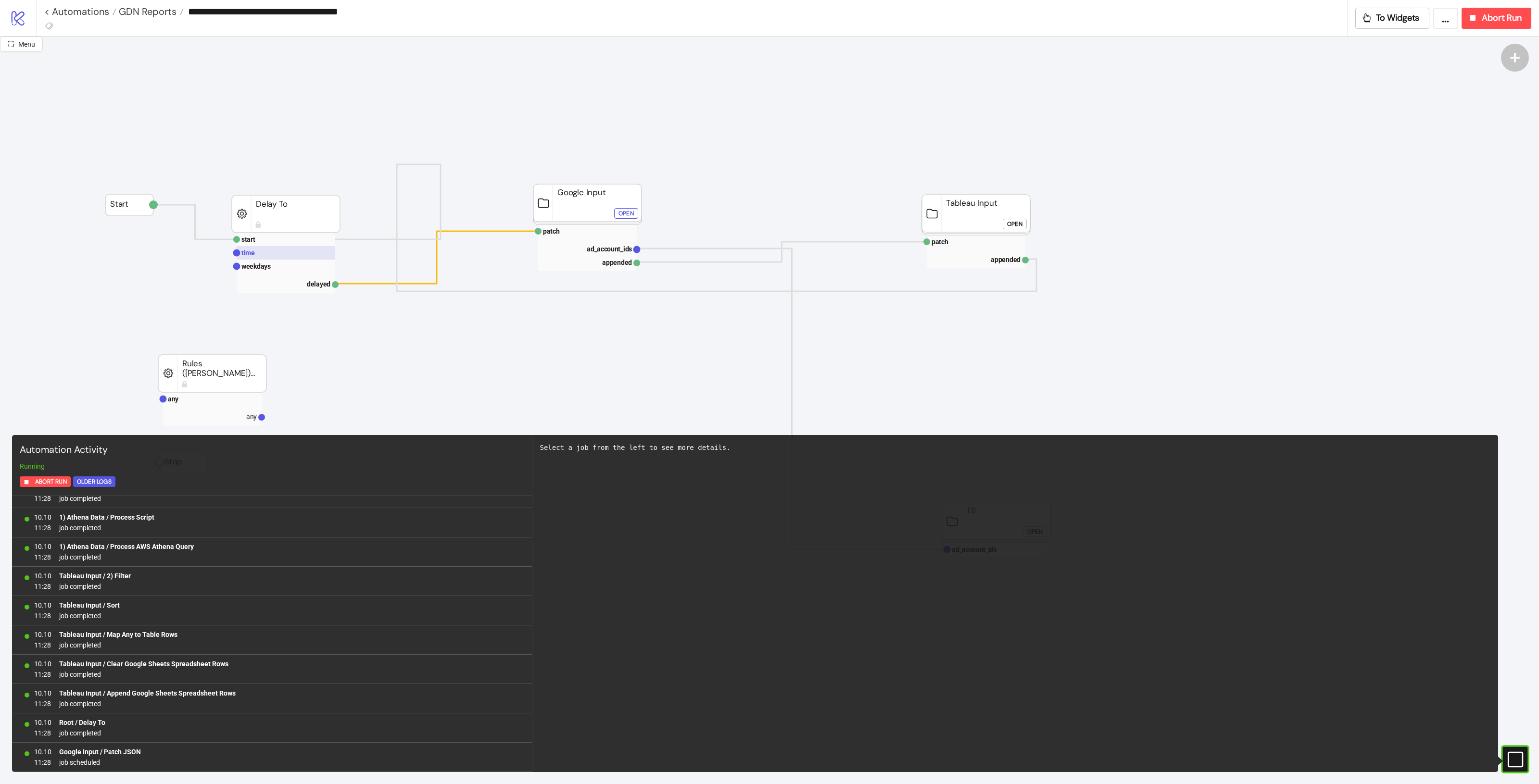
click at [260, 258] on rect at bounding box center [286, 253] width 99 height 13
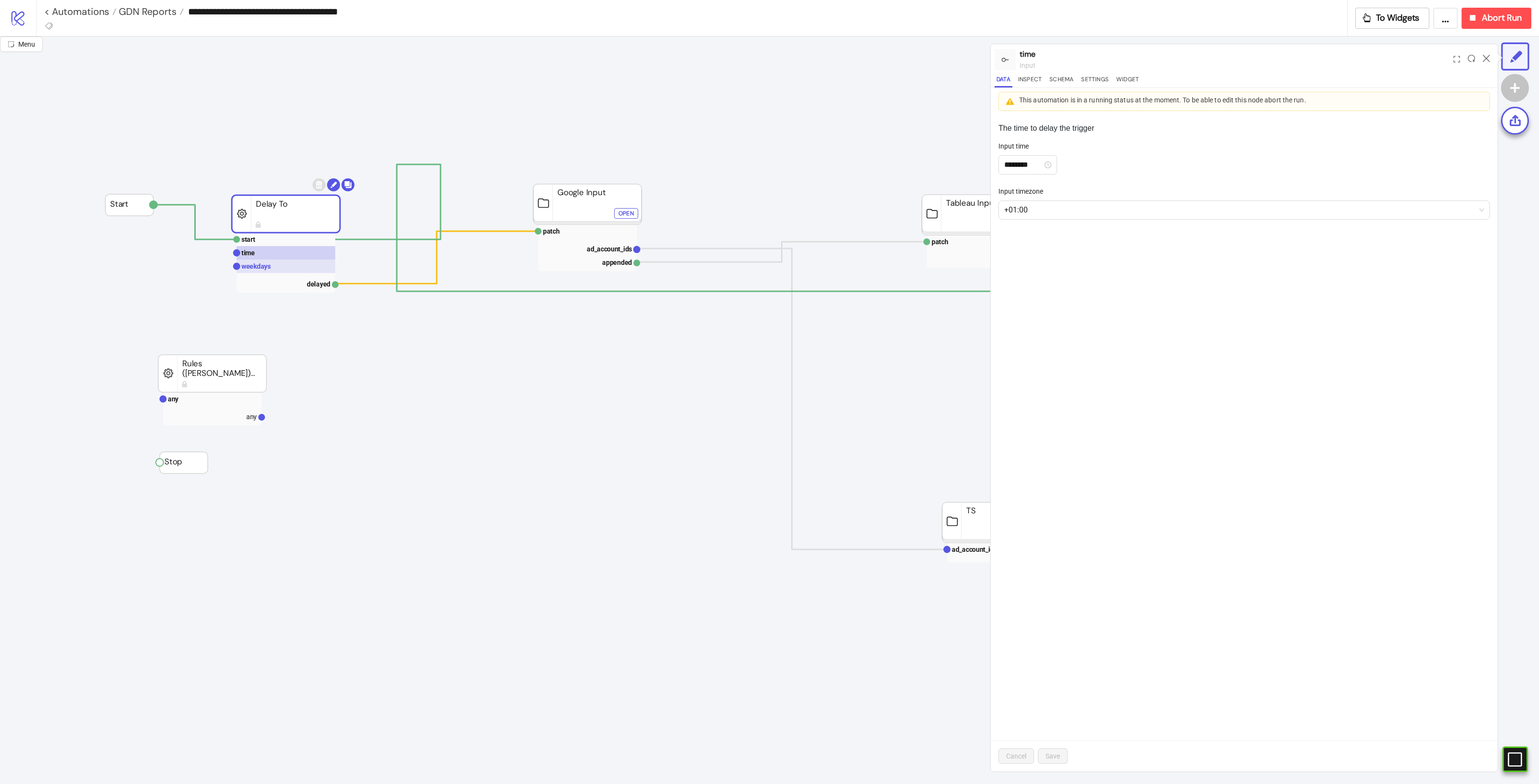
click at [261, 263] on text "weekdays" at bounding box center [256, 266] width 29 height 8
click at [287, 253] on rect at bounding box center [286, 253] width 99 height 13
click at [1489, 55] on icon at bounding box center [1487, 58] width 8 height 8
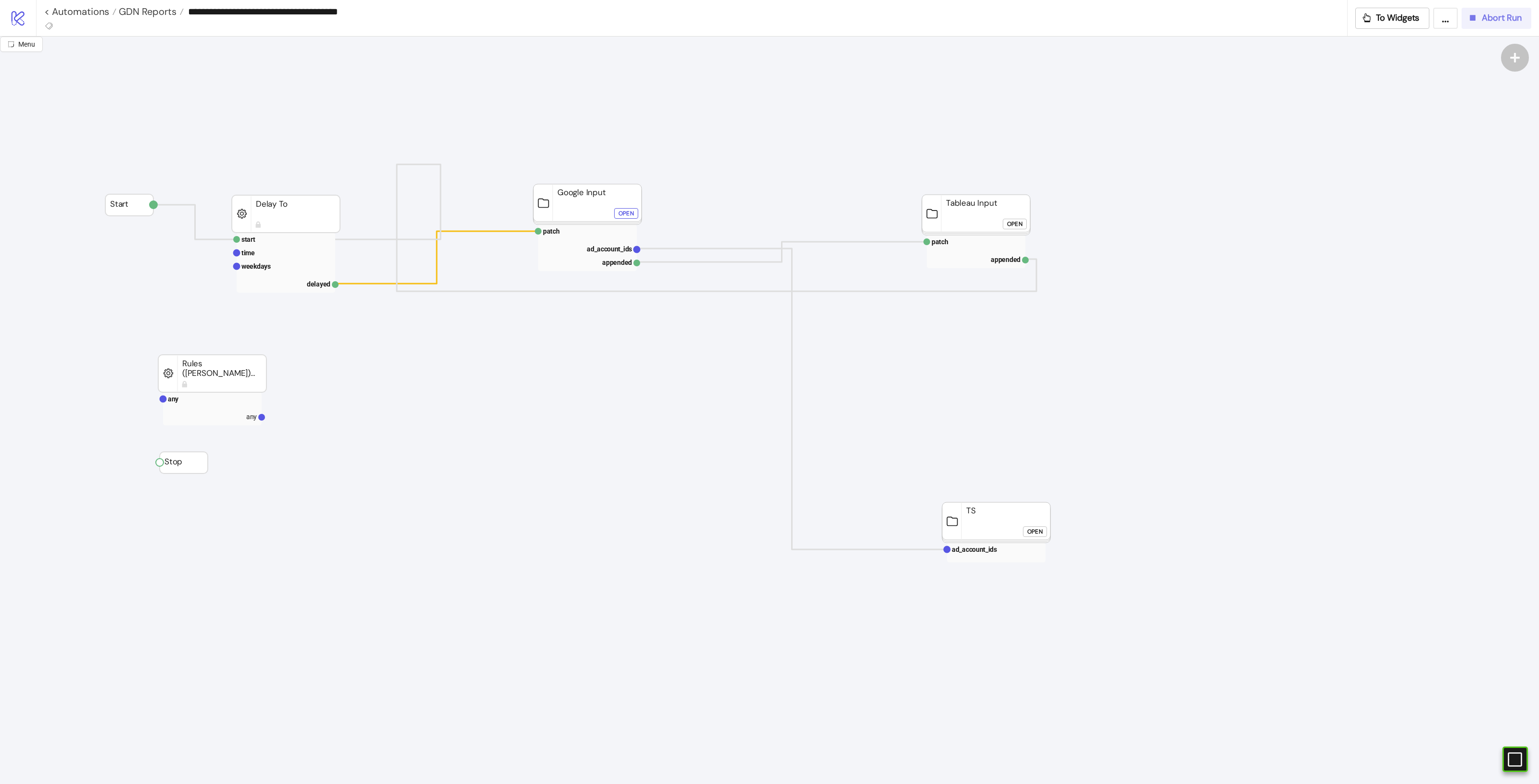
click at [1489, 17] on span "Abort Run" at bounding box center [1502, 18] width 40 height 11
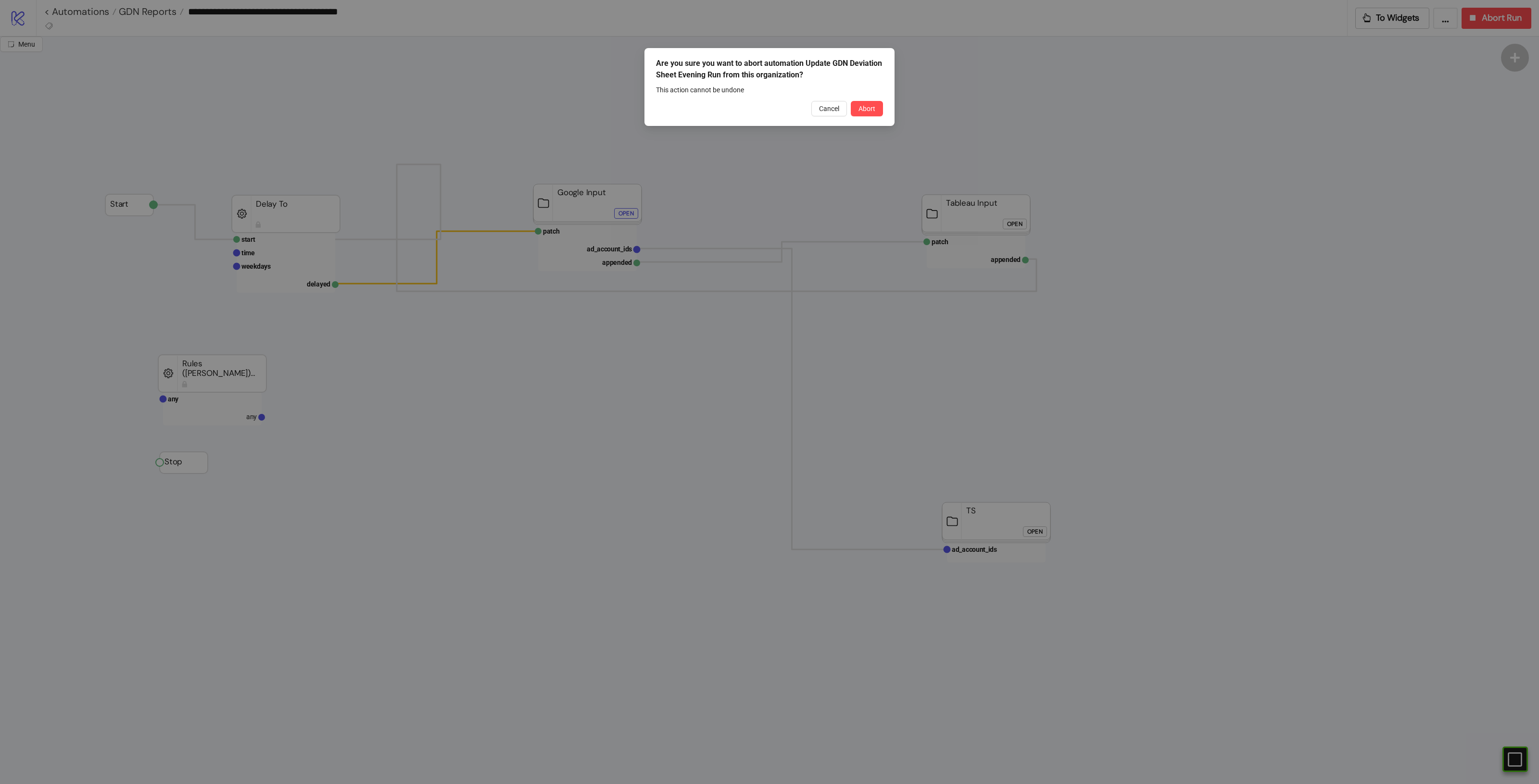
click at [862, 109] on span "Abort" at bounding box center [867, 108] width 17 height 8
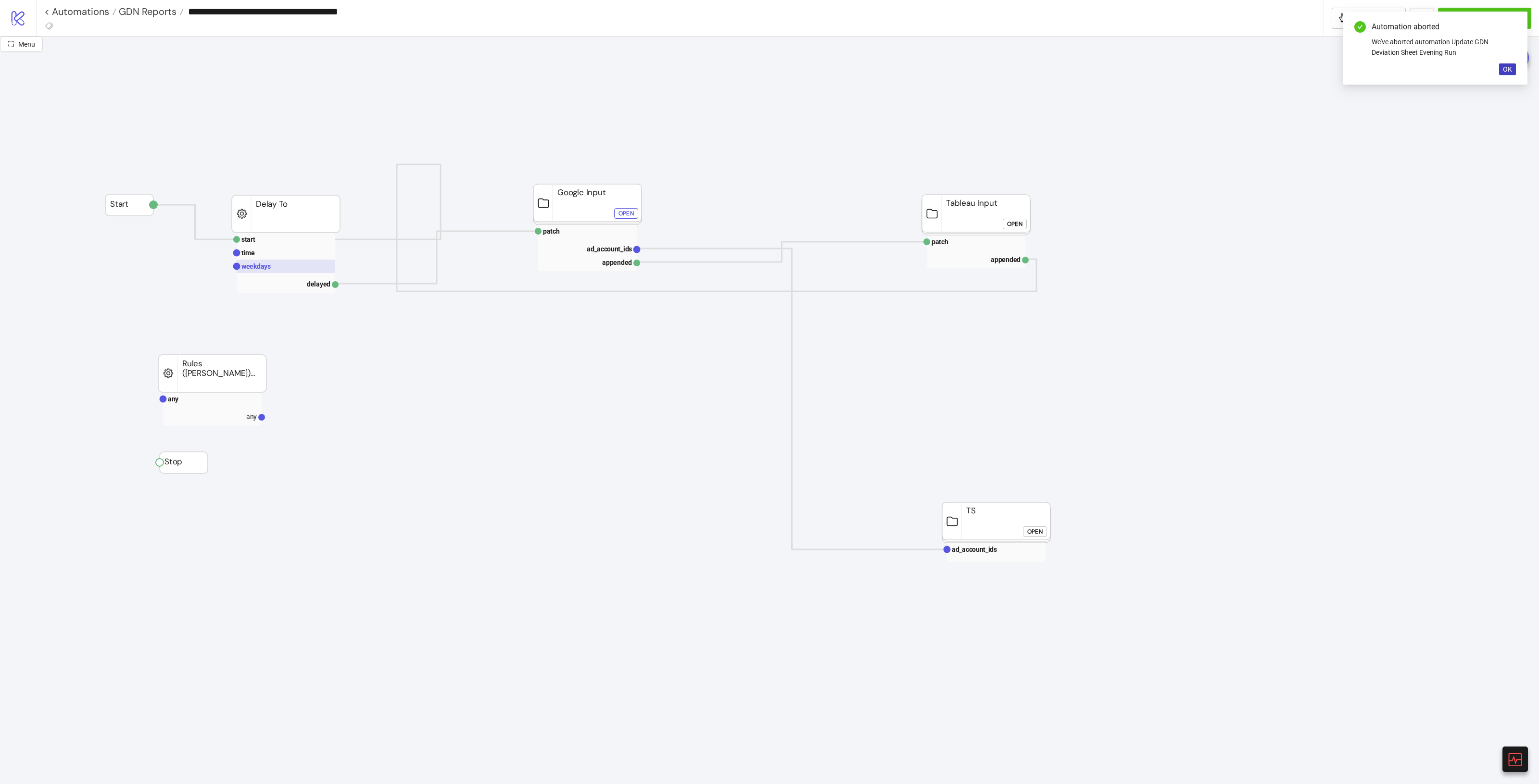
click at [302, 262] on rect at bounding box center [286, 266] width 99 height 13
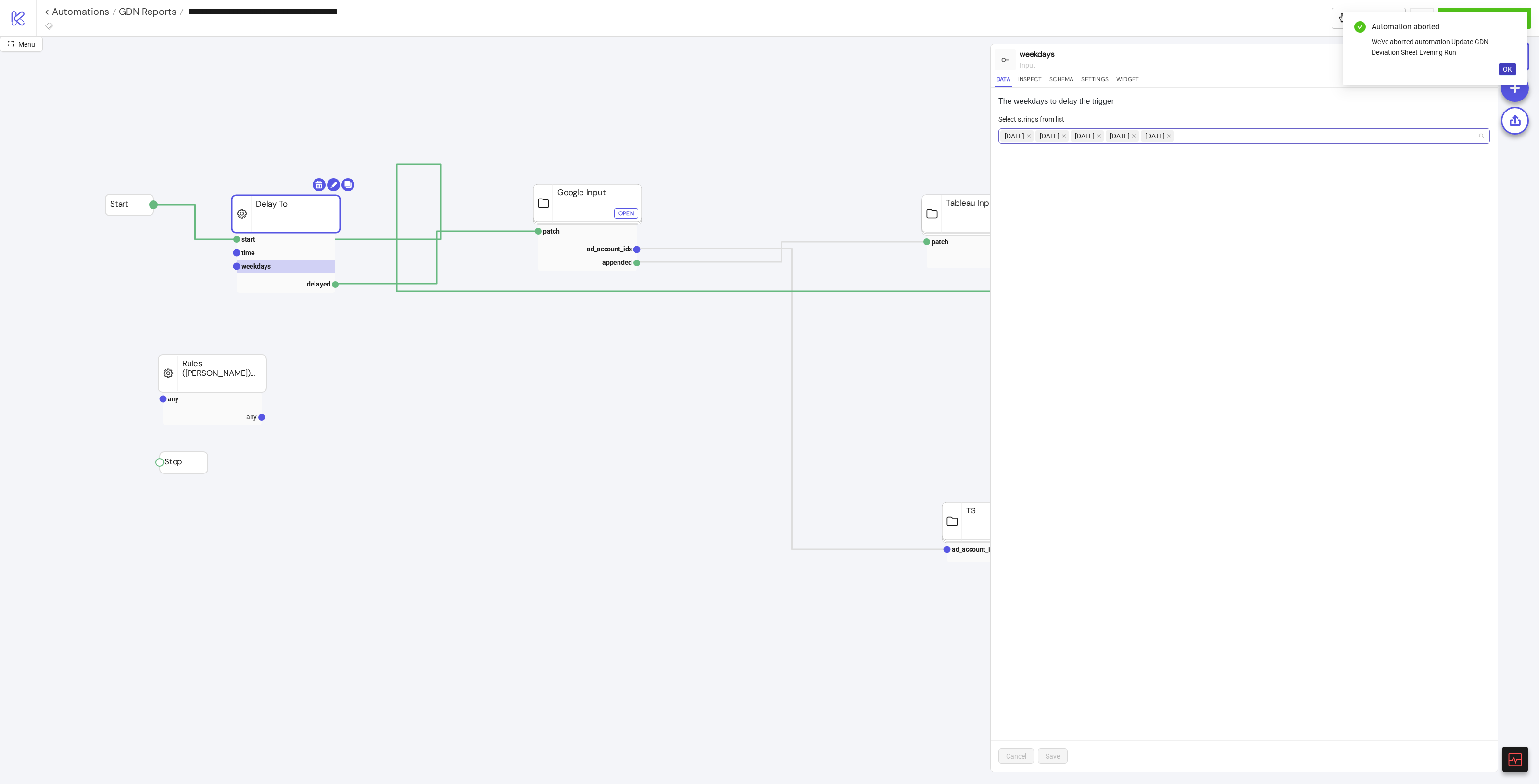
drag, startPoint x: 1330, startPoint y: 142, endPoint x: 1323, endPoint y: 148, distance: 9.2
click at [1329, 142] on div "Monday Tuesday Wednesday Thursday Friday" at bounding box center [1244, 136] width 492 height 15
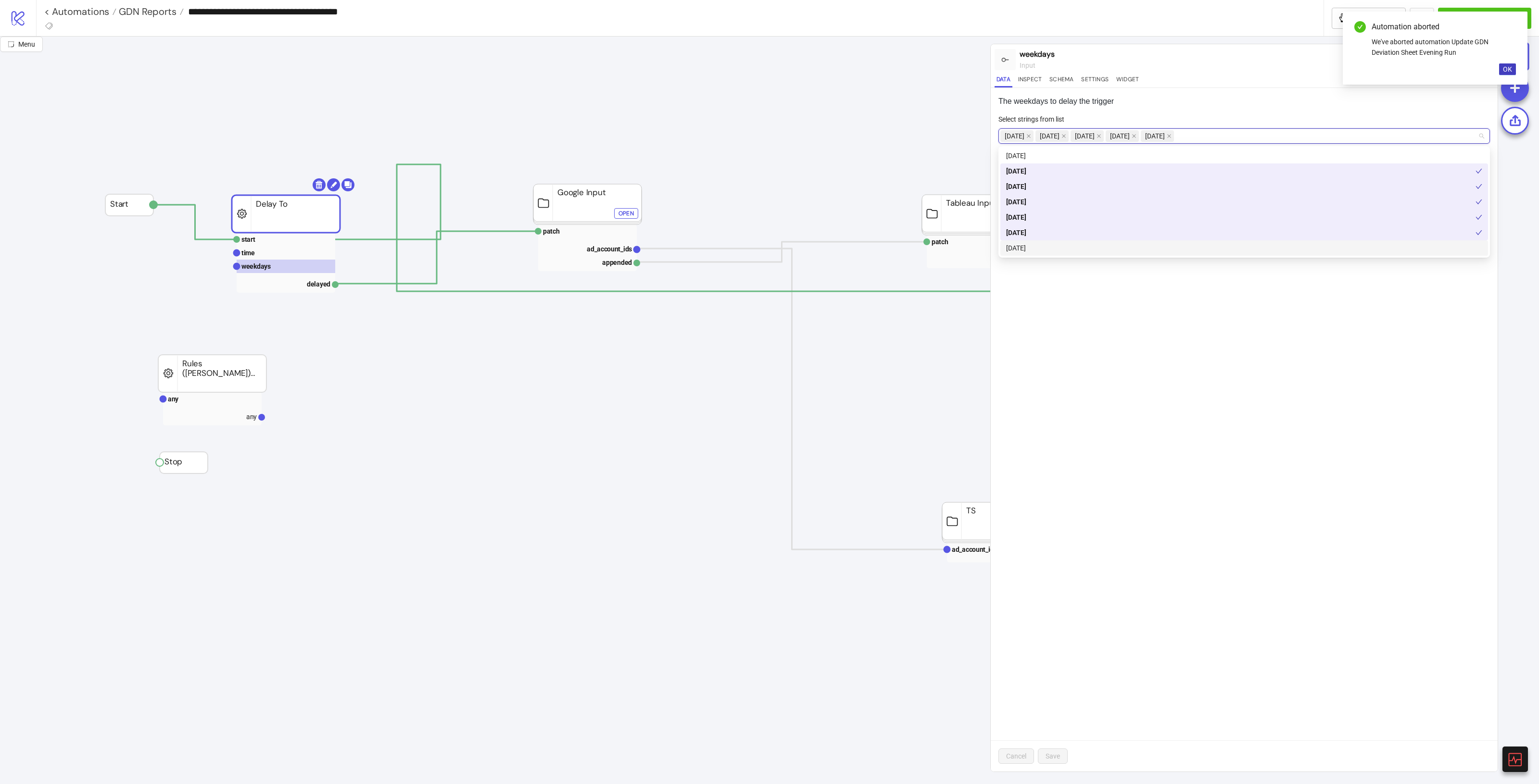
click at [1028, 246] on div "Saturday" at bounding box center [1245, 247] width 477 height 10
click at [1021, 156] on div "Sunday" at bounding box center [1245, 156] width 477 height 10
click at [1059, 753] on span "Save" at bounding box center [1052, 757] width 14 height 8
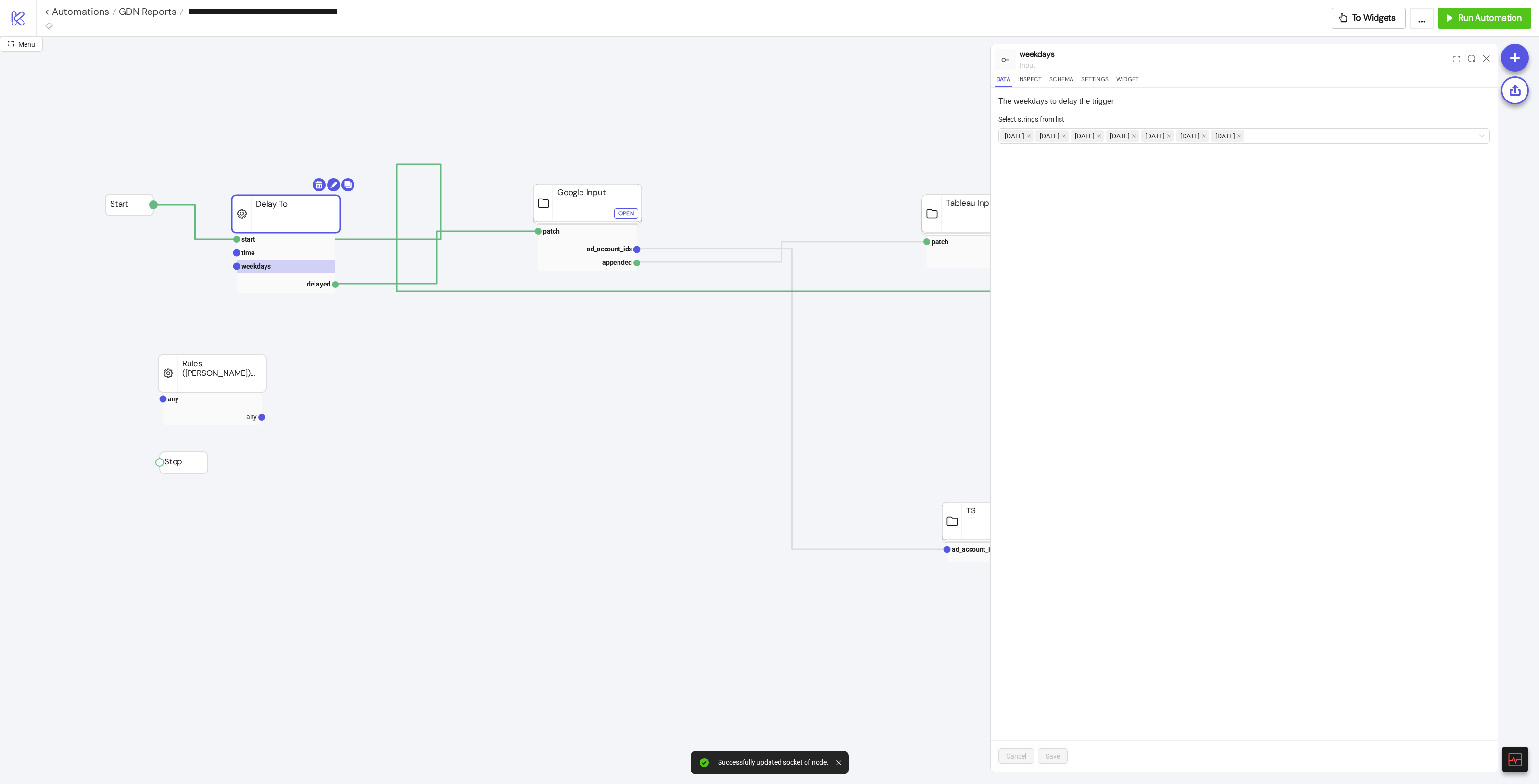
click at [1482, 53] on div at bounding box center [1487, 59] width 15 height 26
click at [1485, 55] on icon at bounding box center [1487, 58] width 8 height 8
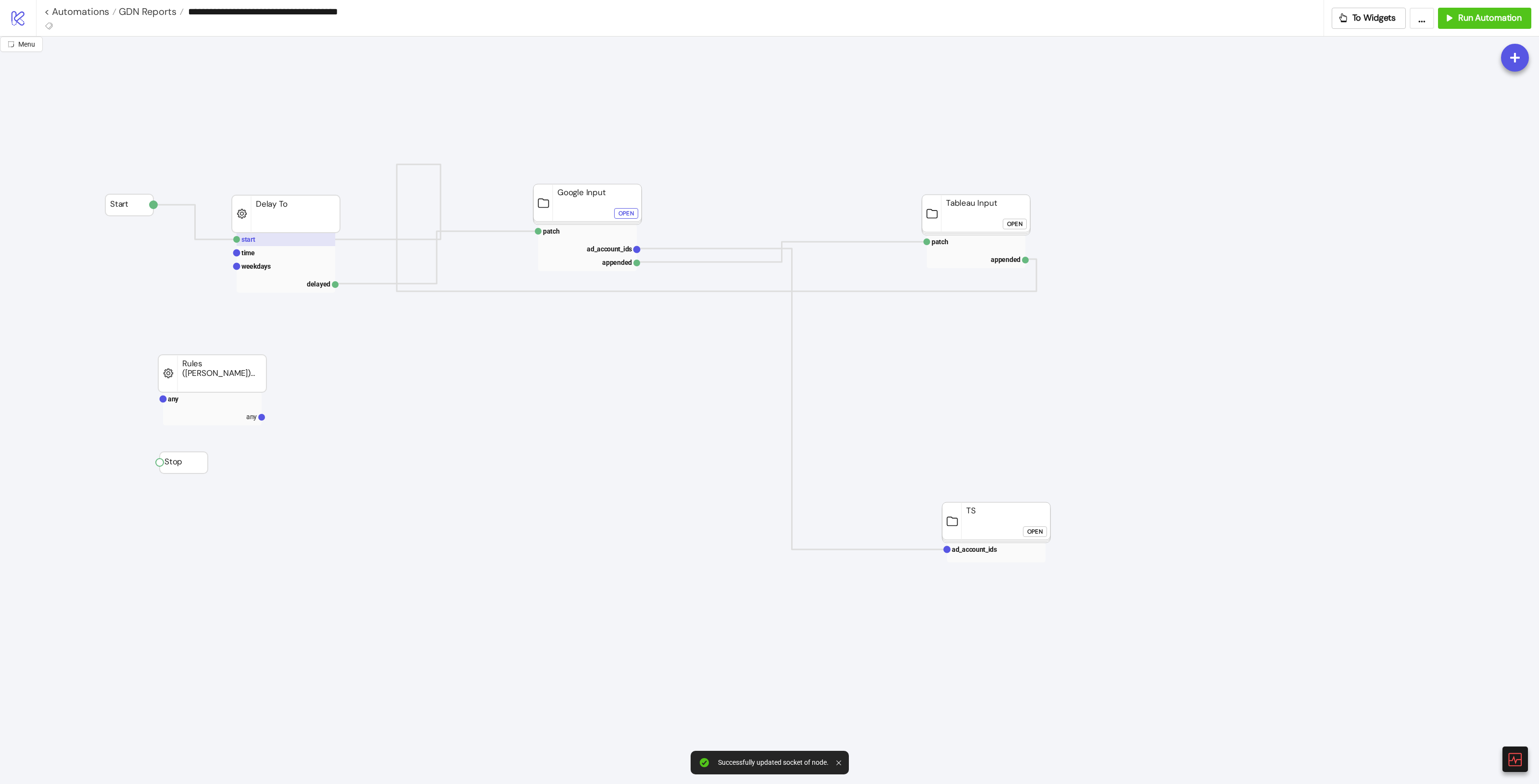
click at [251, 241] on text "start" at bounding box center [248, 240] width 14 height 8
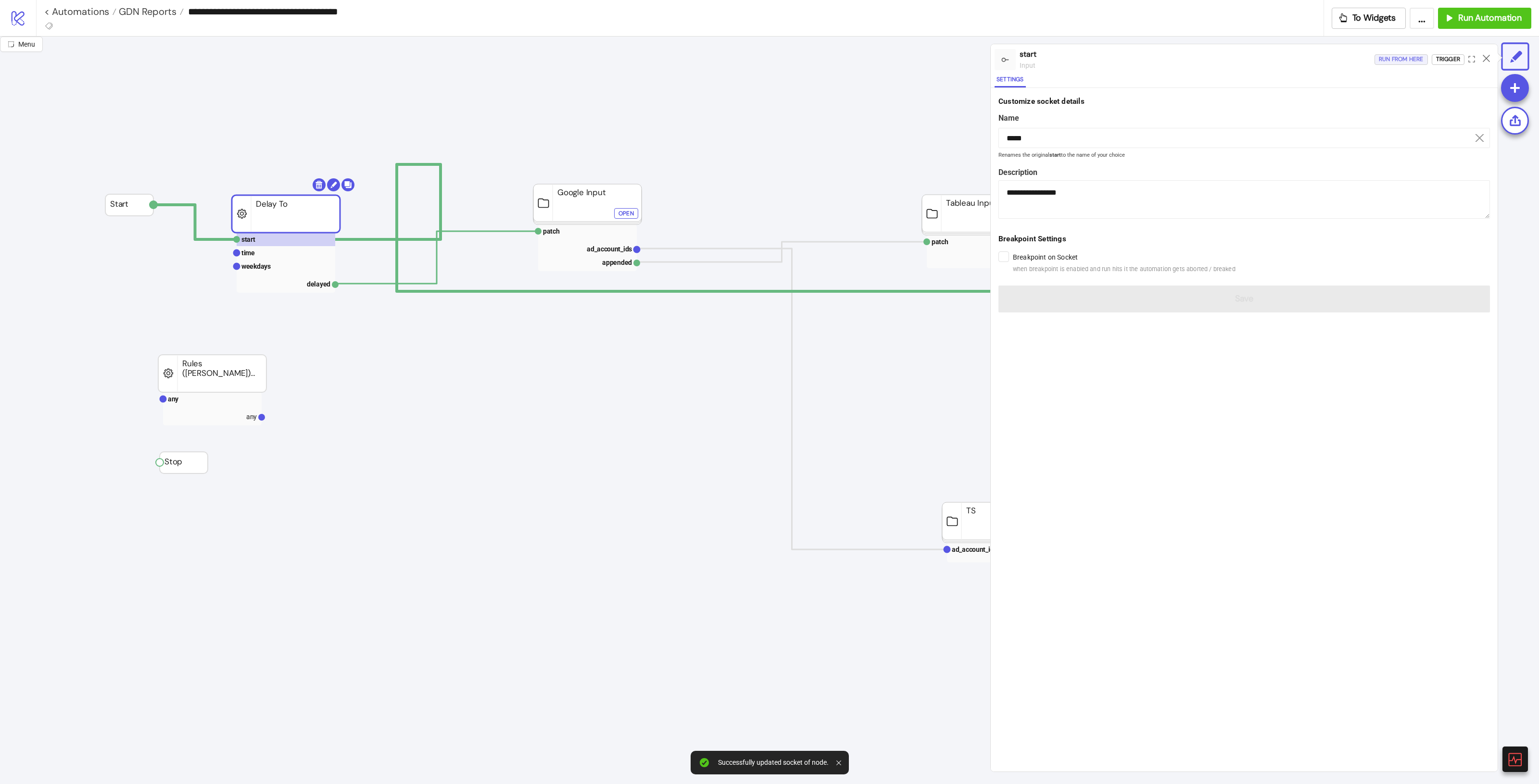
click at [1395, 59] on div "Run from here" at bounding box center [1401, 59] width 44 height 11
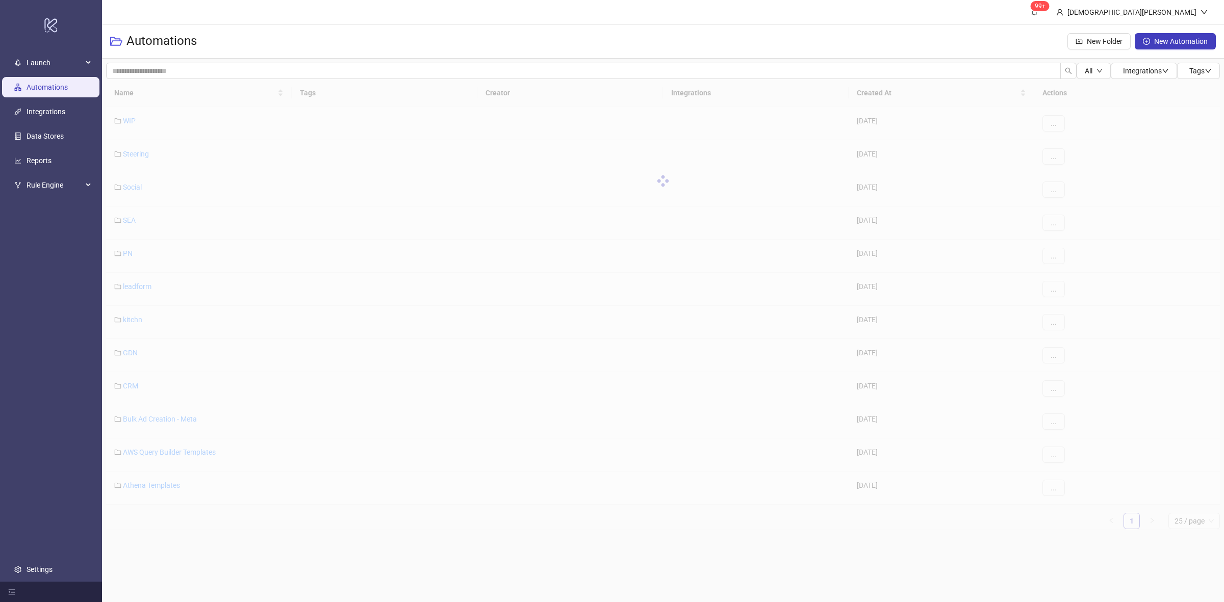
drag, startPoint x: 133, startPoint y: 317, endPoint x: 136, endPoint y: 322, distance: 5.7
click at [133, 317] on div "Name Tags Creator Integrations Created At Actions WIP [DATE] ... Steering [DATE…" at bounding box center [662, 304] width 1113 height 450
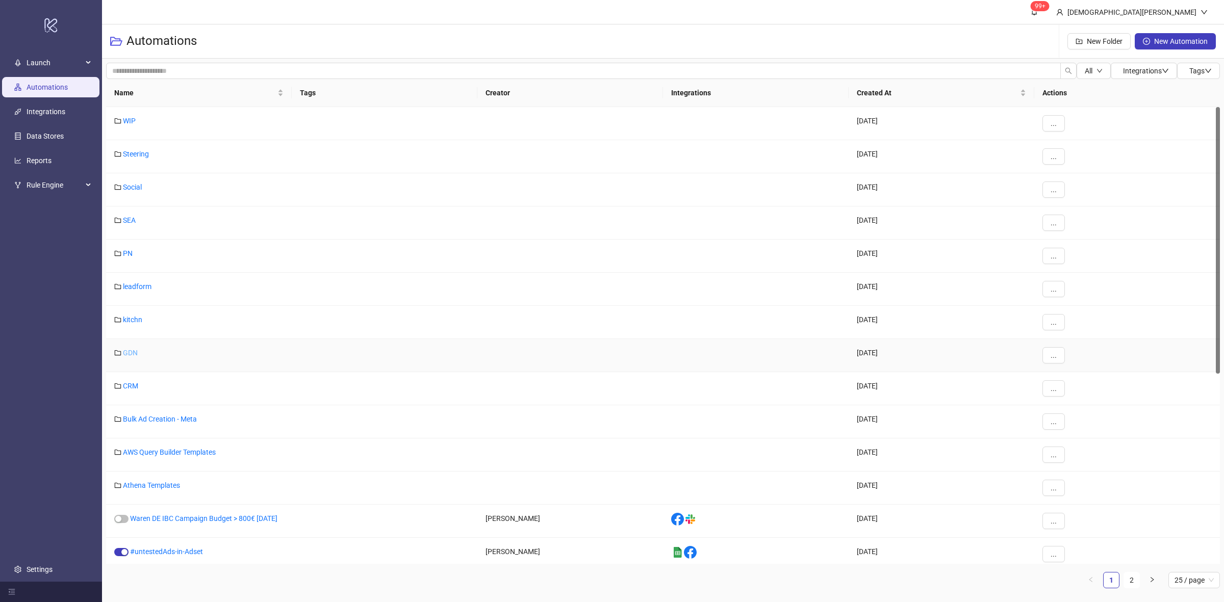
click at [126, 355] on link "GDN" at bounding box center [130, 353] width 15 height 8
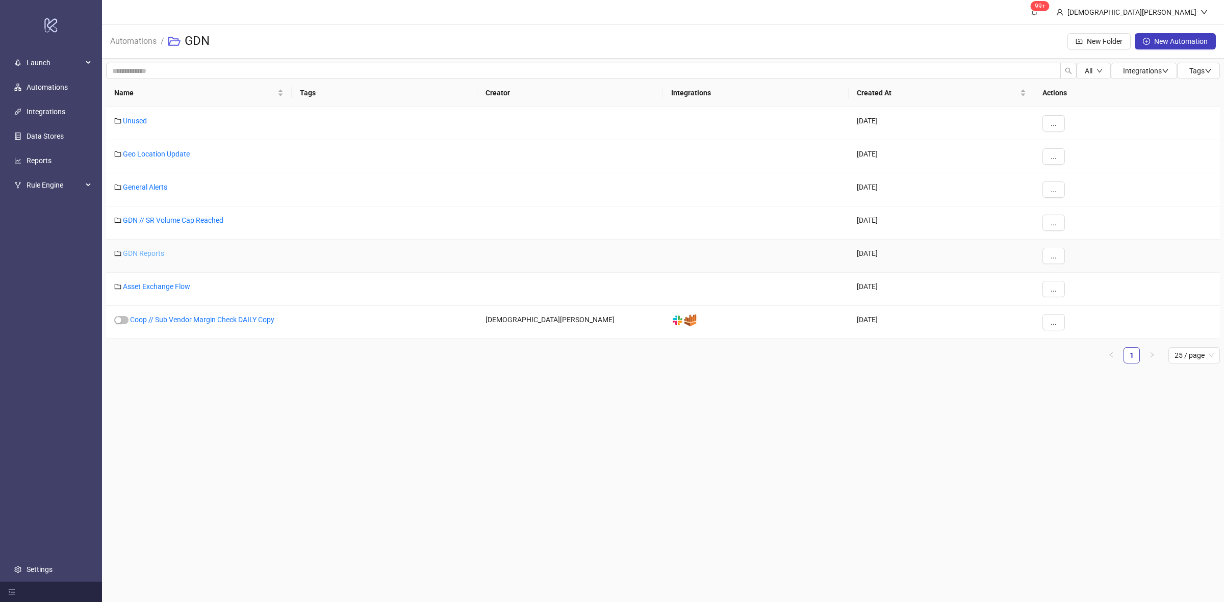
click at [161, 257] on link "GDN Reports" at bounding box center [143, 253] width 41 height 8
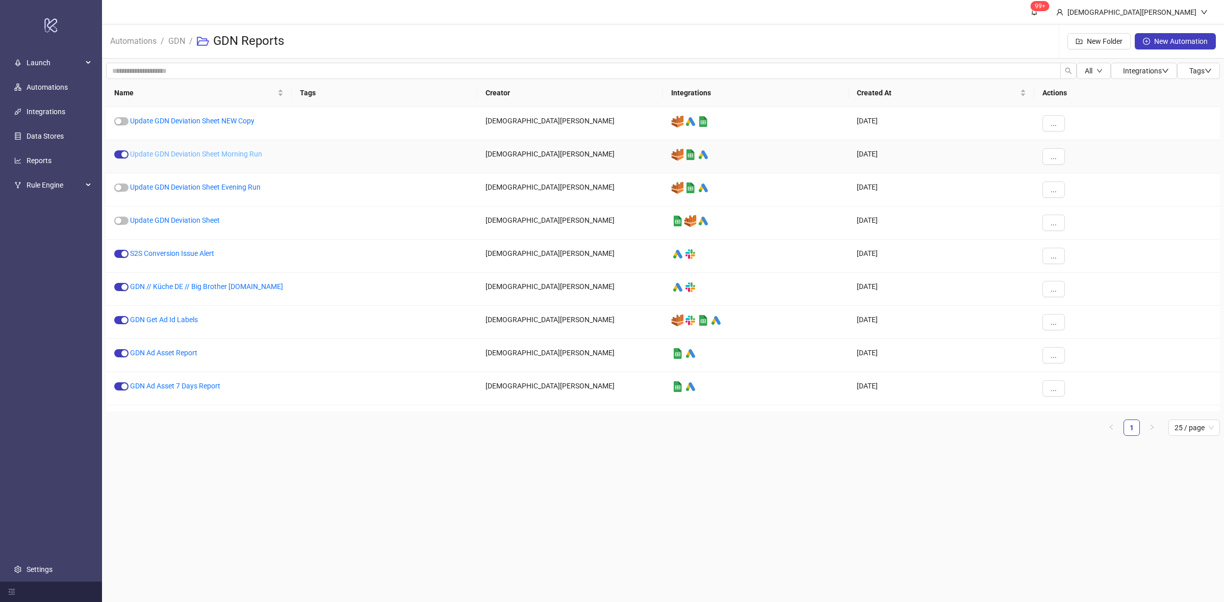
click at [207, 155] on link "Update GDN Deviation Sheet Morning Run" at bounding box center [196, 154] width 132 height 8
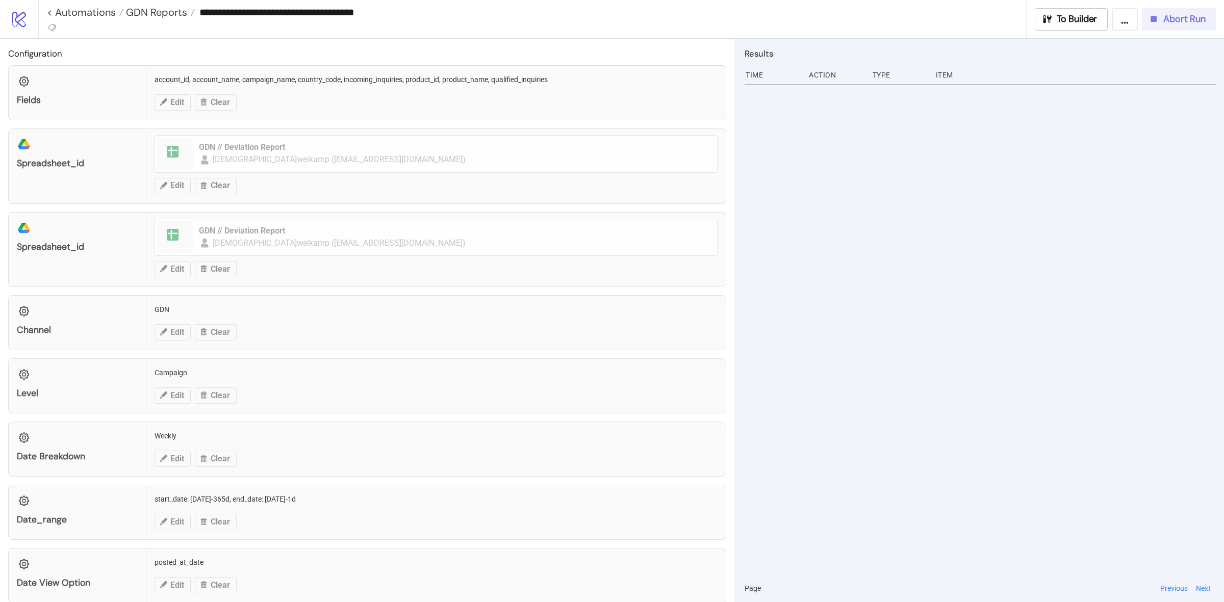
click at [1161, 20] on div "Abort Run" at bounding box center [1177, 19] width 58 height 12
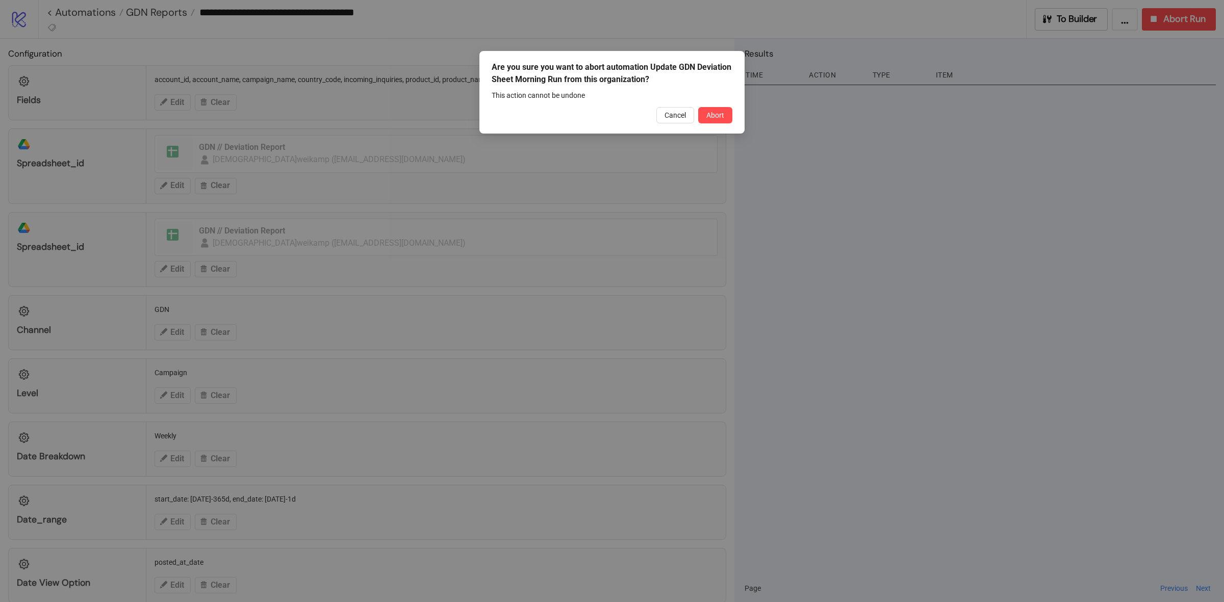
drag, startPoint x: 728, startPoint y: 110, endPoint x: 719, endPoint y: 115, distance: 9.8
click at [725, 110] on button "Abort" at bounding box center [715, 115] width 34 height 16
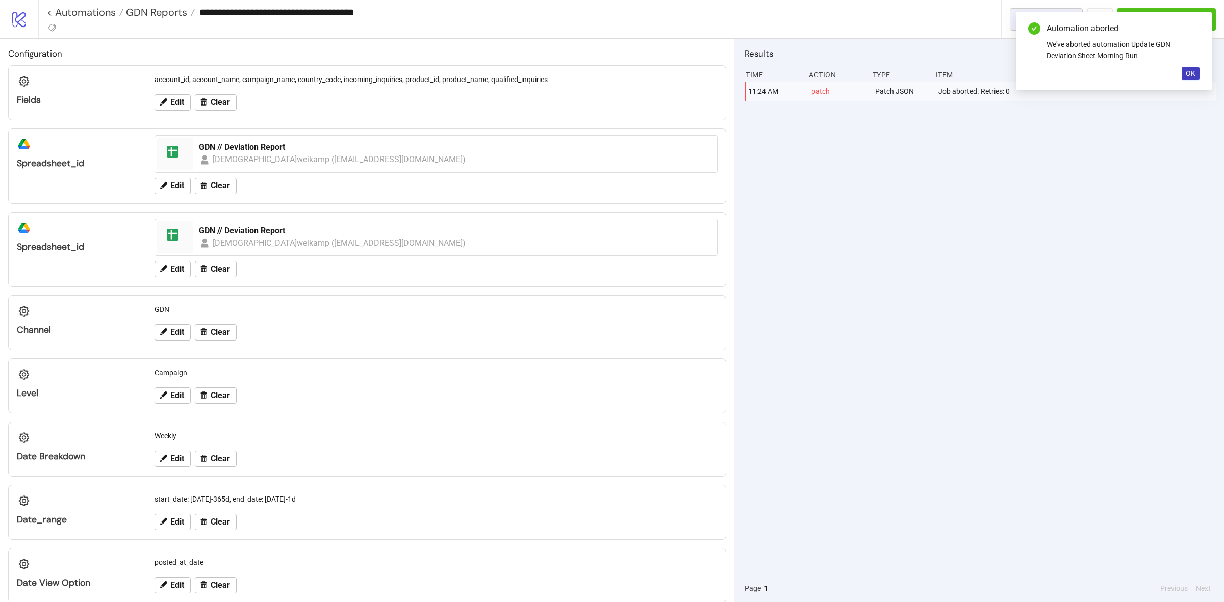
click at [1015, 18] on button "To Builder" at bounding box center [1045, 19] width 73 height 22
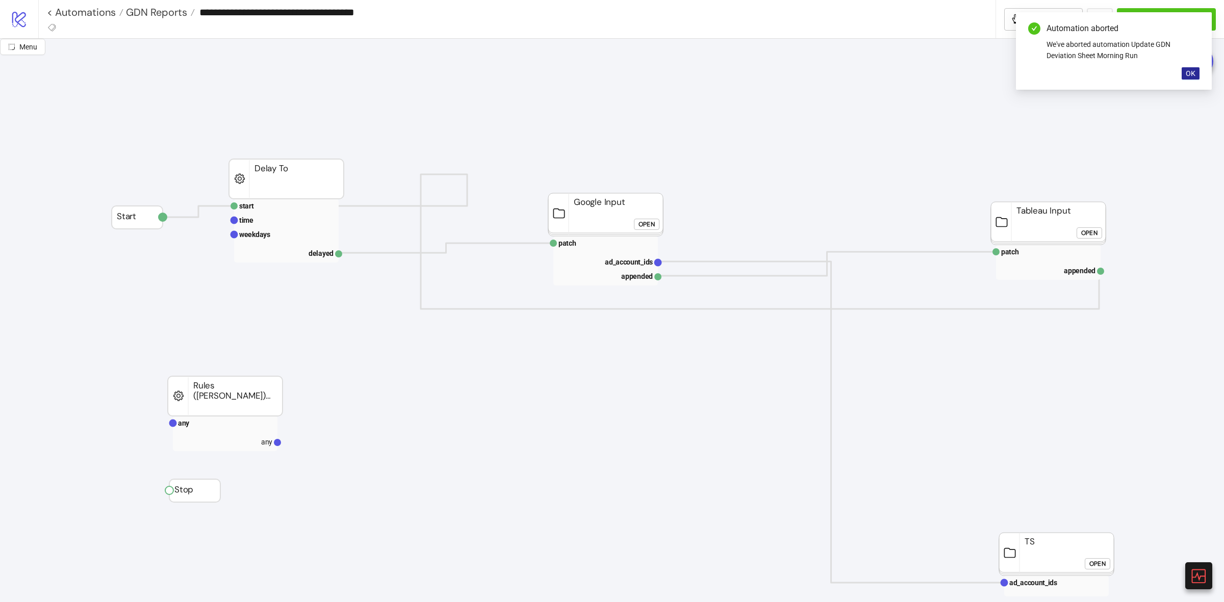
click at [1197, 75] on button "OK" at bounding box center [1190, 73] width 18 height 12
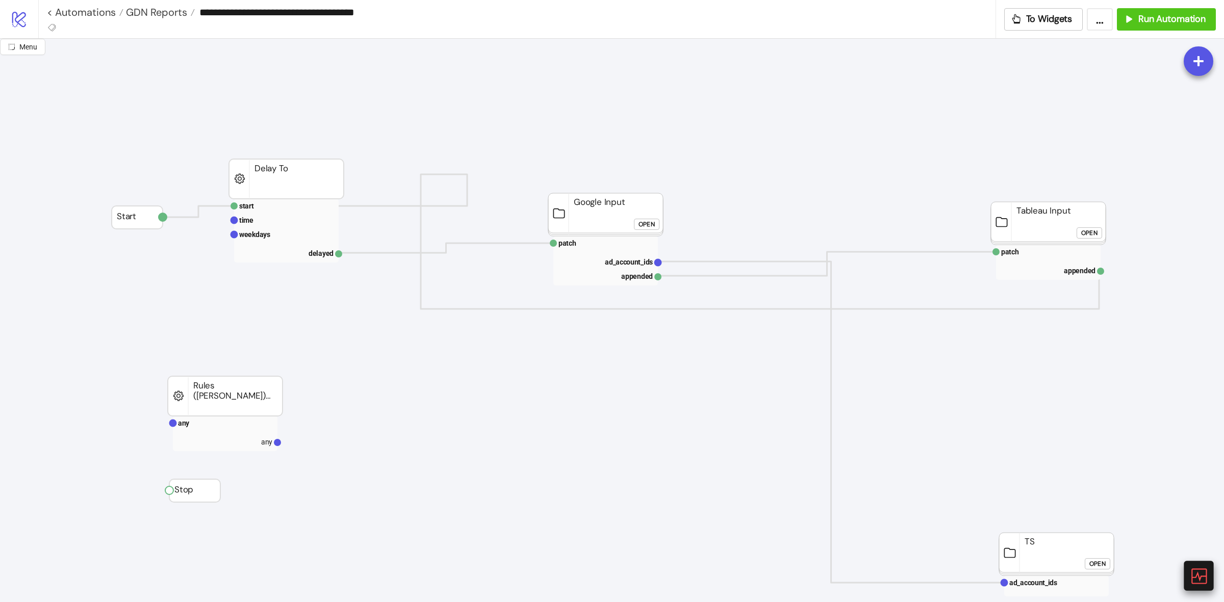
click at [1188, 576] on div at bounding box center [1198, 576] width 30 height 30
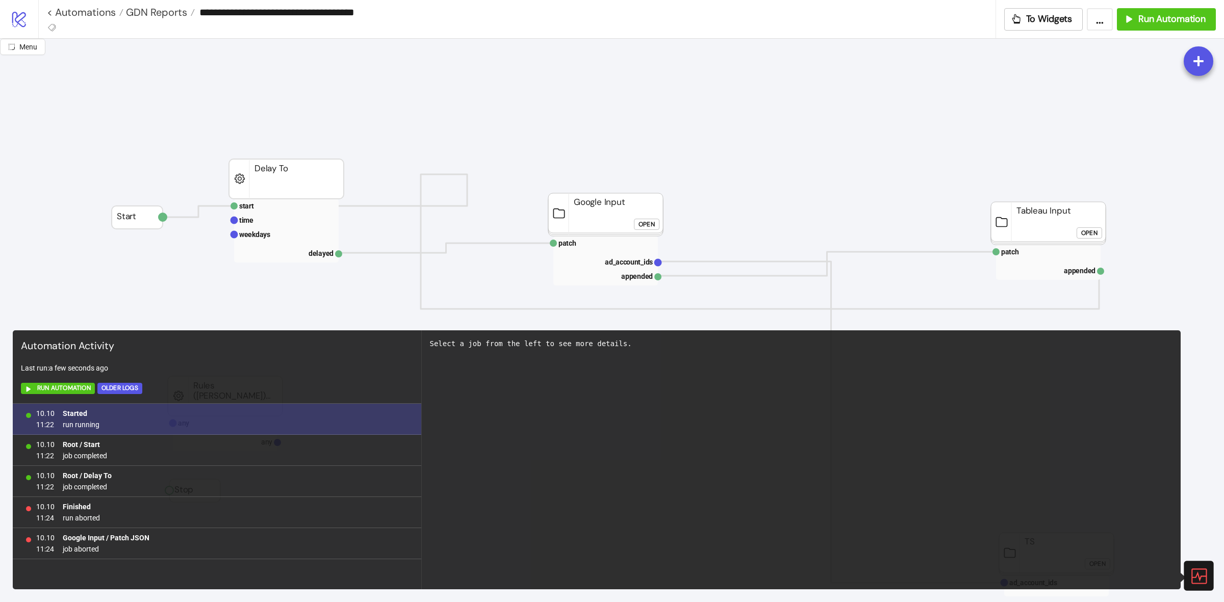
click at [256, 432] on div "10.10 11:22 Started run running" at bounding box center [217, 419] width 408 height 31
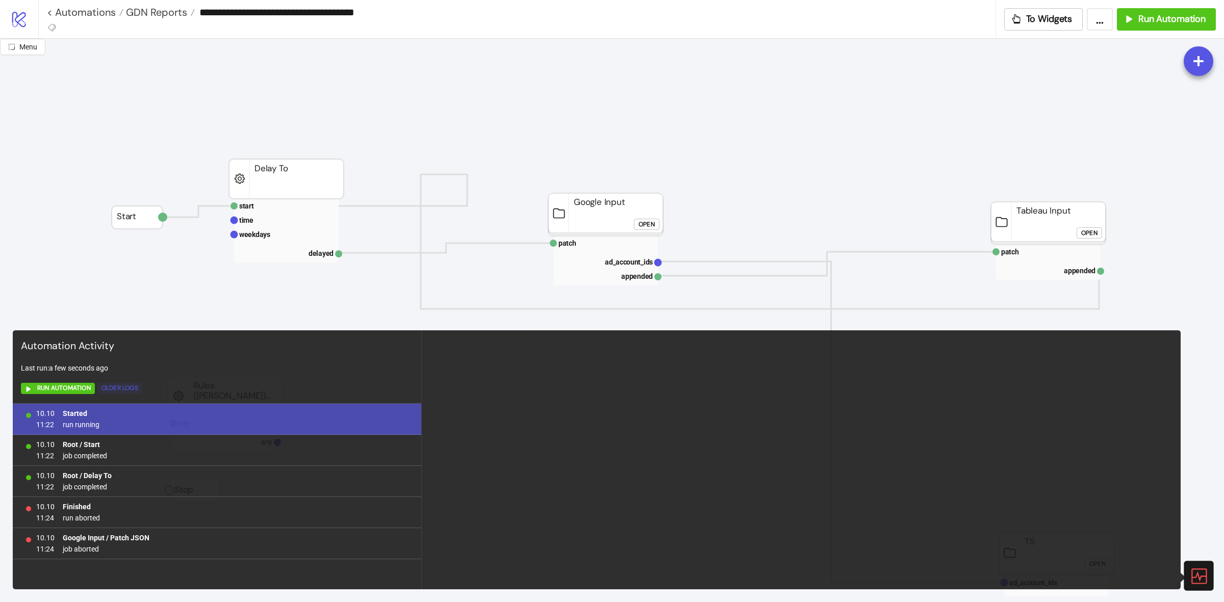
click at [131, 387] on div "Older Logs" at bounding box center [119, 388] width 37 height 12
click at [132, 389] on div "Older Logs" at bounding box center [119, 388] width 37 height 12
click at [132, 389] on div "Older Logs" at bounding box center [120, 388] width 37 height 12
click at [132, 389] on div "Older Logs" at bounding box center [119, 388] width 37 height 12
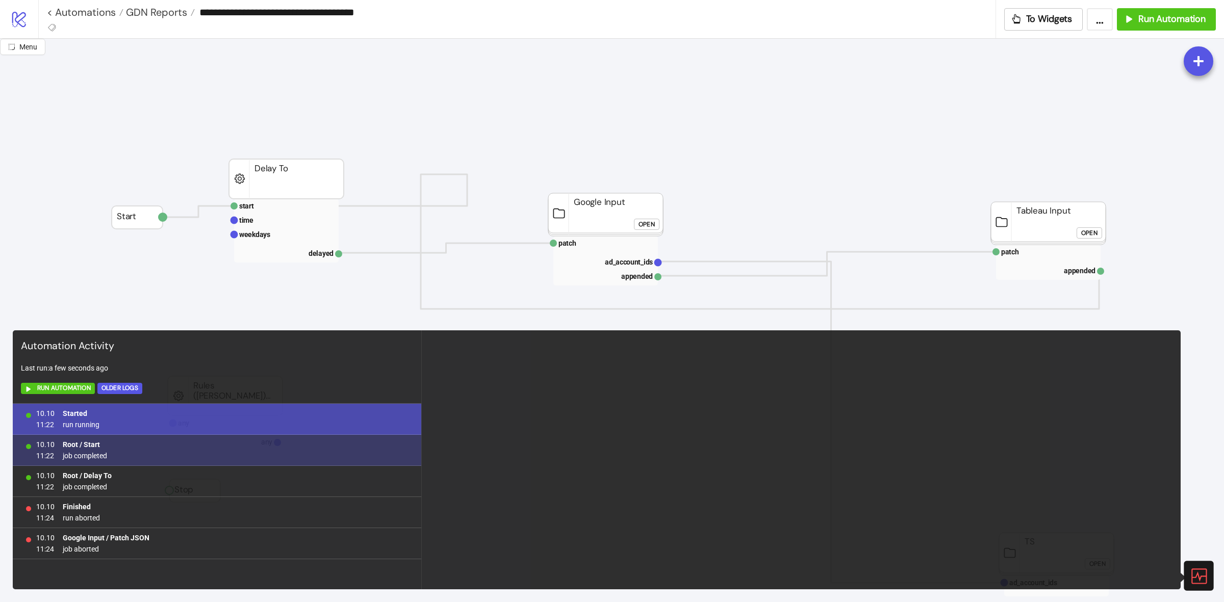
click at [134, 449] on div "10.10 11:22 Root / Start job completed" at bounding box center [217, 450] width 408 height 31
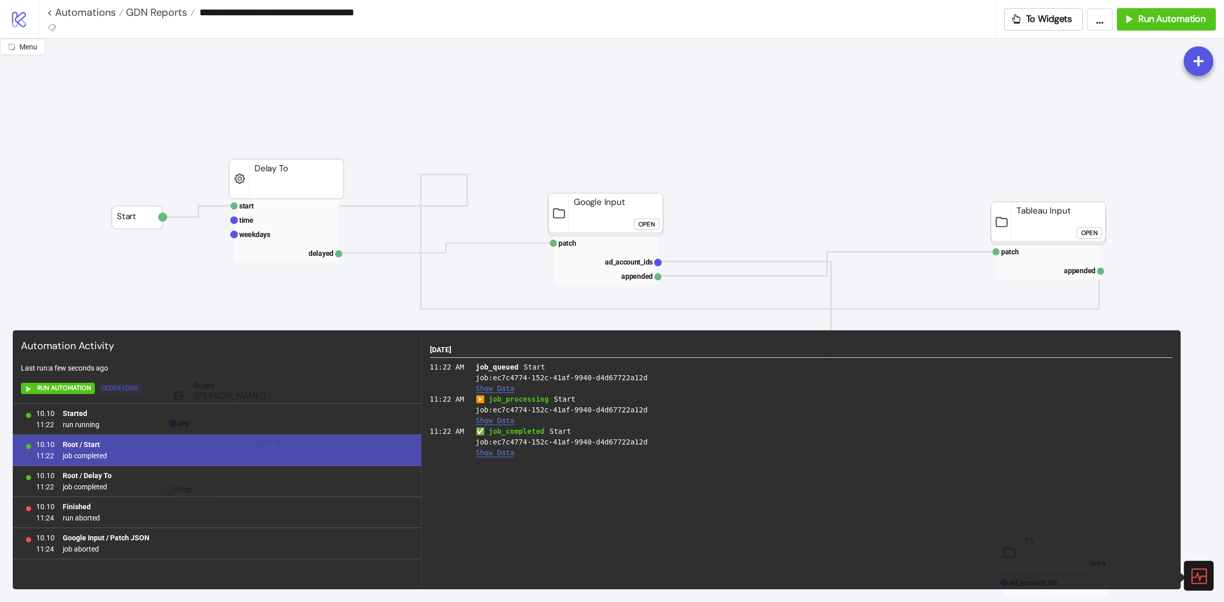
click at [120, 388] on div "Older Logs" at bounding box center [119, 388] width 37 height 12
click at [59, 389] on span "Run Automation" at bounding box center [64, 388] width 54 height 12
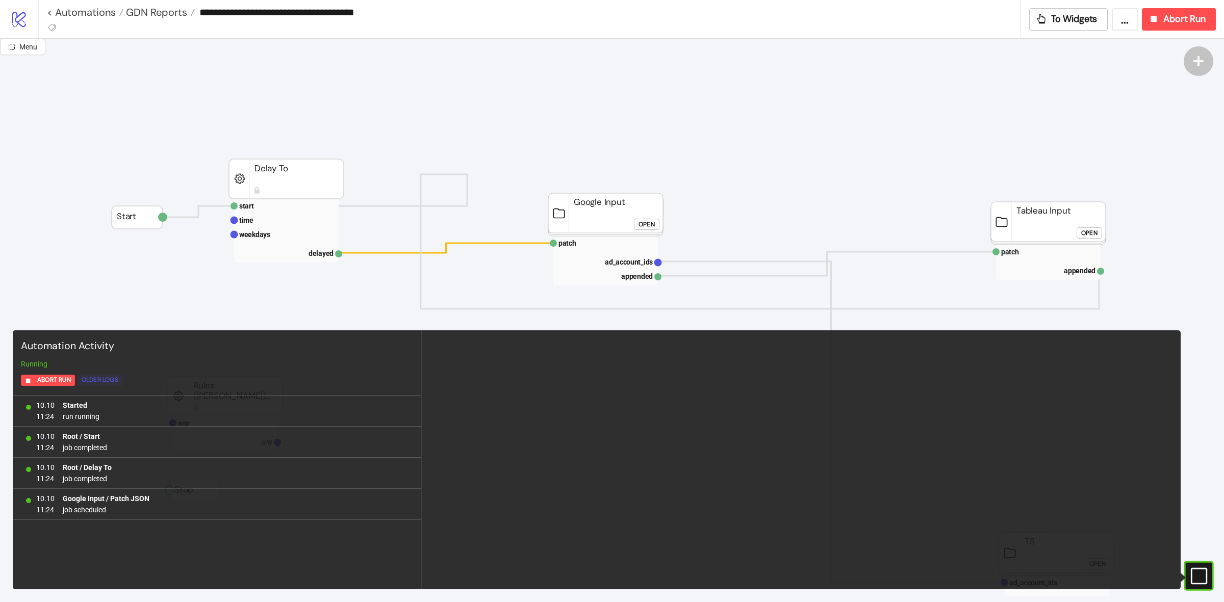
click at [106, 380] on div "Older Logs" at bounding box center [100, 380] width 37 height 12
click at [54, 381] on span "Abort Run" at bounding box center [54, 380] width 34 height 12
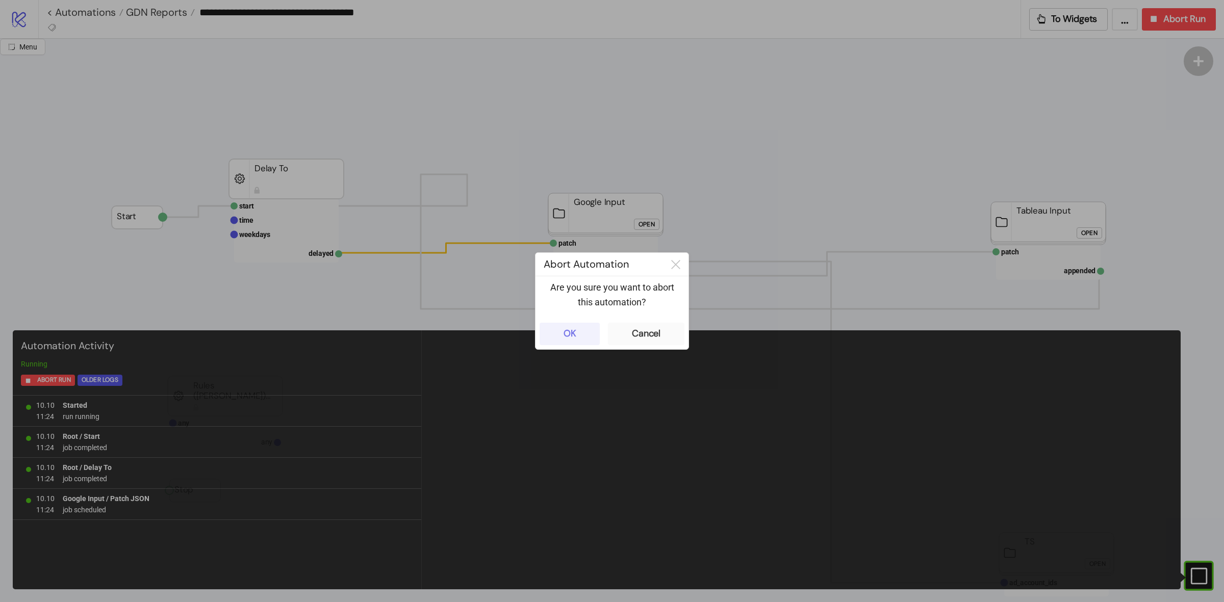
click at [575, 333] on div "OK" at bounding box center [569, 334] width 13 height 12
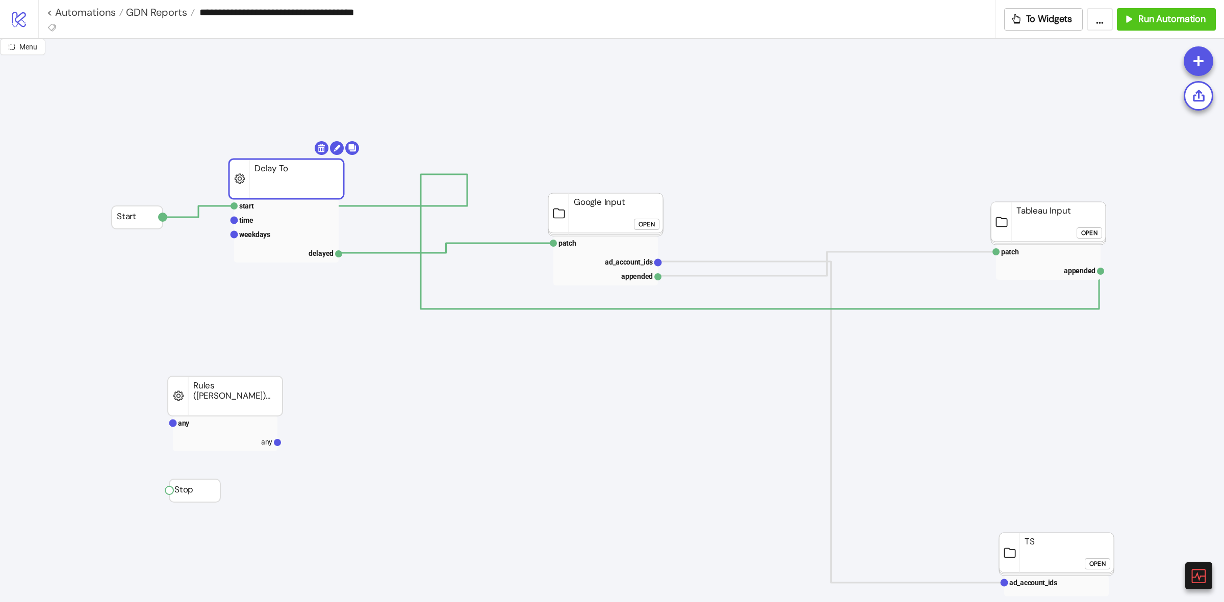
click at [641, 225] on div "Open" at bounding box center [646, 225] width 16 height 12
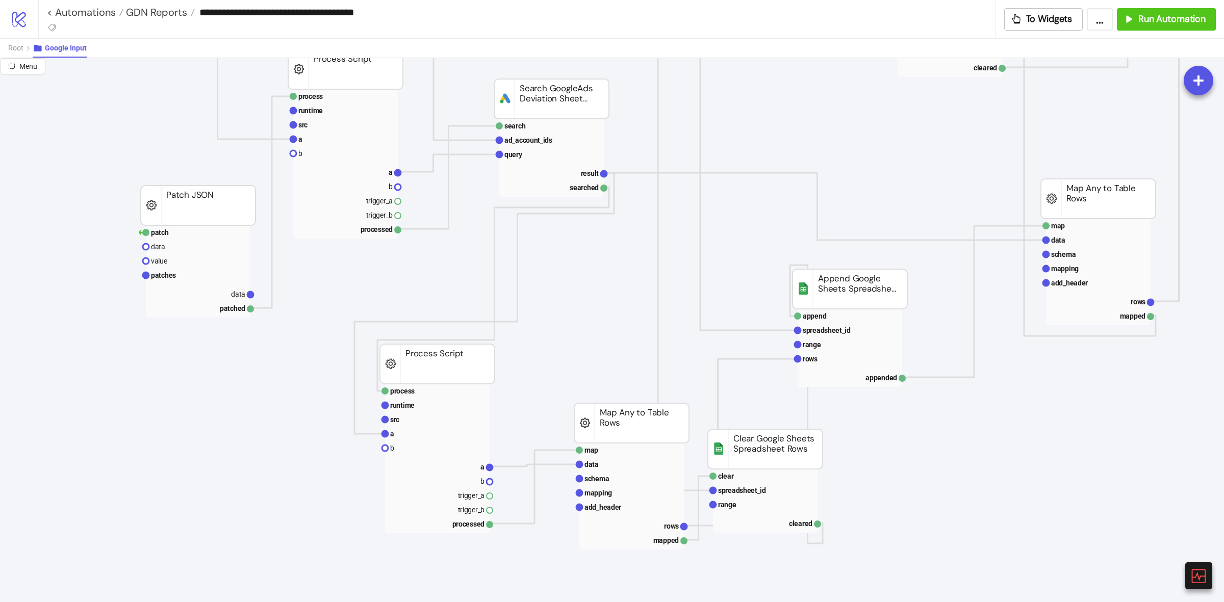
scroll to position [255, 0]
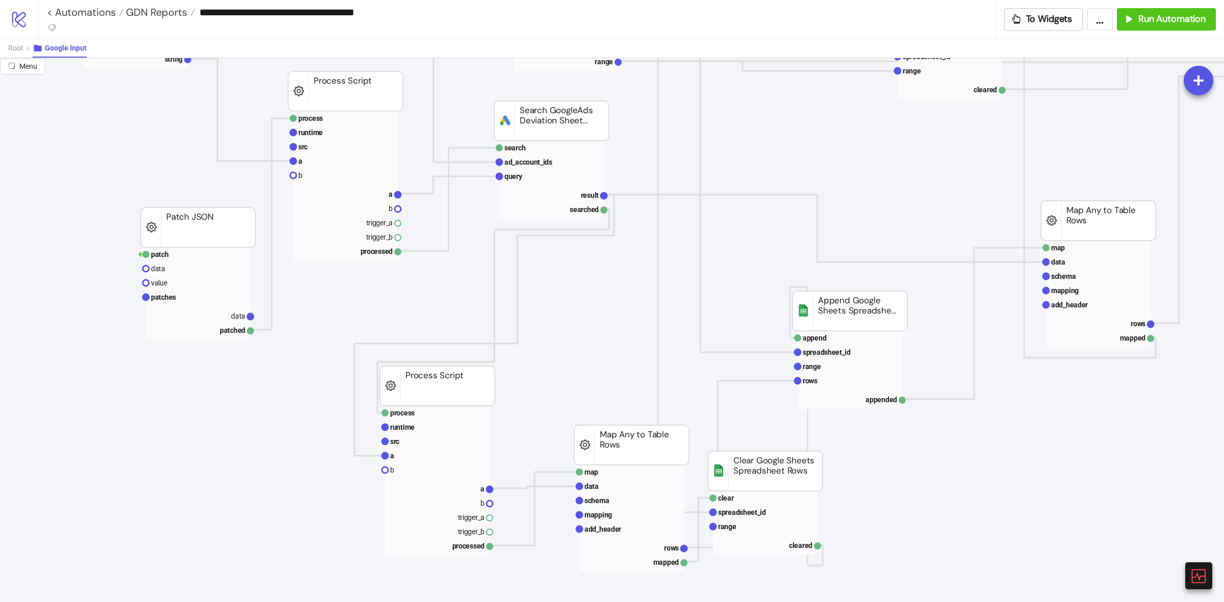
drag, startPoint x: 944, startPoint y: 532, endPoint x: 925, endPoint y: 527, distance: 19.5
click at [733, 524] on text "range" at bounding box center [727, 527] width 18 height 8
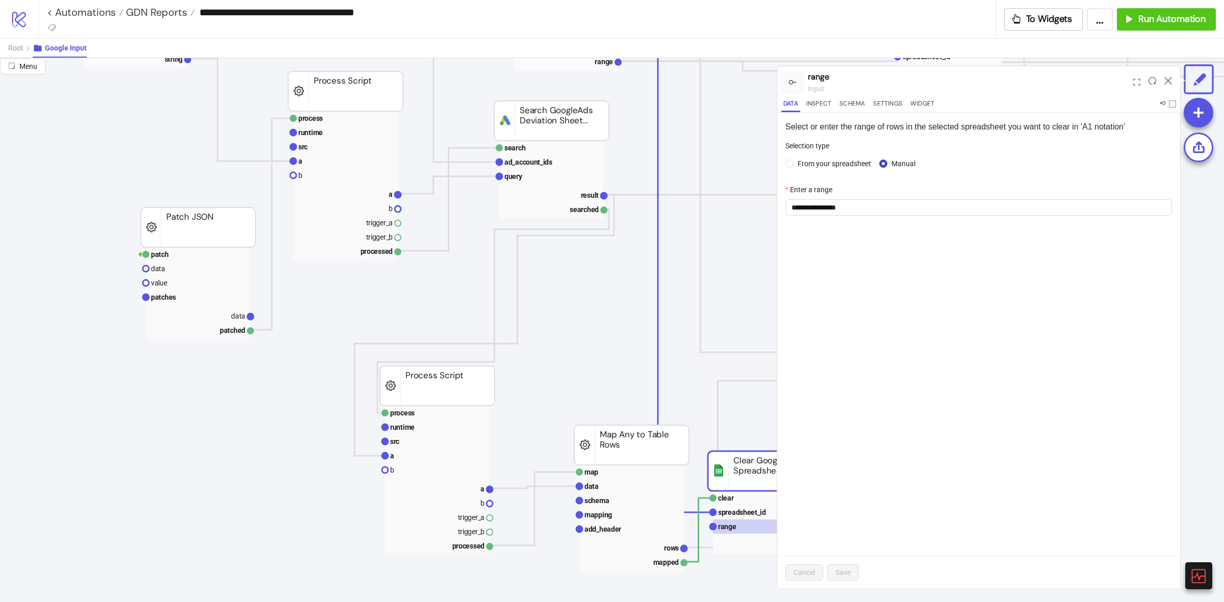
drag, startPoint x: 1171, startPoint y: 82, endPoint x: 1161, endPoint y: 85, distance: 10.6
click at [1171, 82] on icon at bounding box center [1168, 81] width 8 height 8
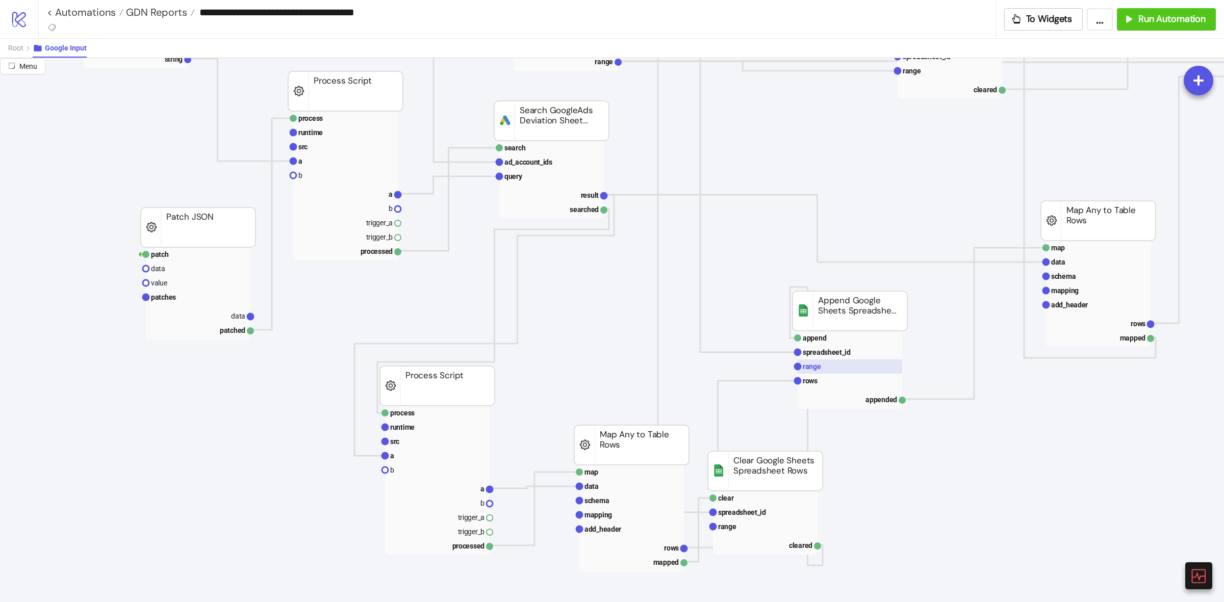
click at [844, 365] on rect at bounding box center [849, 366] width 105 height 14
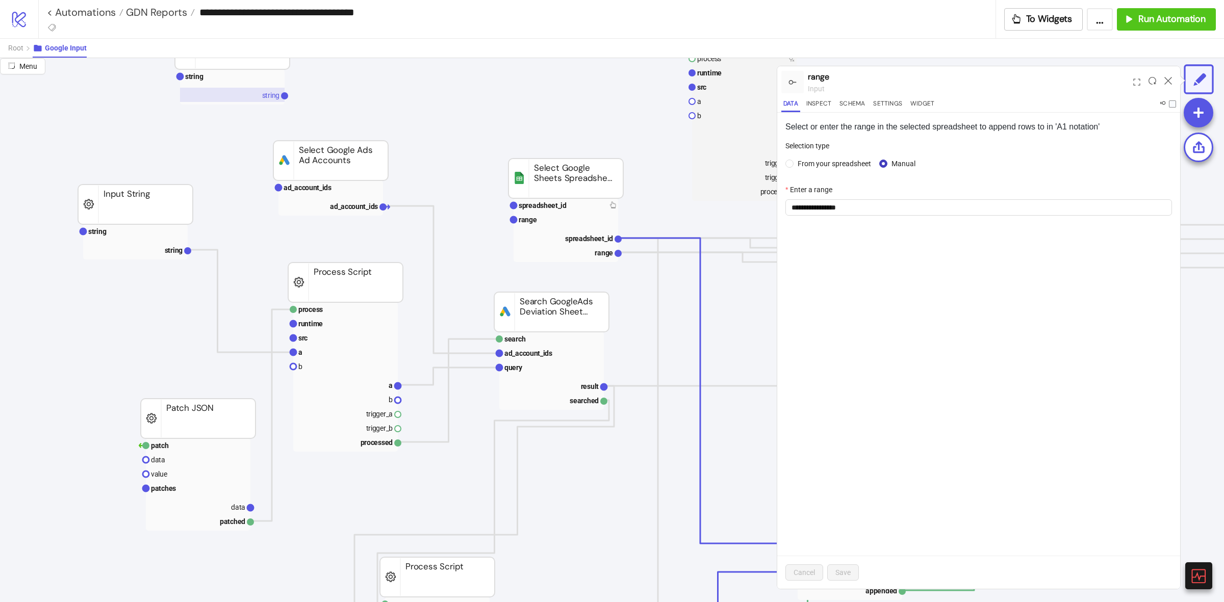
scroll to position [0, 0]
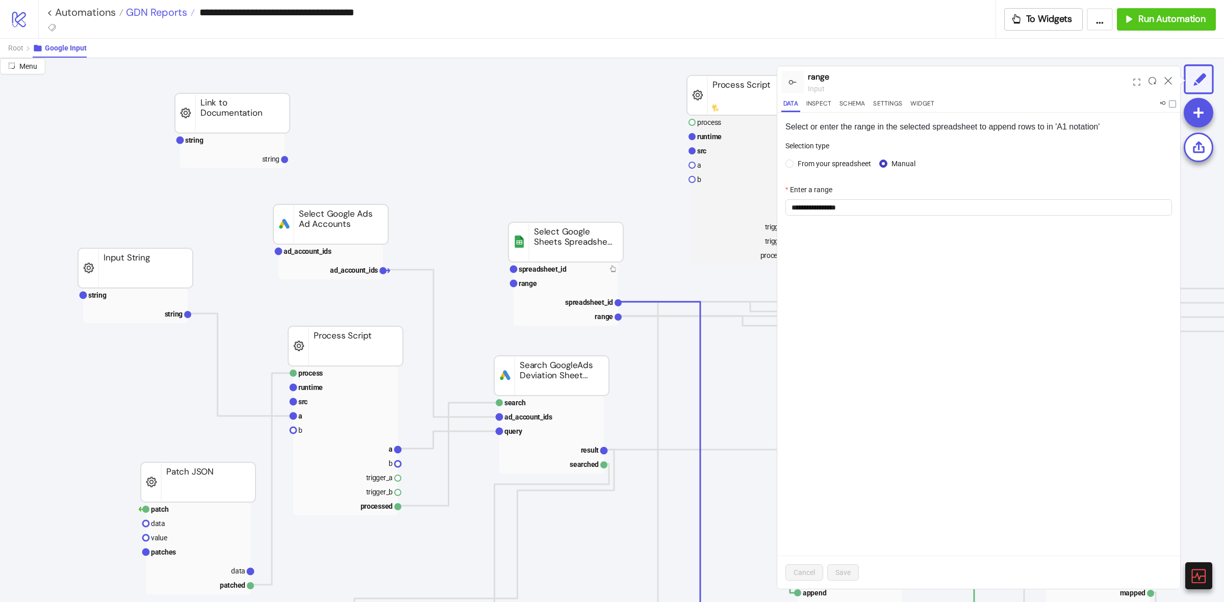
click at [167, 13] on span "GDN Reports" at bounding box center [155, 12] width 64 height 13
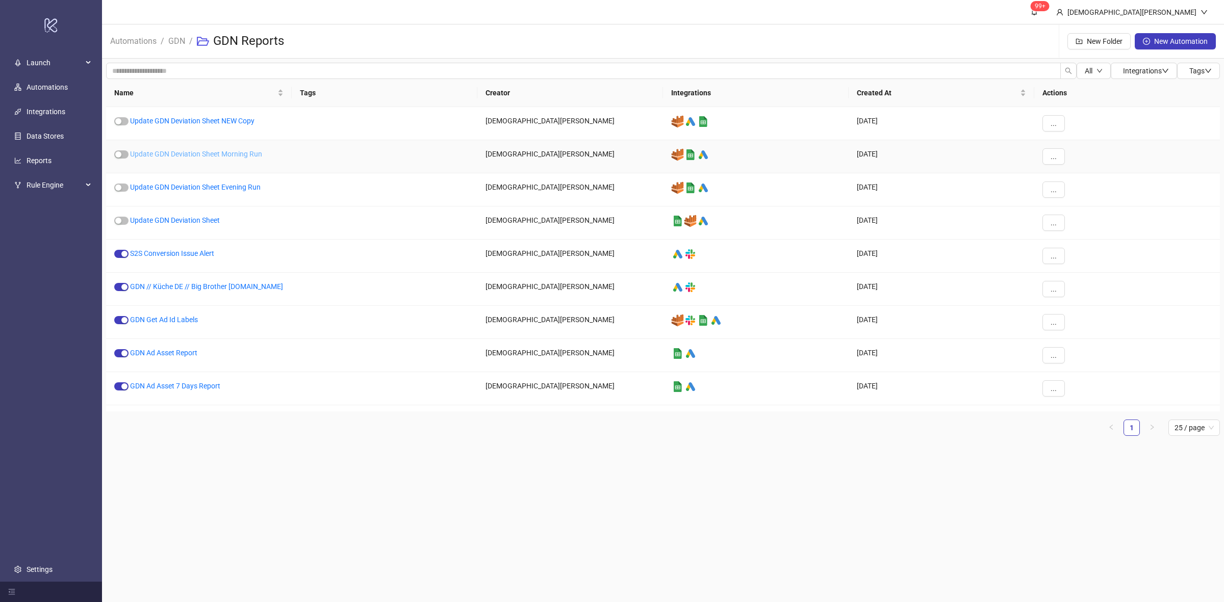
click at [220, 152] on link "Update GDN Deviation Sheet Morning Run" at bounding box center [196, 154] width 132 height 8
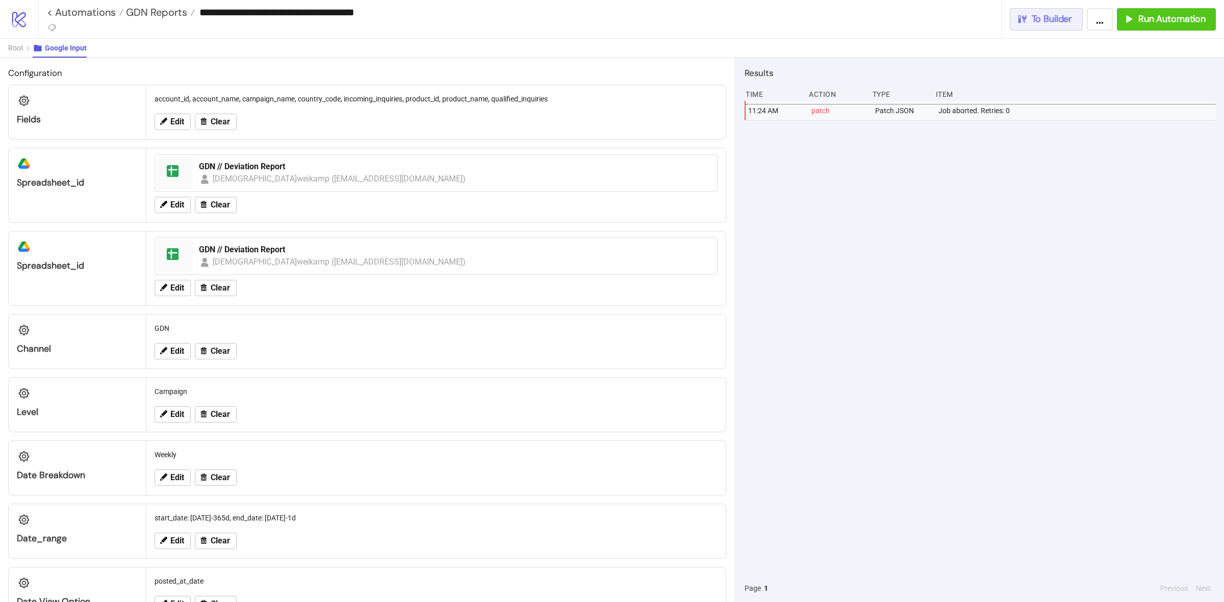
click at [1041, 23] on span "To Builder" at bounding box center [1051, 19] width 41 height 12
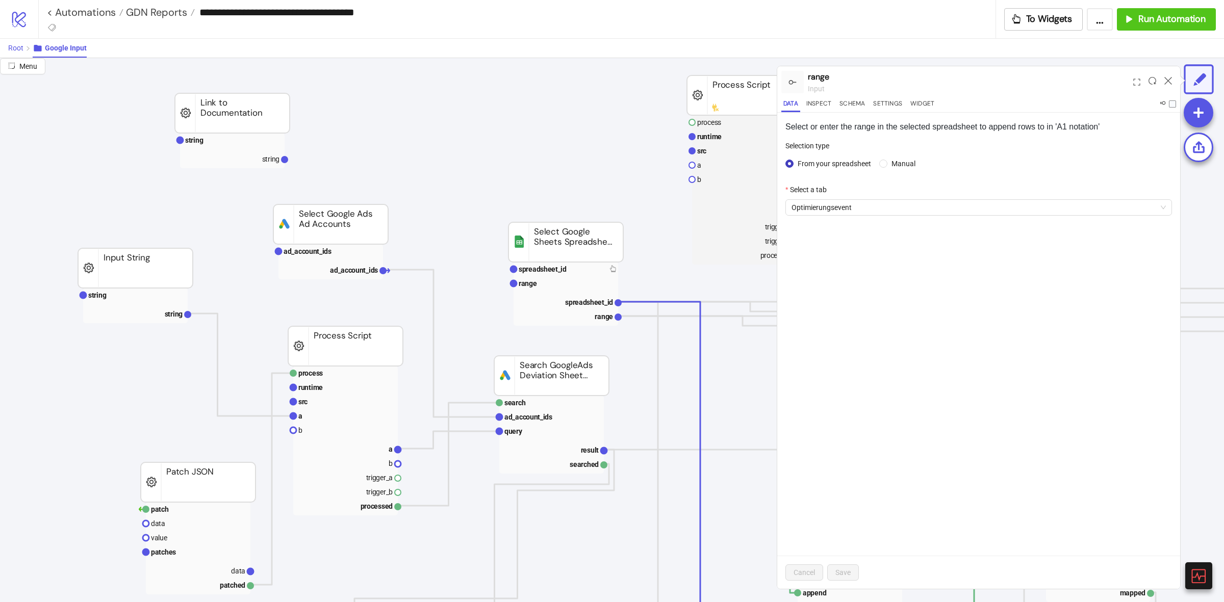
click at [21, 47] on span "Root" at bounding box center [15, 48] width 15 height 8
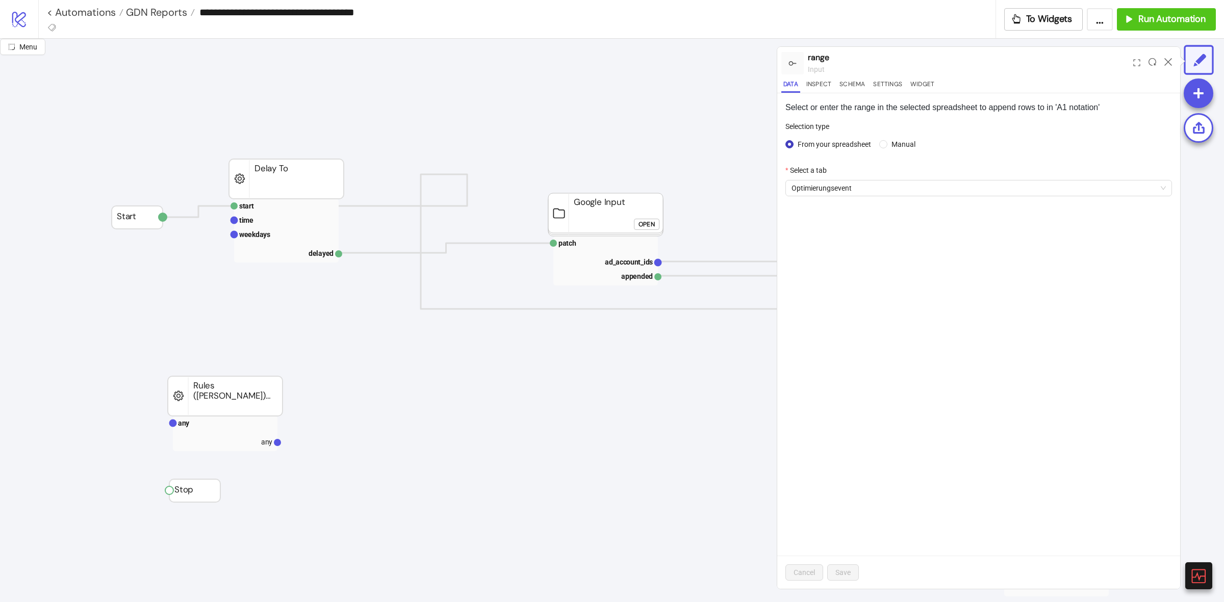
click at [1168, 63] on icon at bounding box center [1168, 62] width 8 height 8
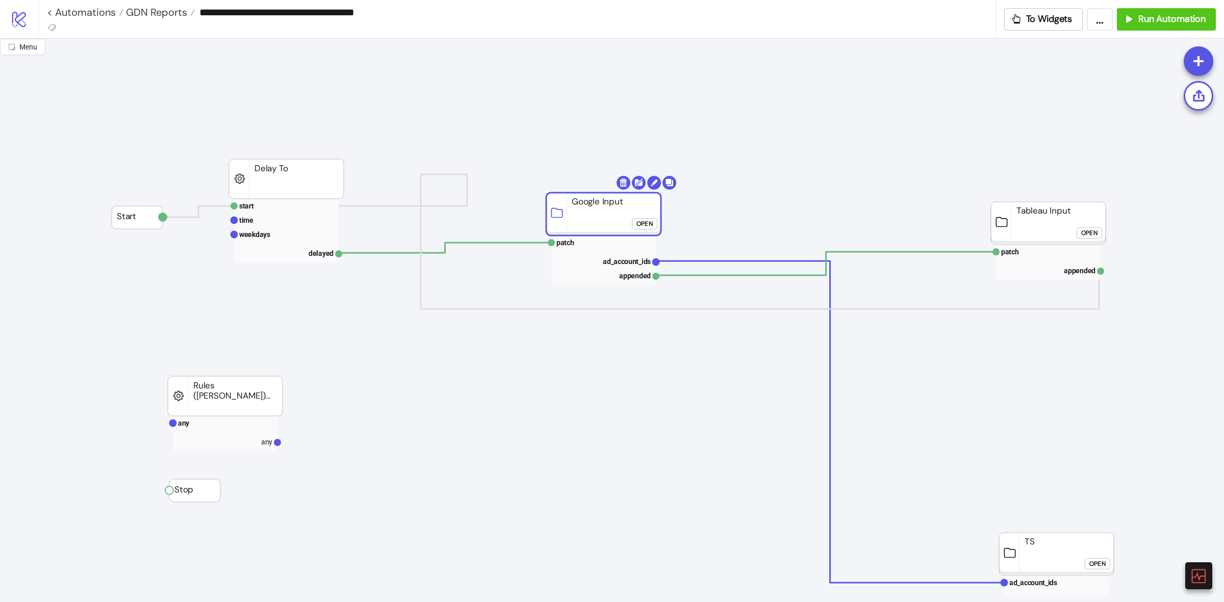
drag, startPoint x: 564, startPoint y: 205, endPoint x: 537, endPoint y: 199, distance: 28.1
click at [546, 199] on rect at bounding box center [603, 214] width 115 height 43
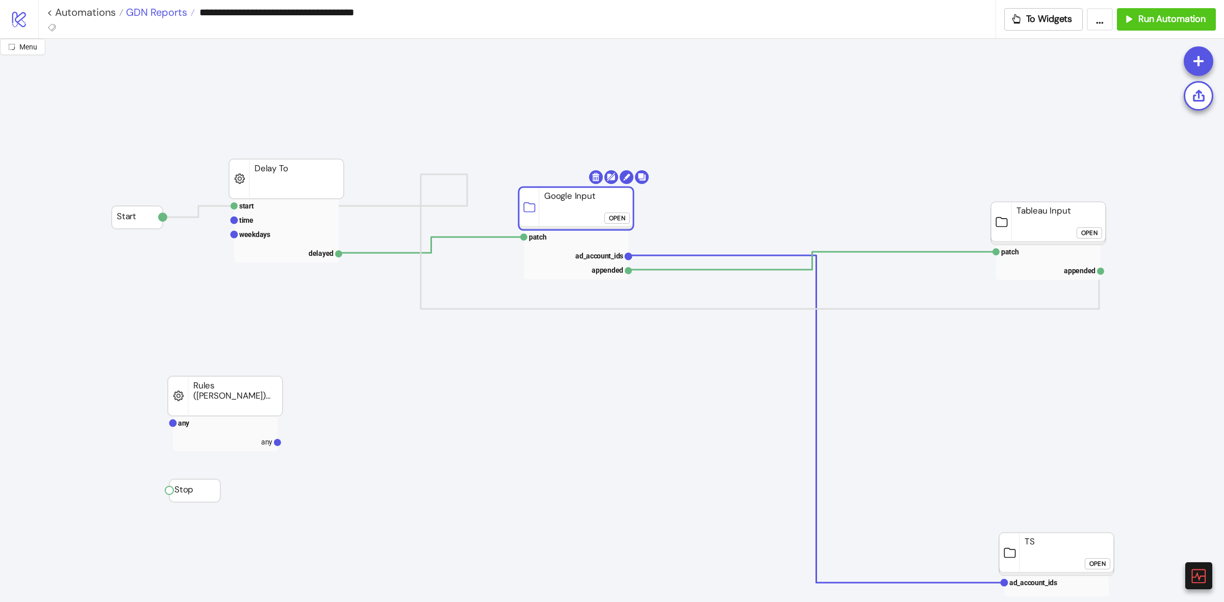
click at [176, 11] on span "GDN Reports" at bounding box center [155, 12] width 64 height 13
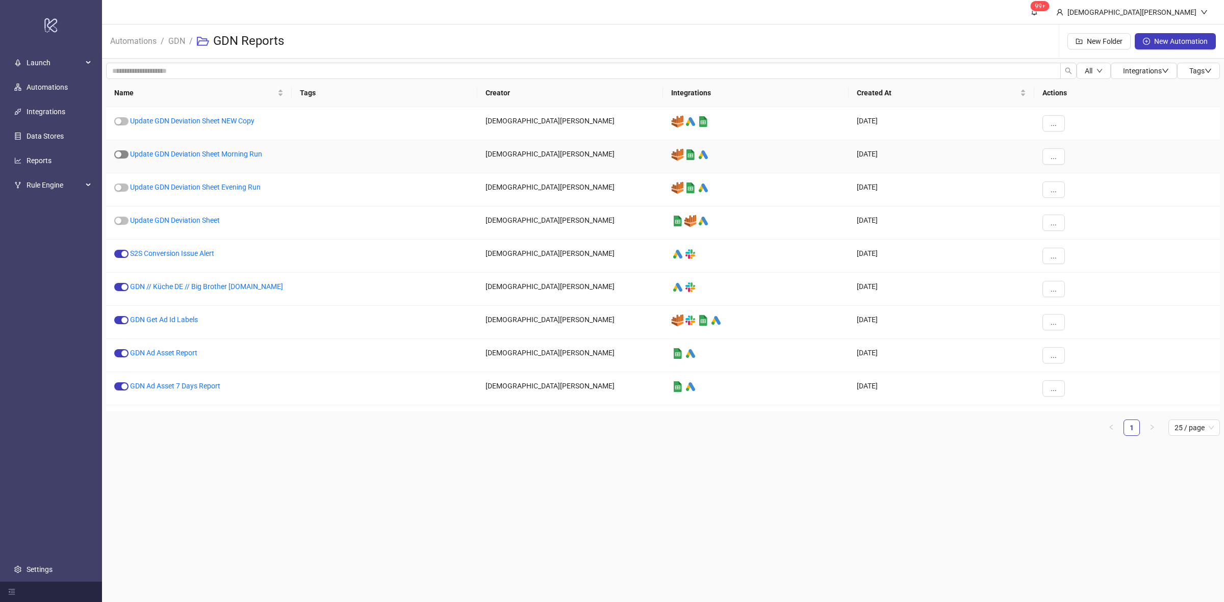
click at [125, 151] on span "button" at bounding box center [121, 154] width 14 height 8
click at [157, 186] on link "Update GDN Deviation Sheet Evening Run" at bounding box center [195, 187] width 131 height 8
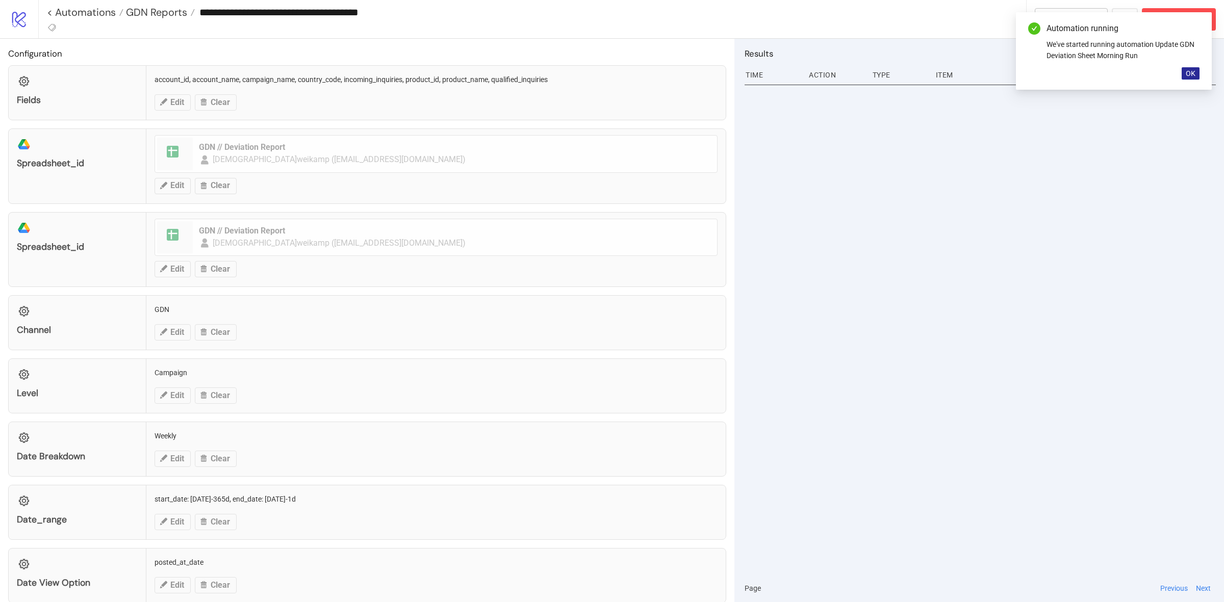
click at [1194, 79] on button "OK" at bounding box center [1190, 73] width 18 height 12
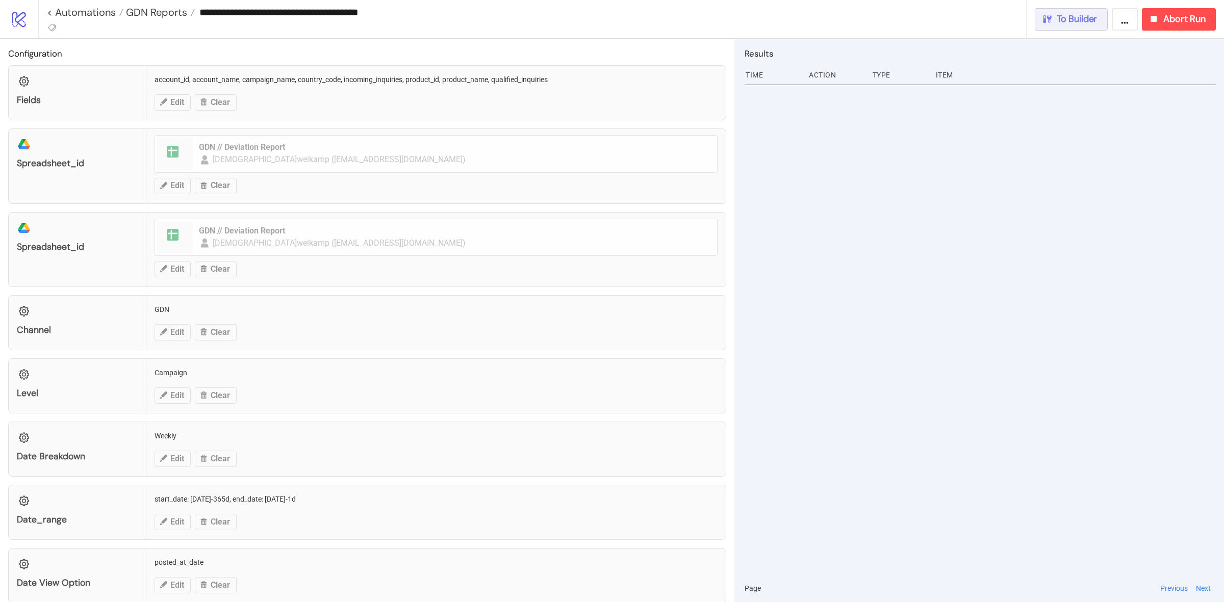
click at [1071, 16] on span "To Builder" at bounding box center [1076, 19] width 41 height 12
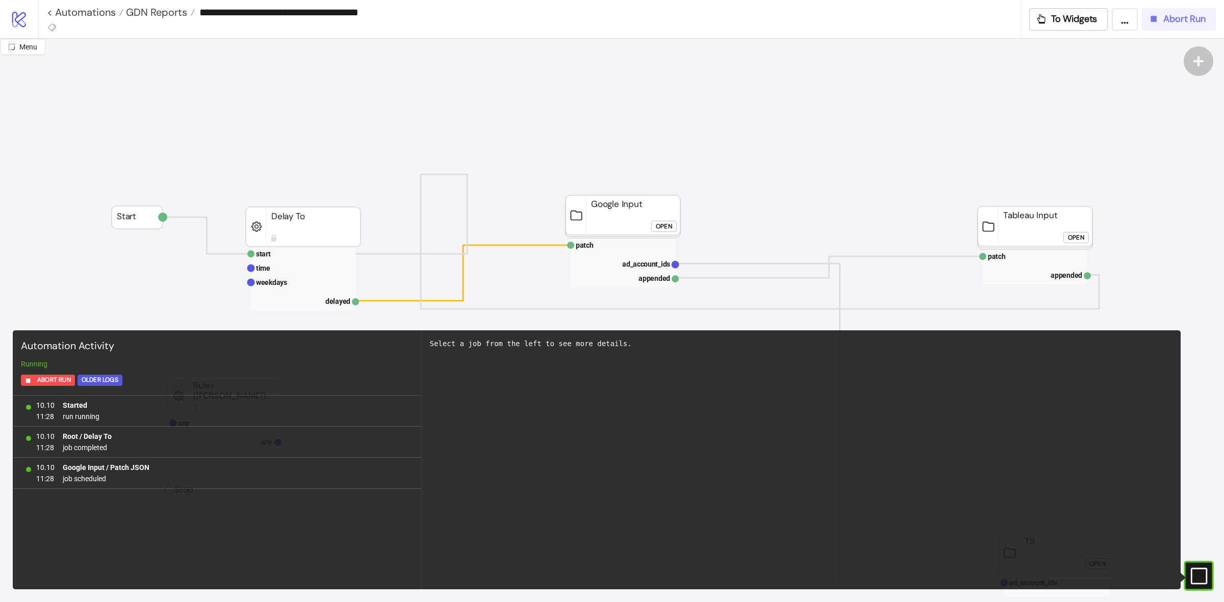
click at [1180, 18] on span "Abort Run" at bounding box center [1184, 19] width 42 height 12
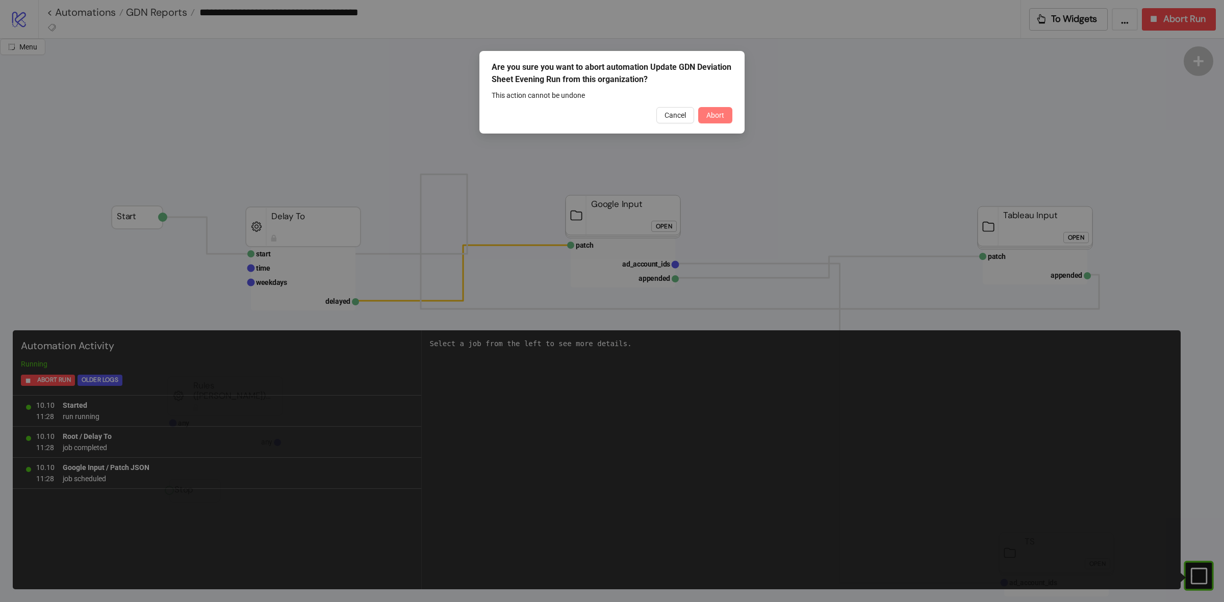
click at [709, 116] on span "Abort" at bounding box center [715, 115] width 18 height 8
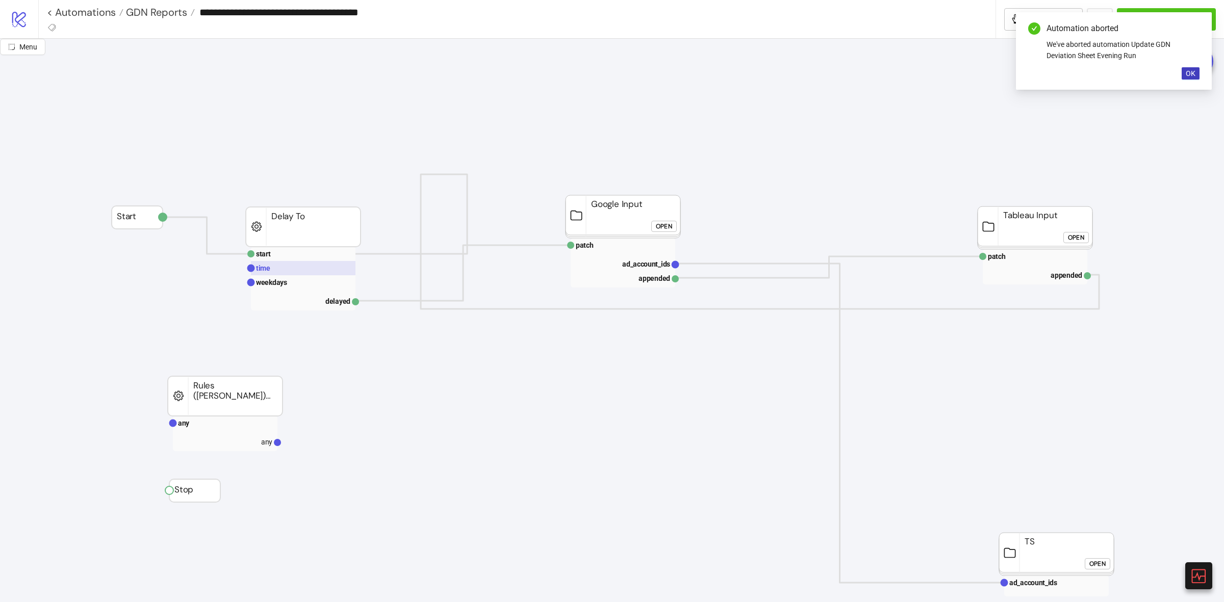
click at [283, 270] on rect at bounding box center [303, 268] width 105 height 14
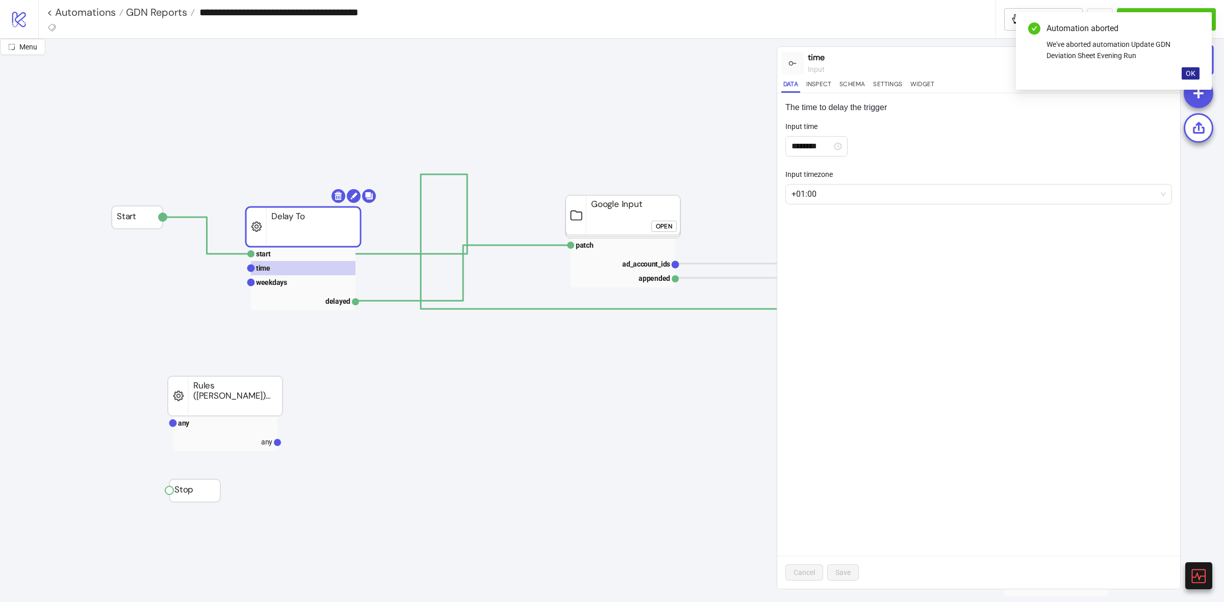
click at [1186, 71] on span "OK" at bounding box center [1190, 73] width 10 height 8
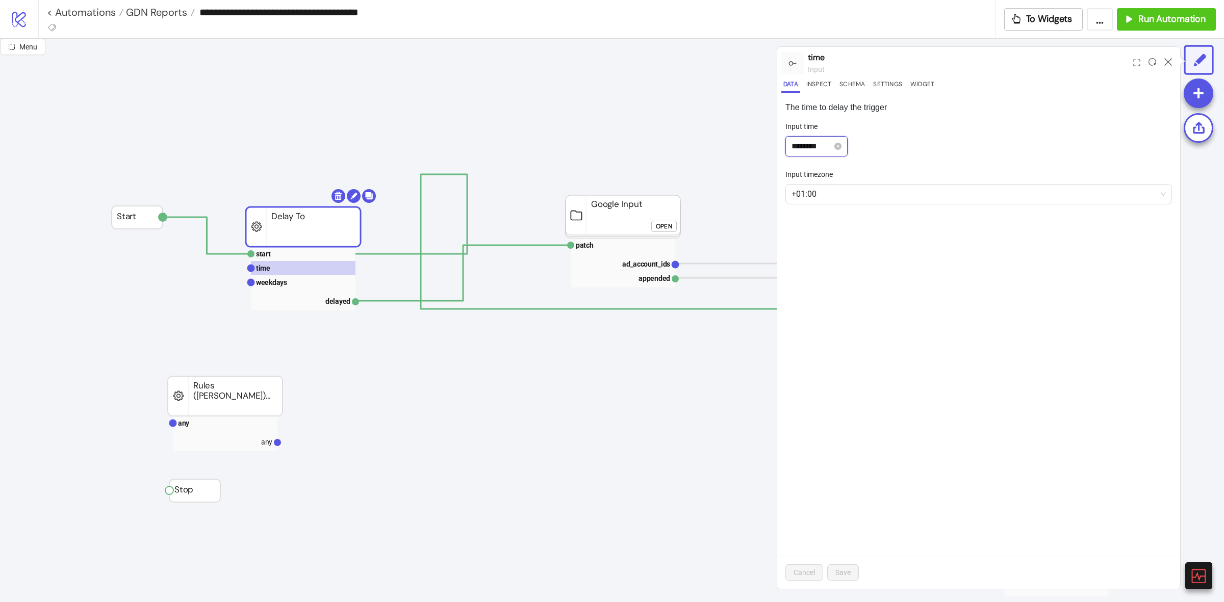
click at [814, 148] on input "********" at bounding box center [811, 146] width 41 height 12
click at [800, 172] on div "12" at bounding box center [799, 170] width 24 height 14
click at [905, 133] on div "Input time" at bounding box center [978, 128] width 386 height 15
click at [804, 145] on input "********" at bounding box center [811, 146] width 41 height 12
click at [802, 172] on div "12" at bounding box center [799, 170] width 24 height 14
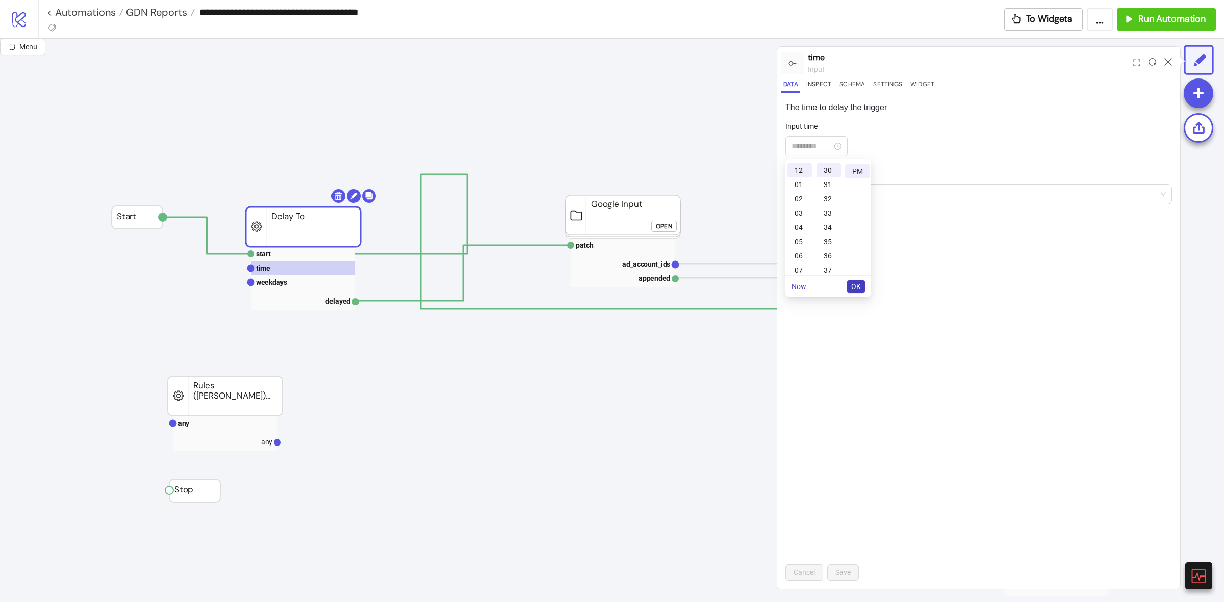
type input "********"
click at [849, 276] on li "OK" at bounding box center [856, 286] width 18 height 21
click at [854, 287] on span "OK" at bounding box center [856, 286] width 10 height 8
click at [980, 110] on p "The time to delay the trigger" at bounding box center [978, 107] width 386 height 12
click at [847, 577] on button "Save" at bounding box center [843, 572] width 32 height 16
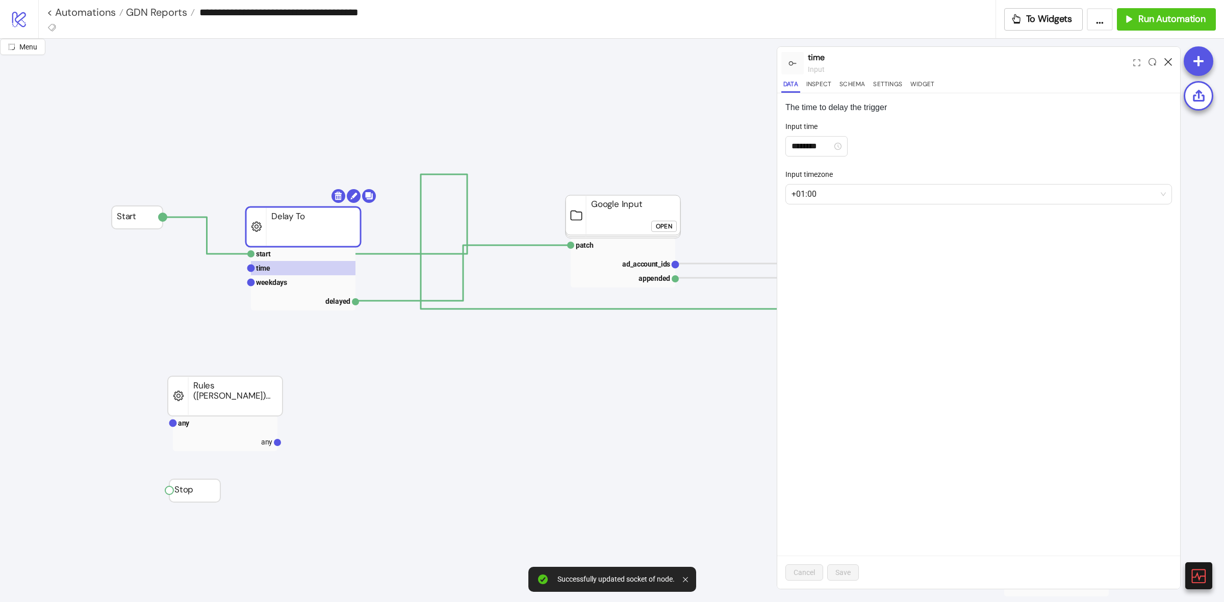
click at [1171, 62] on div at bounding box center [1168, 63] width 16 height 28
click at [1169, 62] on icon at bounding box center [1168, 62] width 8 height 8
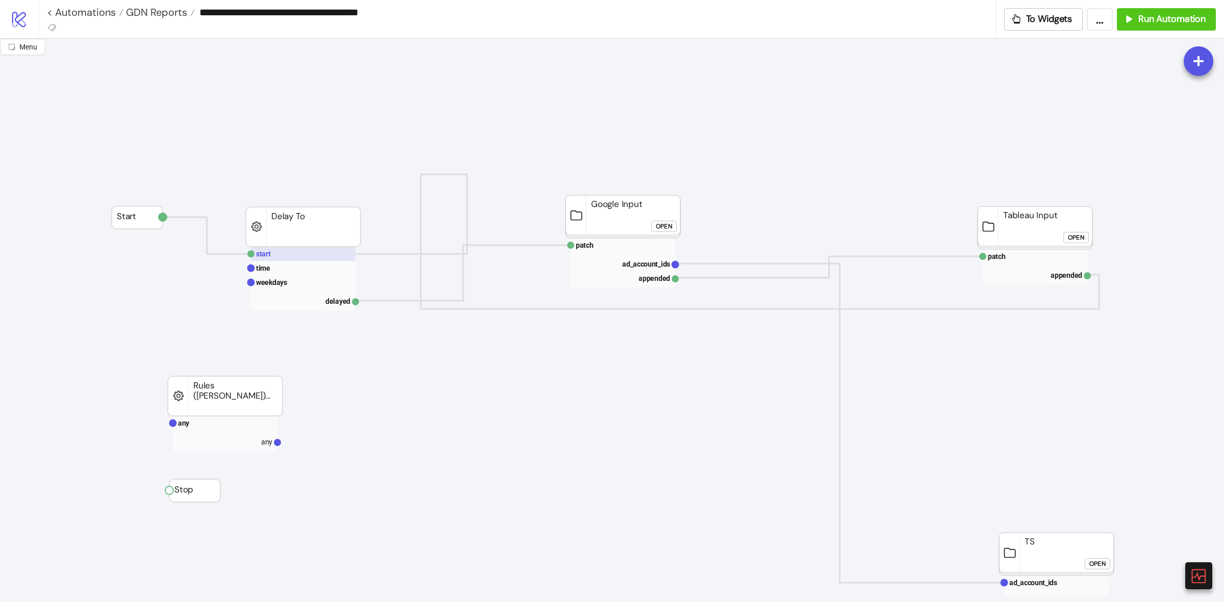
click at [331, 259] on rect at bounding box center [303, 254] width 105 height 14
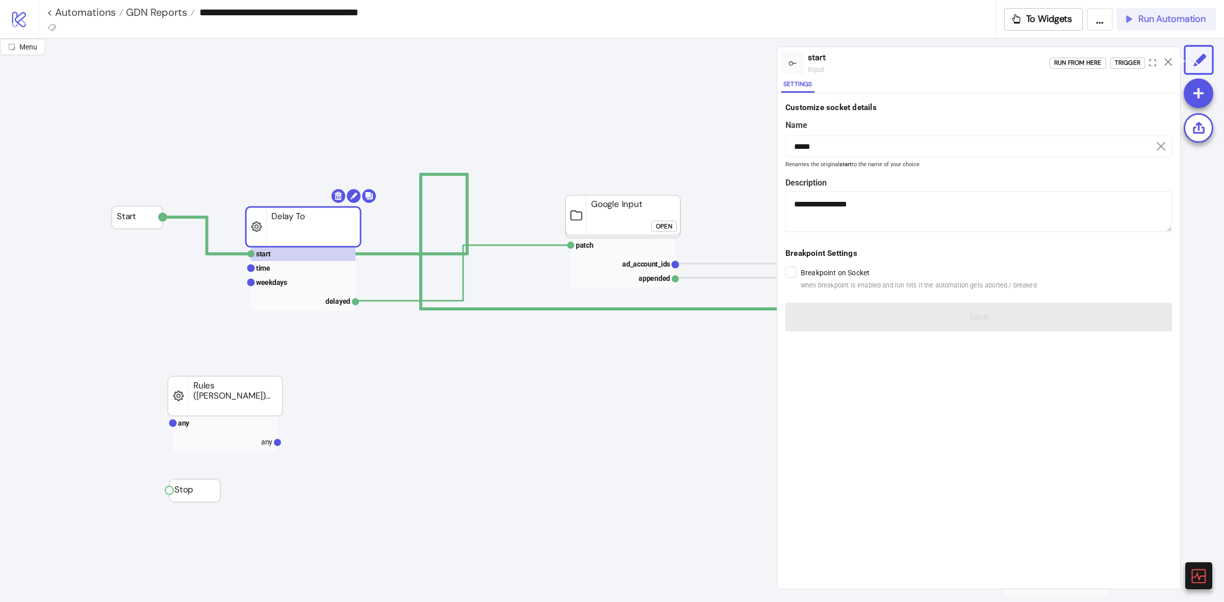
click at [1170, 25] on button "Run Automation" at bounding box center [1165, 19] width 99 height 22
